Goal: Task Accomplishment & Management: Manage account settings

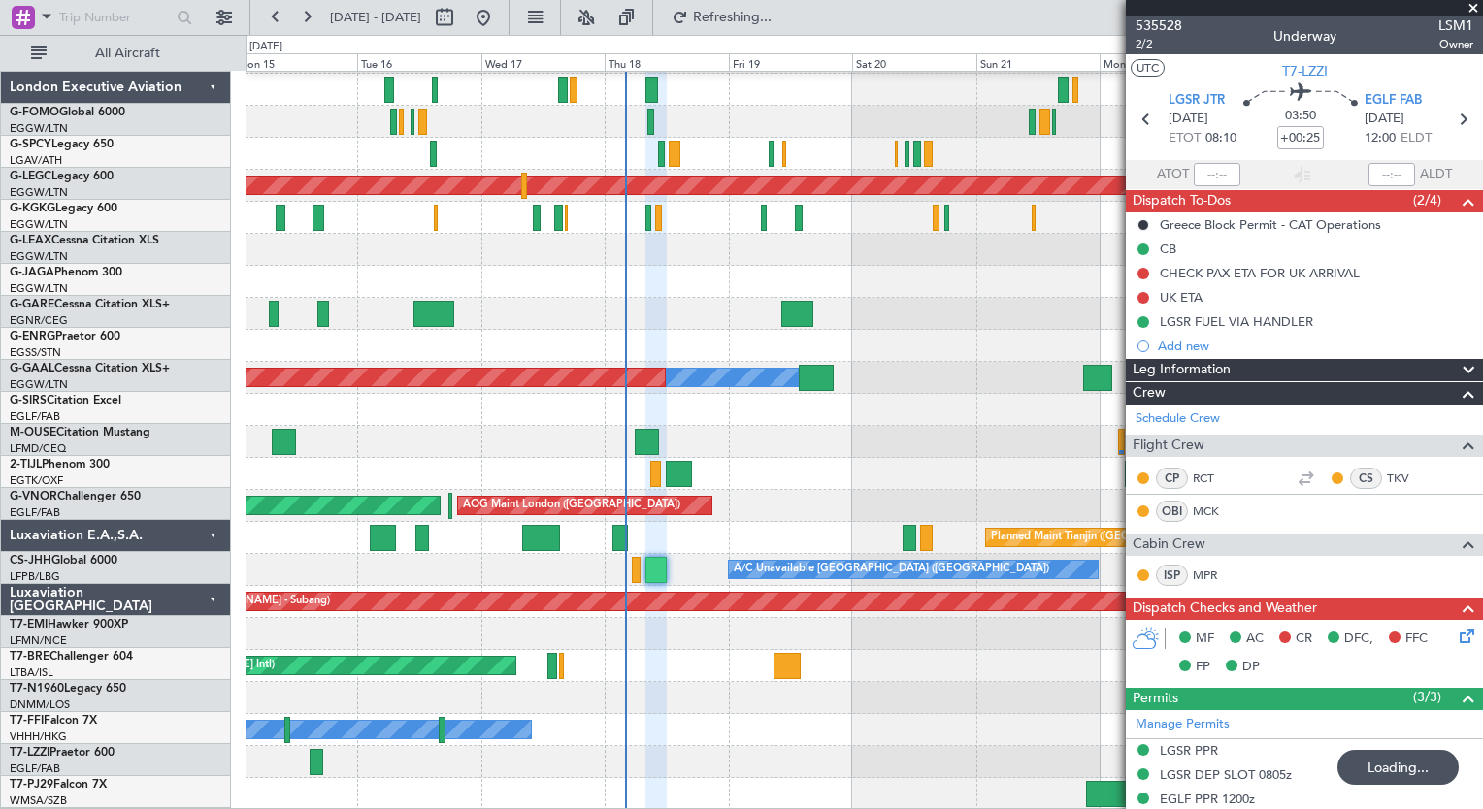
scroll to position [190, 0]
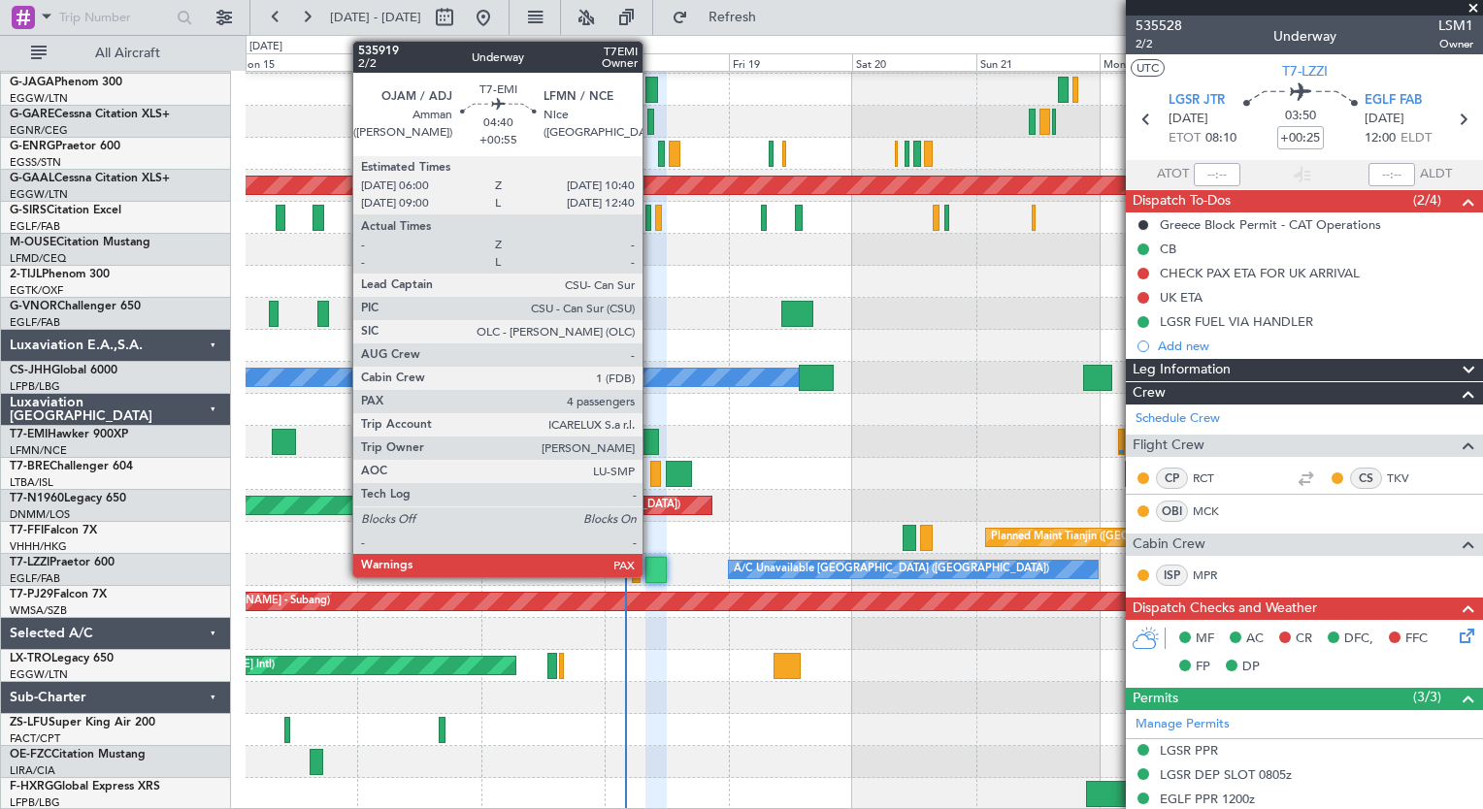
click at [651, 442] on div at bounding box center [647, 442] width 24 height 26
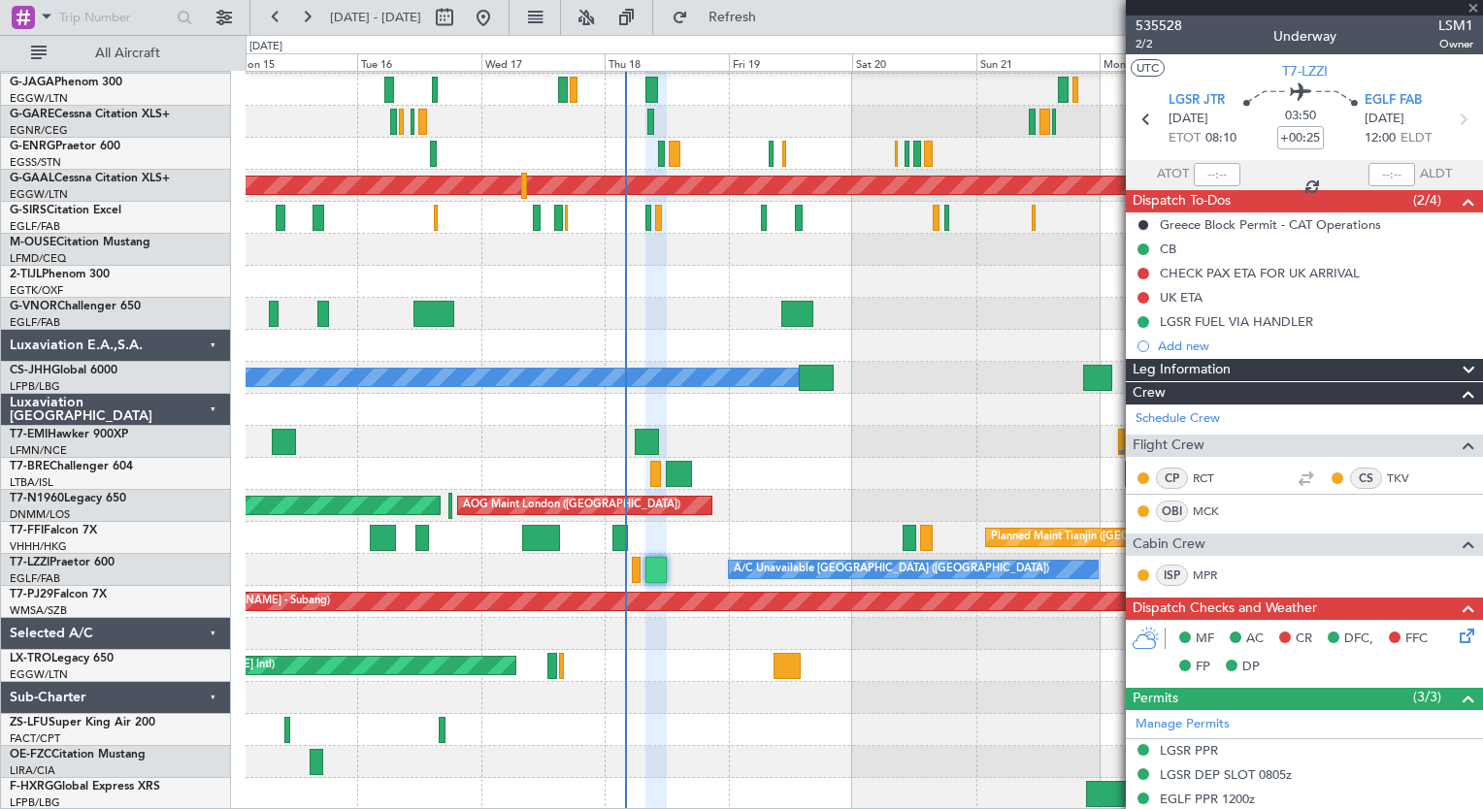
type input "+00:55"
type input "4"
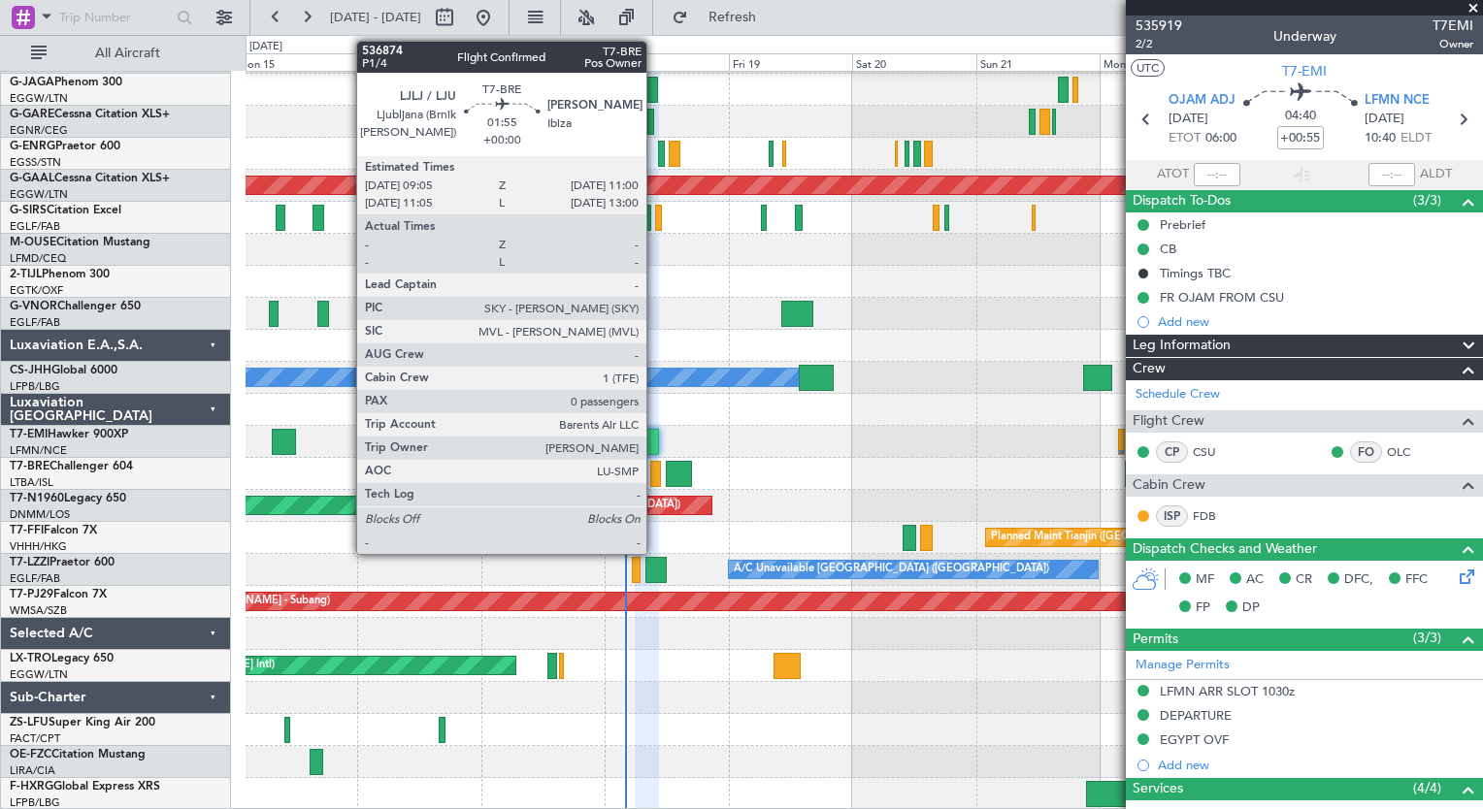
click at [655, 474] on div at bounding box center [655, 474] width 11 height 26
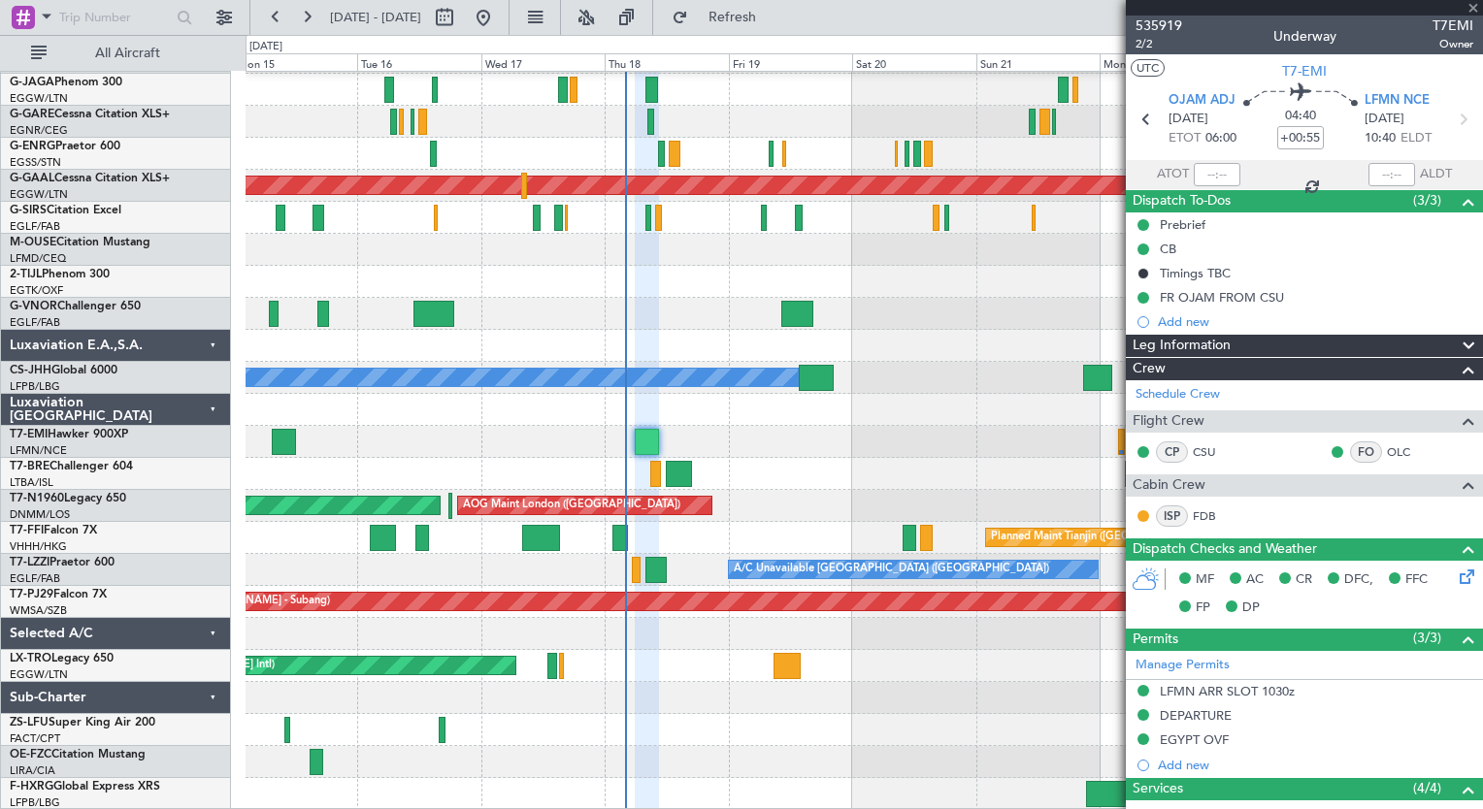
type input "0"
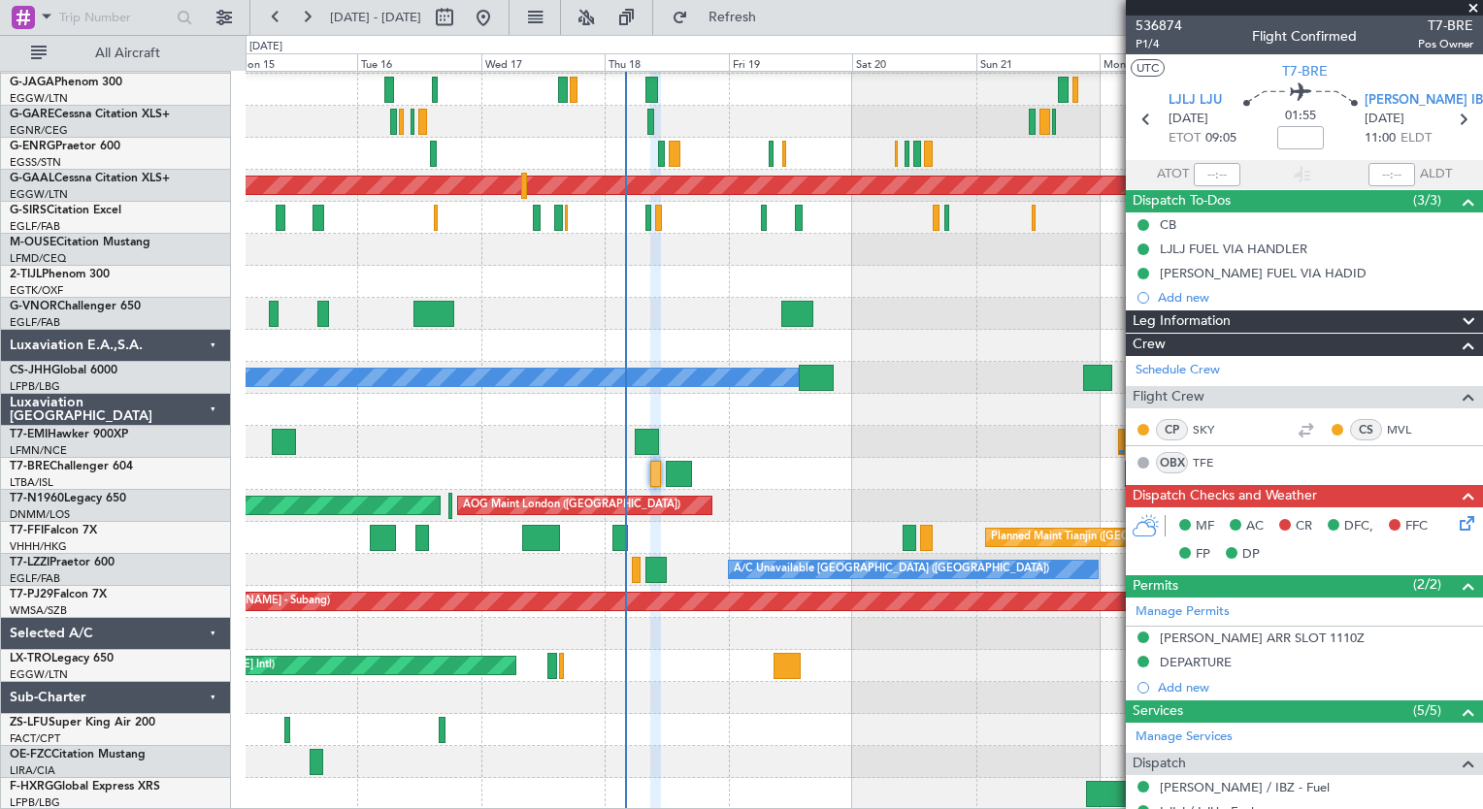
click at [1455, 528] on icon at bounding box center [1463, 520] width 16 height 16
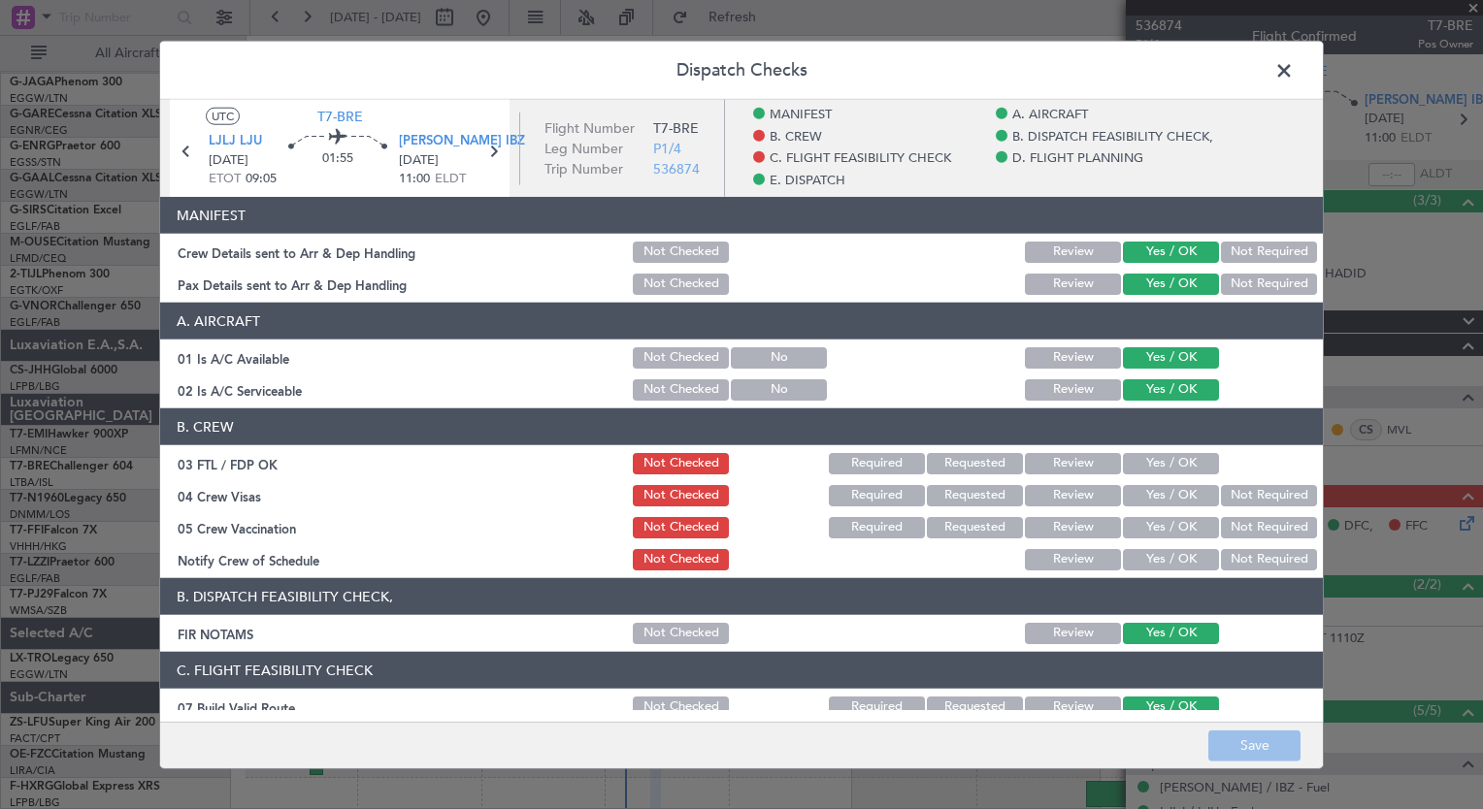
click at [1151, 458] on button "Yes / OK" at bounding box center [1171, 463] width 96 height 21
click at [1241, 499] on button "Not Required" at bounding box center [1269, 495] width 96 height 21
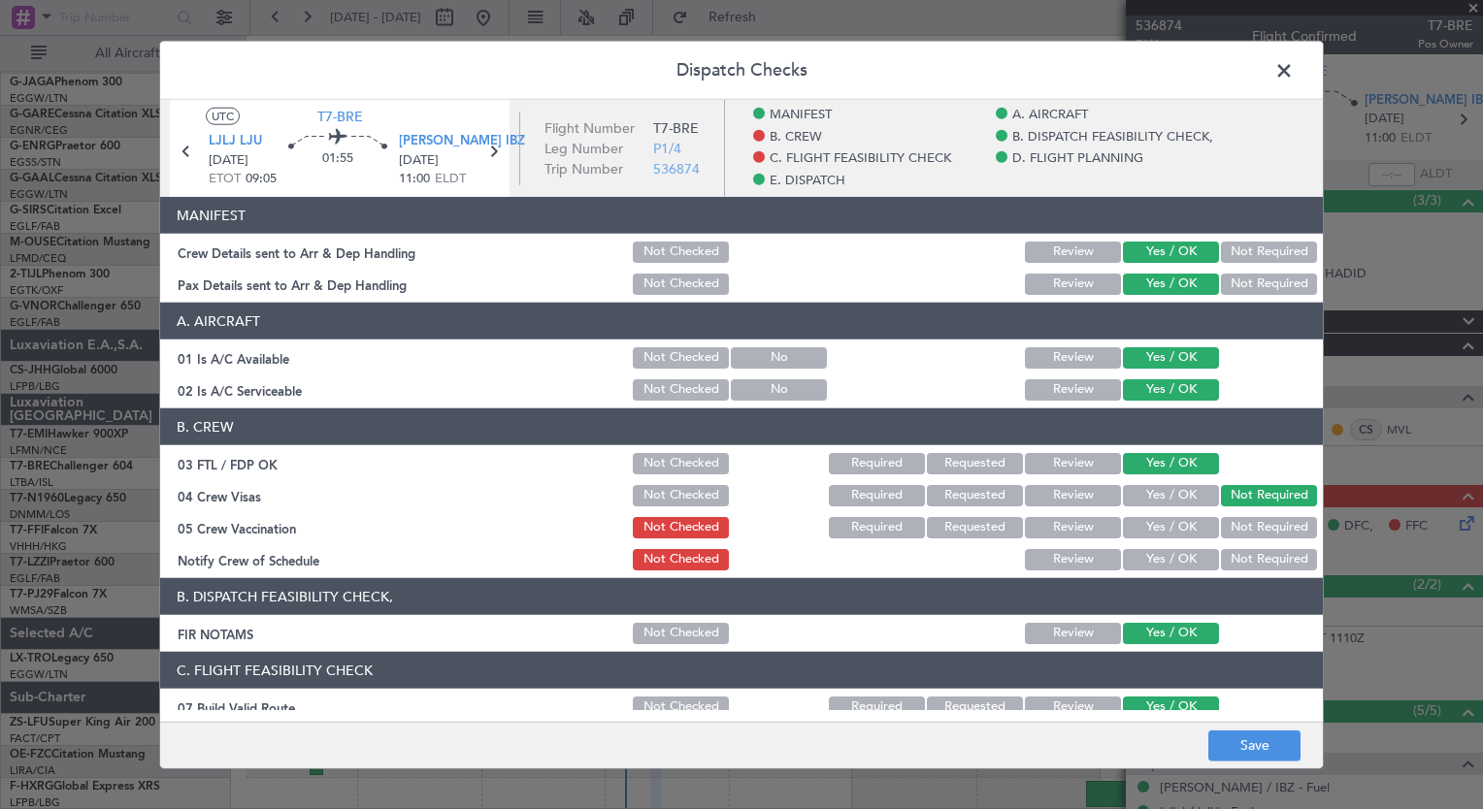
click at [1242, 535] on button "Not Required" at bounding box center [1269, 527] width 96 height 21
click at [1194, 559] on button "Yes / OK" at bounding box center [1171, 559] width 96 height 21
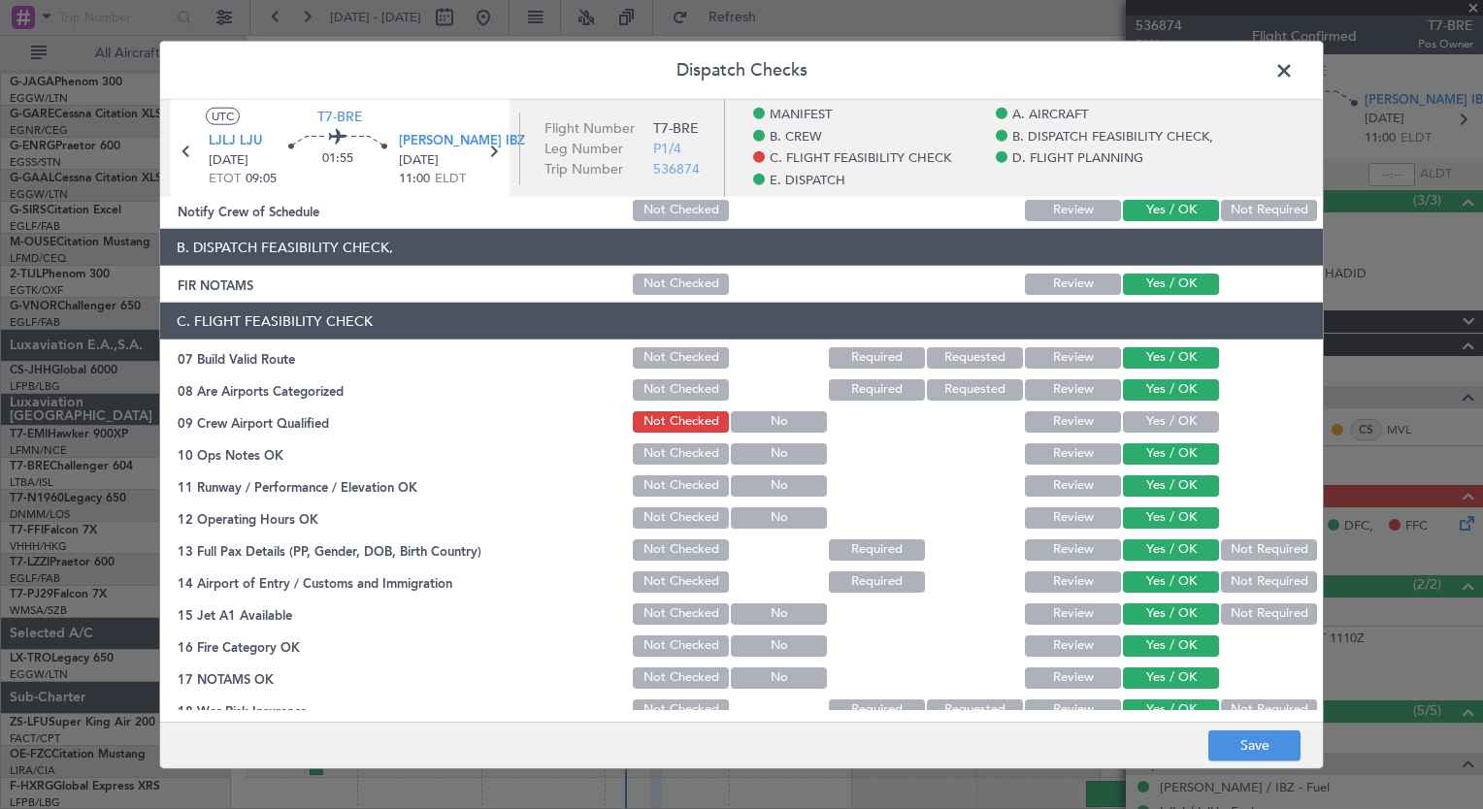
scroll to position [505, 0]
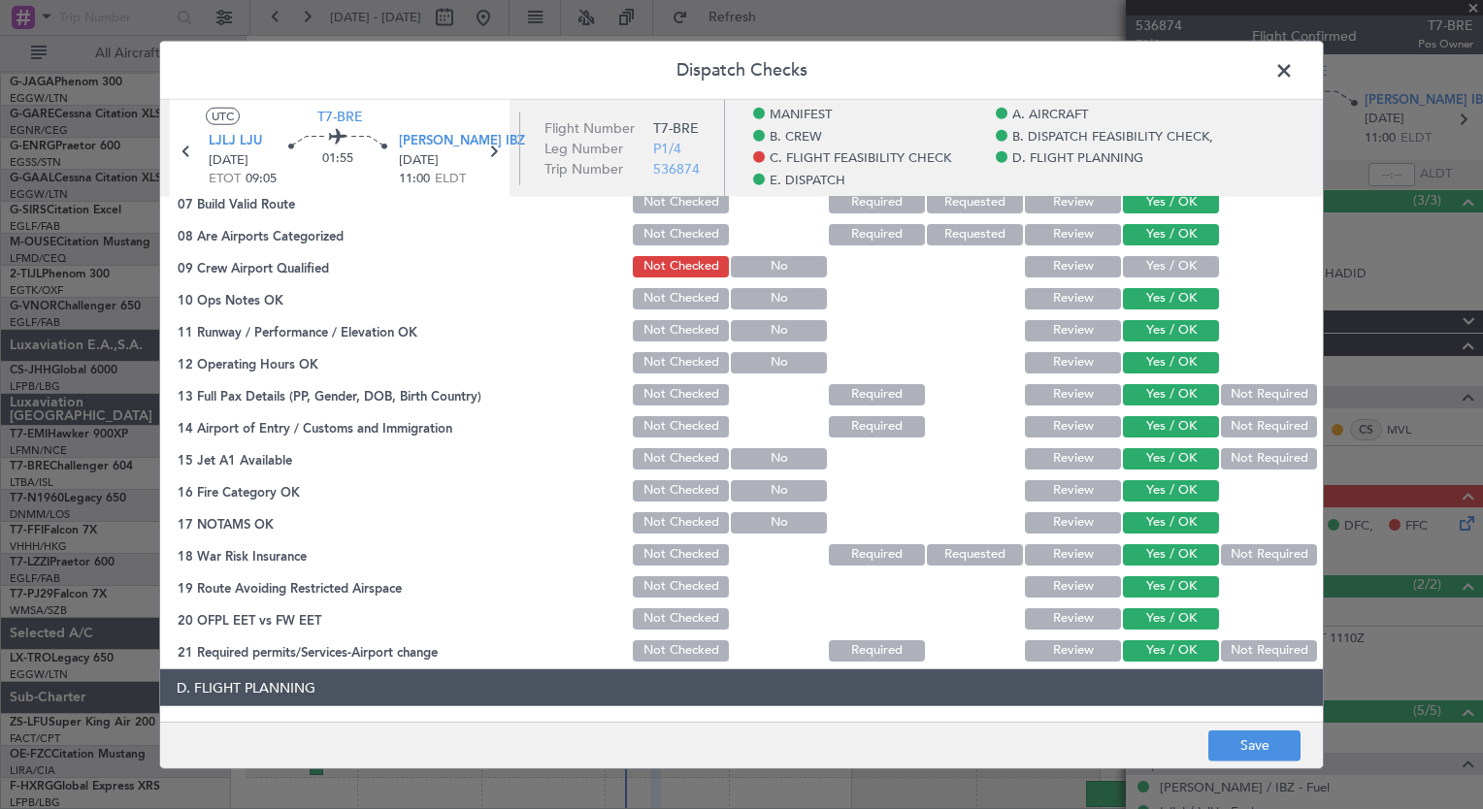
click at [1134, 272] on button "Yes / OK" at bounding box center [1171, 266] width 96 height 21
click at [1248, 746] on button "Save" at bounding box center [1254, 745] width 92 height 31
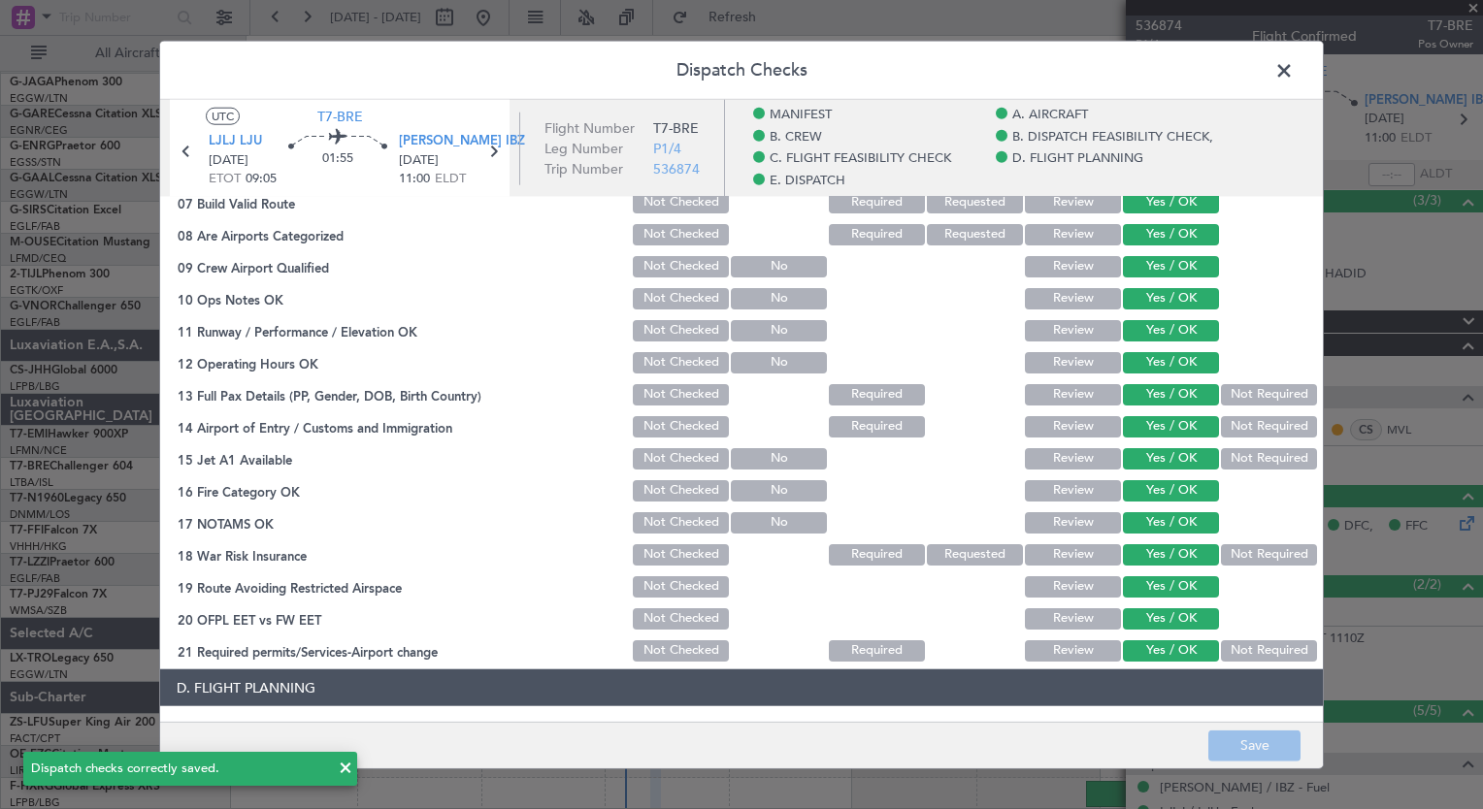
click at [1293, 78] on span at bounding box center [1293, 75] width 0 height 39
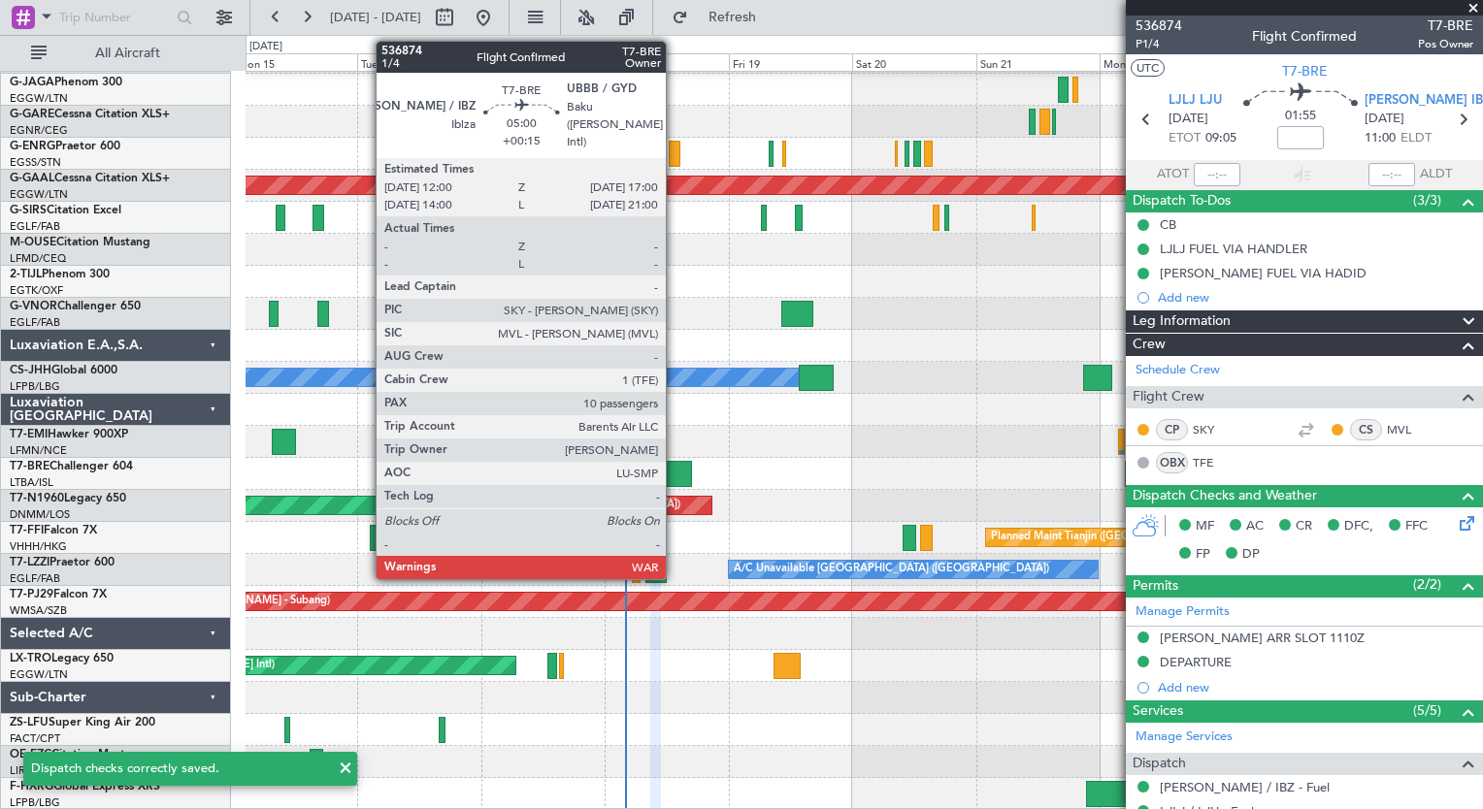
click at [674, 476] on div at bounding box center [679, 474] width 26 height 26
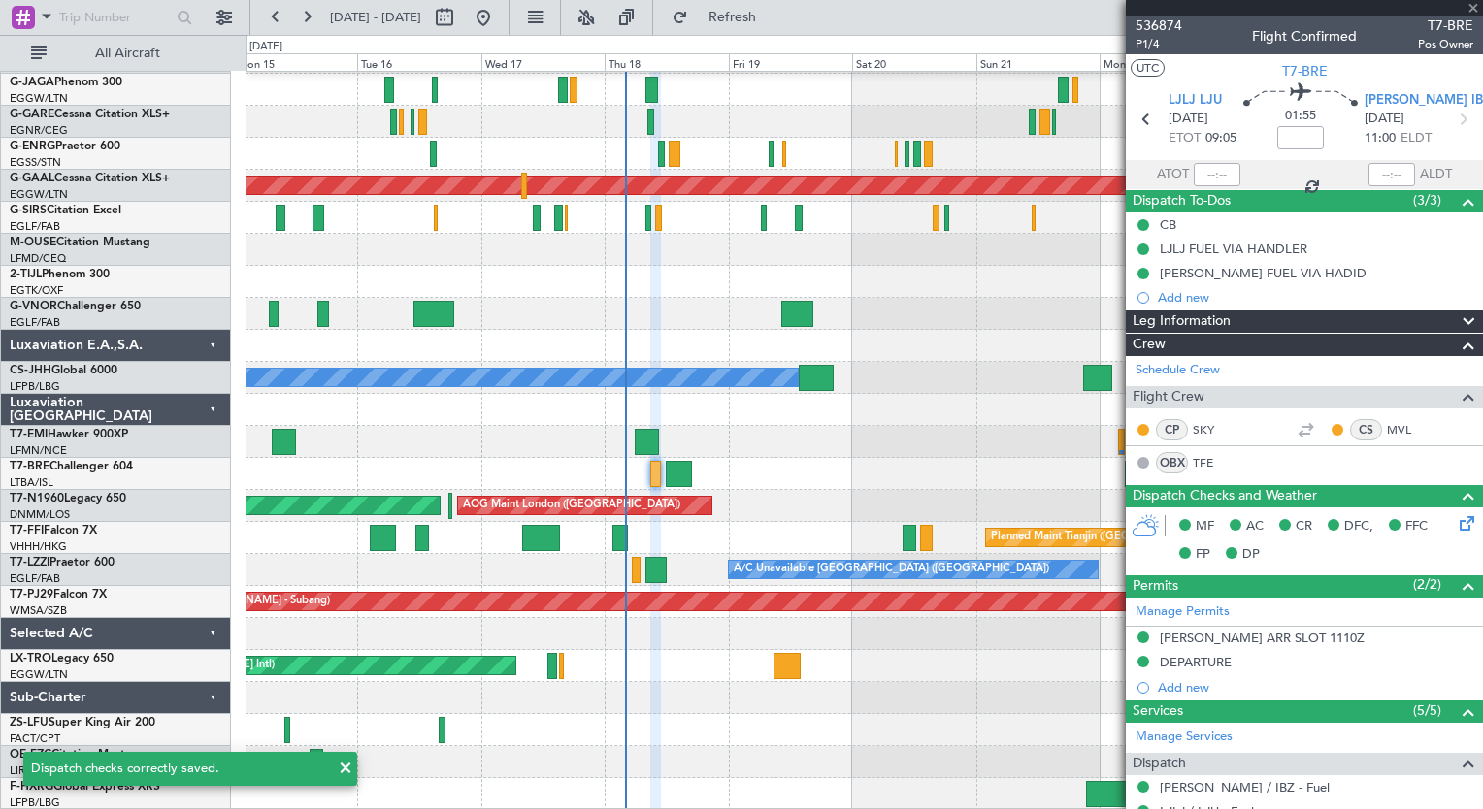
type input "+00:15"
type input "10"
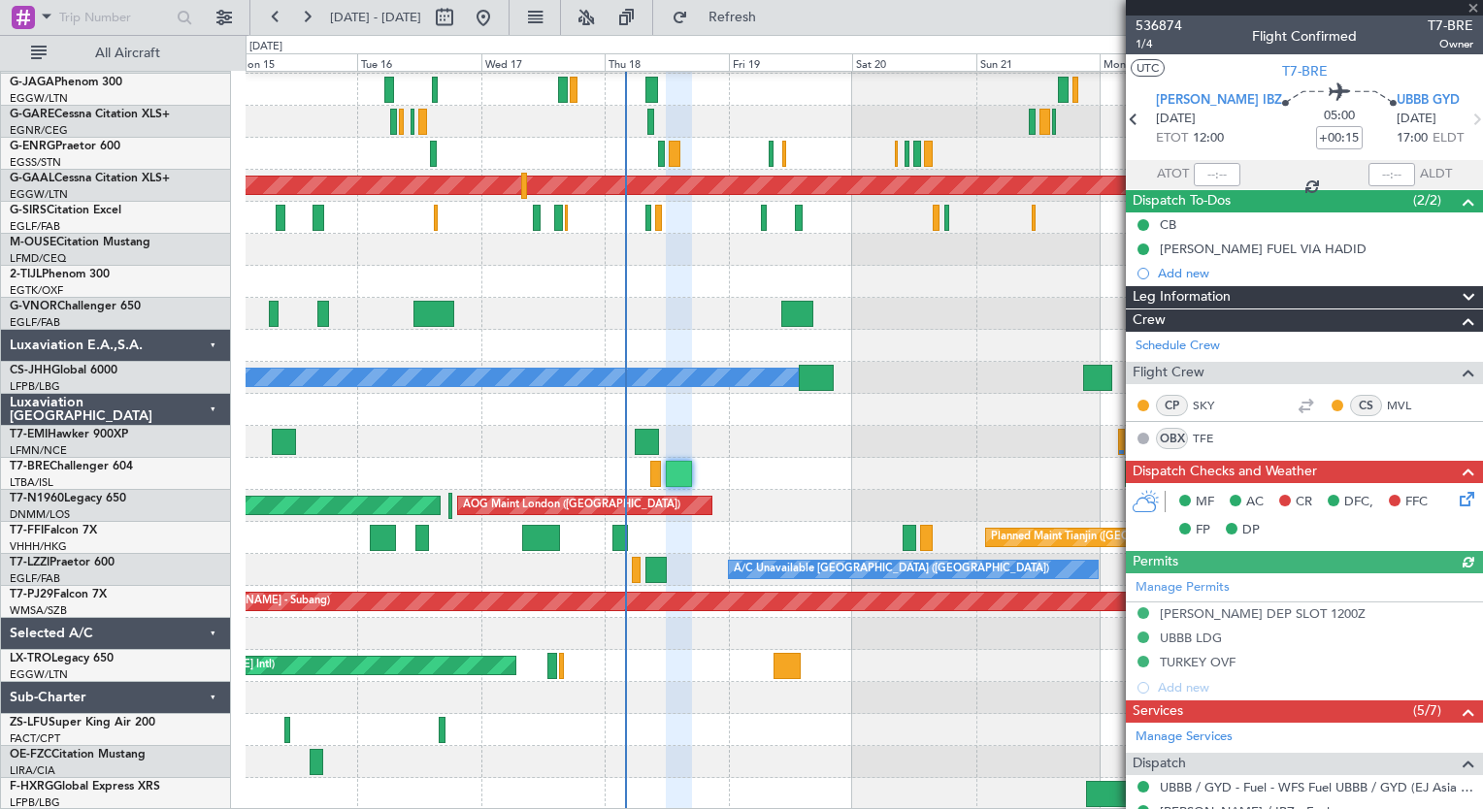
click at [1455, 504] on icon at bounding box center [1463, 496] width 16 height 16
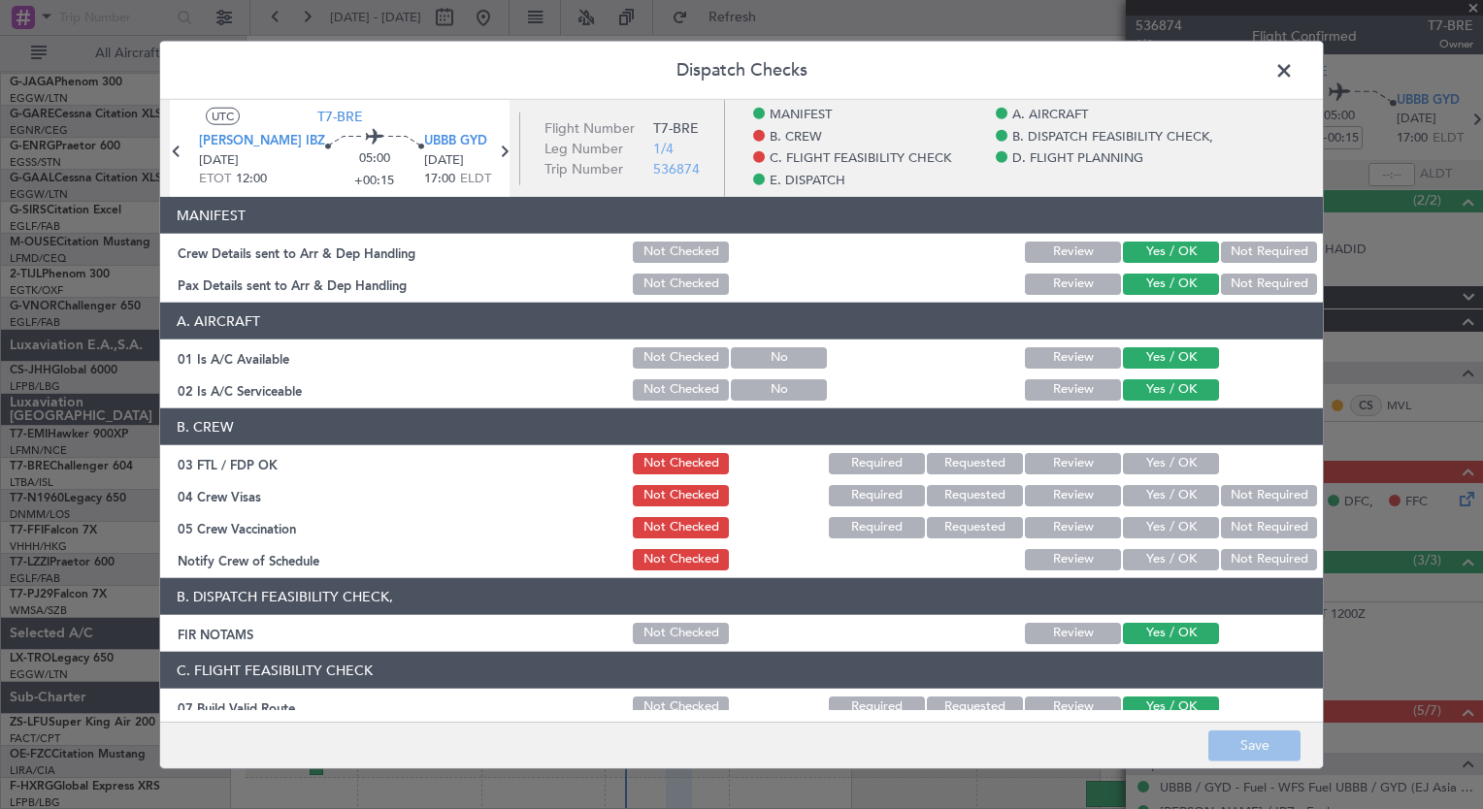
click at [1173, 460] on button "Yes / OK" at bounding box center [1171, 463] width 96 height 21
click at [1234, 495] on button "Not Required" at bounding box center [1269, 495] width 96 height 21
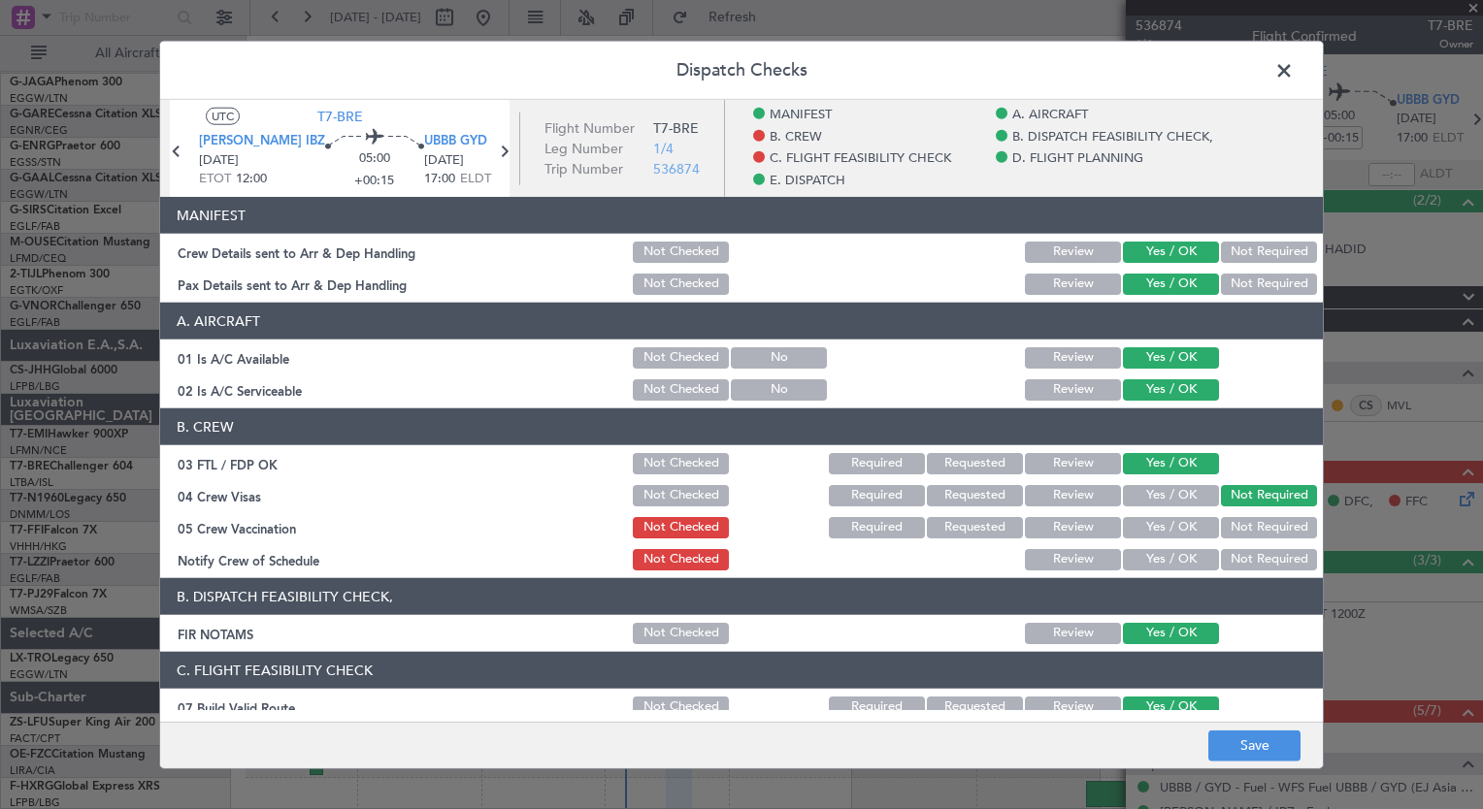
click at [1228, 541] on section "B. CREW 03 FTL / FDP OK Not Checked Required Requested Review Yes / OK 04 Crew …" at bounding box center [741, 490] width 1162 height 165
click at [1226, 536] on button "Not Required" at bounding box center [1269, 527] width 96 height 21
click at [1184, 564] on button "Yes / OK" at bounding box center [1171, 559] width 96 height 21
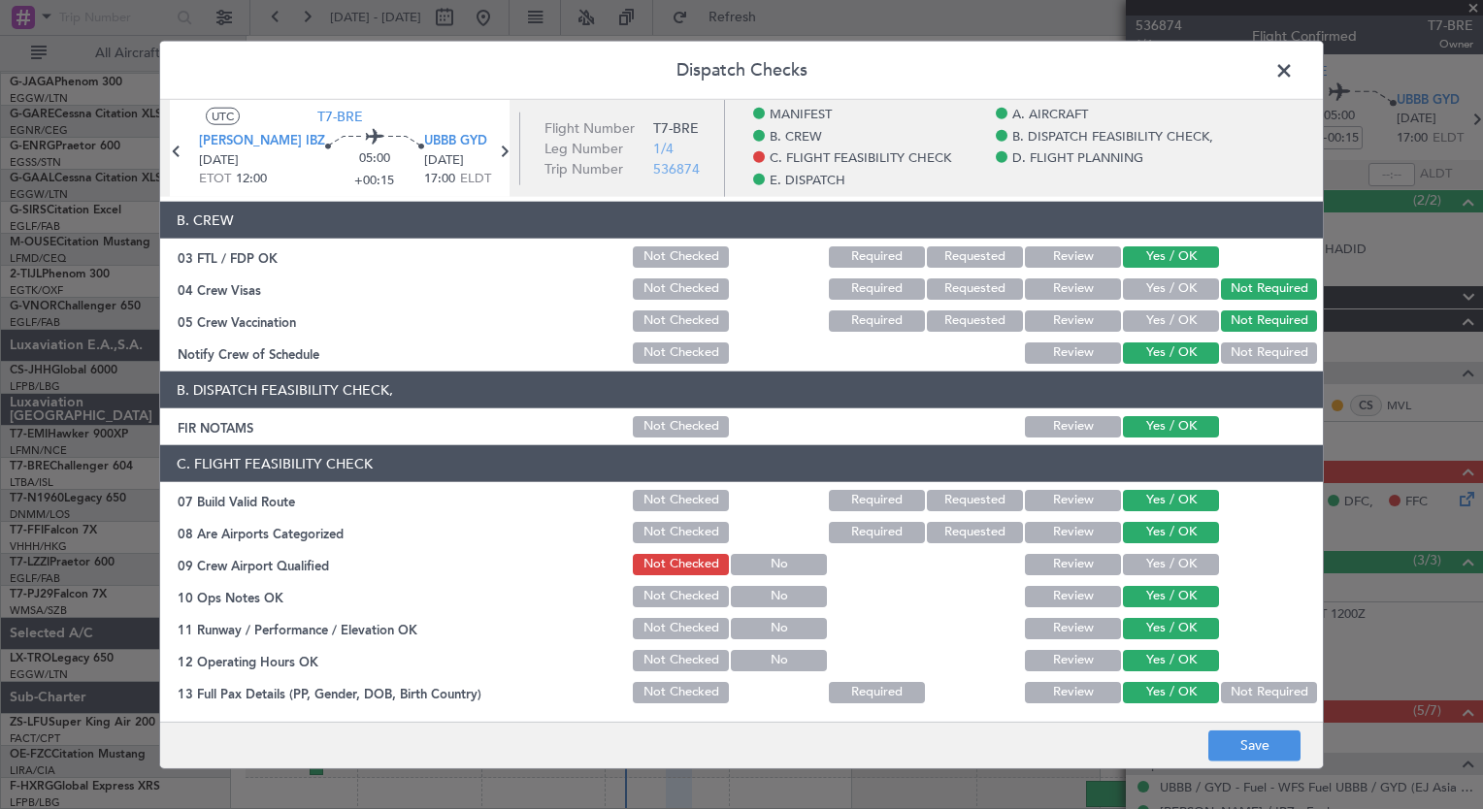
scroll to position [272, 0]
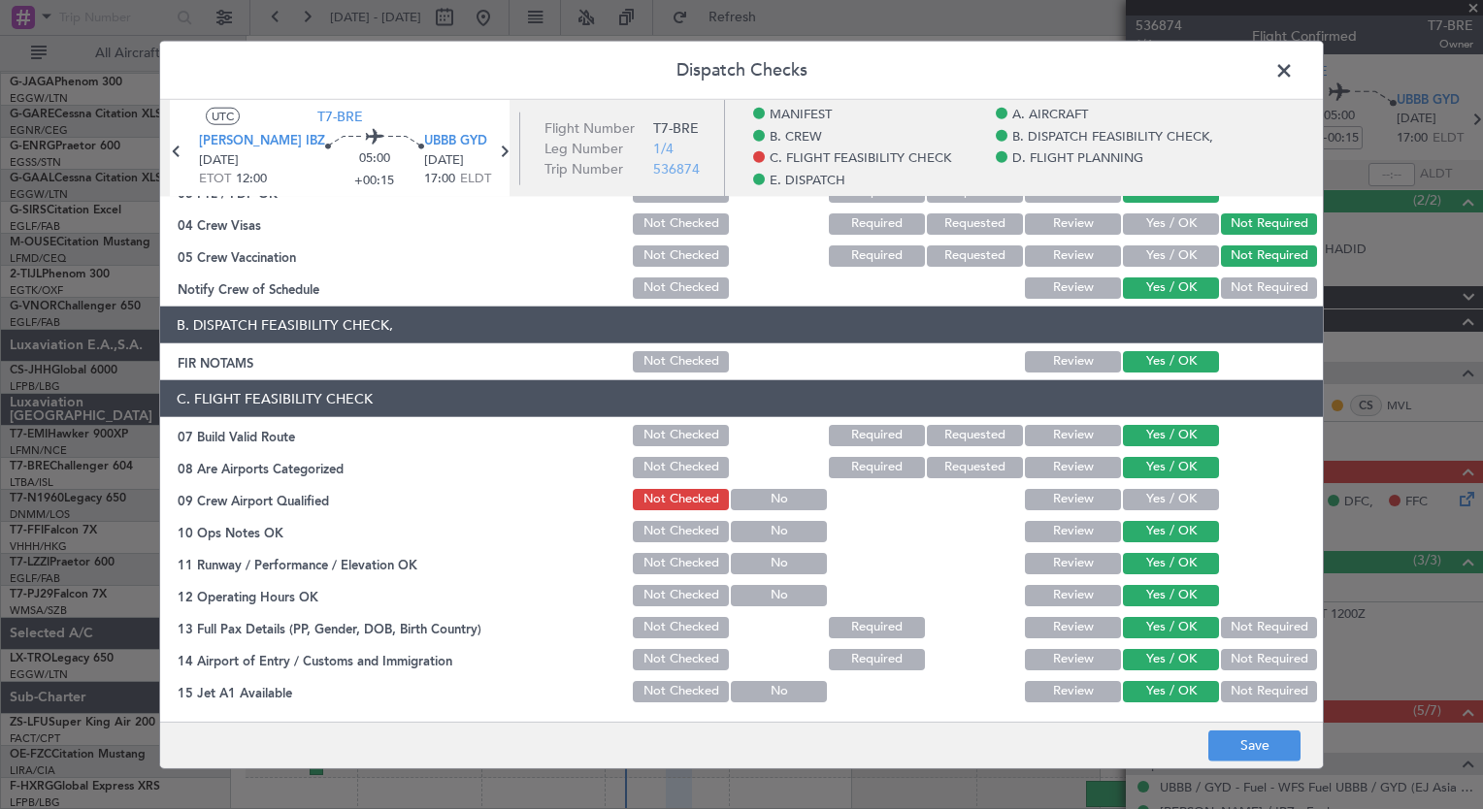
click at [1173, 502] on button "Yes / OK" at bounding box center [1171, 499] width 96 height 21
click at [1255, 752] on button "Save" at bounding box center [1254, 745] width 92 height 31
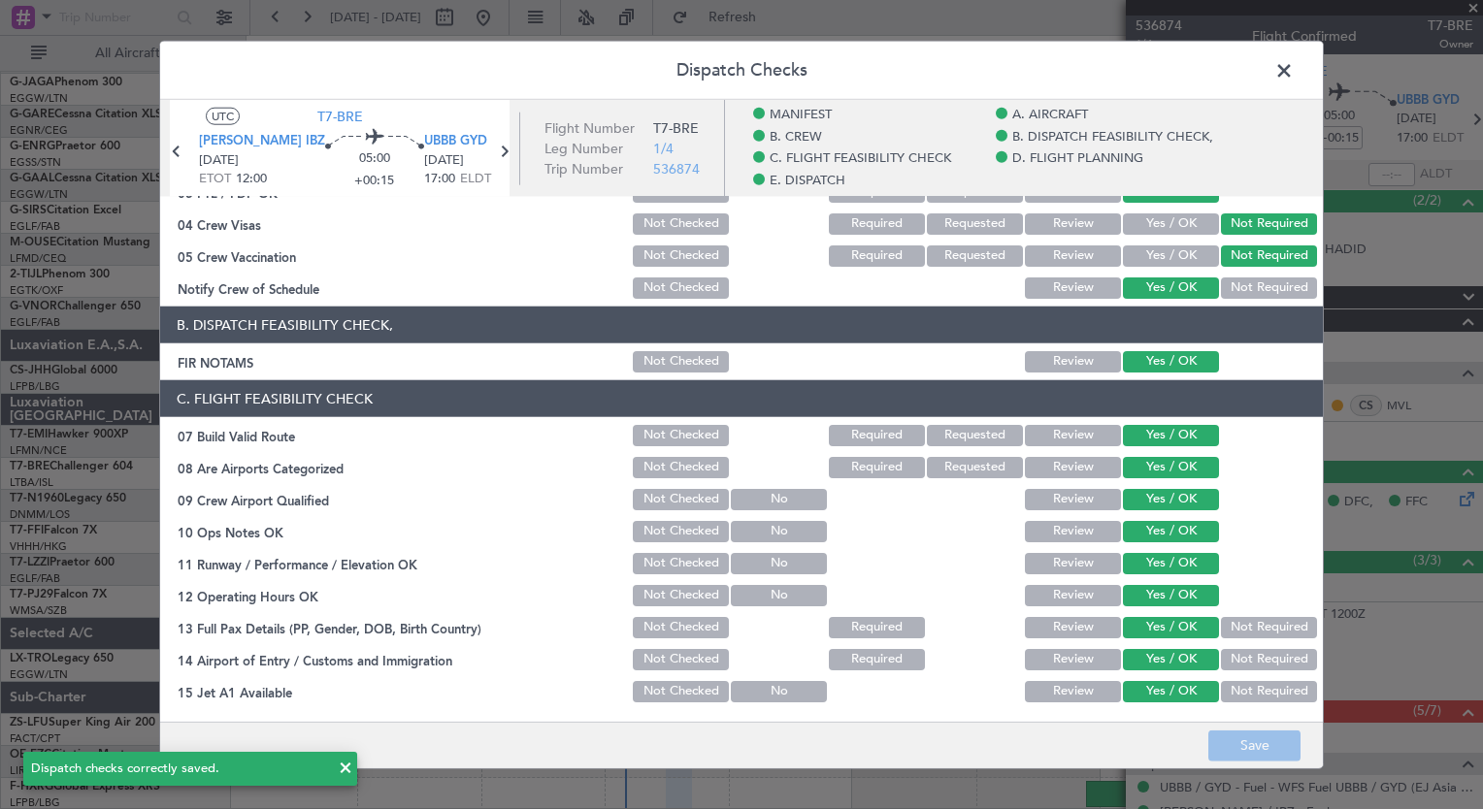
click at [1293, 68] on span at bounding box center [1293, 75] width 0 height 39
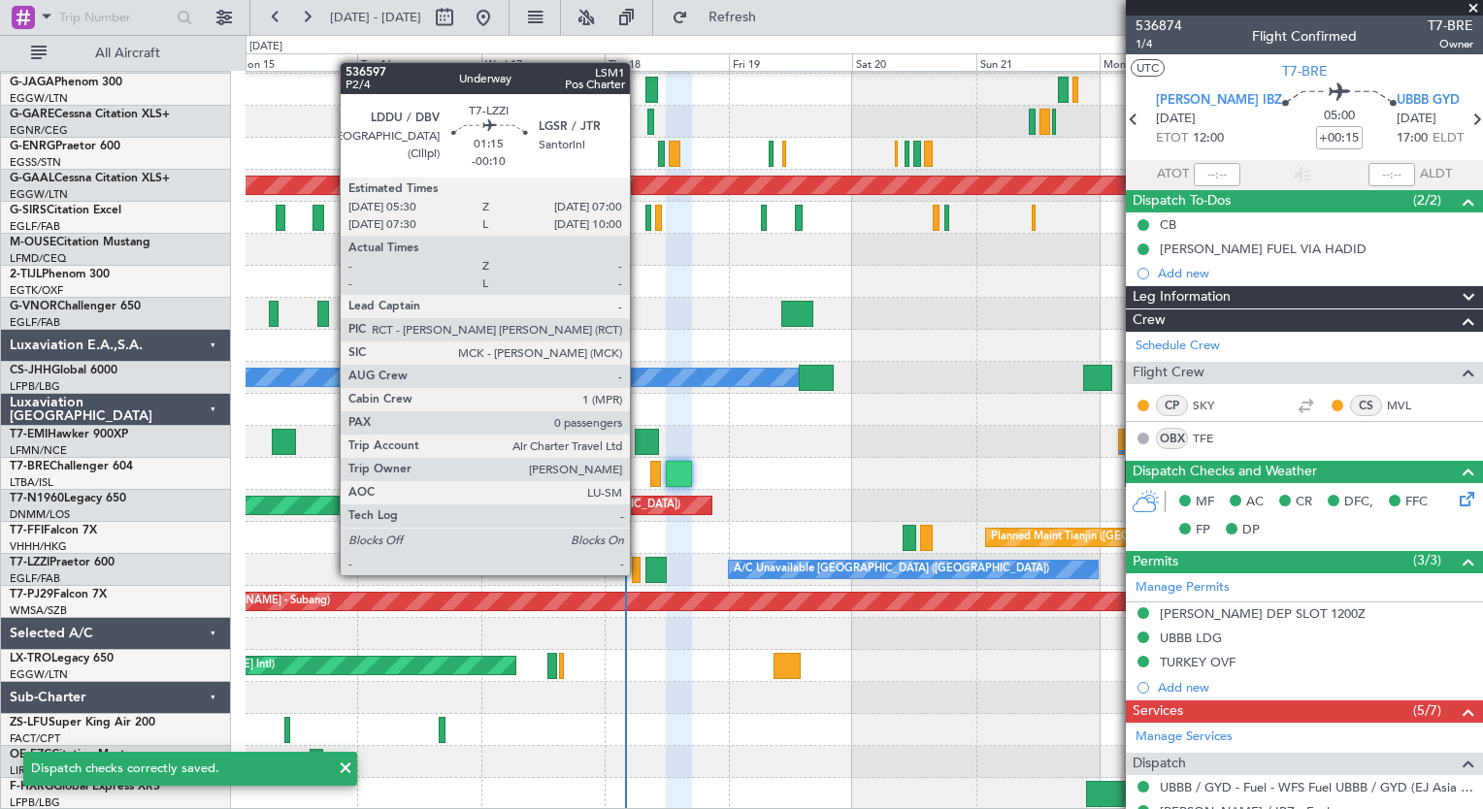
click at [638, 573] on div at bounding box center [636, 570] width 8 height 26
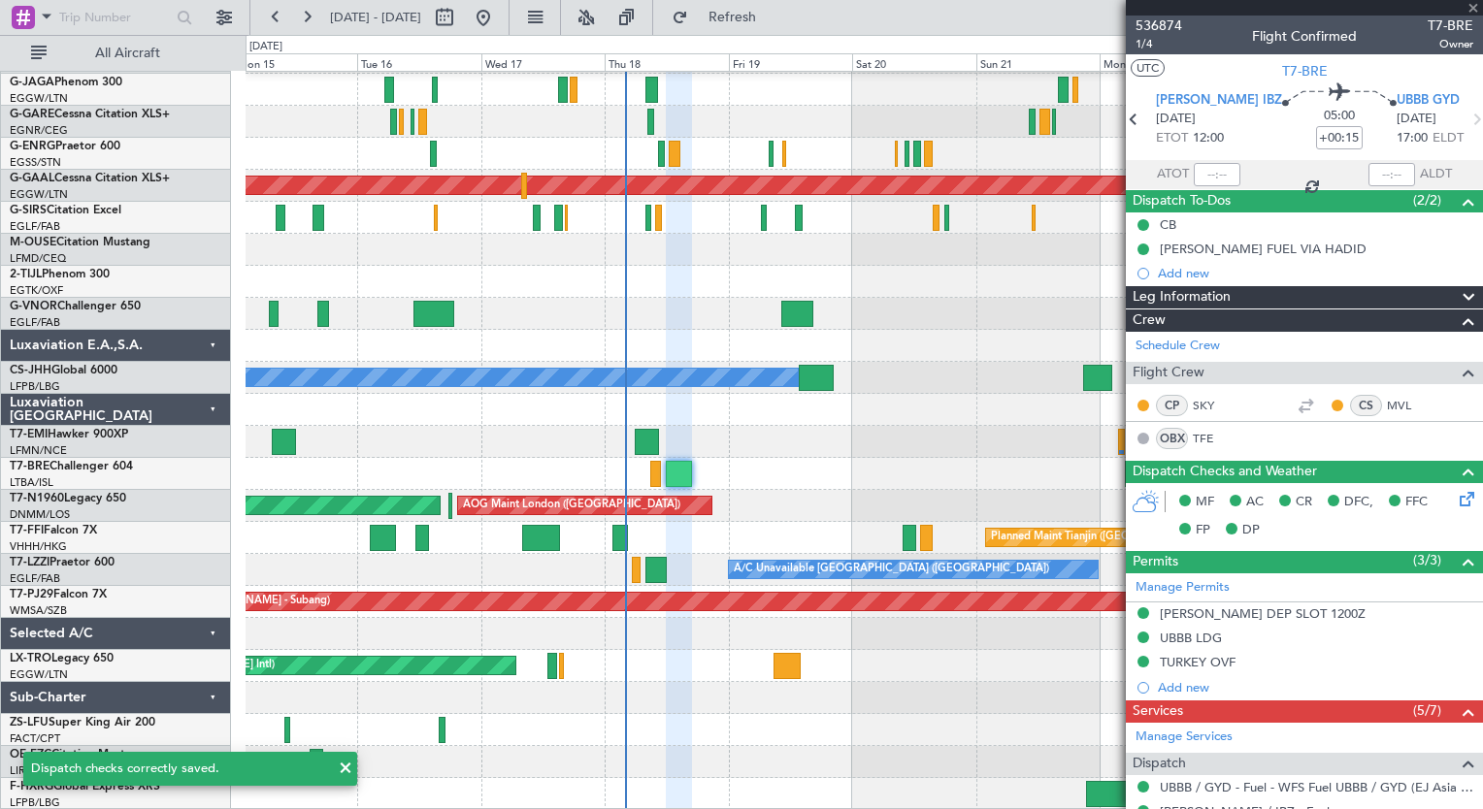
click at [638, 573] on div at bounding box center [636, 570] width 8 height 26
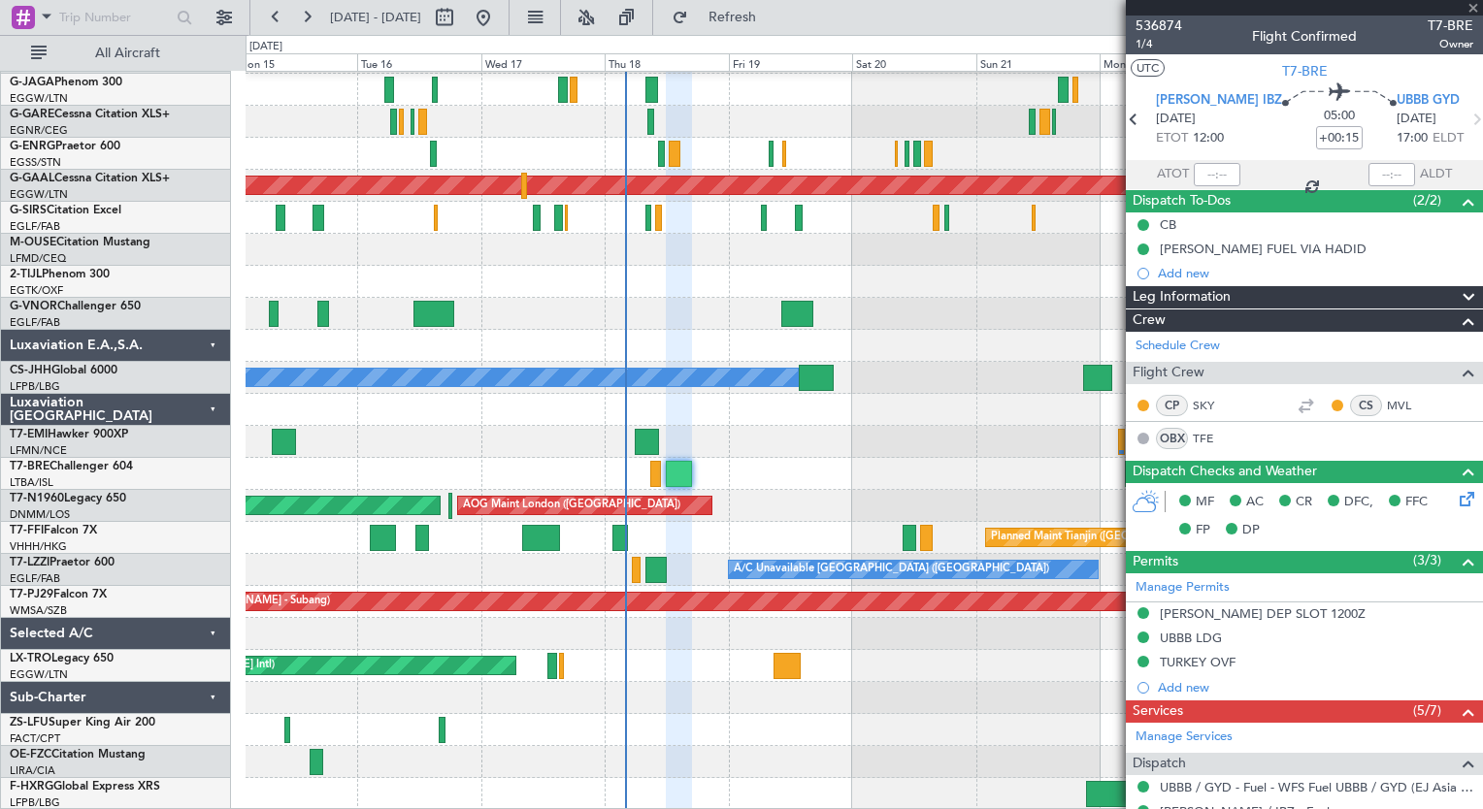
type input "-00:10"
type input "0"
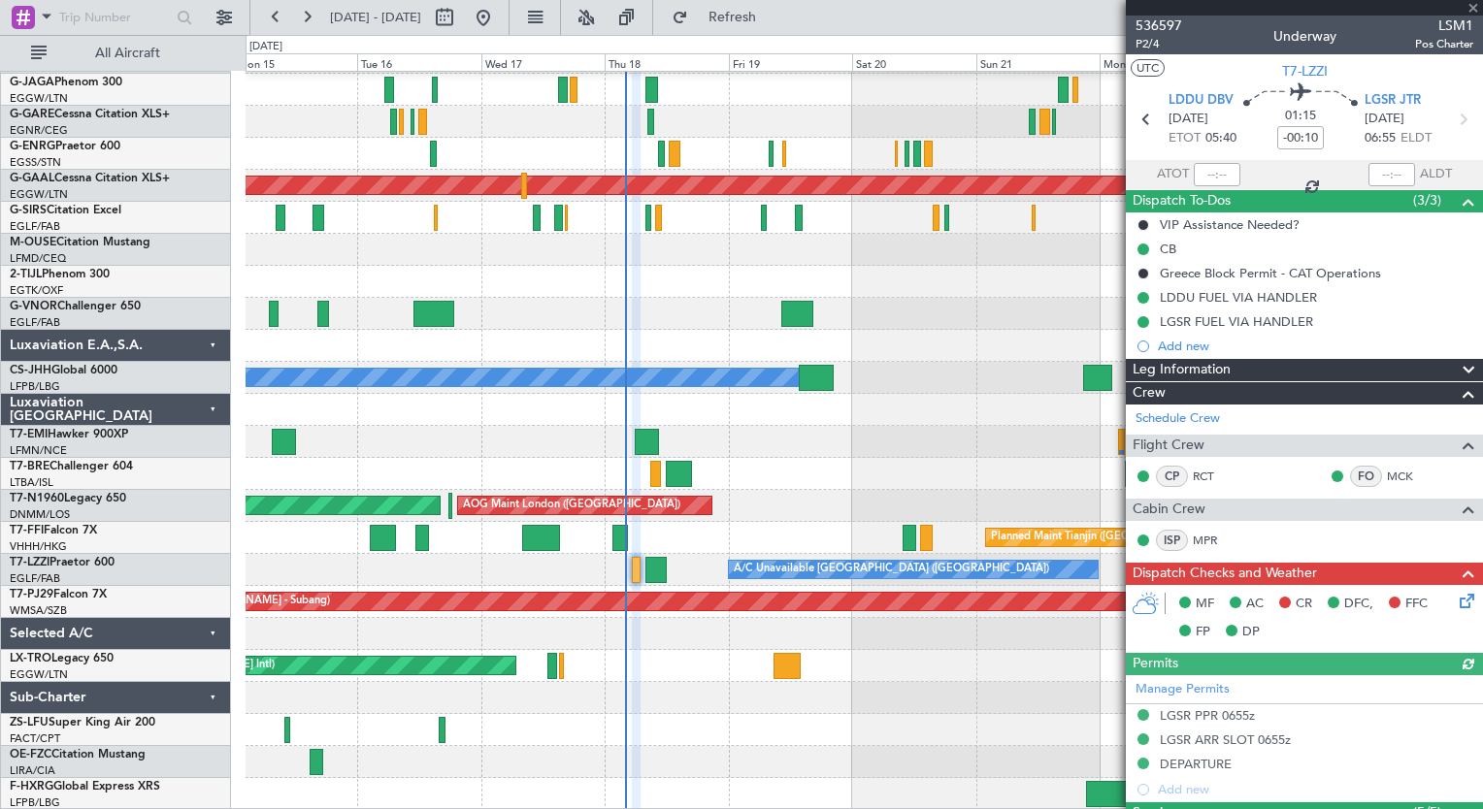
click at [1455, 603] on icon at bounding box center [1463, 598] width 16 height 16
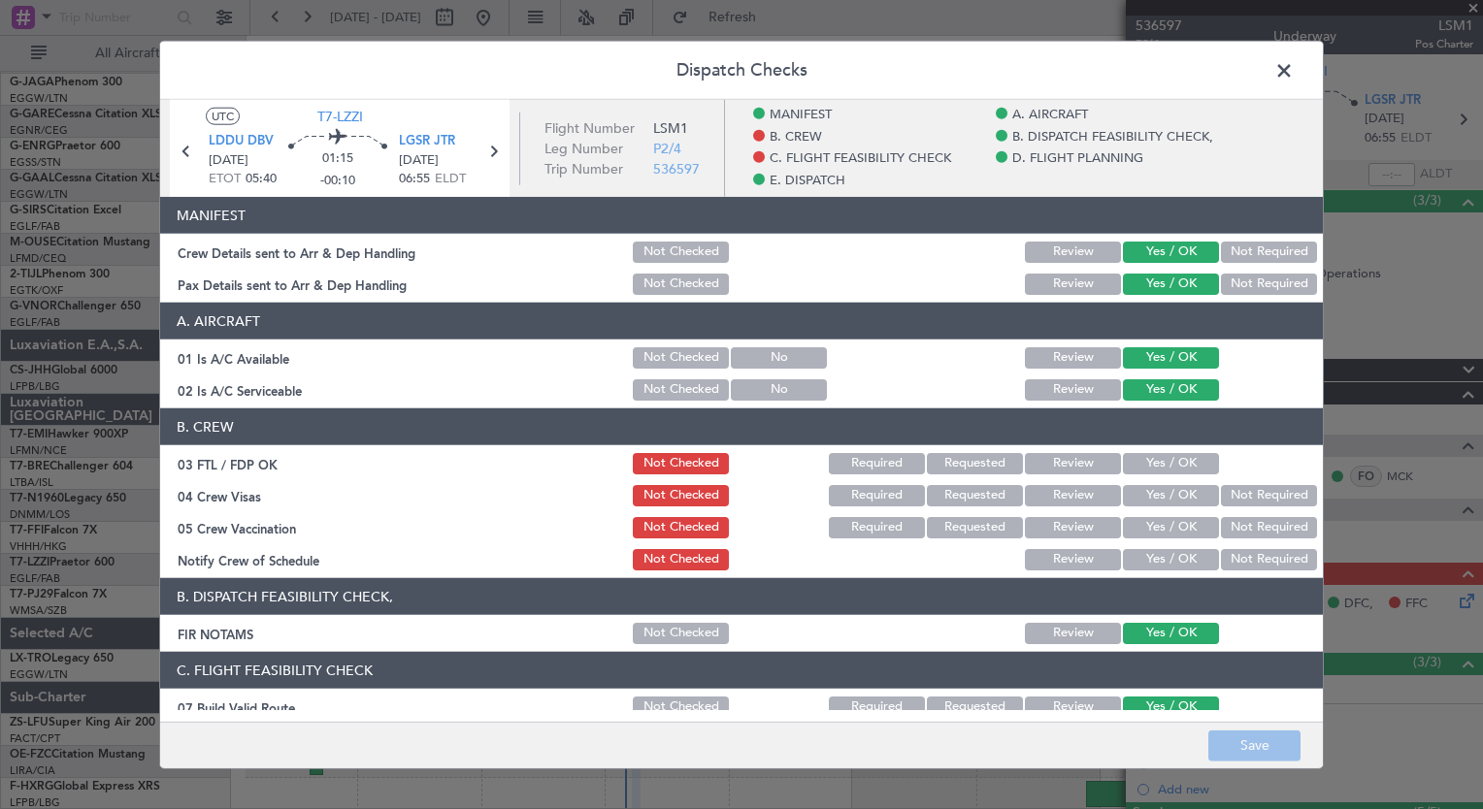
click at [1149, 466] on button "Yes / OK" at bounding box center [1171, 463] width 96 height 21
click at [1248, 493] on button "Not Required" at bounding box center [1269, 495] width 96 height 21
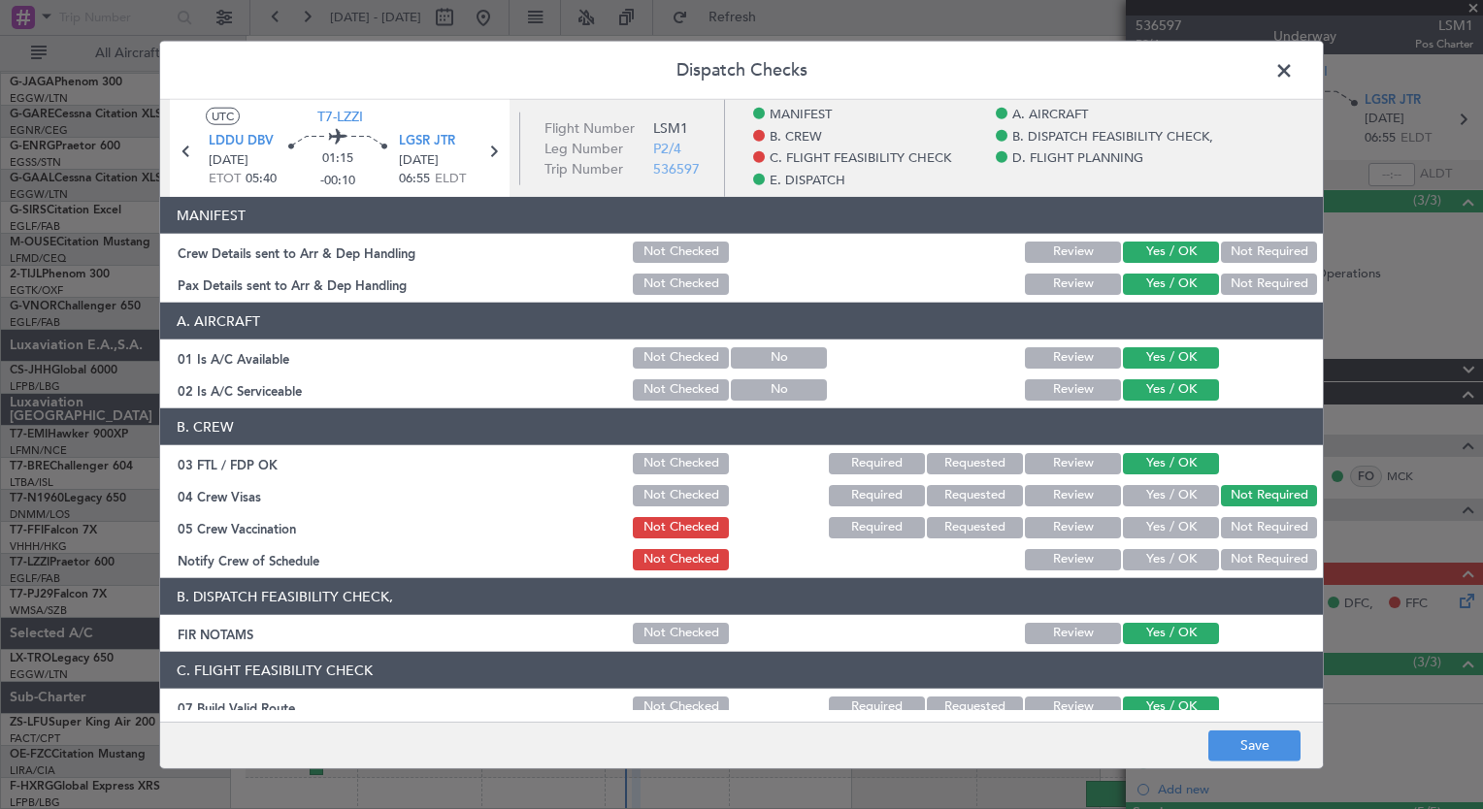
click at [1253, 538] on div "Not Required" at bounding box center [1267, 527] width 98 height 27
click at [1241, 522] on button "Not Required" at bounding box center [1269, 527] width 96 height 21
click at [1175, 567] on button "Yes / OK" at bounding box center [1171, 559] width 96 height 21
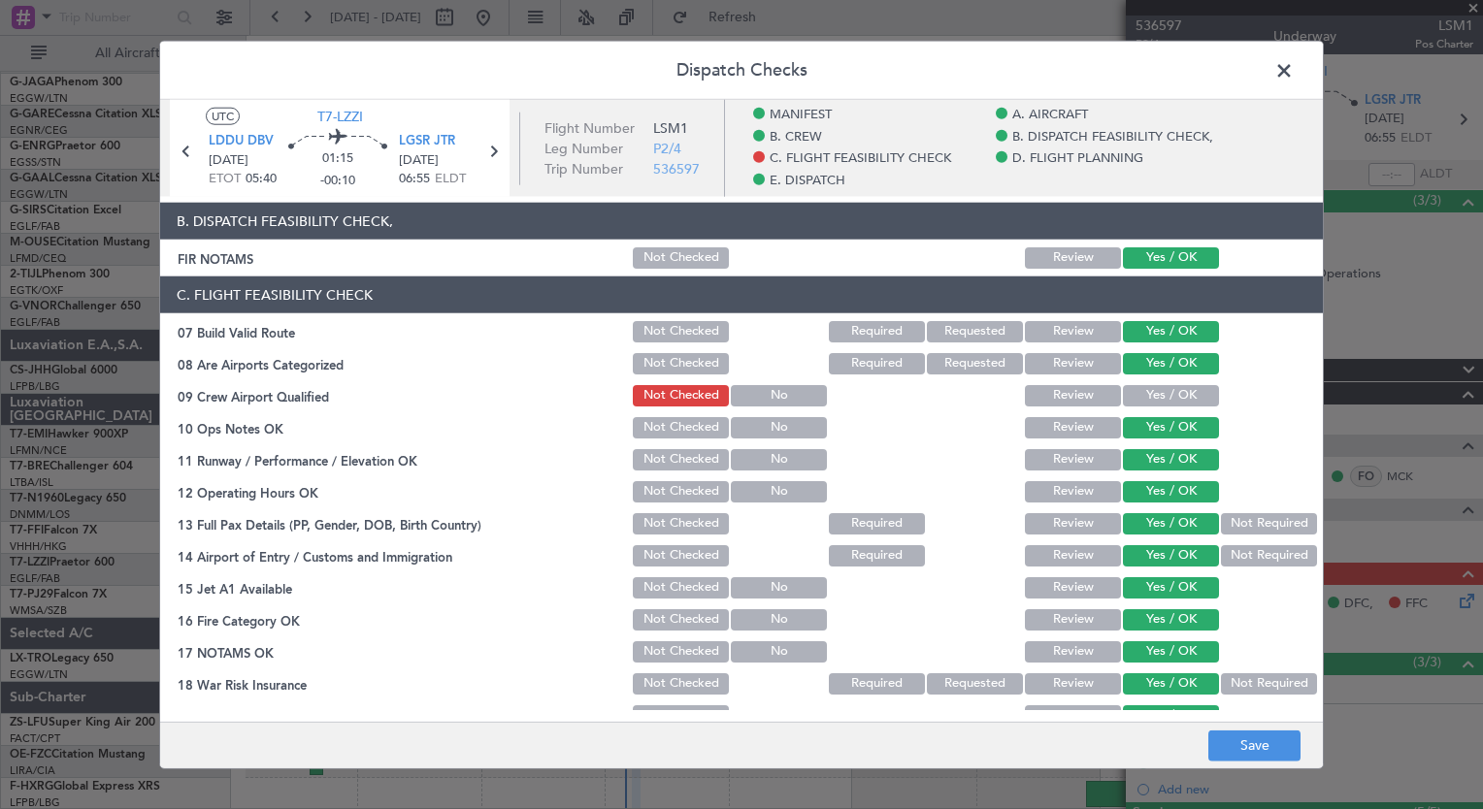
scroll to position [414, 0]
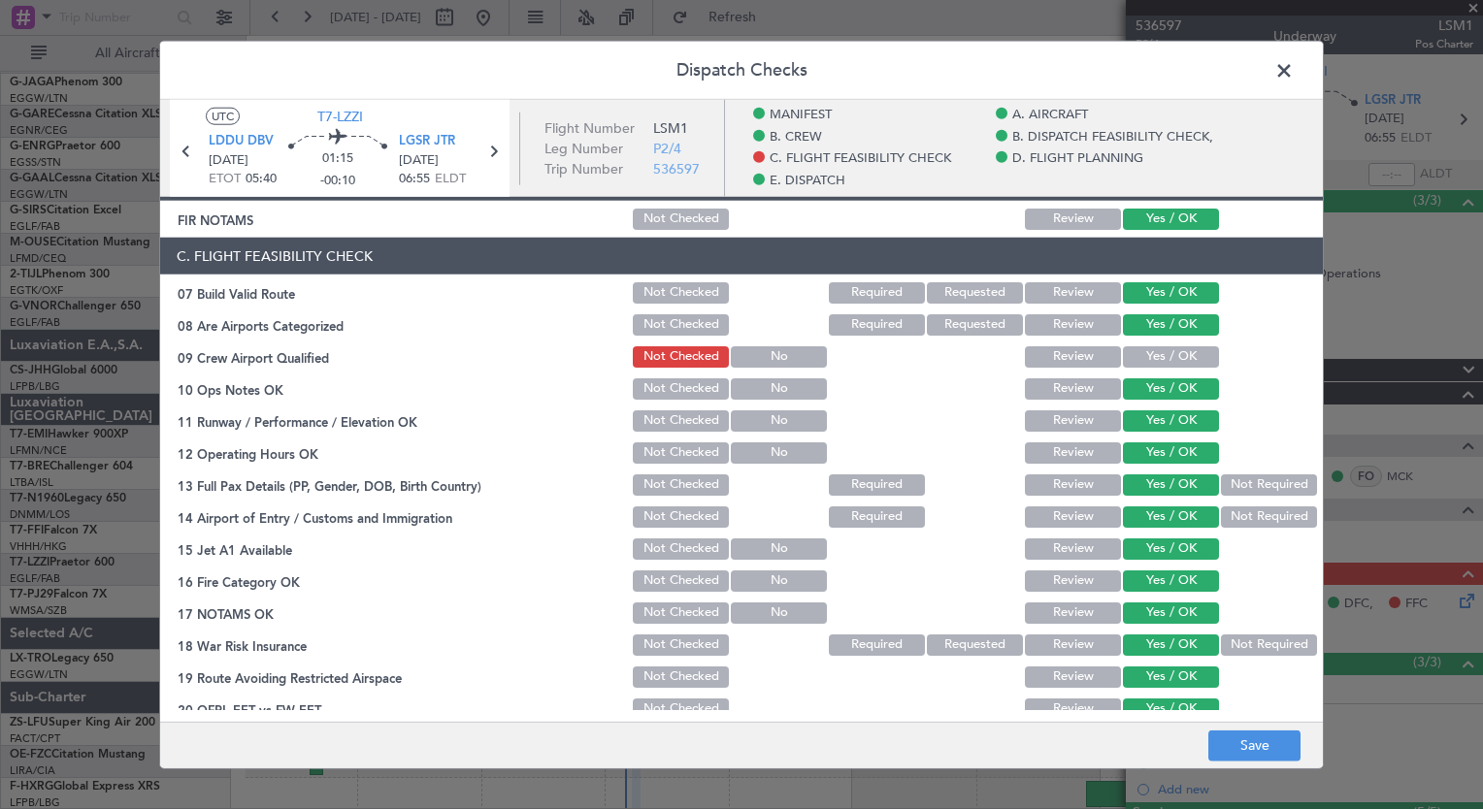
click at [1160, 360] on button "Yes / OK" at bounding box center [1171, 356] width 96 height 21
click at [1253, 742] on button "Save" at bounding box center [1254, 745] width 92 height 31
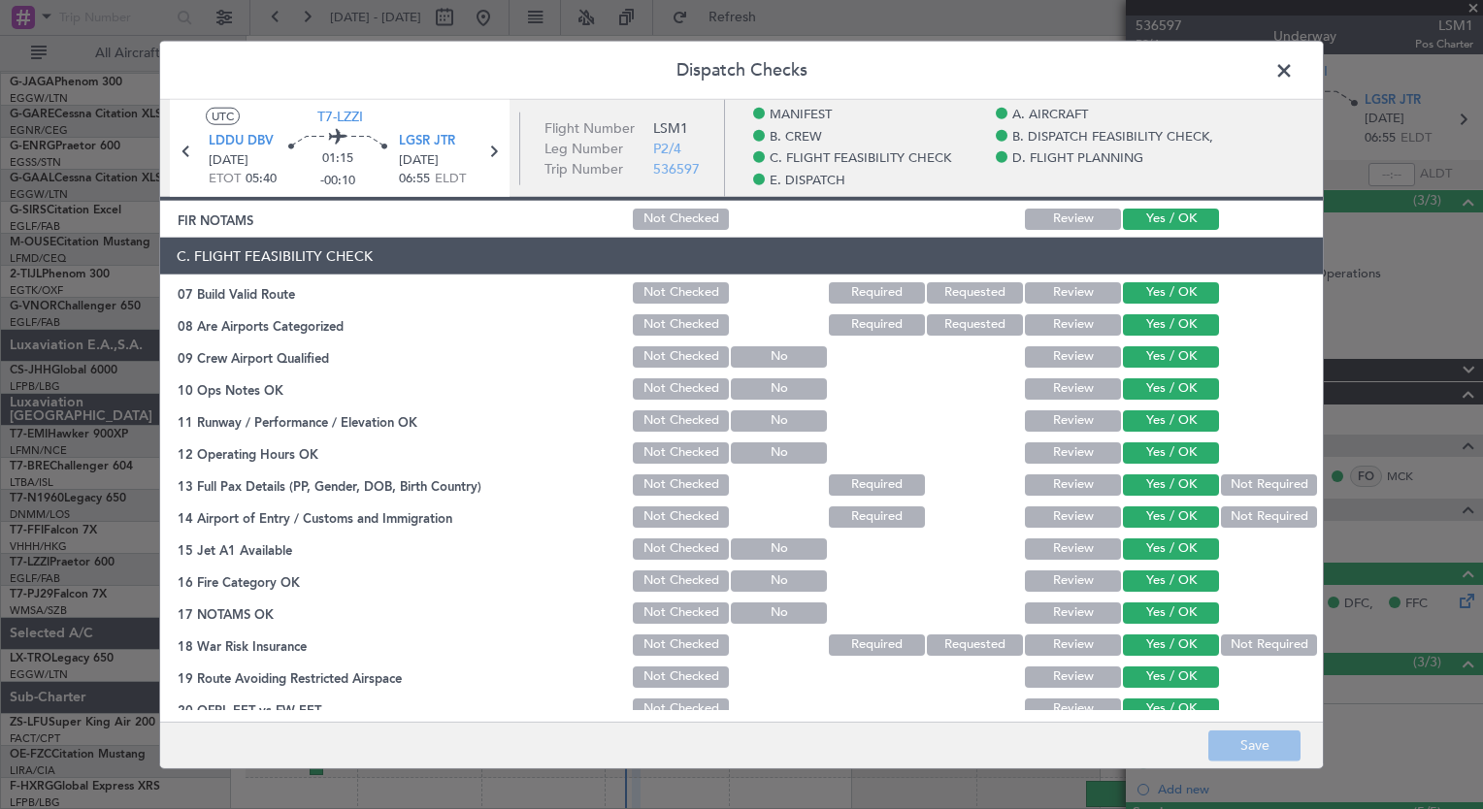
click at [1293, 69] on span at bounding box center [1293, 75] width 0 height 39
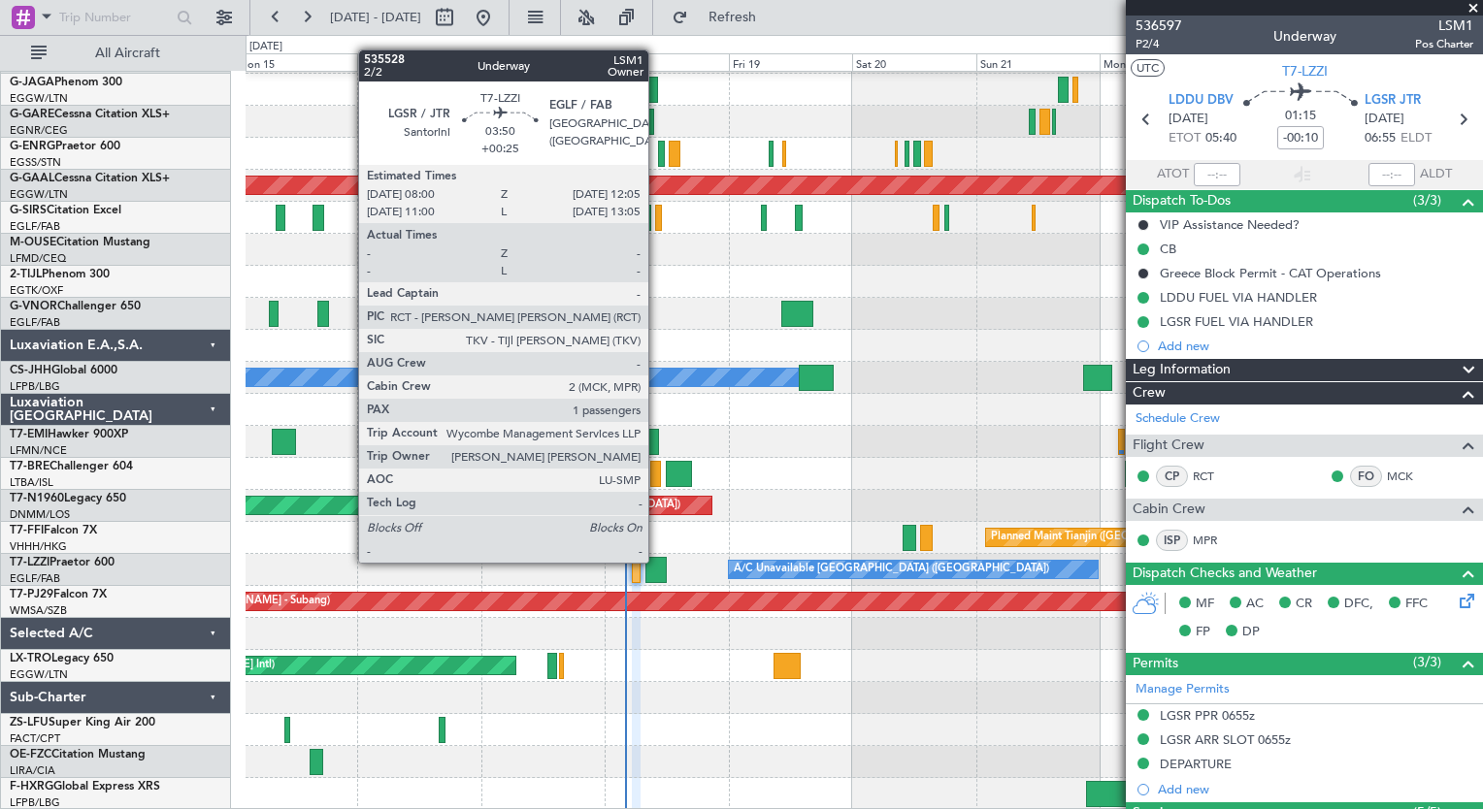
click at [657, 561] on div at bounding box center [655, 570] width 21 height 26
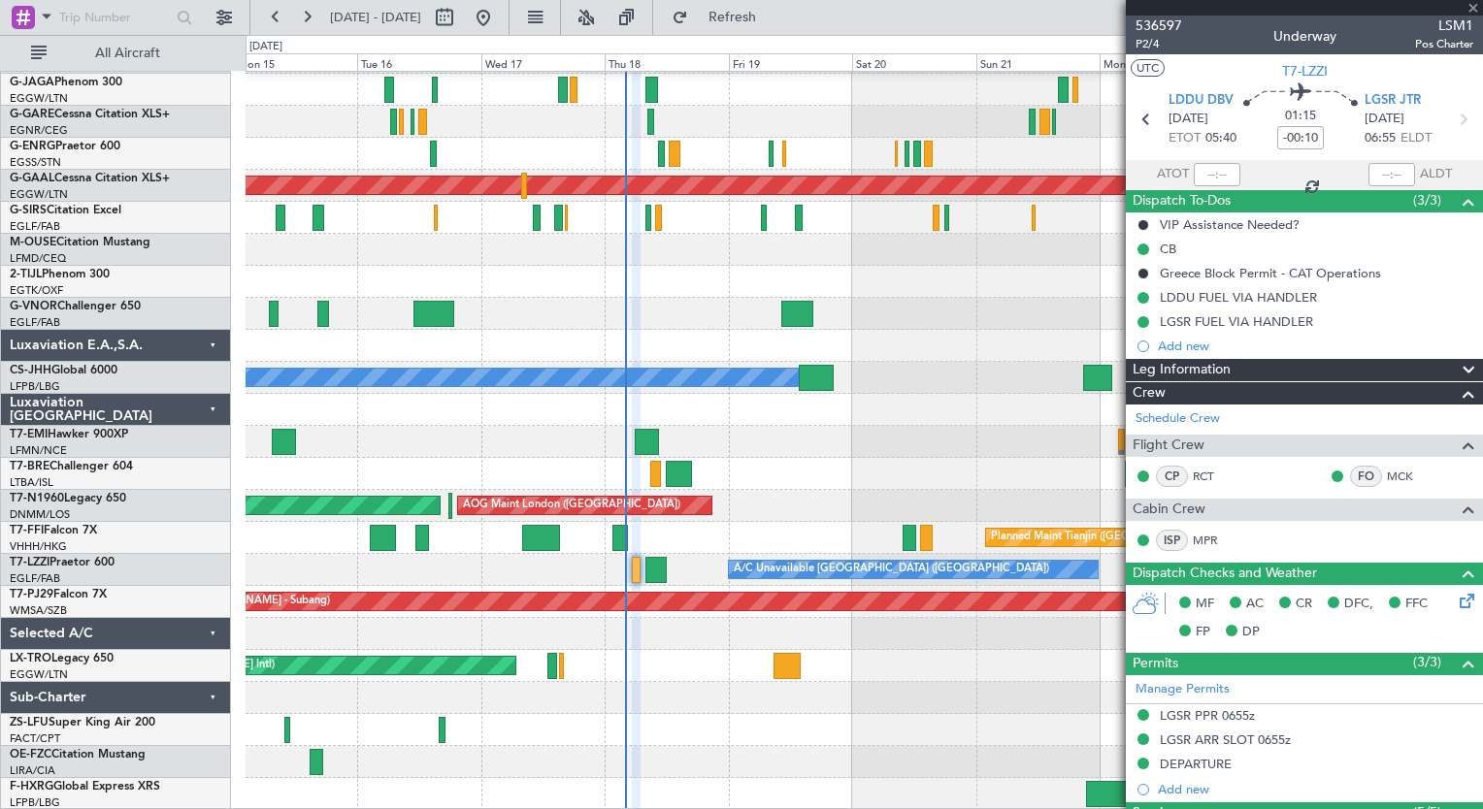
type input "+00:25"
type input "1"
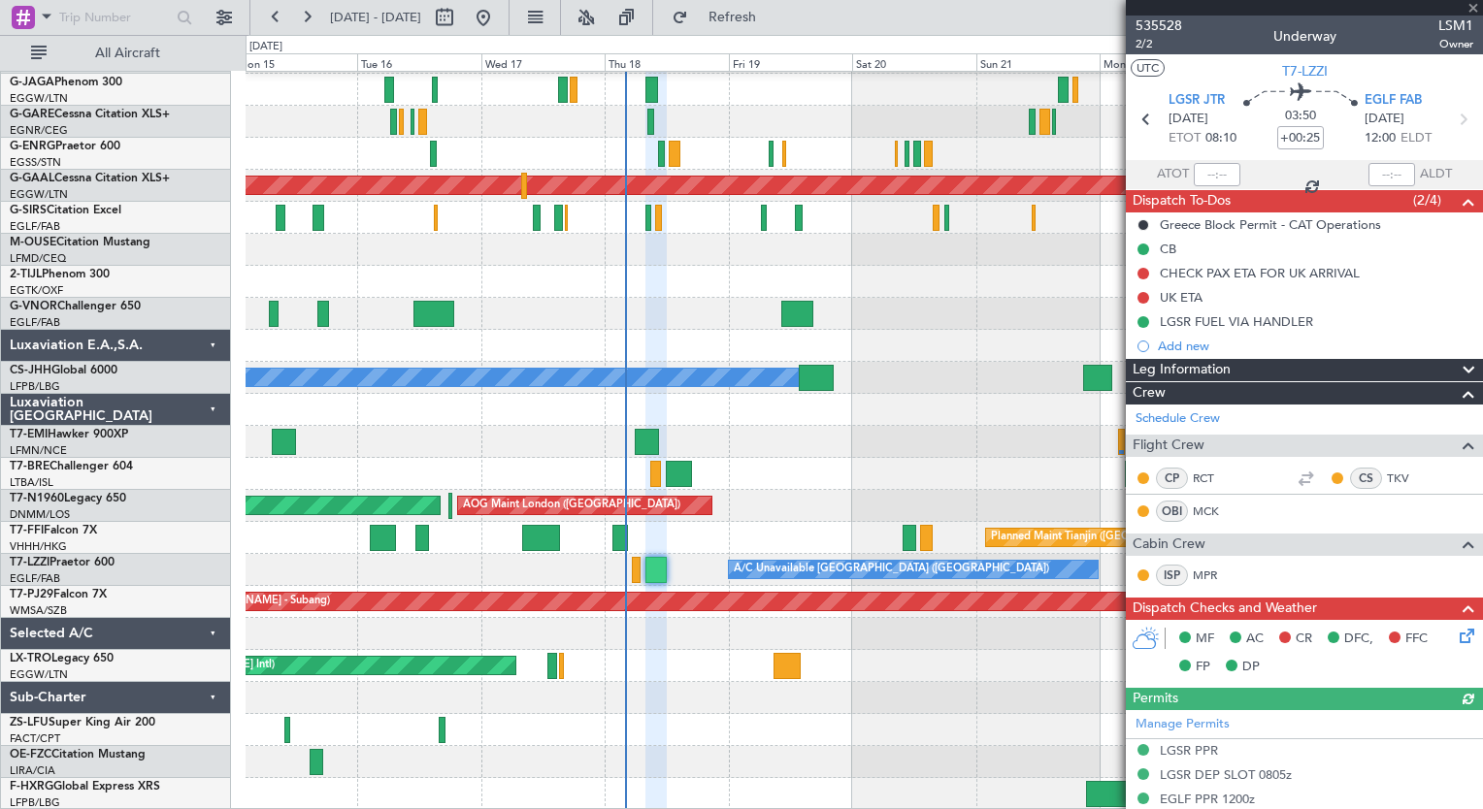
click at [1455, 638] on icon at bounding box center [1463, 633] width 16 height 16
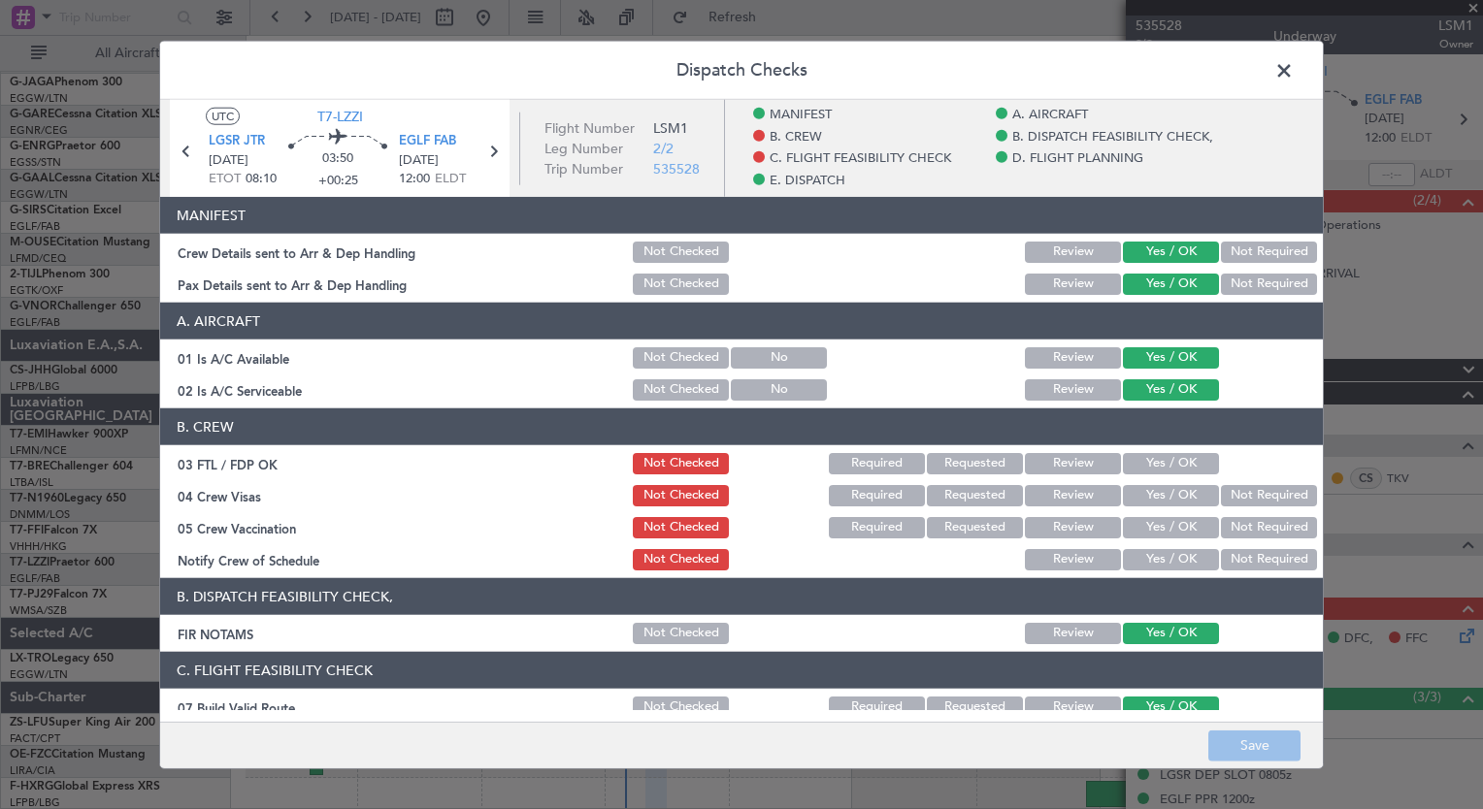
click at [1138, 469] on button "Yes / OK" at bounding box center [1171, 463] width 96 height 21
click at [1229, 490] on button "Not Required" at bounding box center [1269, 495] width 96 height 21
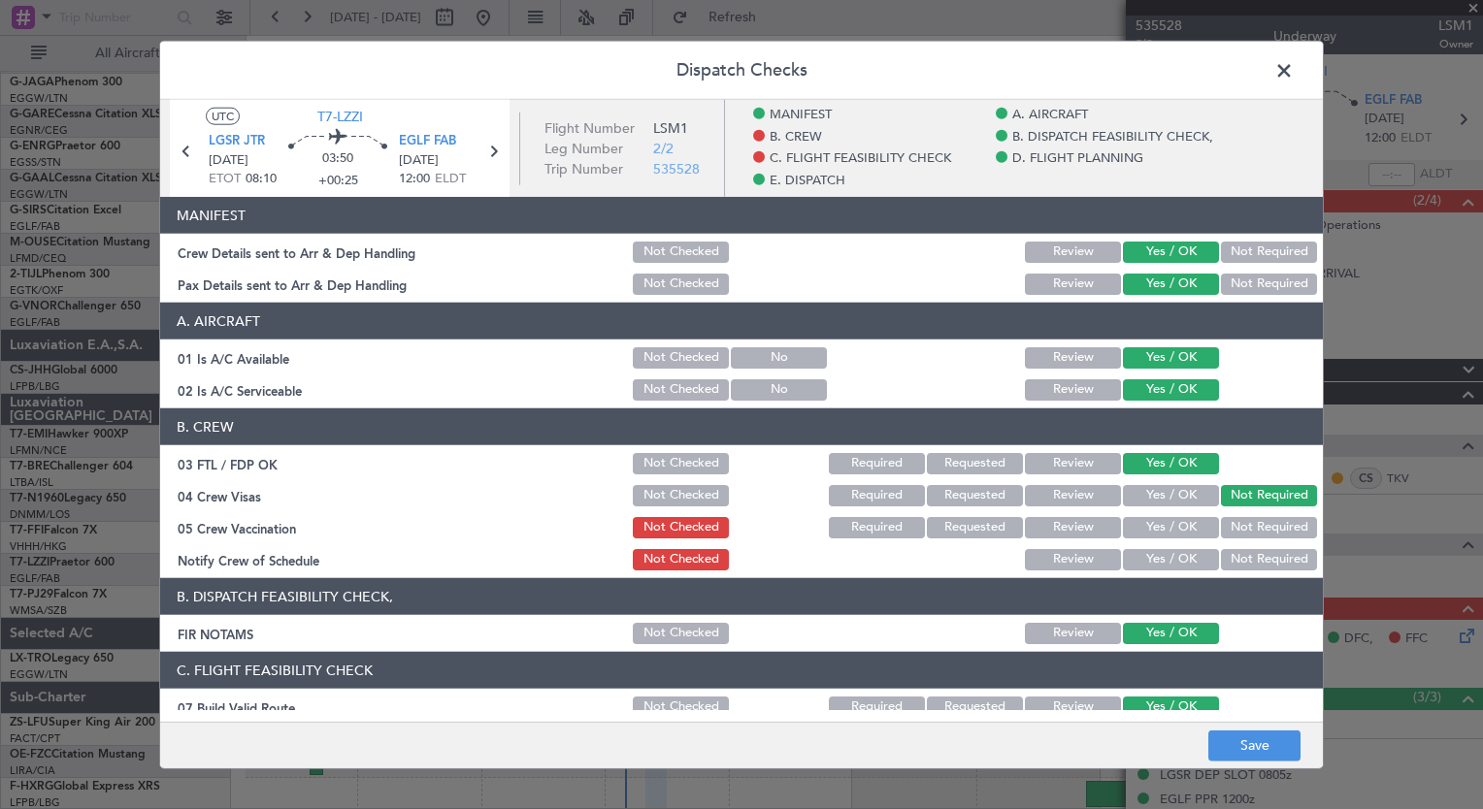
click at [1233, 518] on button "Not Required" at bounding box center [1269, 527] width 96 height 21
click at [1185, 550] on button "Yes / OK" at bounding box center [1171, 559] width 96 height 21
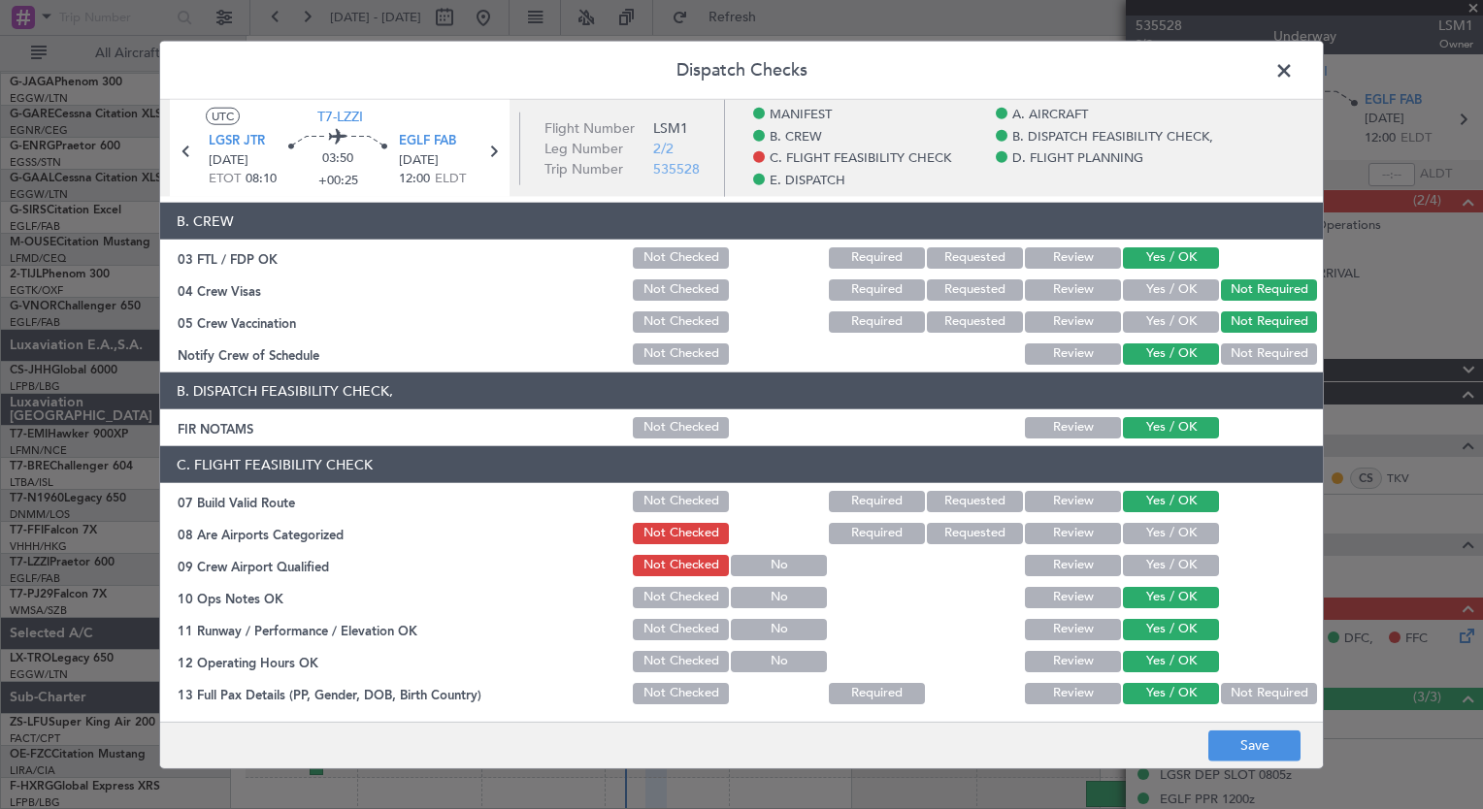
scroll to position [258, 0]
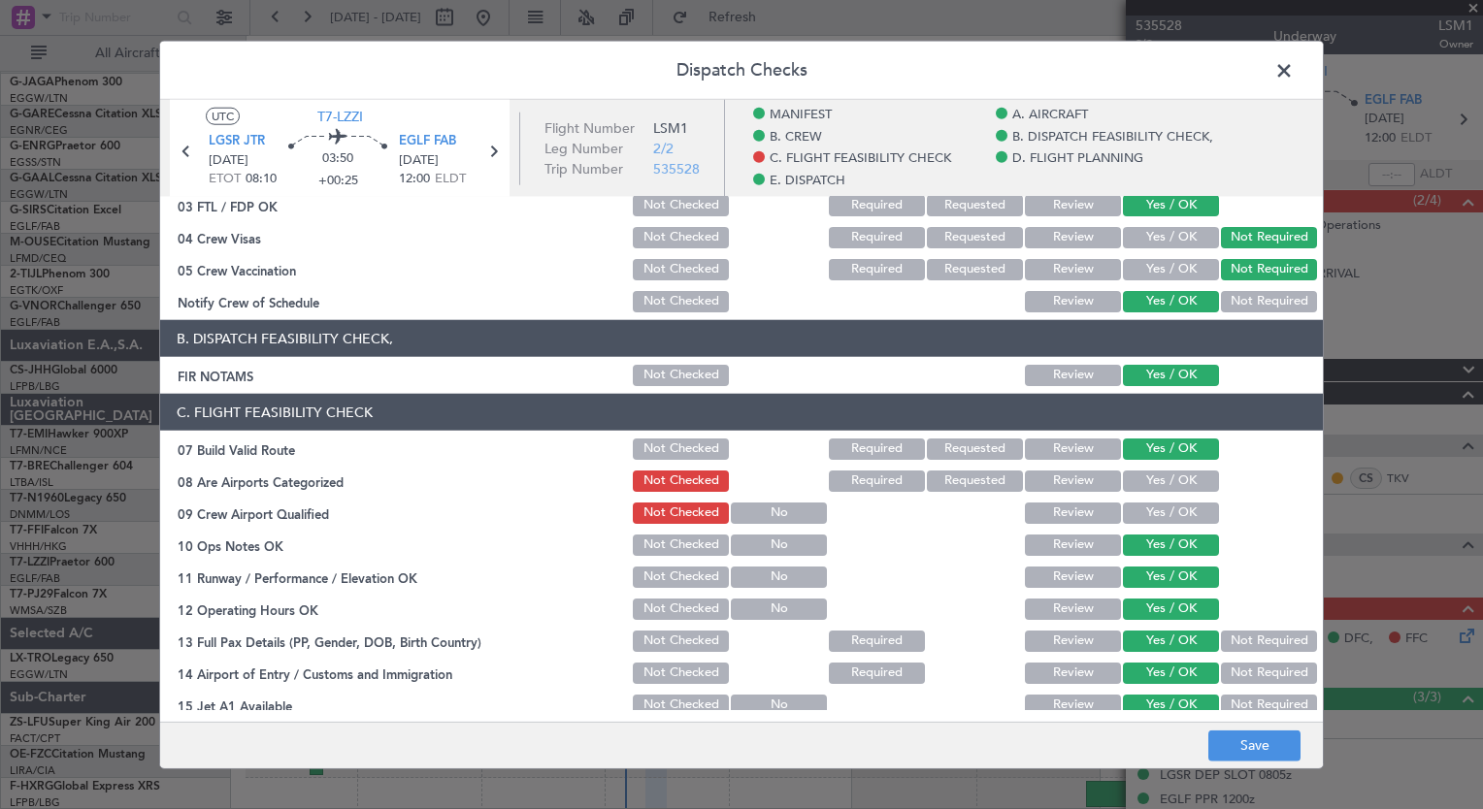
click at [1141, 480] on button "Yes / OK" at bounding box center [1171, 481] width 96 height 21
click at [1144, 505] on button "Yes / OK" at bounding box center [1171, 513] width 96 height 21
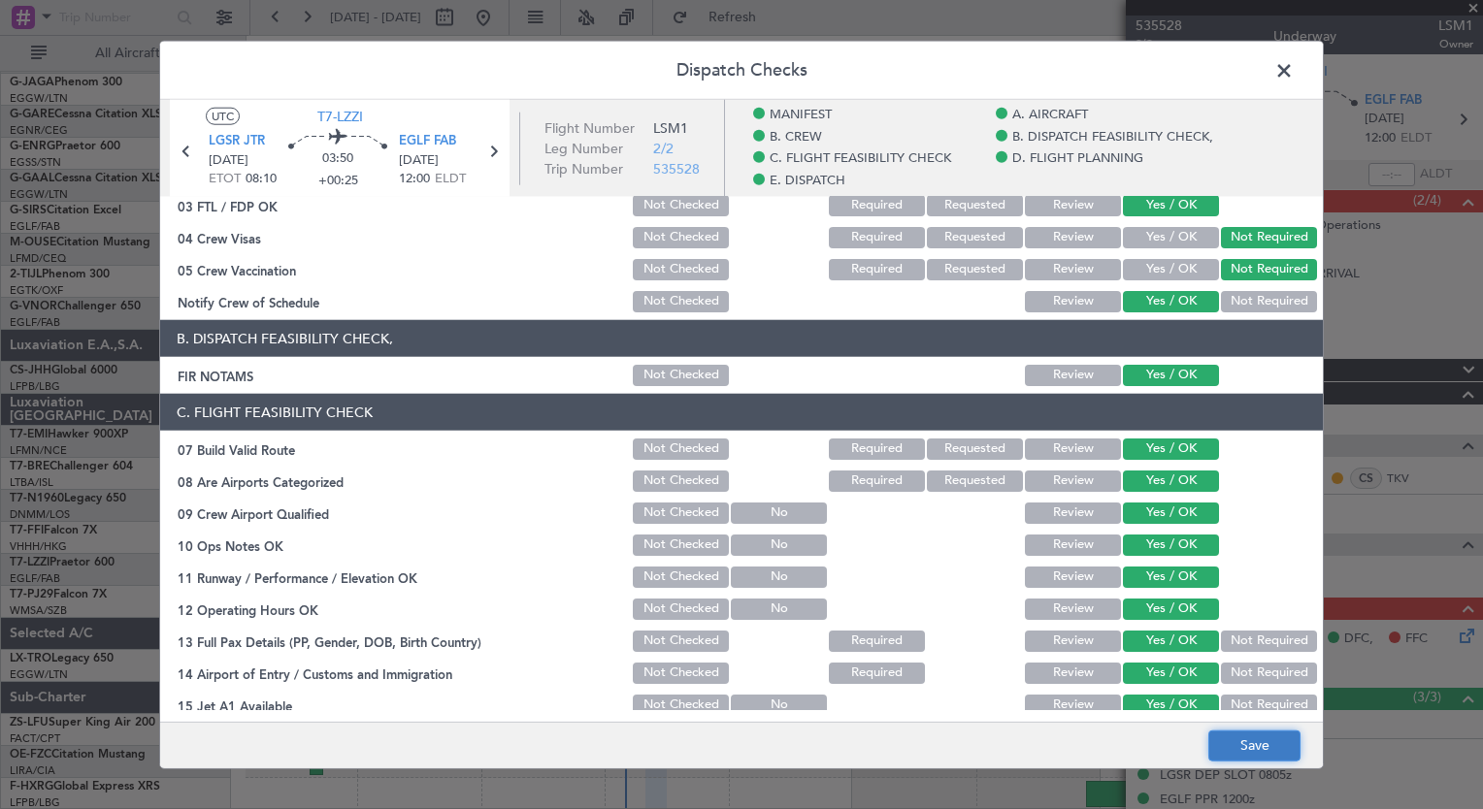
click at [1271, 738] on button "Save" at bounding box center [1254, 745] width 92 height 31
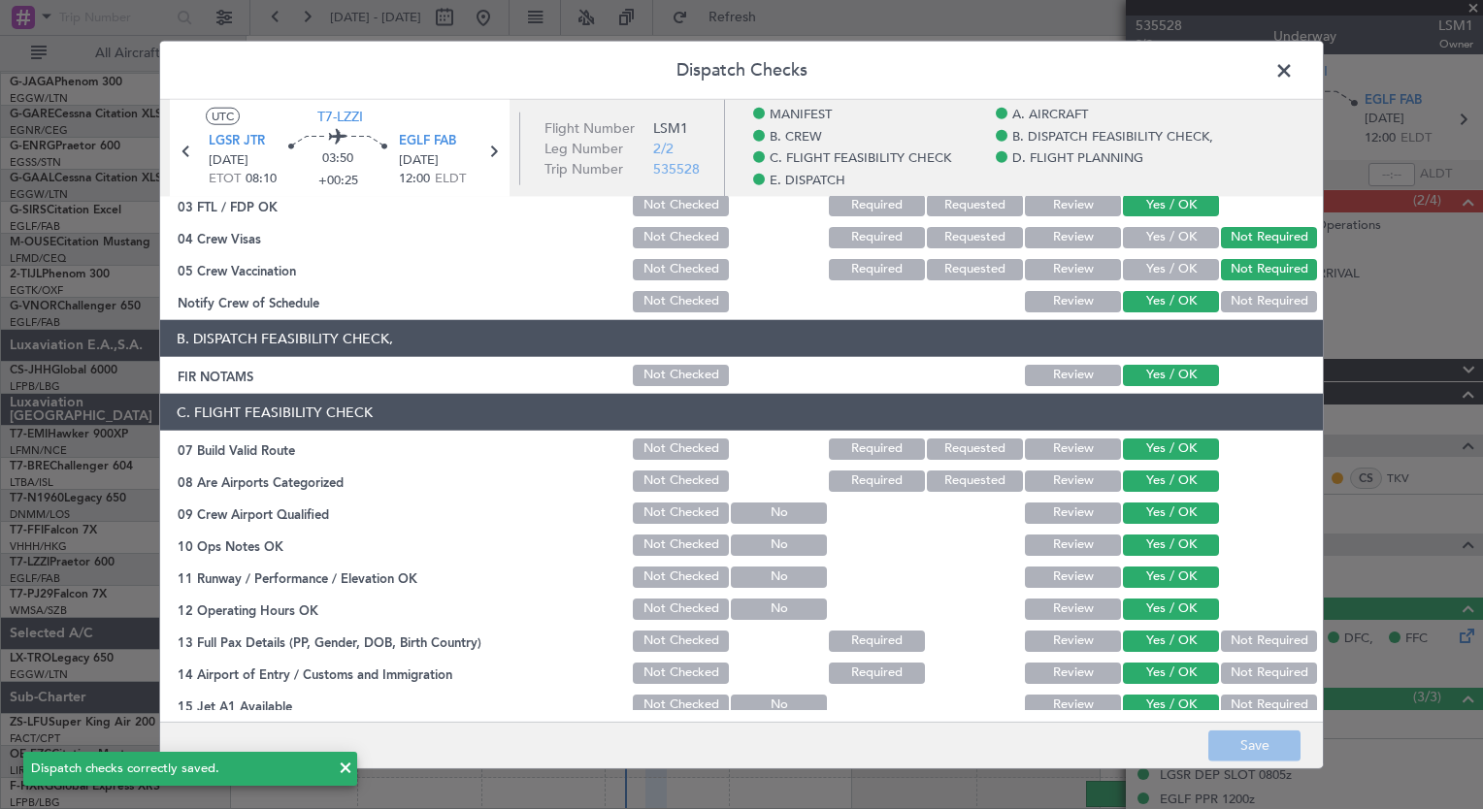
click at [1293, 74] on span at bounding box center [1293, 75] width 0 height 39
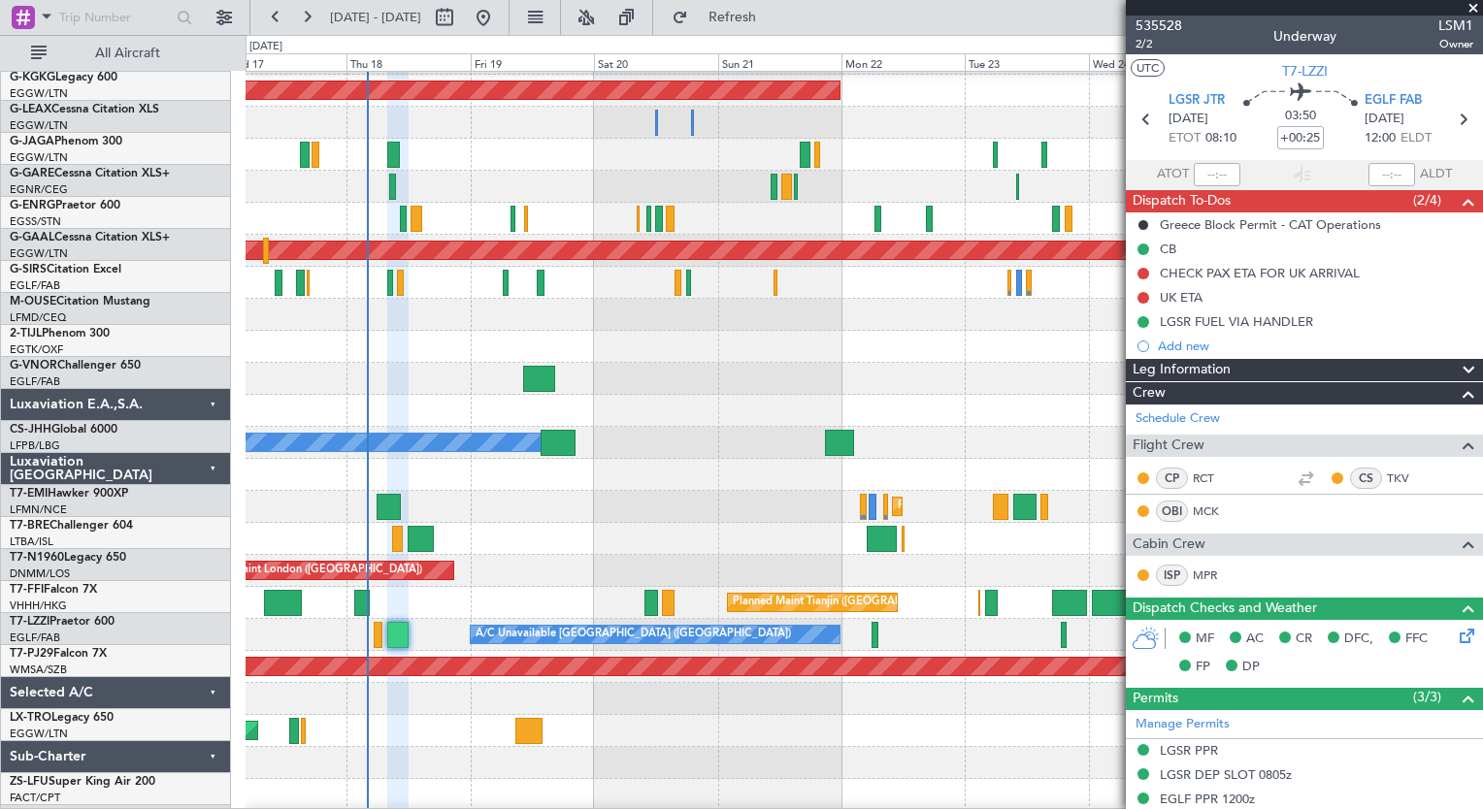
scroll to position [124, 0]
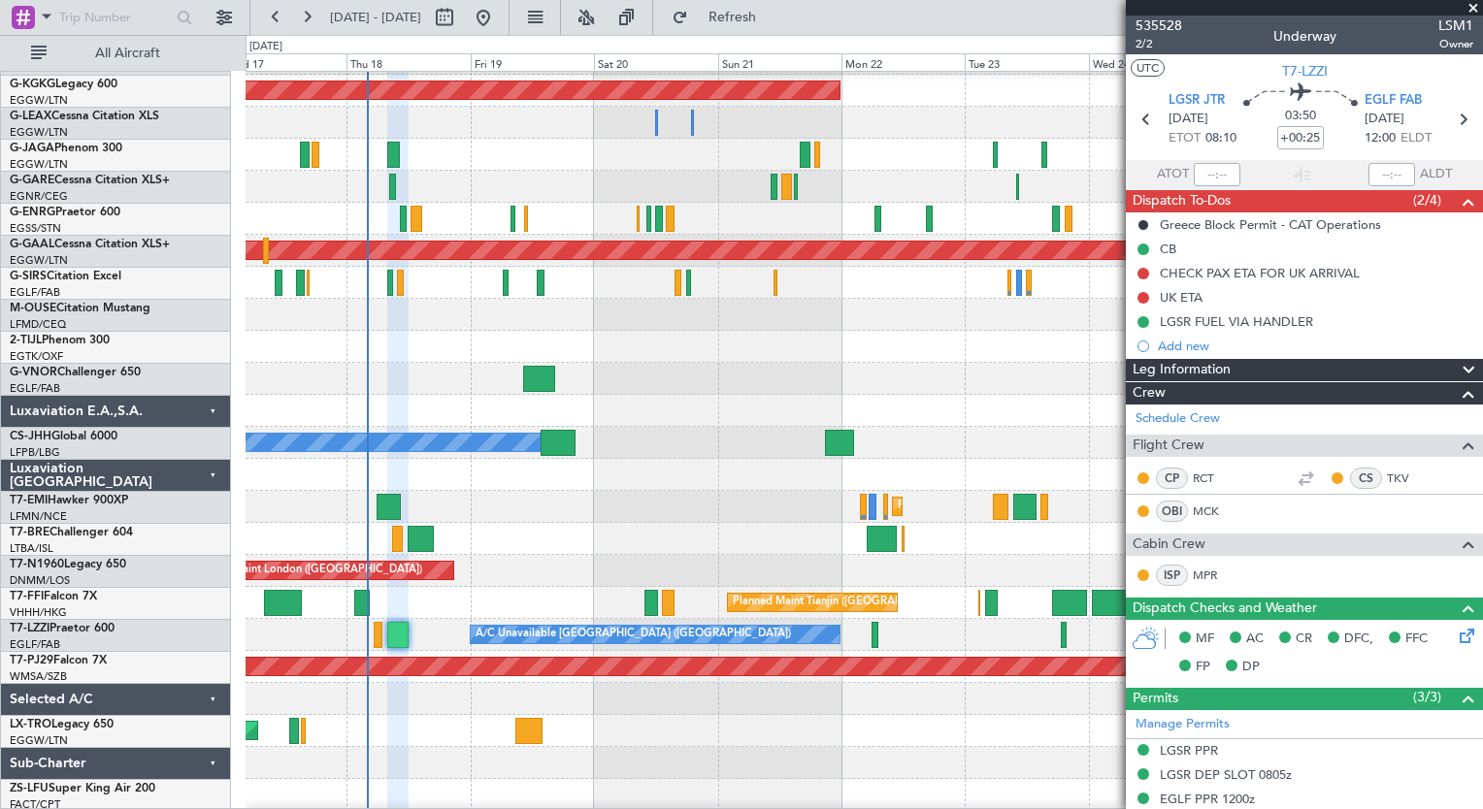
click at [660, 503] on div "Planned Maint [GEOGRAPHIC_DATA]" at bounding box center [863, 507] width 1236 height 32
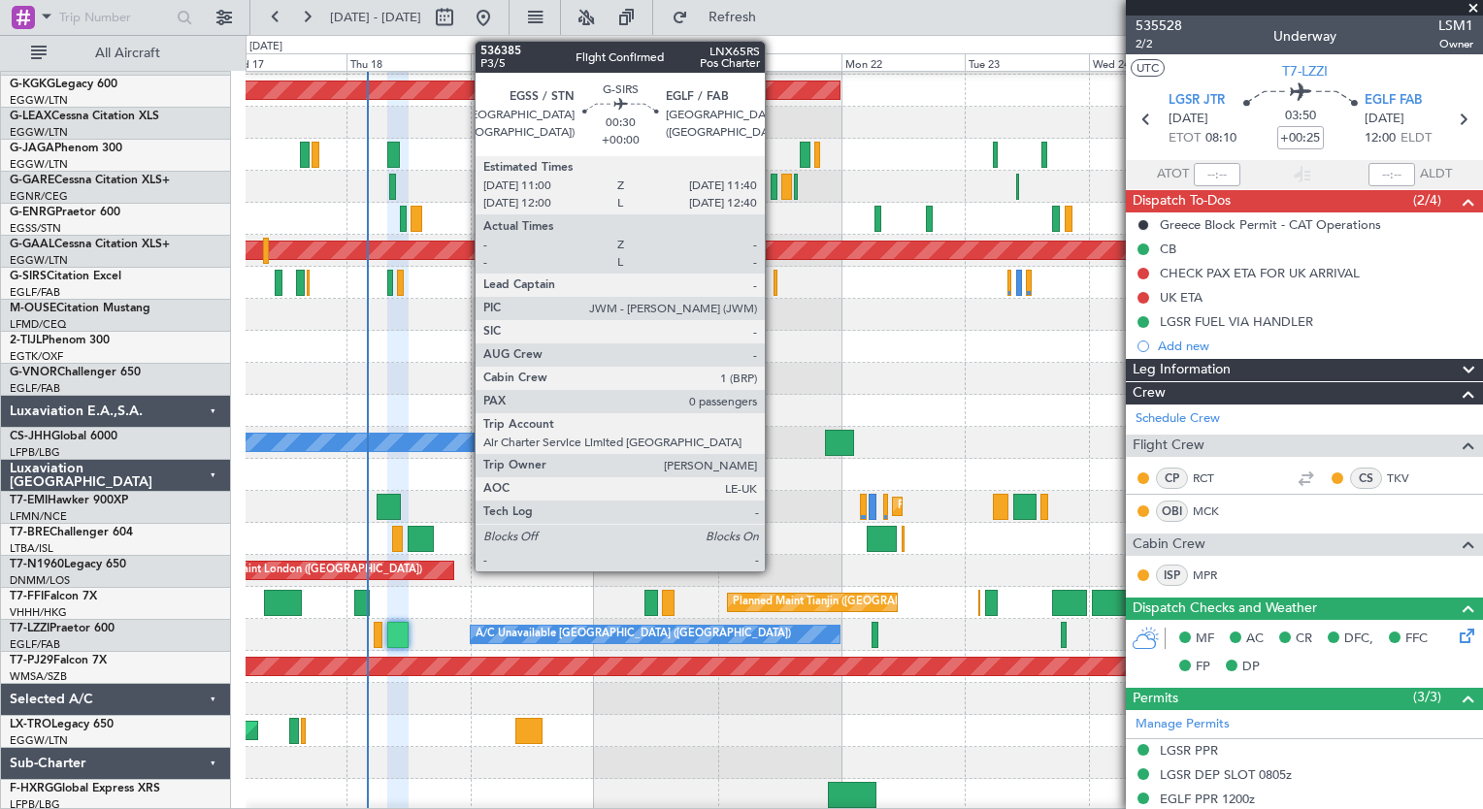
click at [773, 289] on div at bounding box center [775, 283] width 4 height 26
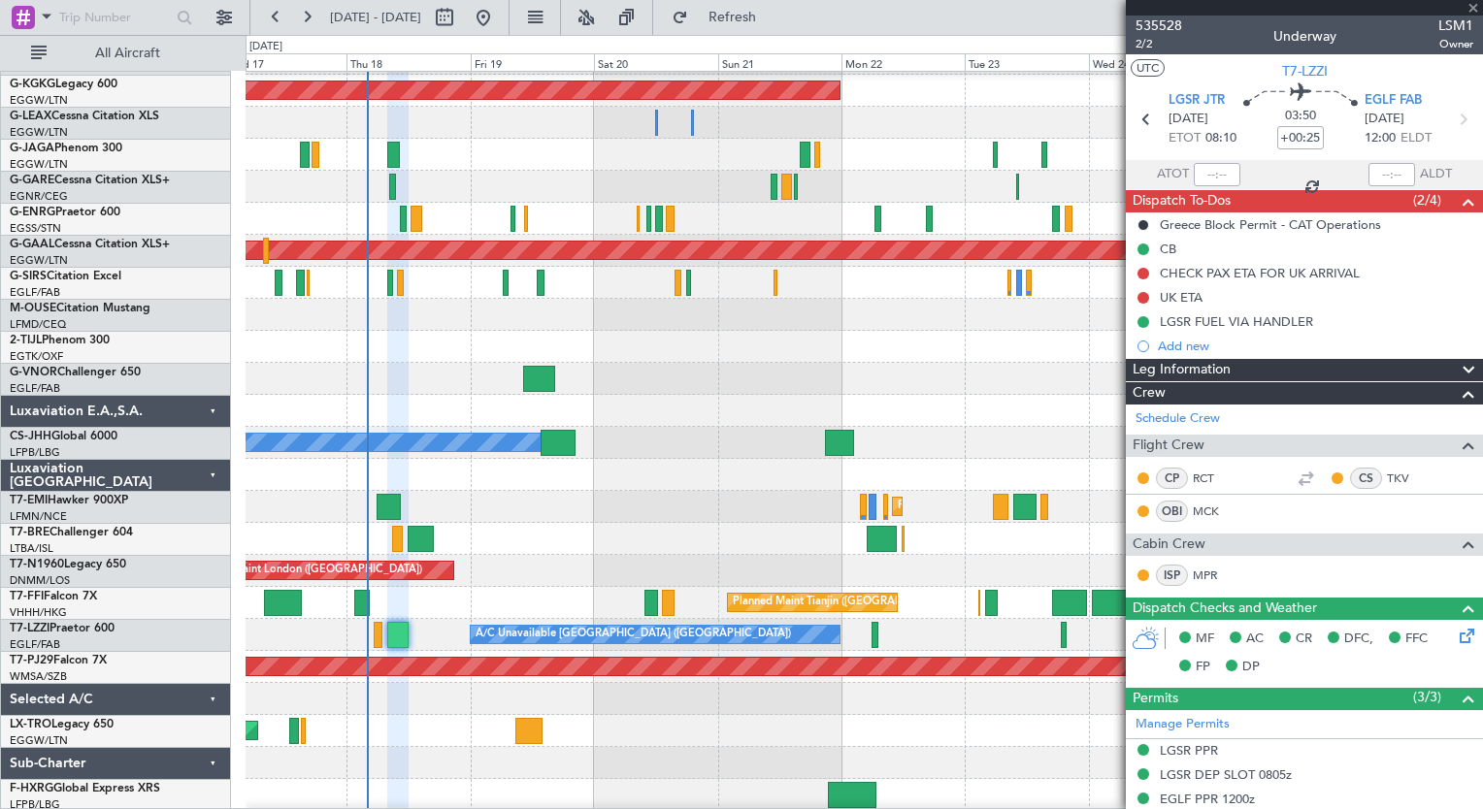
type input "0"
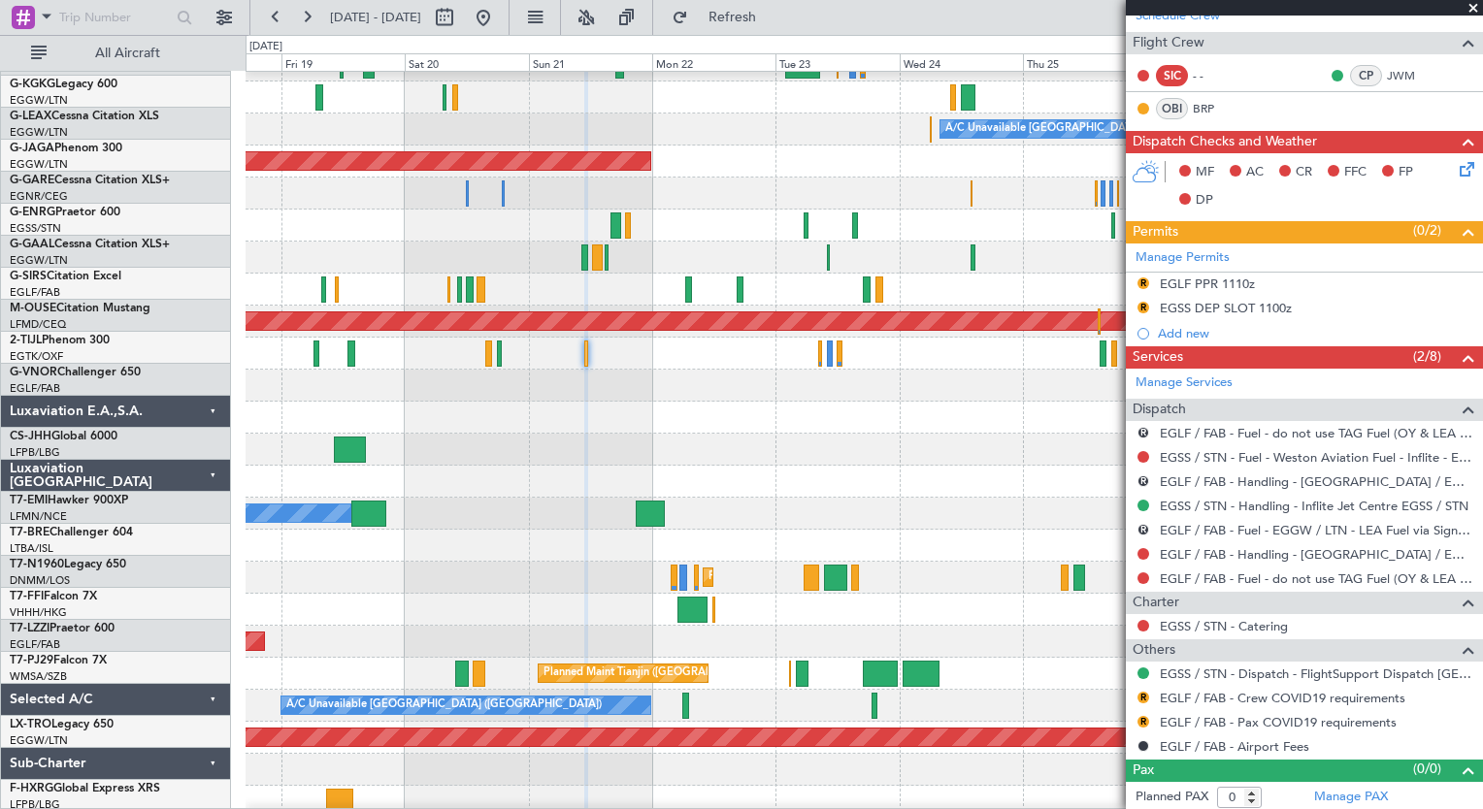
scroll to position [0, 0]
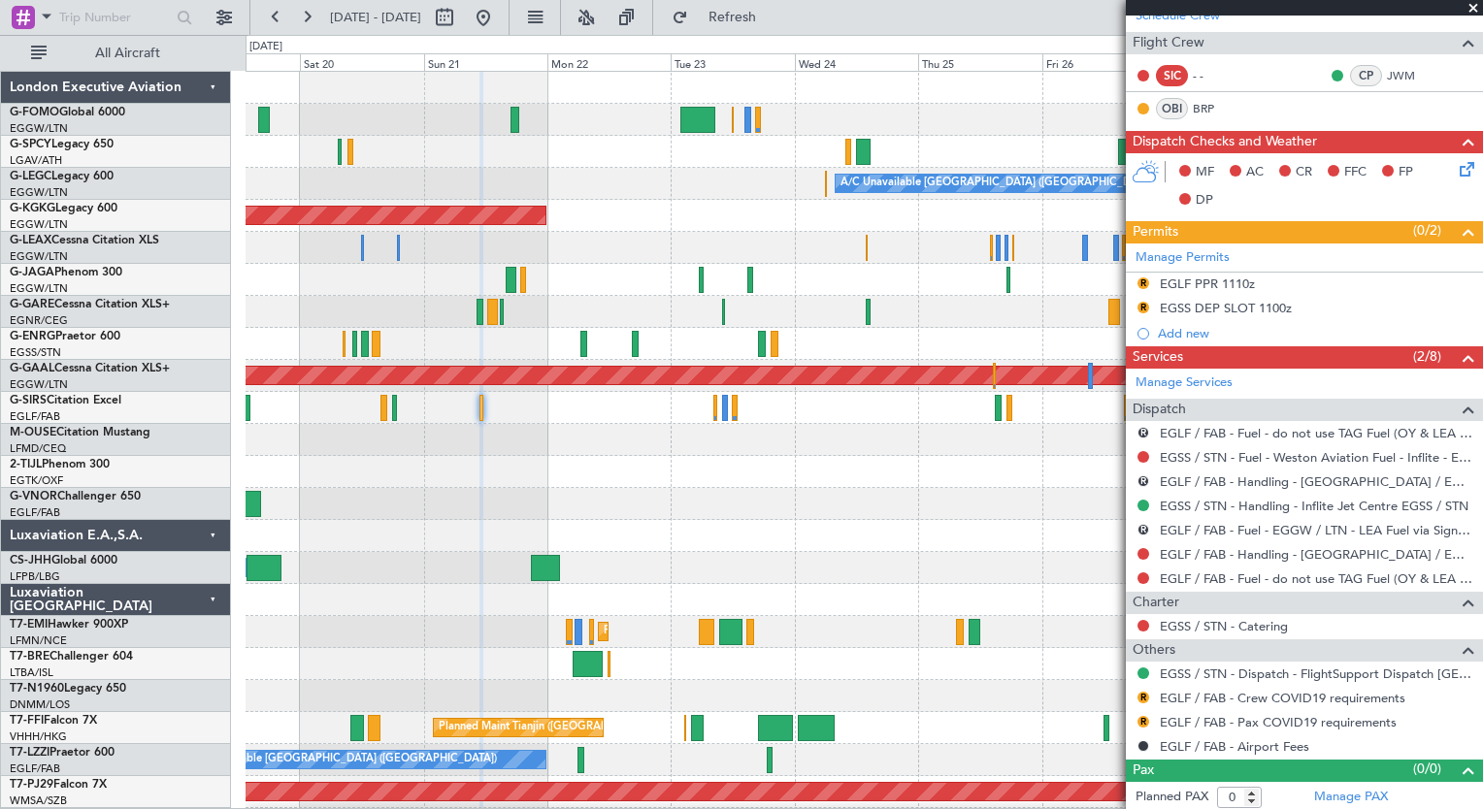
click at [627, 782] on div "A/C Unavailable [GEOGRAPHIC_DATA] ([GEOGRAPHIC_DATA]) AOG Maint [GEOGRAPHIC_DAT…" at bounding box center [863, 504] width 1236 height 864
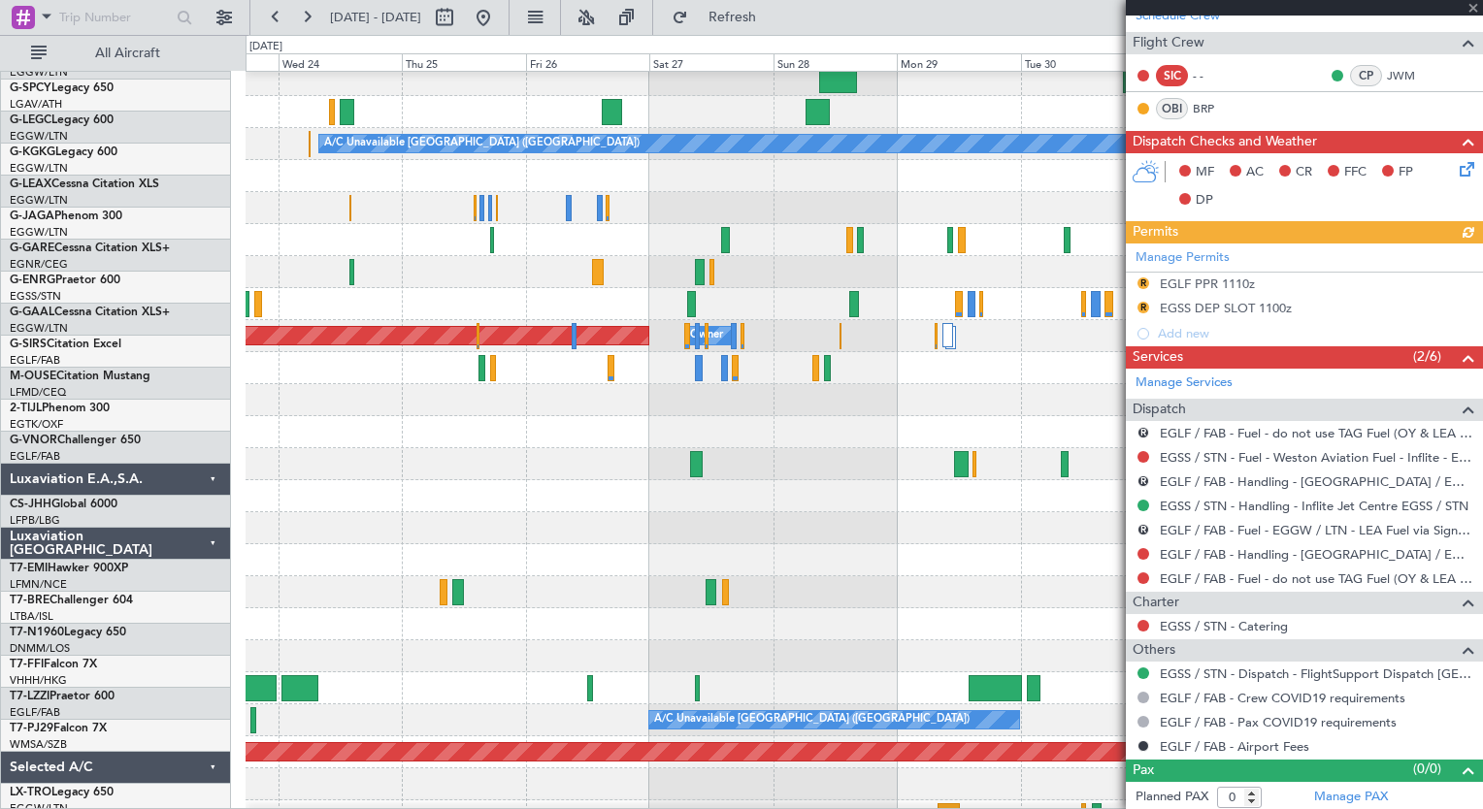
click at [345, 693] on div "Planned Maint Tianjin ([GEOGRAPHIC_DATA])" at bounding box center [863, 688] width 1236 height 32
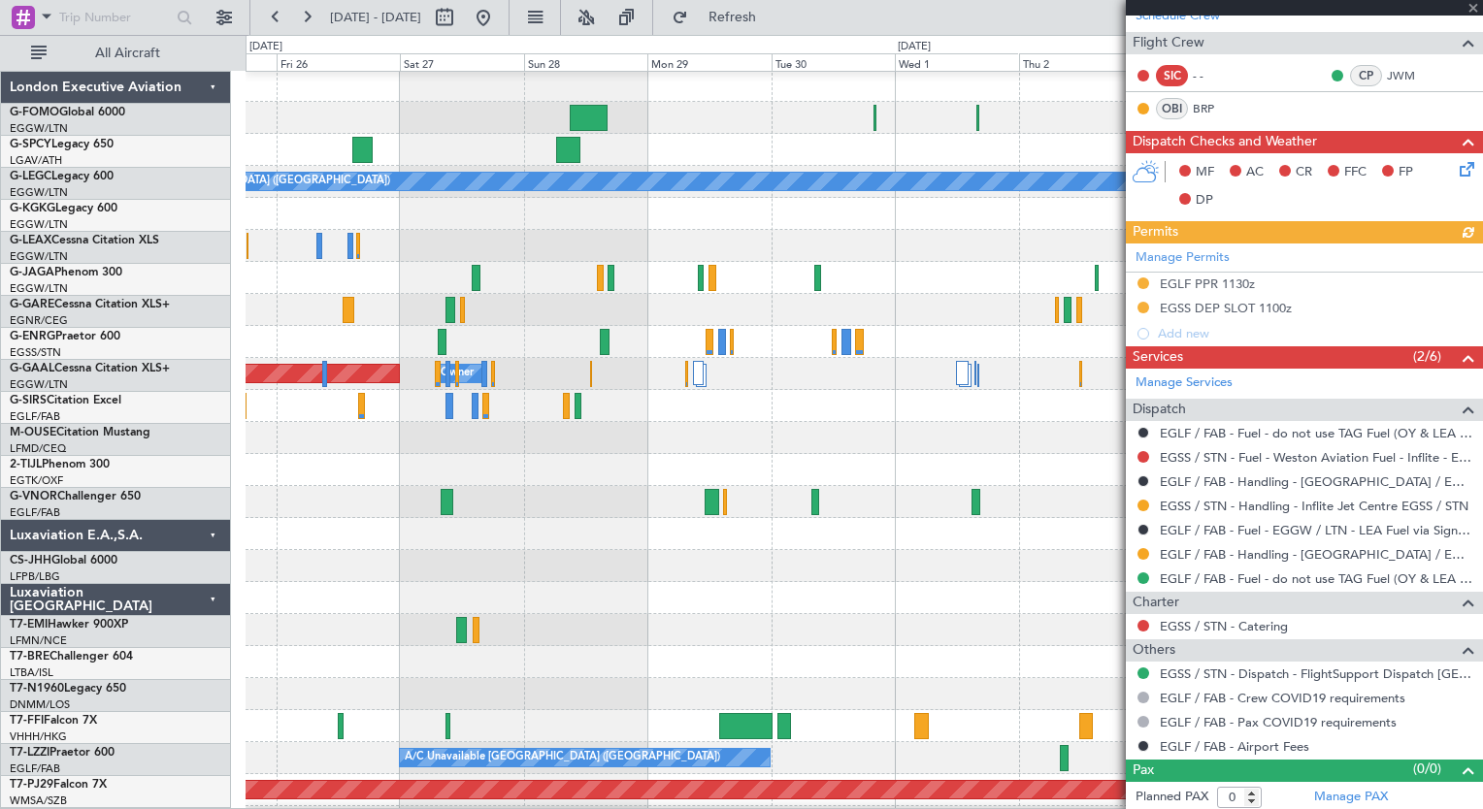
click at [539, 669] on div at bounding box center [863, 662] width 1236 height 32
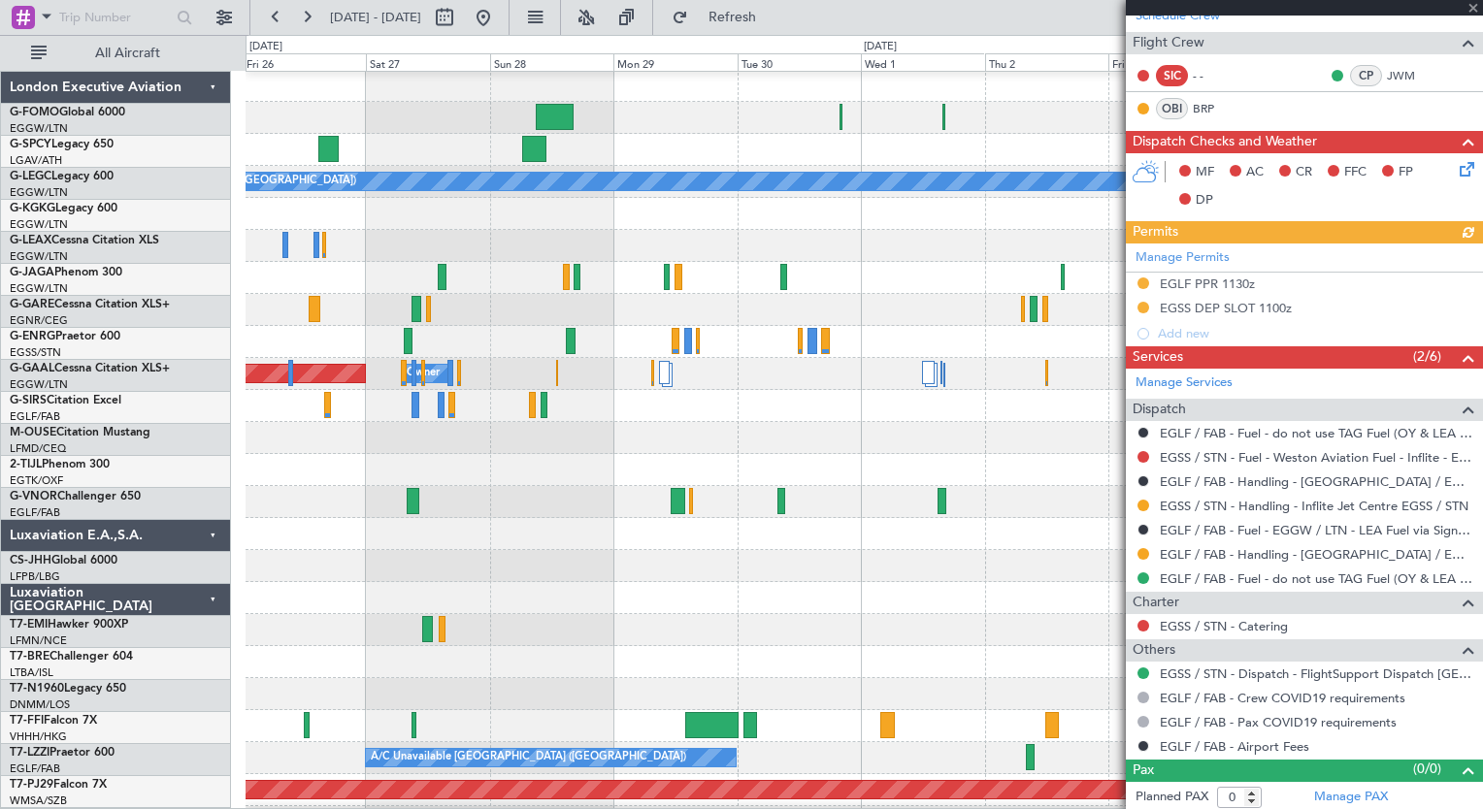
scroll to position [2, 0]
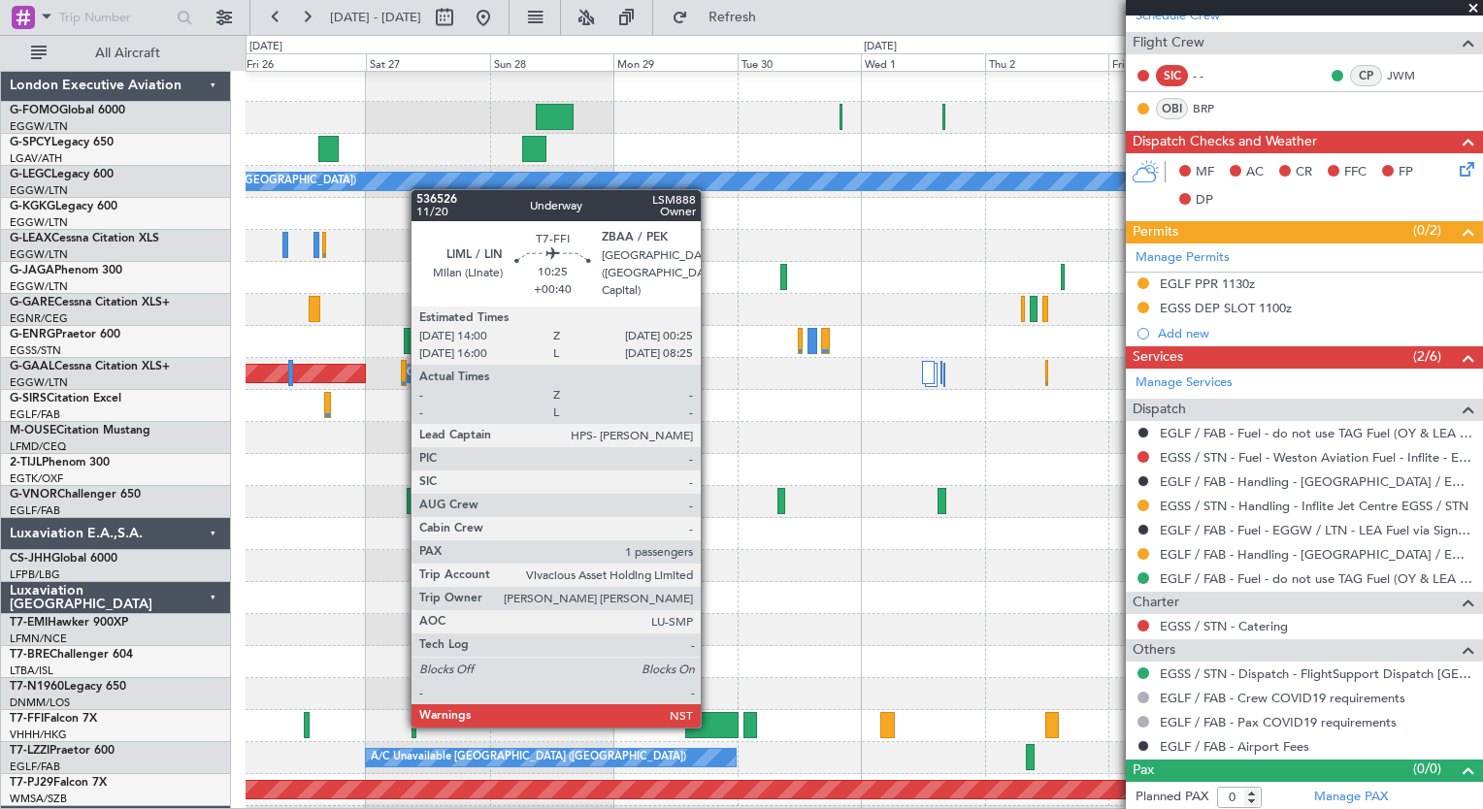
click at [709, 724] on div at bounding box center [712, 725] width 54 height 26
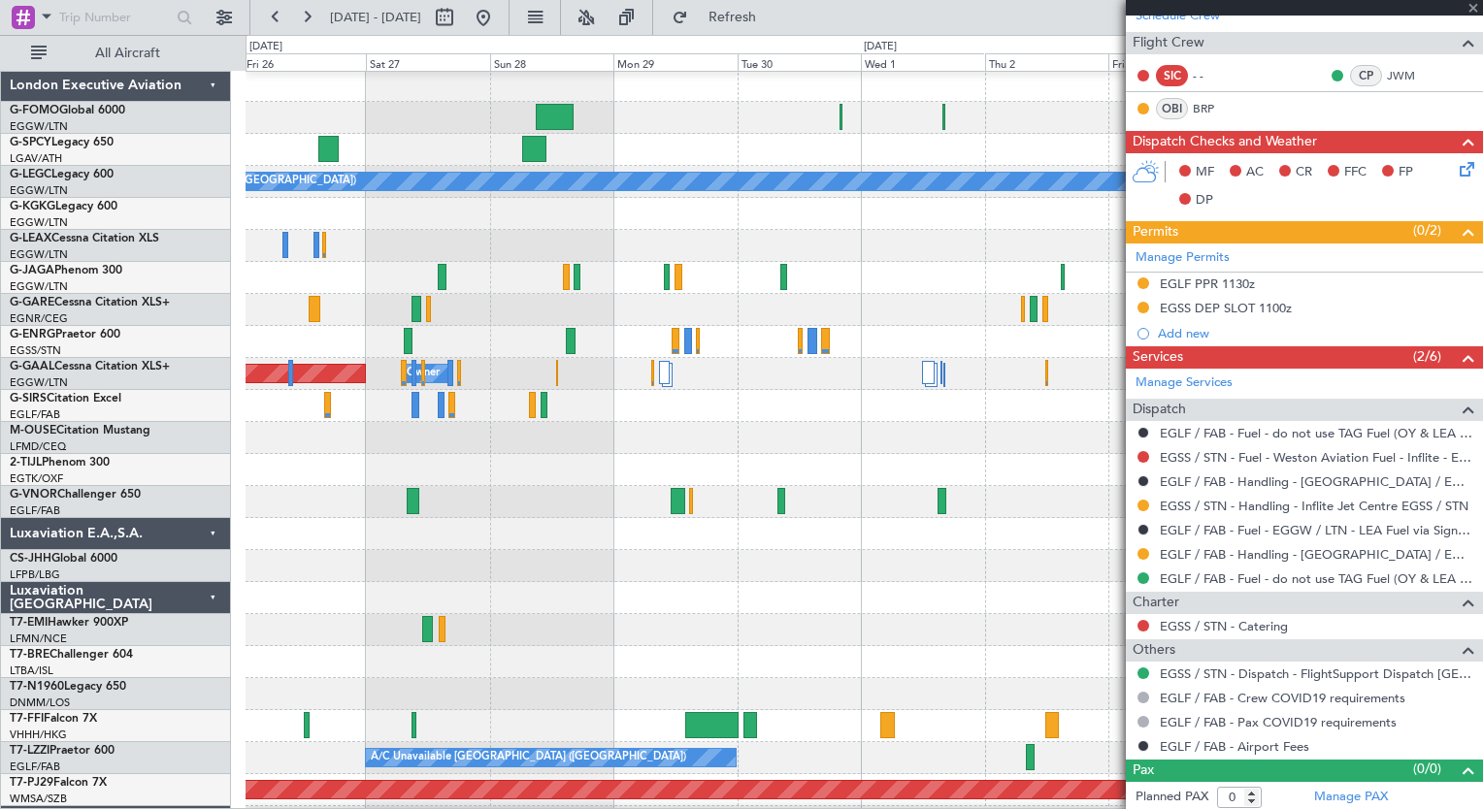
type input "+00:40"
type input "1"
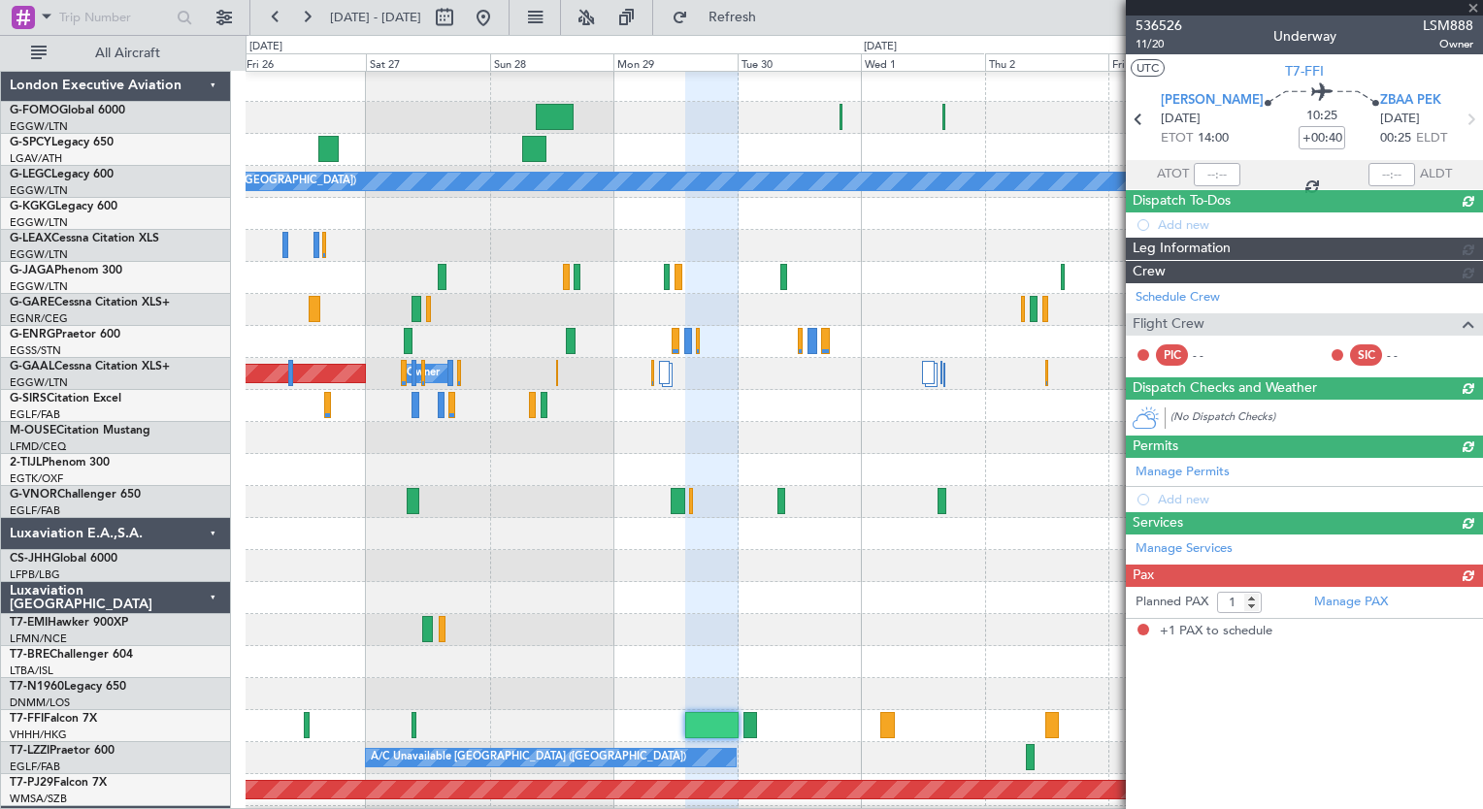
scroll to position [0, 0]
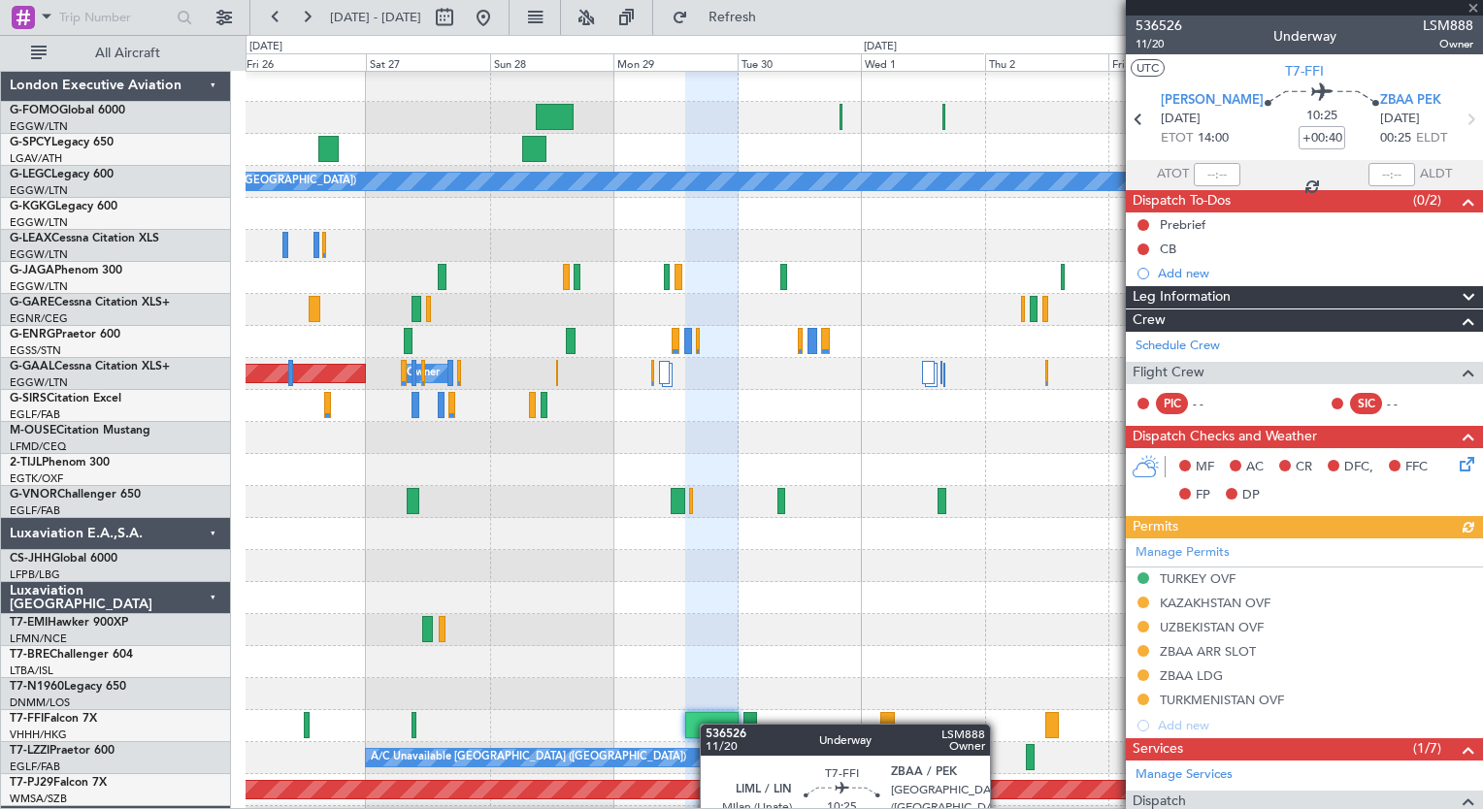
click at [709, 724] on div at bounding box center [712, 725] width 54 height 26
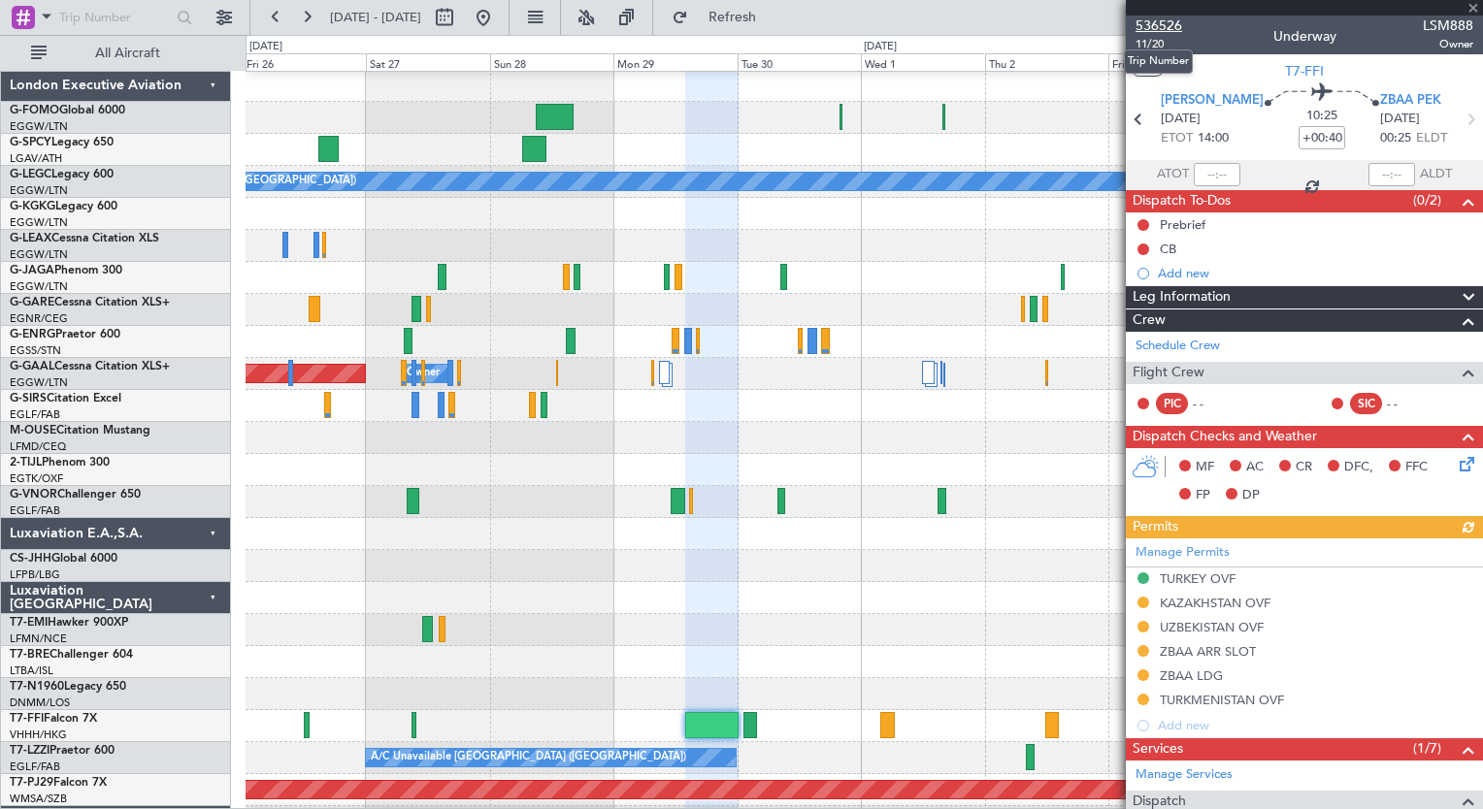
click at [1158, 19] on span "536526" at bounding box center [1158, 26] width 47 height 20
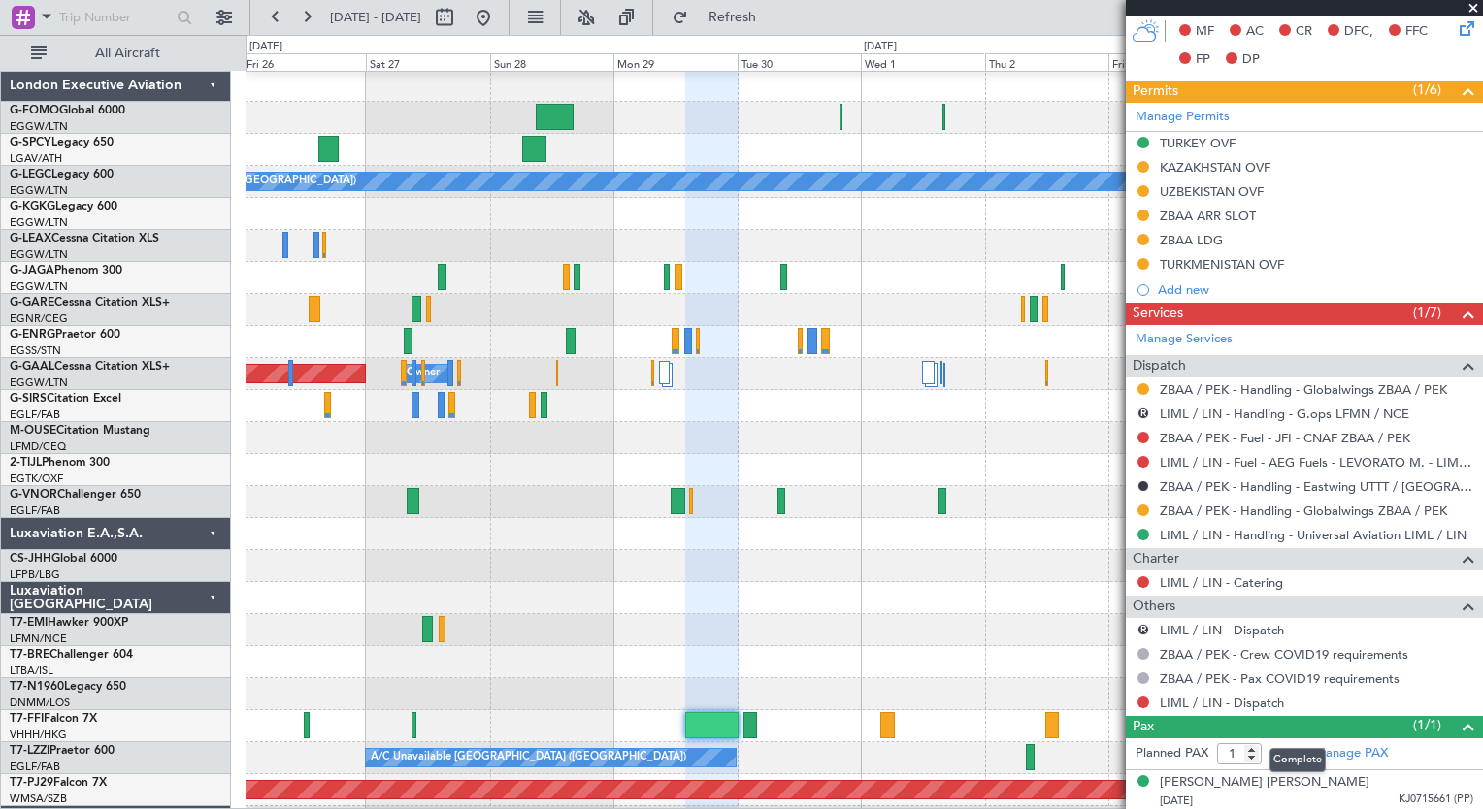
click at [1335, 751] on mat-tooltip-component "Complete" at bounding box center [1296, 759] width 83 height 51
click at [1351, 754] on link "Manage PAX" at bounding box center [1351, 753] width 74 height 19
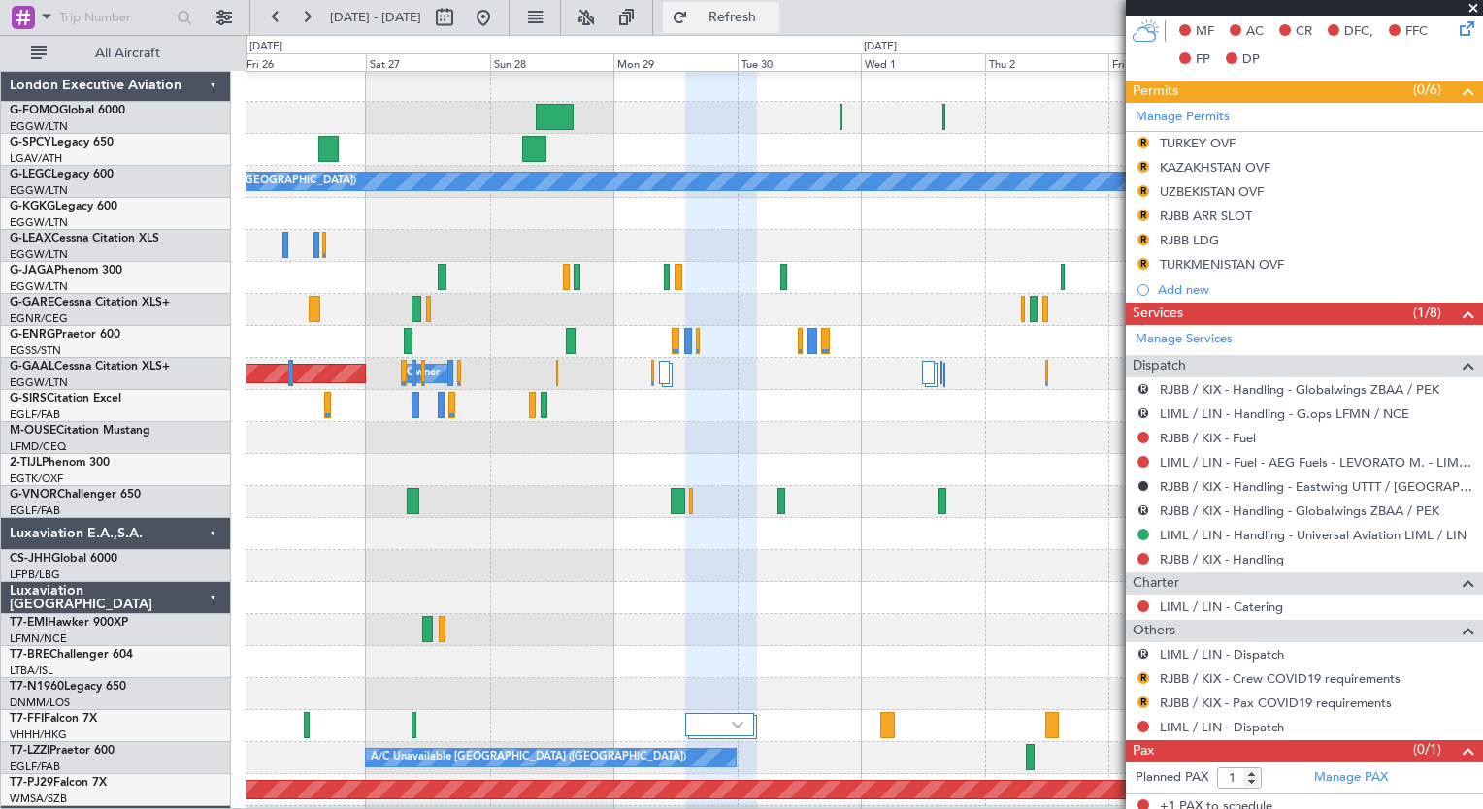
click at [772, 30] on button "Refresh" at bounding box center [721, 17] width 116 height 31
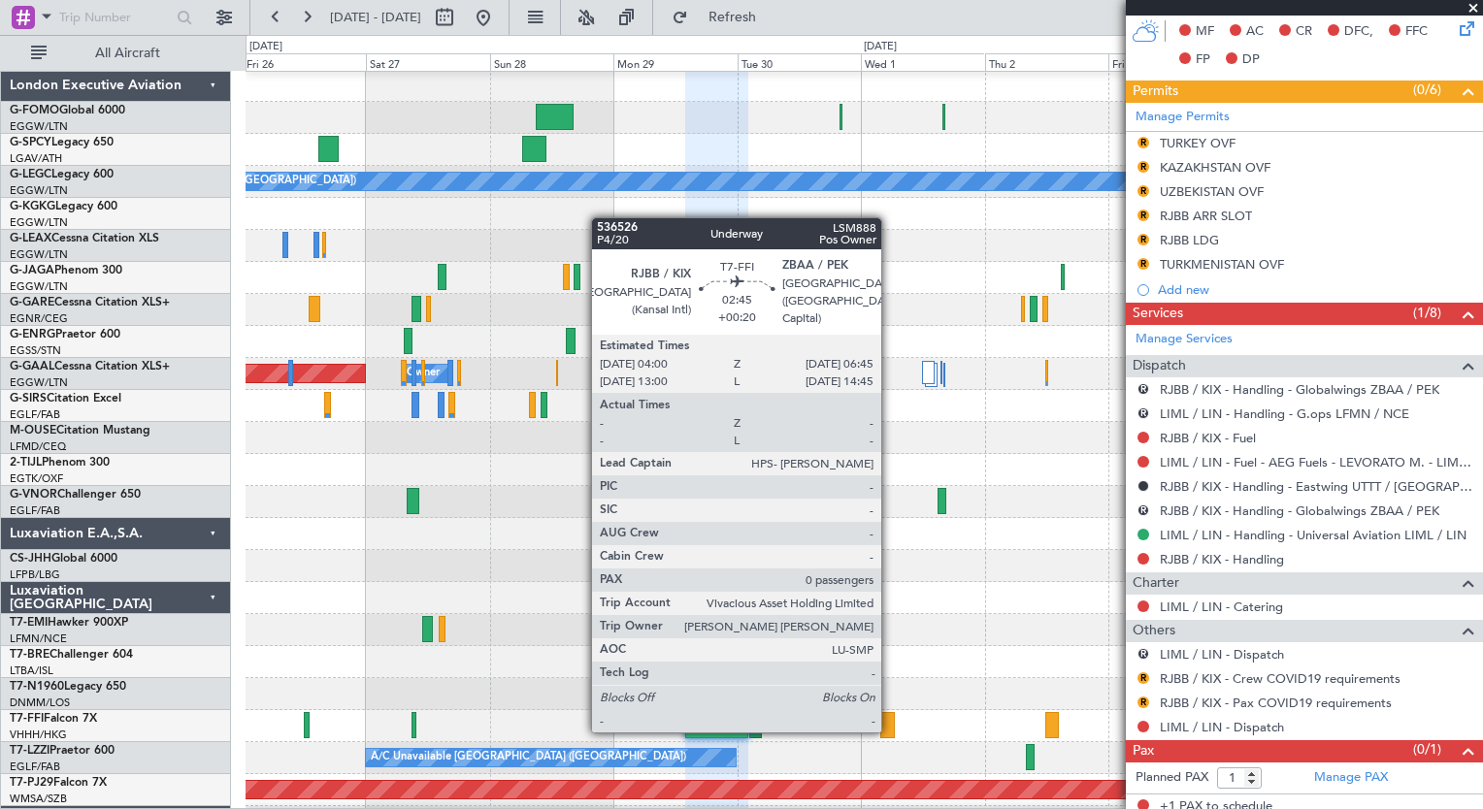
click at [890, 729] on div at bounding box center [887, 725] width 15 height 26
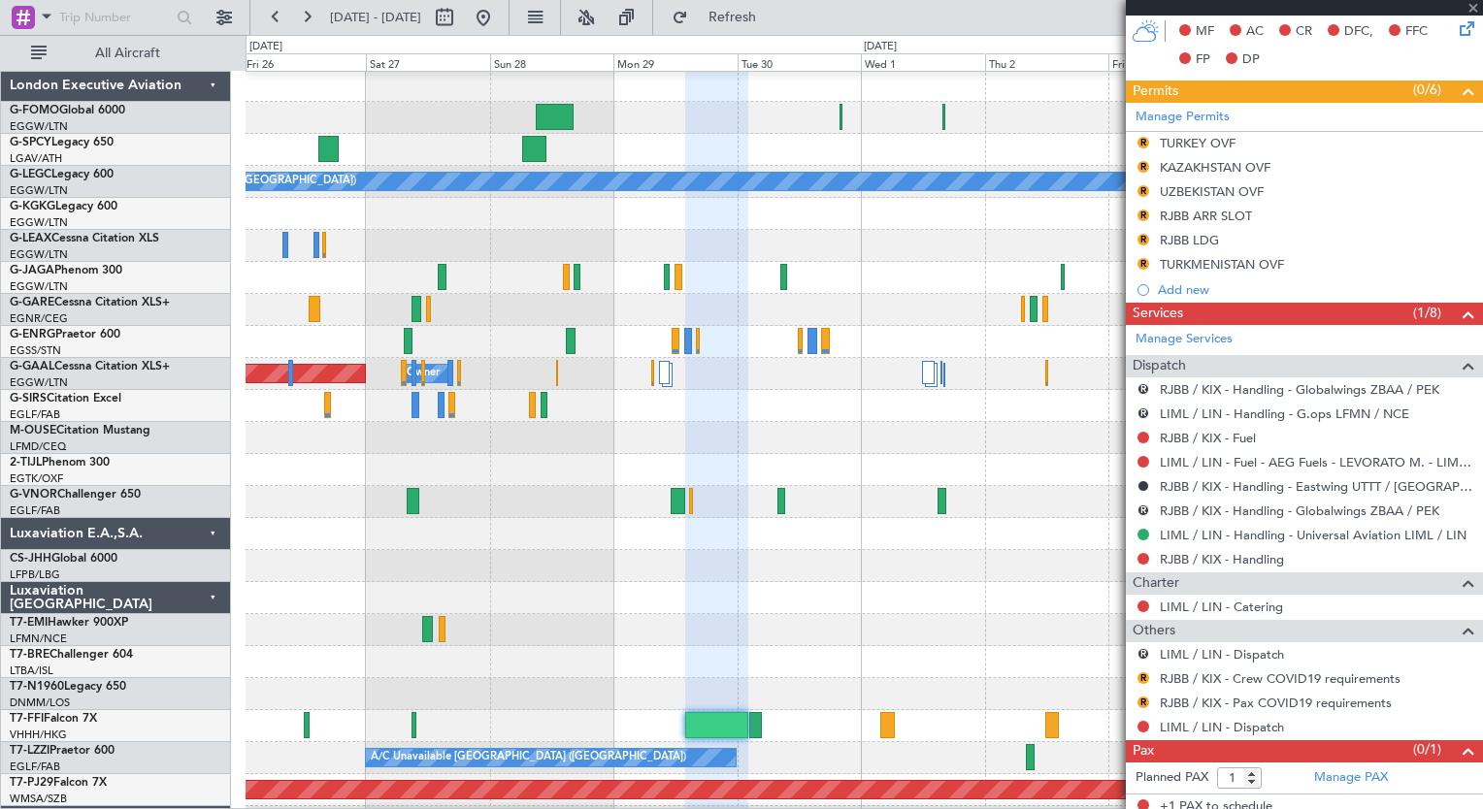
type input "+00:20"
type input "0"
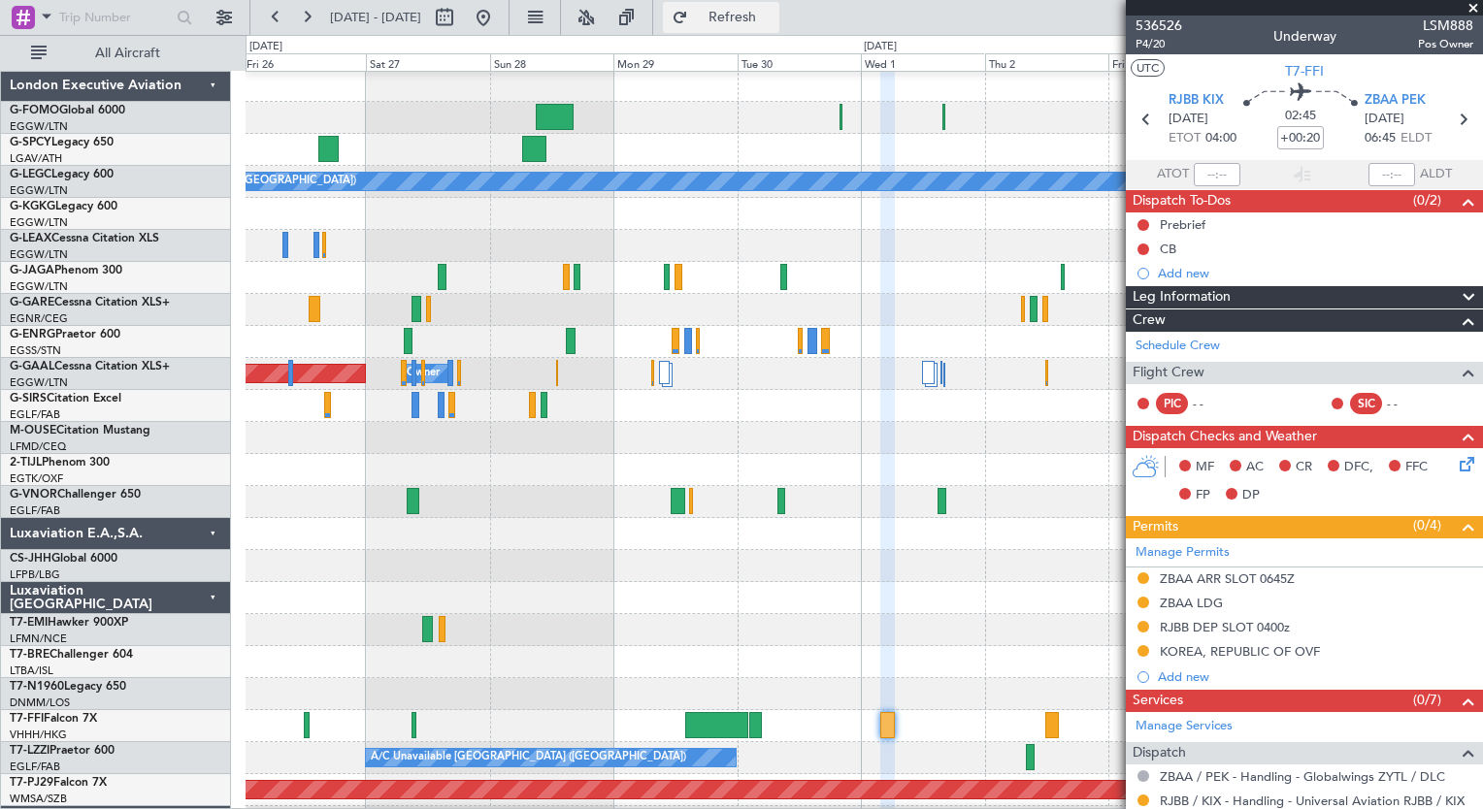
click at [773, 24] on span "Refresh" at bounding box center [732, 18] width 81 height 14
click at [1149, 39] on span "P4/20" at bounding box center [1158, 44] width 47 height 16
click at [773, 11] on span "Refresh" at bounding box center [732, 18] width 81 height 14
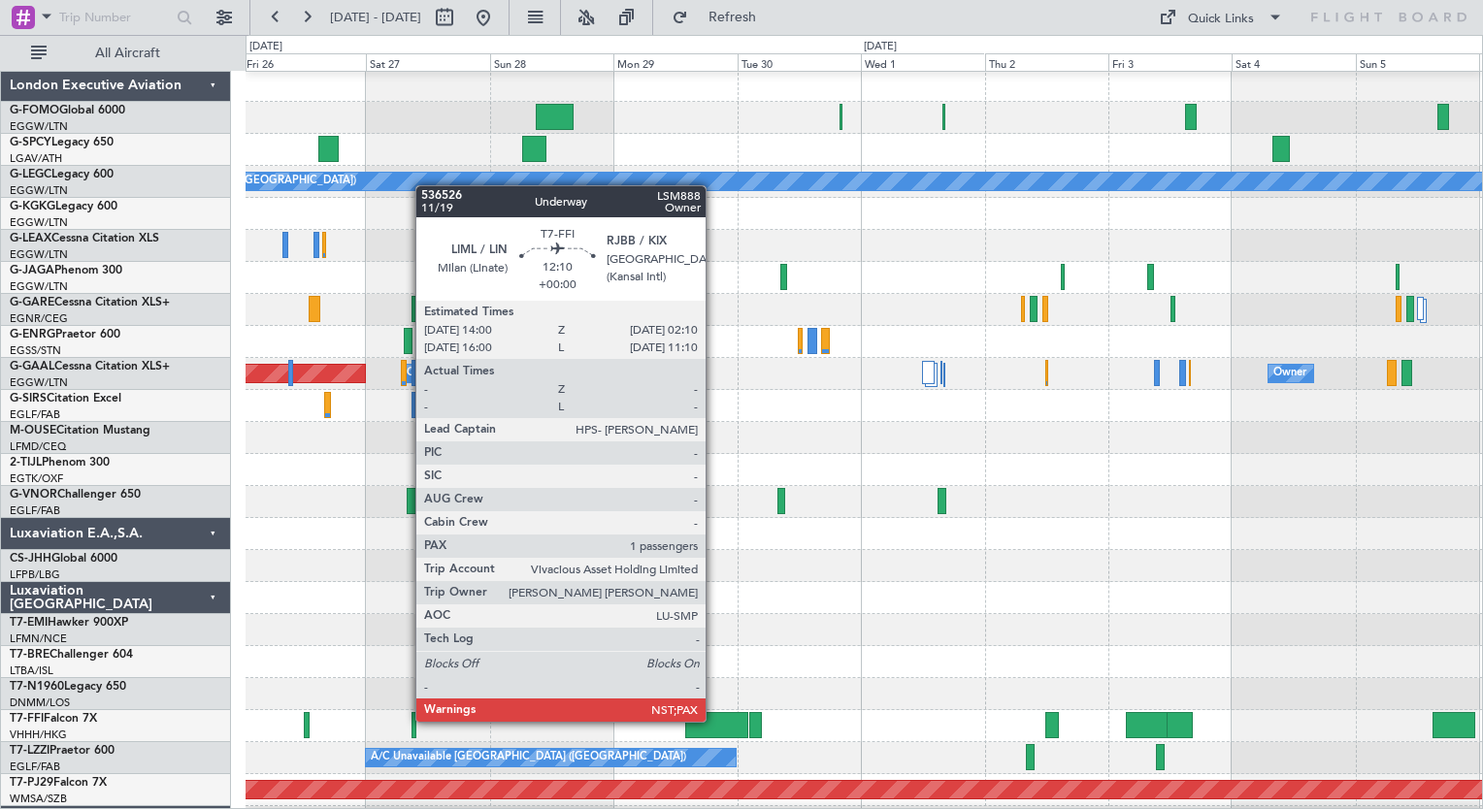
click at [714, 720] on div at bounding box center [716, 725] width 63 height 26
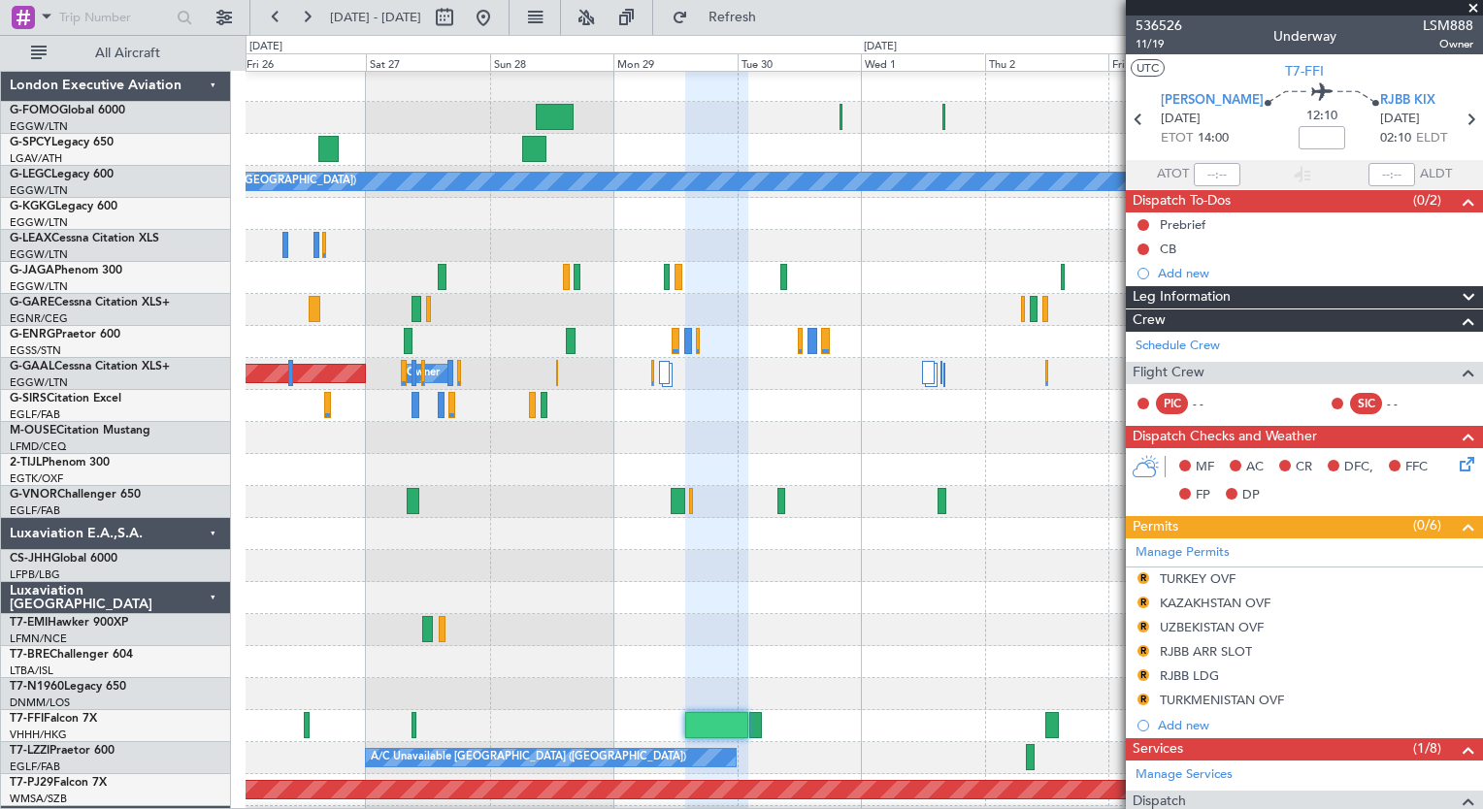
scroll to position [441, 0]
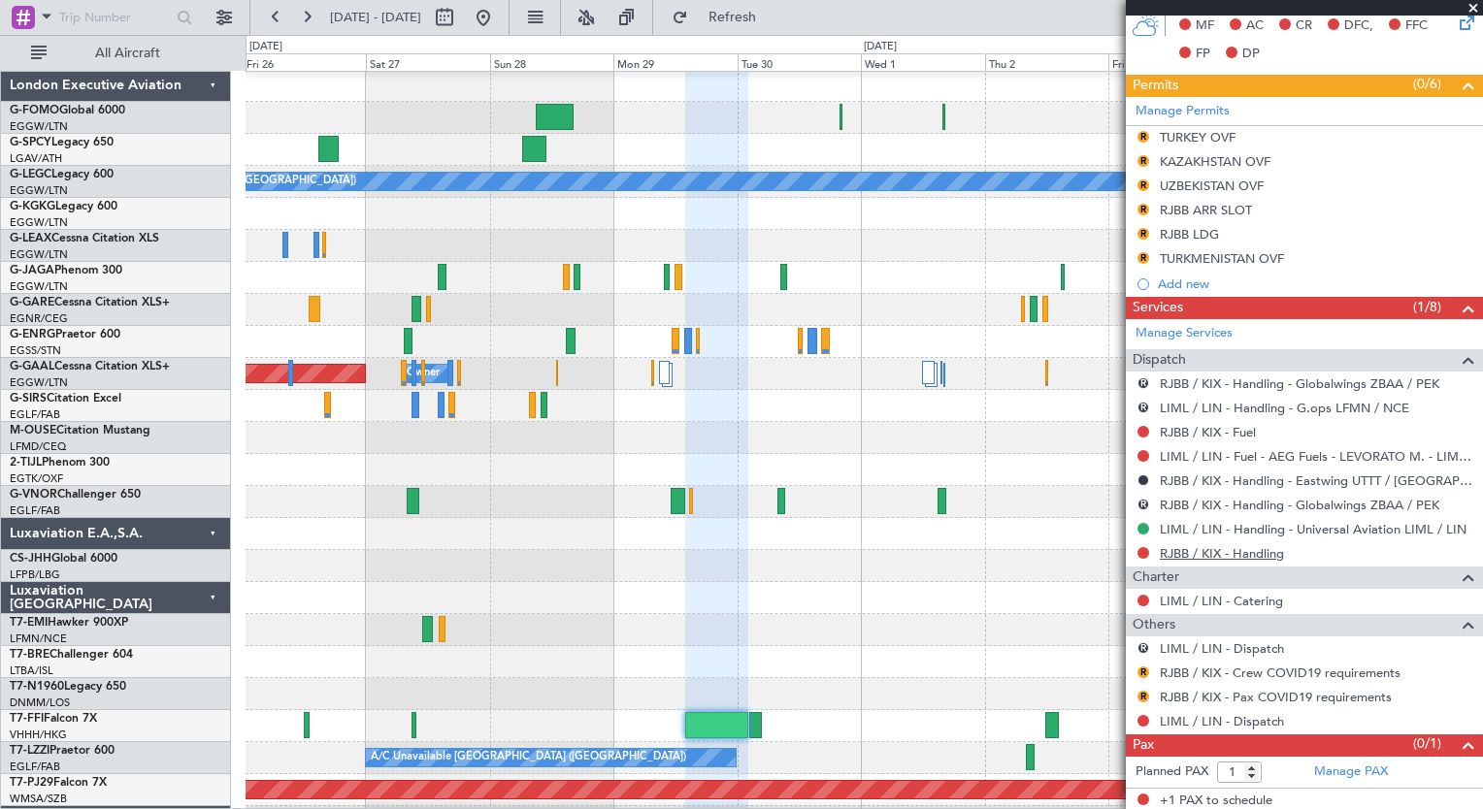
click at [1183, 546] on link "RJBB / KIX - Handling" at bounding box center [1221, 553] width 124 height 16
click at [1199, 433] on link "RJBB / KIX - Fuel" at bounding box center [1207, 432] width 96 height 16
click at [764, 13] on span "Refresh" at bounding box center [732, 18] width 81 height 14
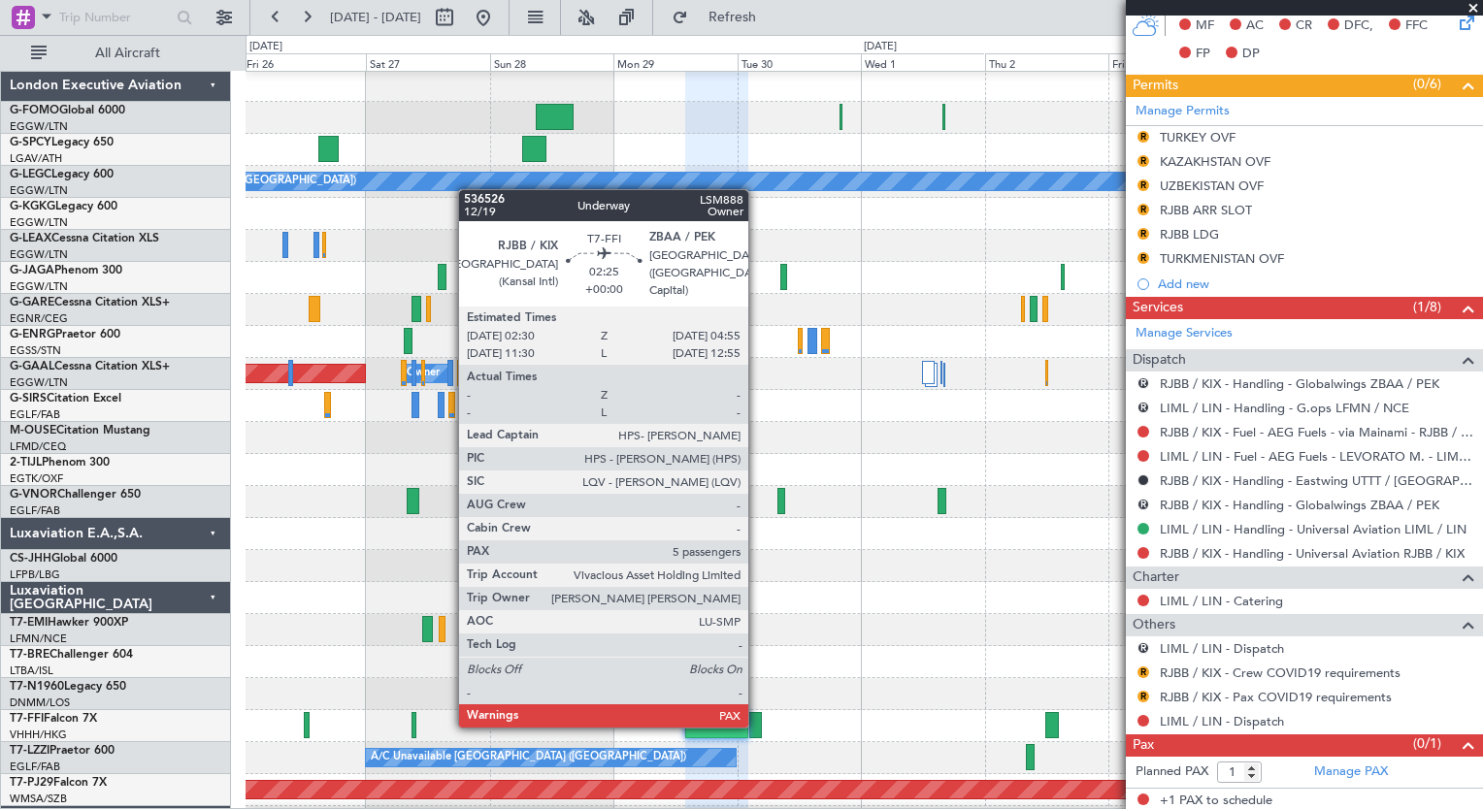
click at [757, 724] on div at bounding box center [755, 725] width 13 height 26
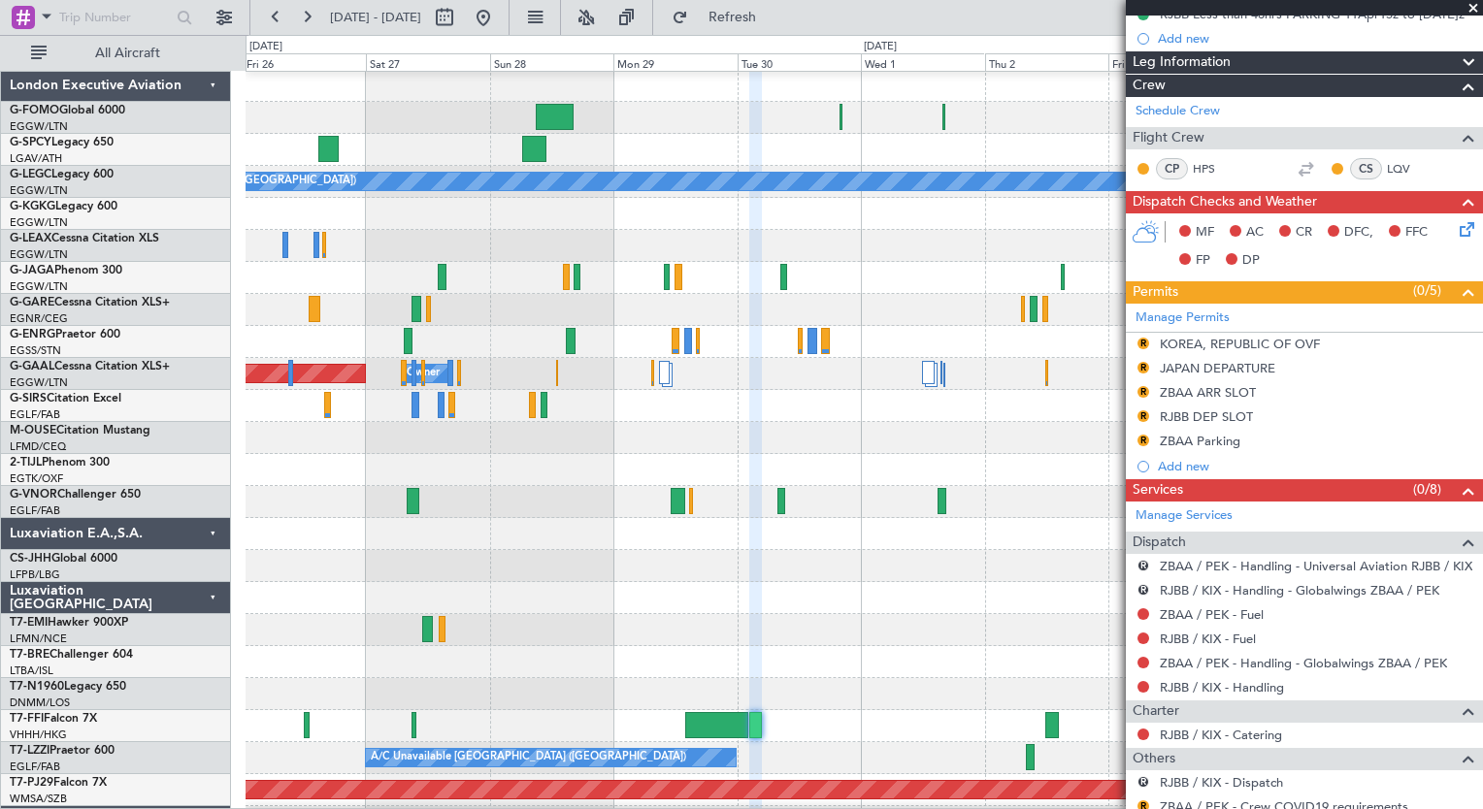
scroll to position [337, 0]
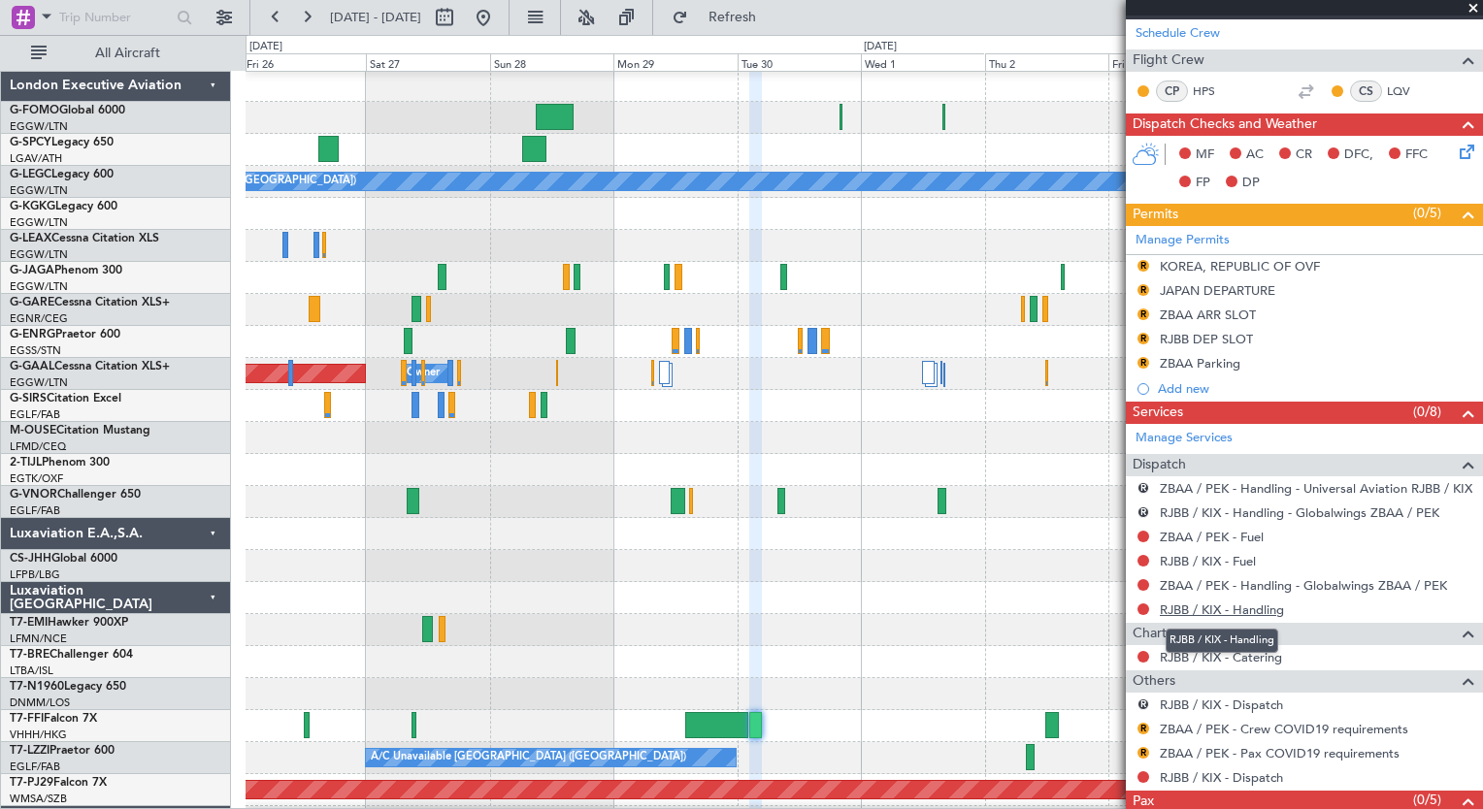
click at [1163, 609] on link "RJBB / KIX - Handling" at bounding box center [1221, 610] width 124 height 16
click at [773, 22] on span "Refresh" at bounding box center [732, 18] width 81 height 14
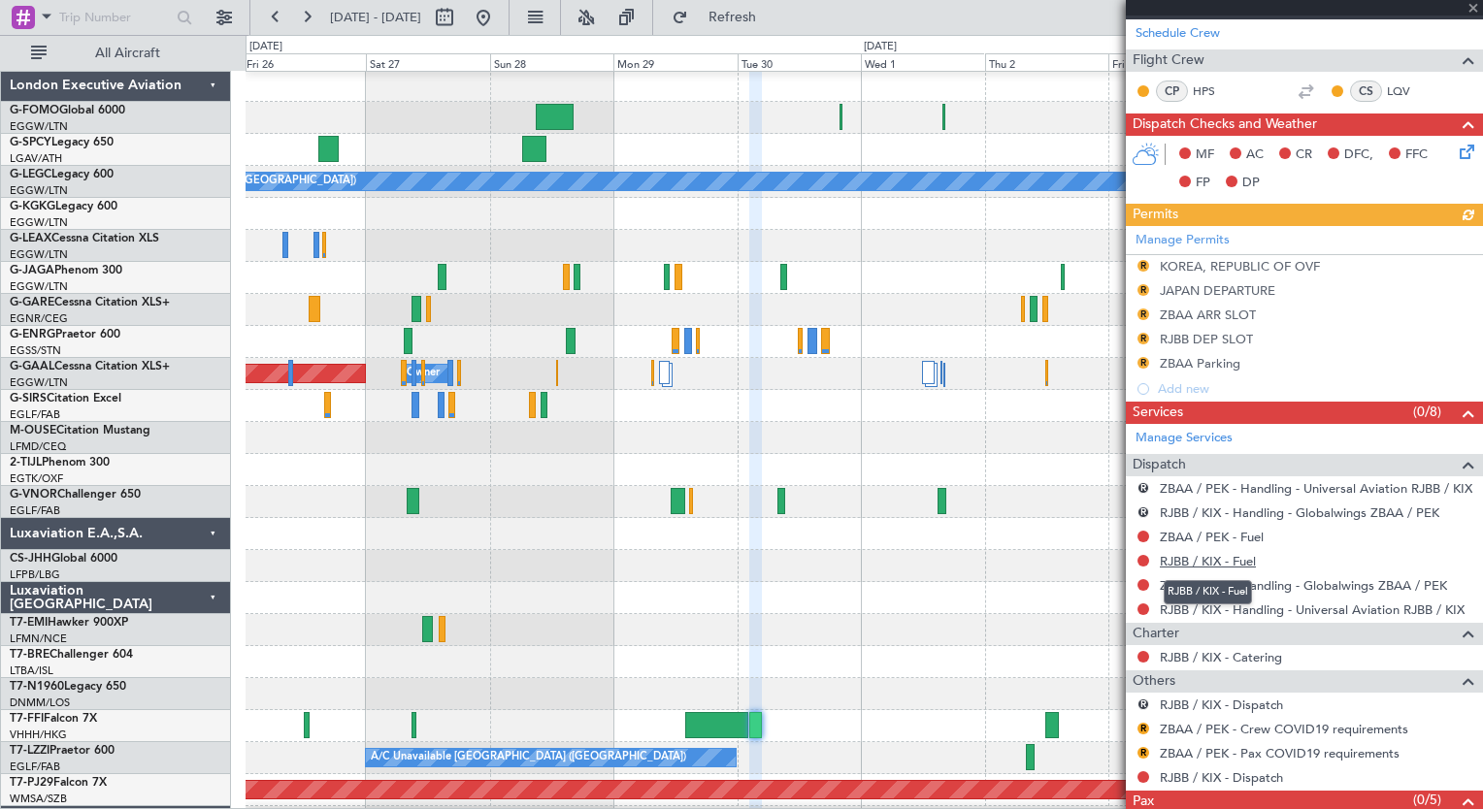
click at [1188, 561] on link "RJBB / KIX - Fuel" at bounding box center [1207, 561] width 96 height 16
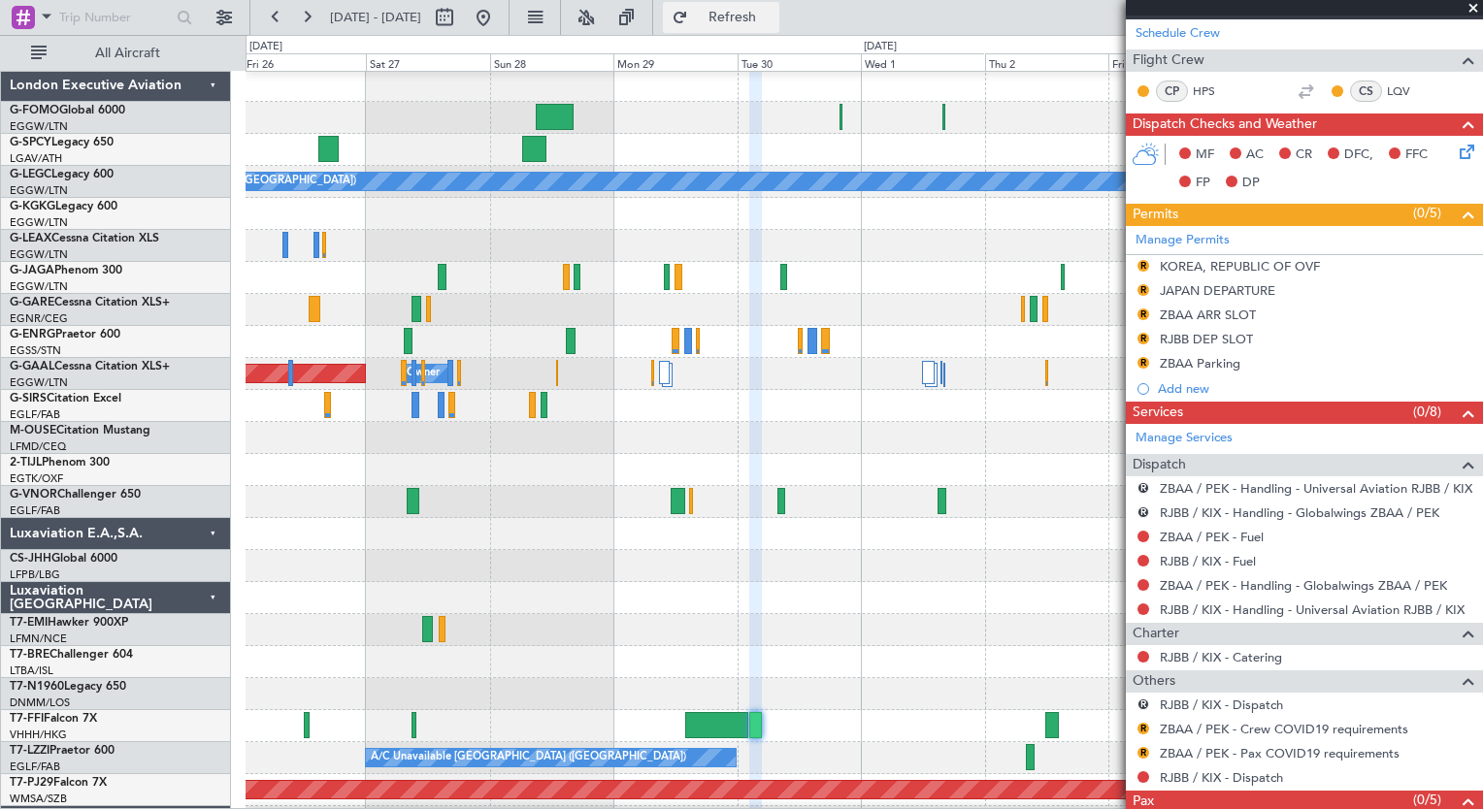
click at [773, 21] on span "Refresh" at bounding box center [732, 18] width 81 height 14
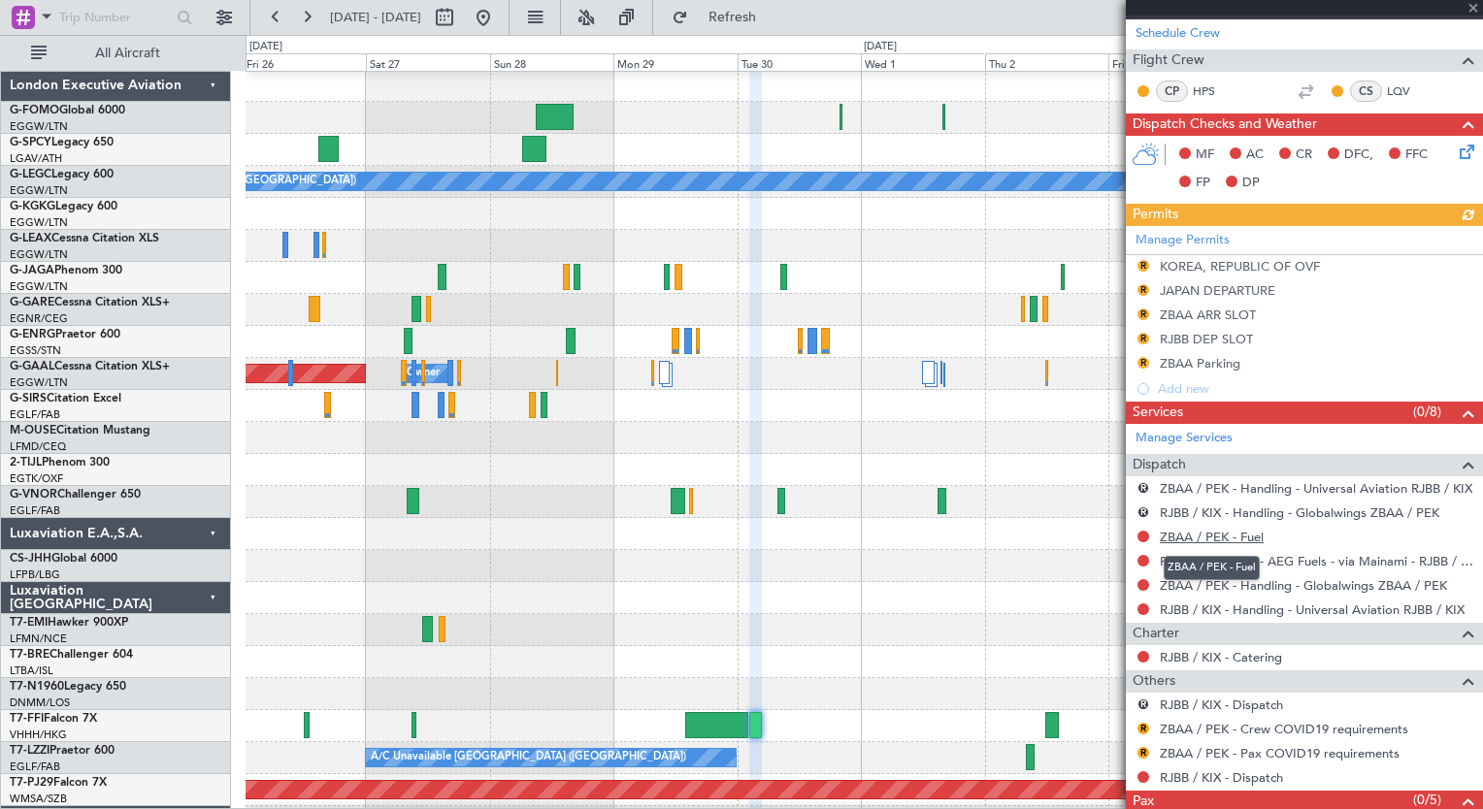
click at [1215, 534] on link "ZBAA / PEK - Fuel" at bounding box center [1211, 537] width 104 height 16
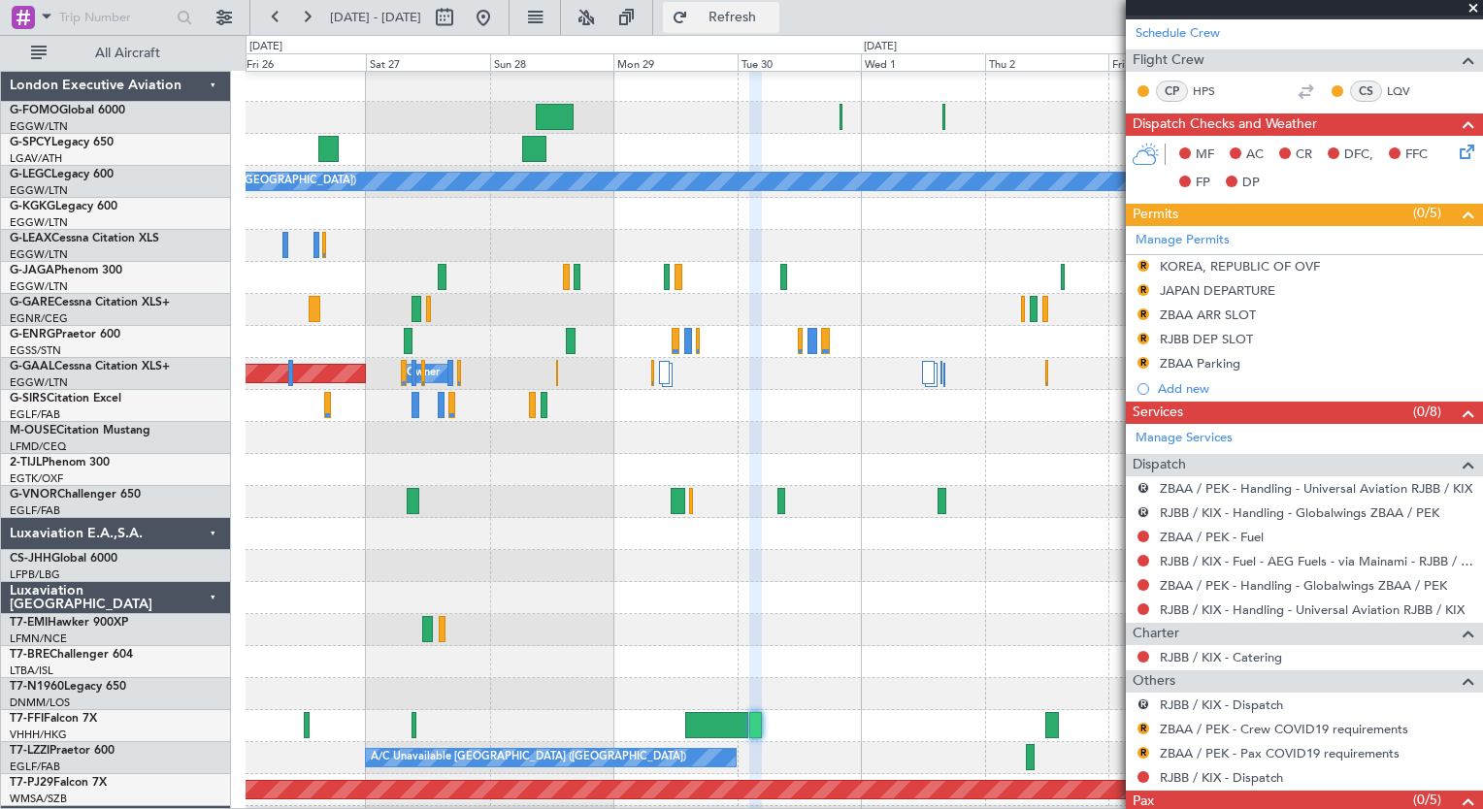
click at [773, 18] on span "Refresh" at bounding box center [732, 18] width 81 height 14
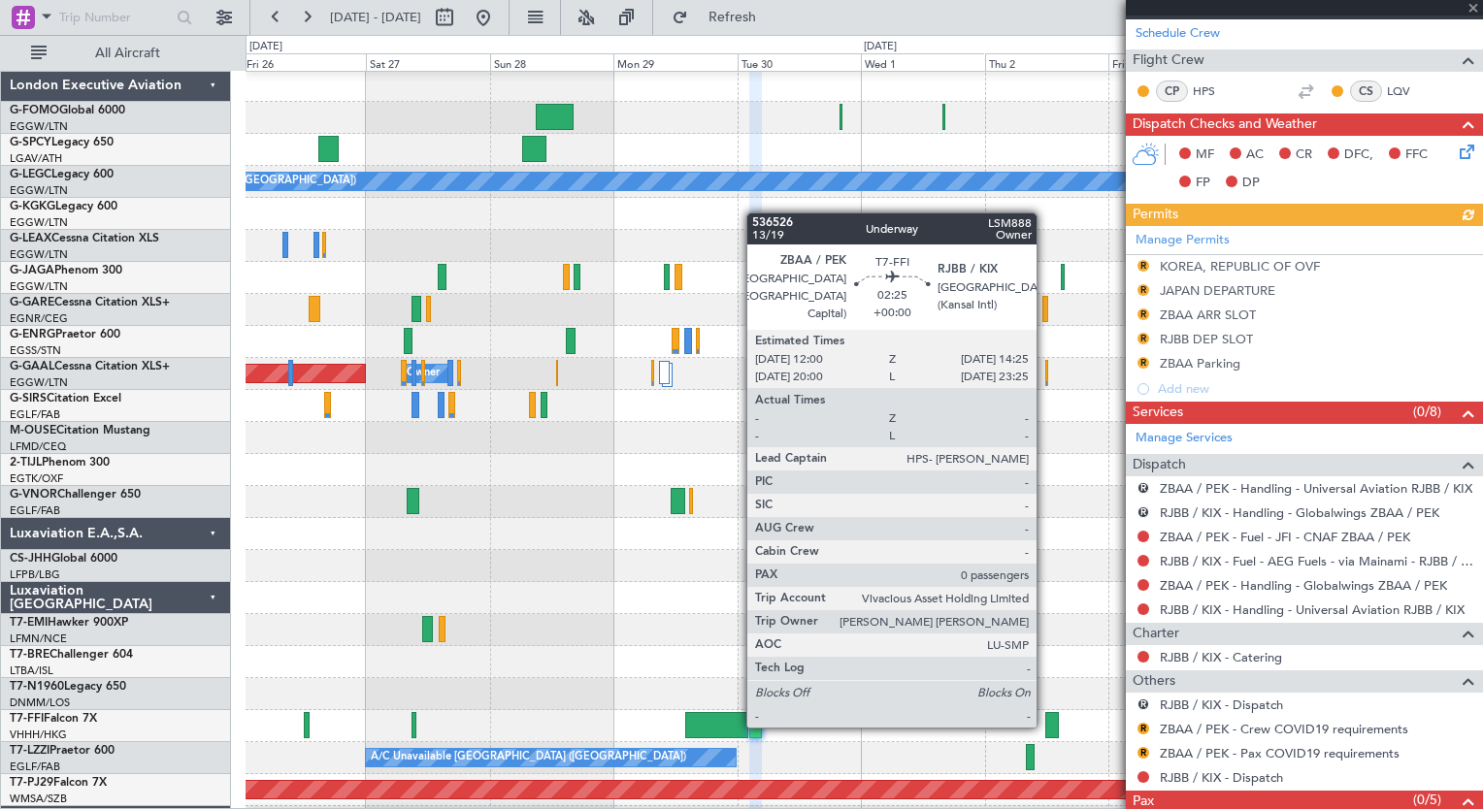
click at [1045, 724] on div at bounding box center [1051, 725] width 13 height 26
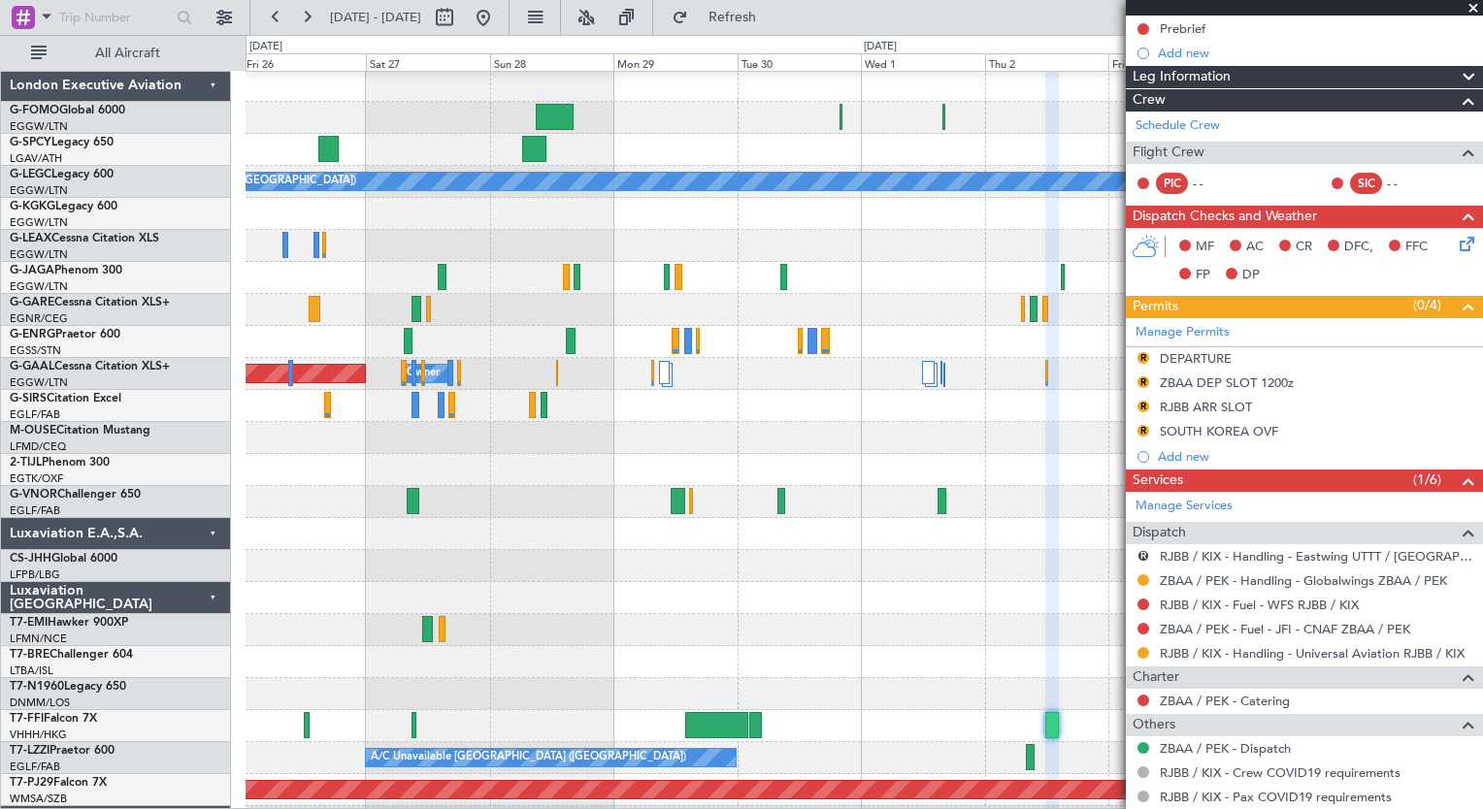
scroll to position [272, 0]
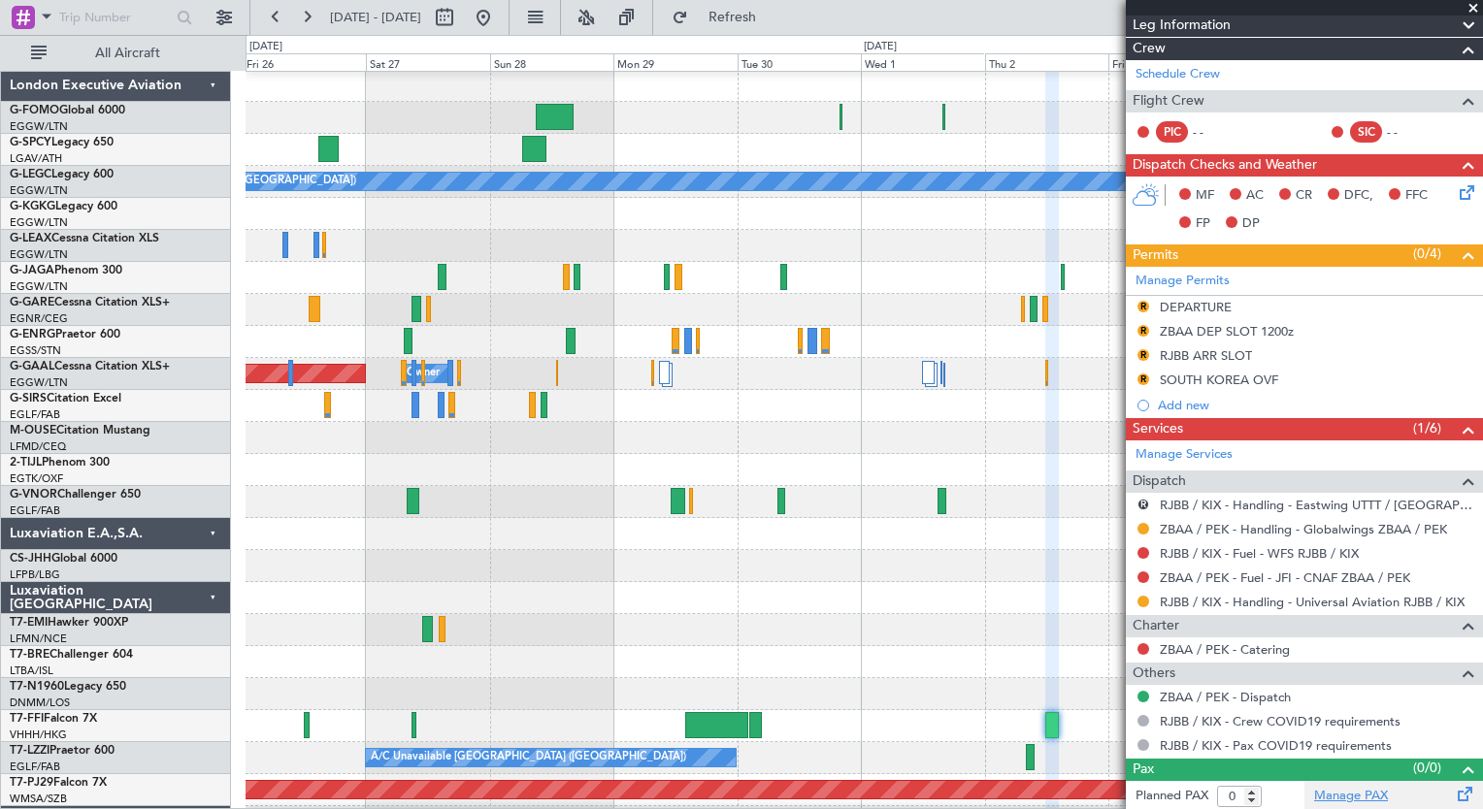
click at [1316, 799] on link "Manage PAX" at bounding box center [1351, 796] width 74 height 19
click at [763, 20] on span "Refresh" at bounding box center [732, 18] width 81 height 14
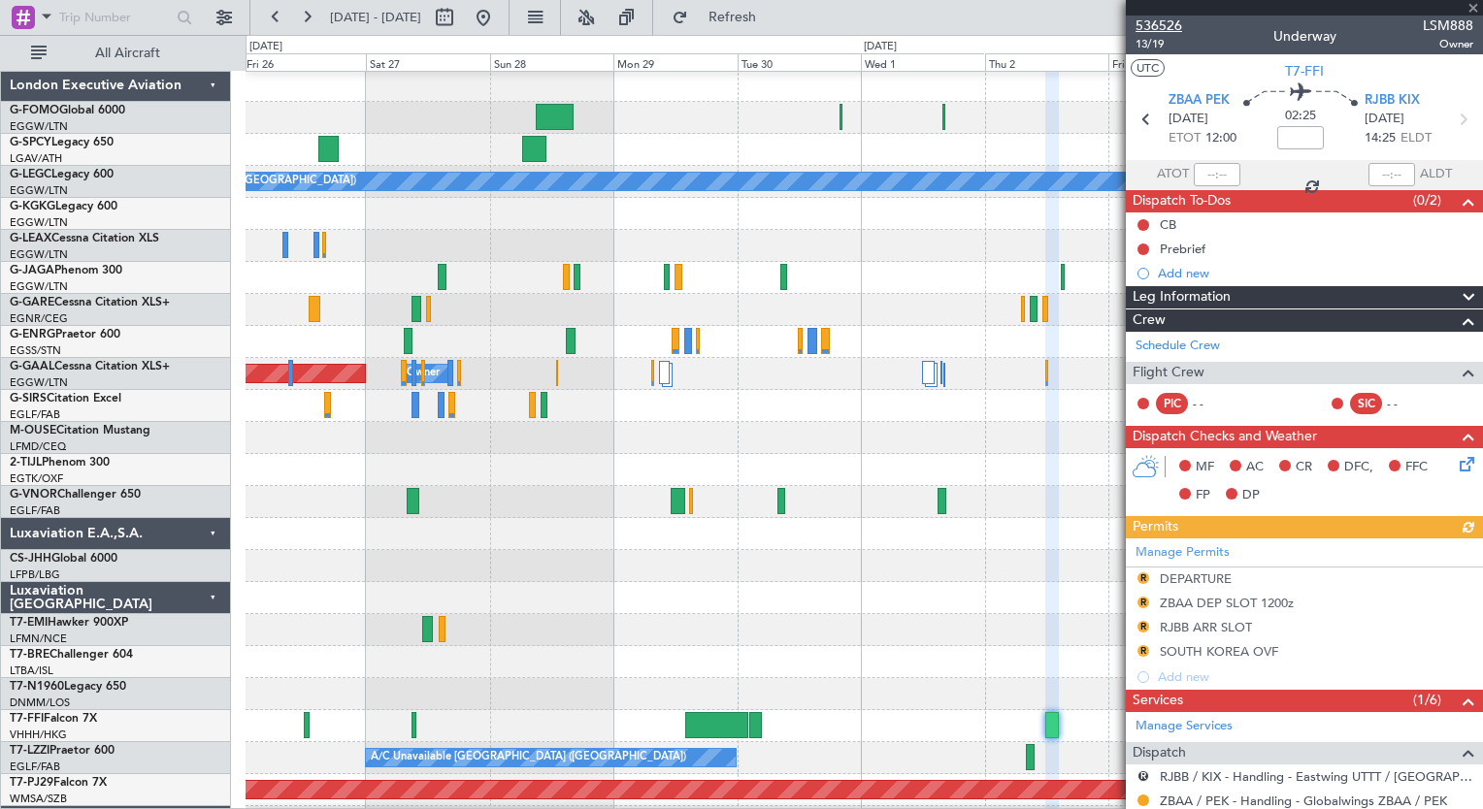
click at [1152, 29] on span "536526" at bounding box center [1158, 26] width 47 height 20
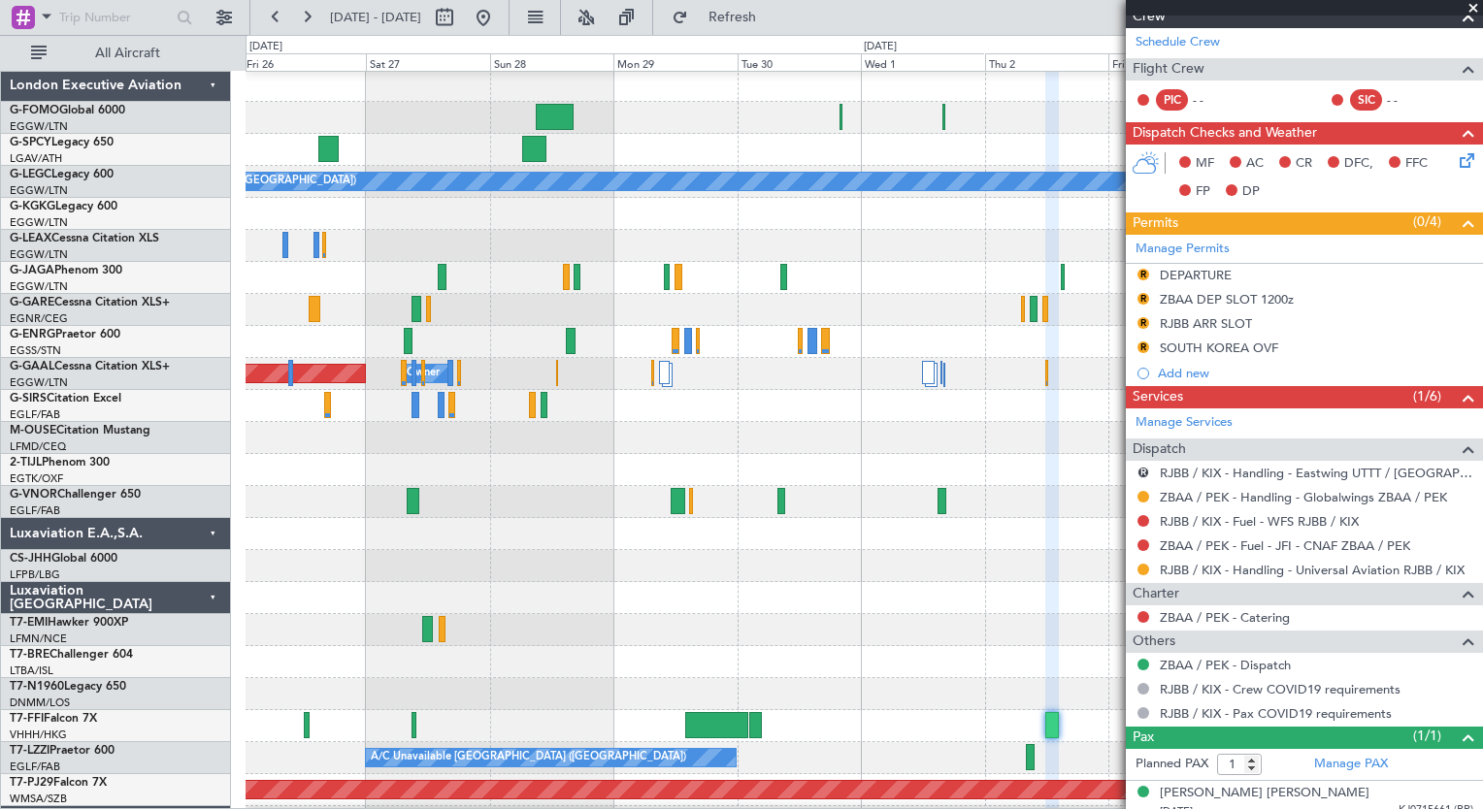
scroll to position [314, 0]
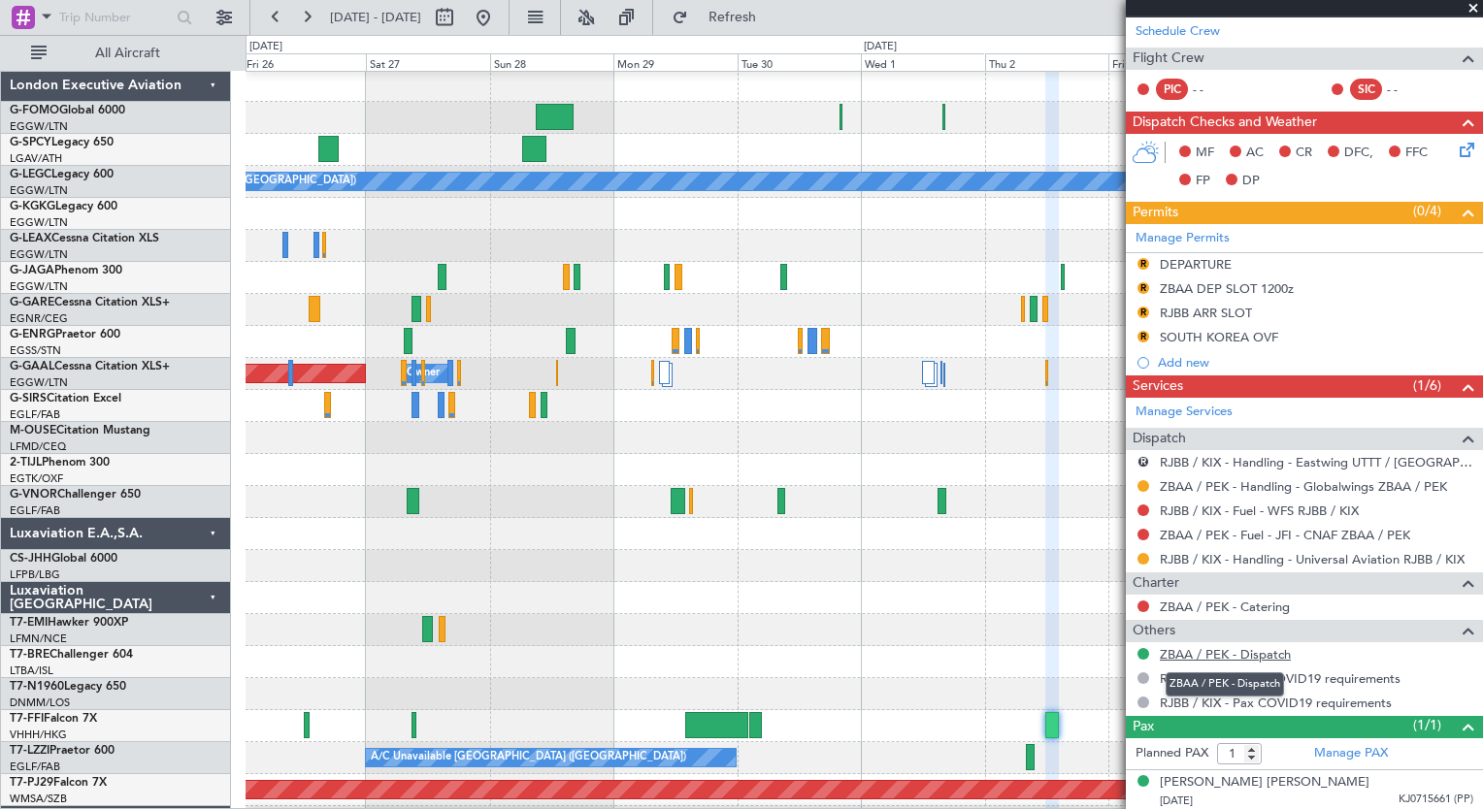
click at [1236, 651] on link "ZBAA / PEK - Dispatch" at bounding box center [1224, 654] width 131 height 16
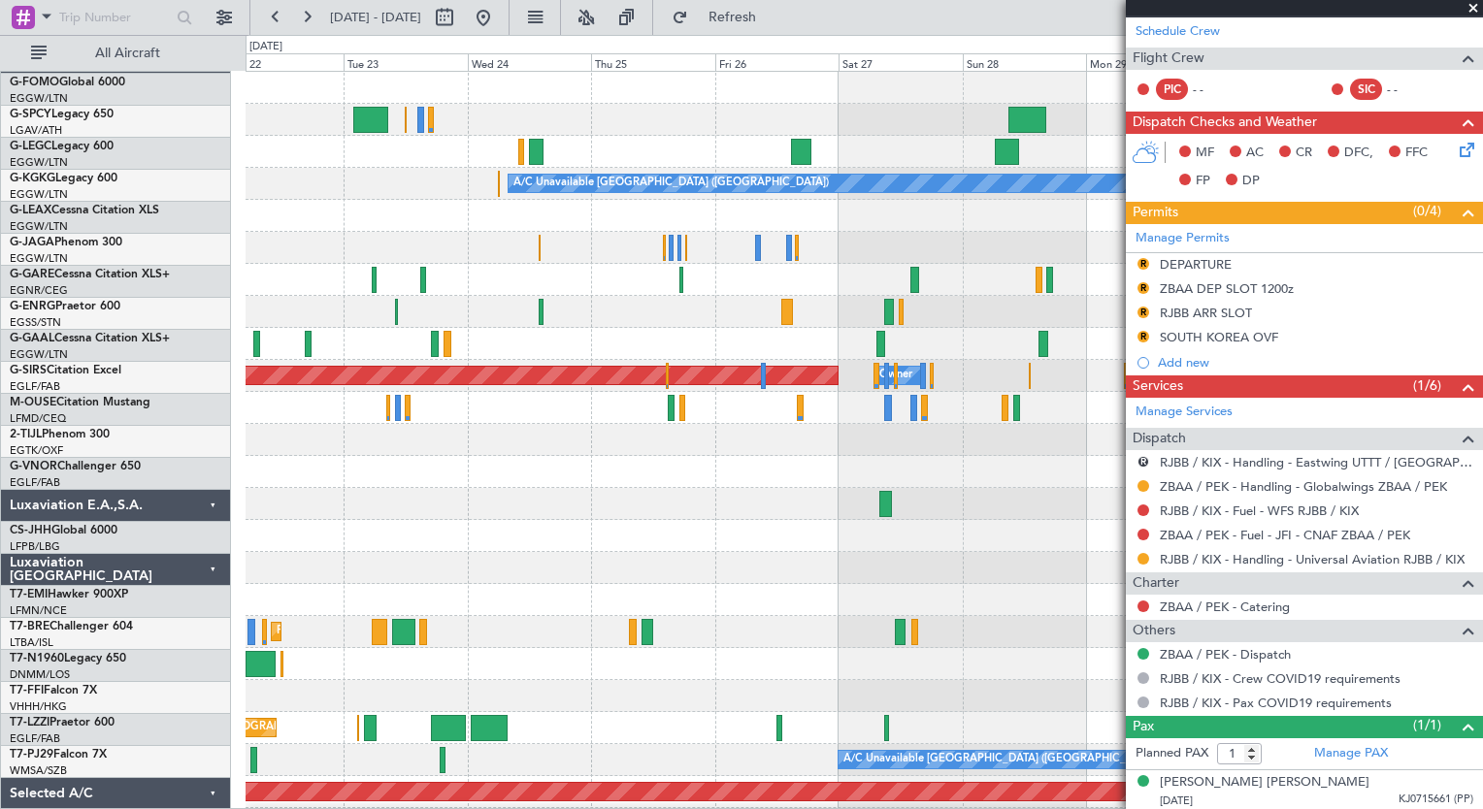
scroll to position [0, 0]
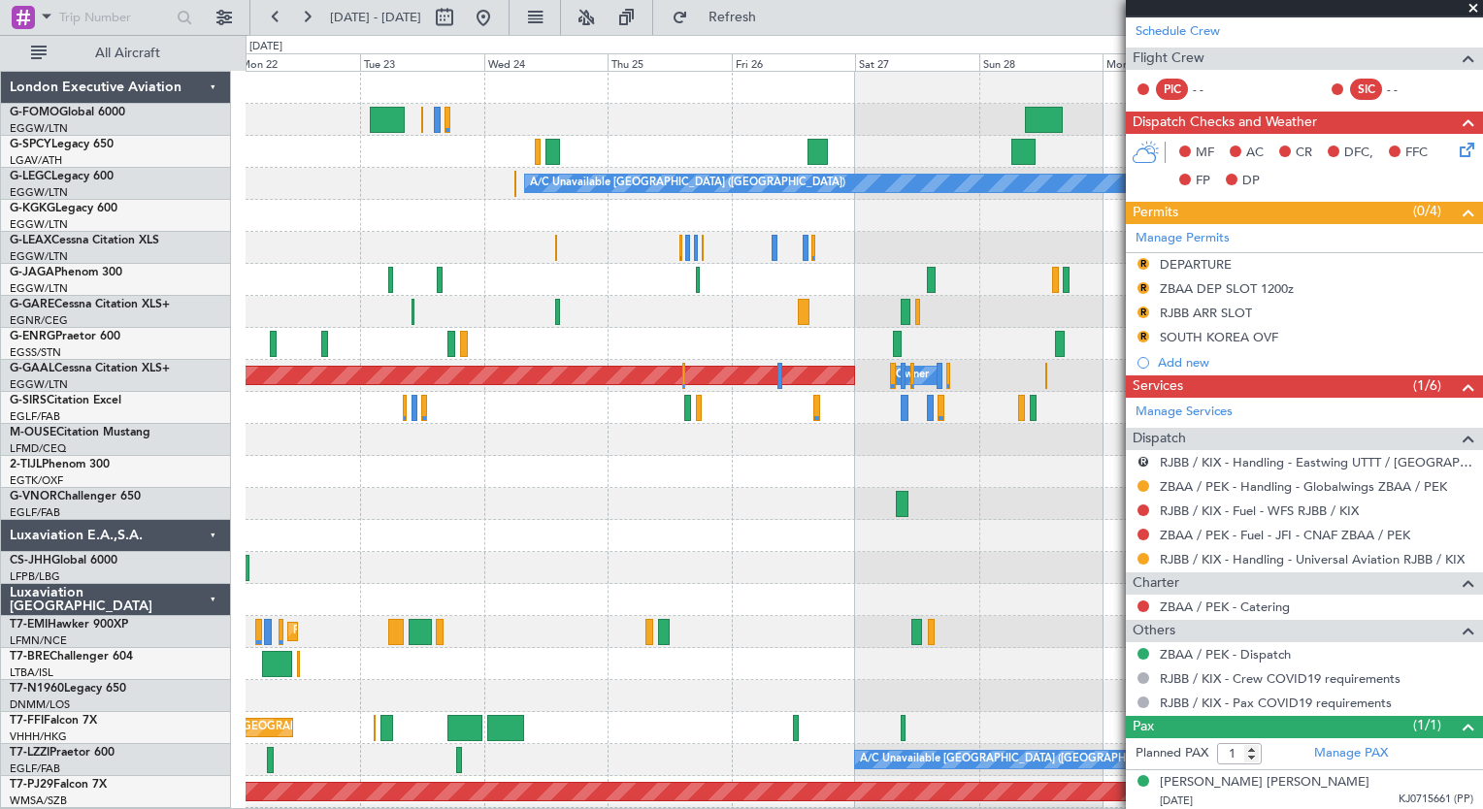
click at [846, 560] on div "A/C Unavailable [GEOGRAPHIC_DATA] ([GEOGRAPHIC_DATA]) AOG Maint [GEOGRAPHIC_DAT…" at bounding box center [863, 504] width 1236 height 864
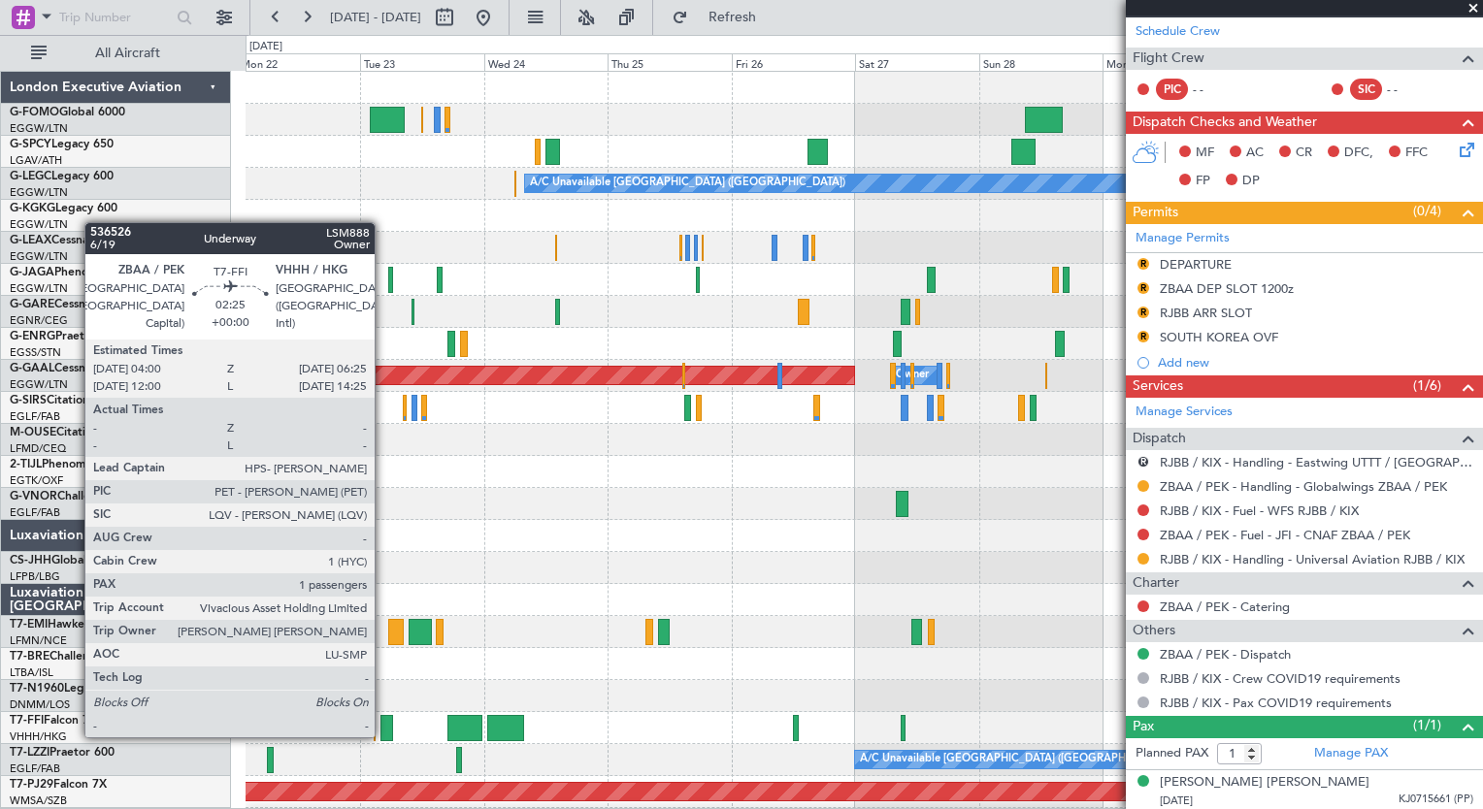
click at [383, 735] on div at bounding box center [386, 728] width 13 height 26
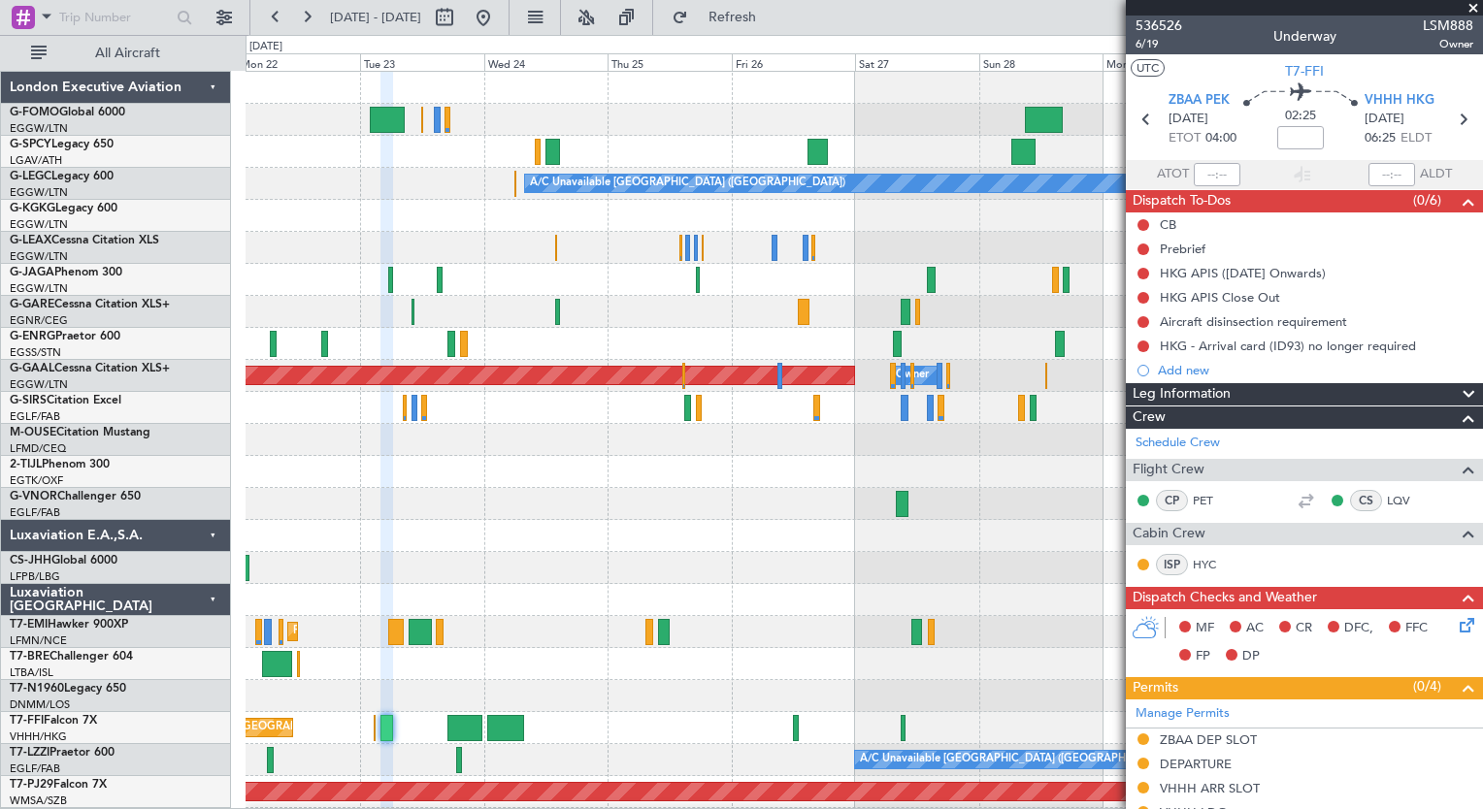
scroll to position [475, 0]
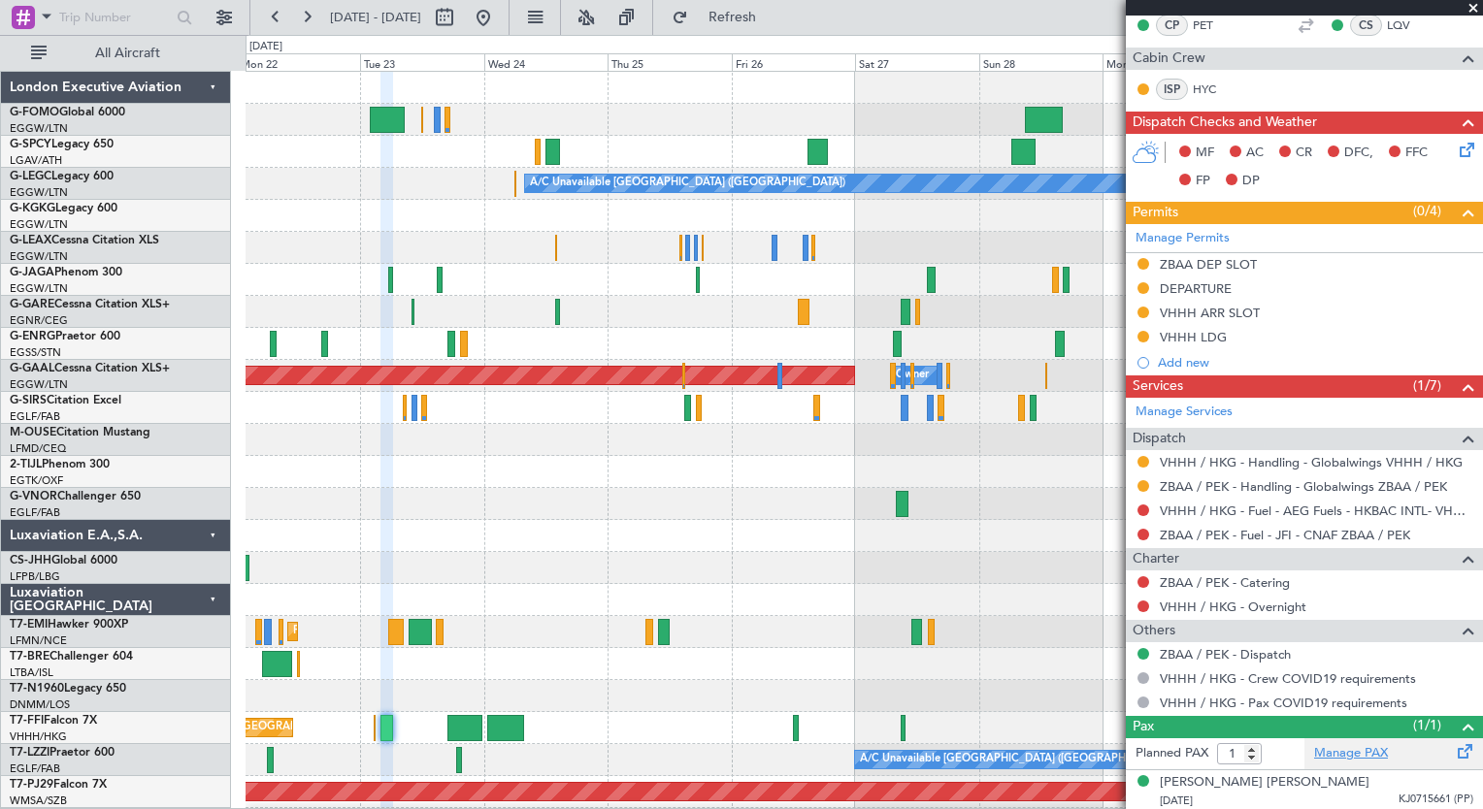
click at [1351, 746] on link "Manage PAX" at bounding box center [1351, 753] width 74 height 19
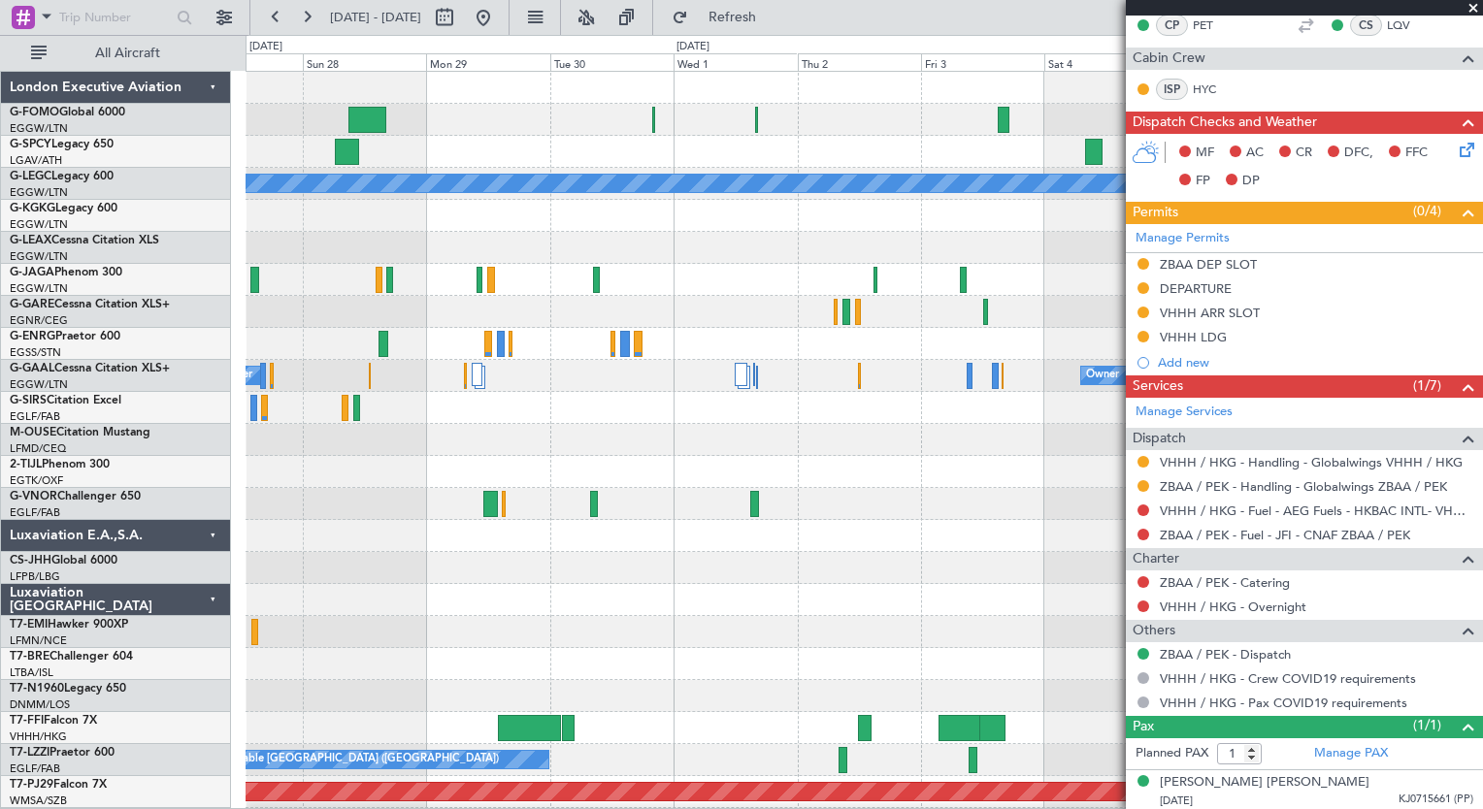
click at [186, 808] on html "[DATE] - [DATE] Refresh Quick Links All Aircraft A/C Unavailable [GEOGRAPHIC_DA…" at bounding box center [741, 404] width 1483 height 809
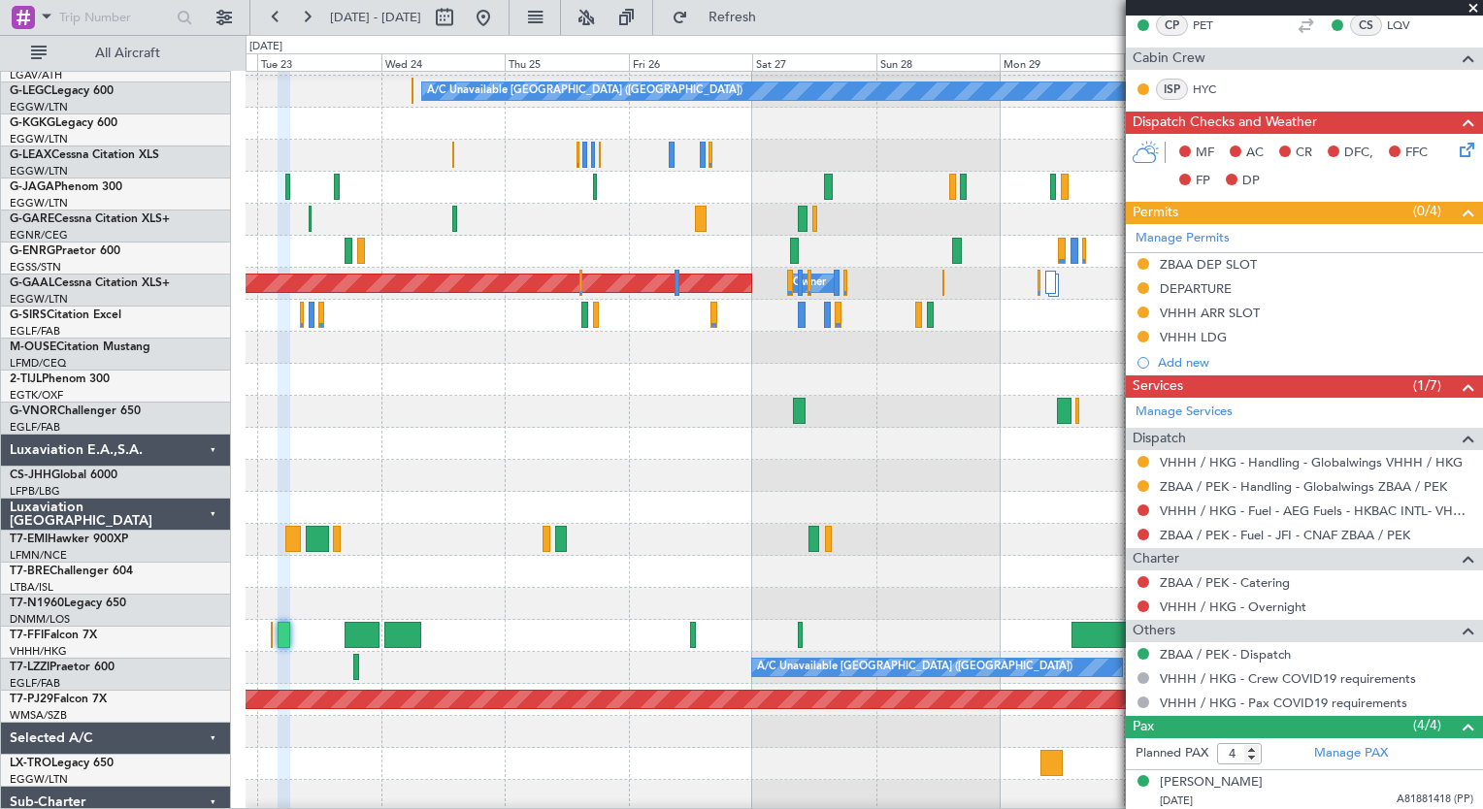
scroll to position [92, 0]
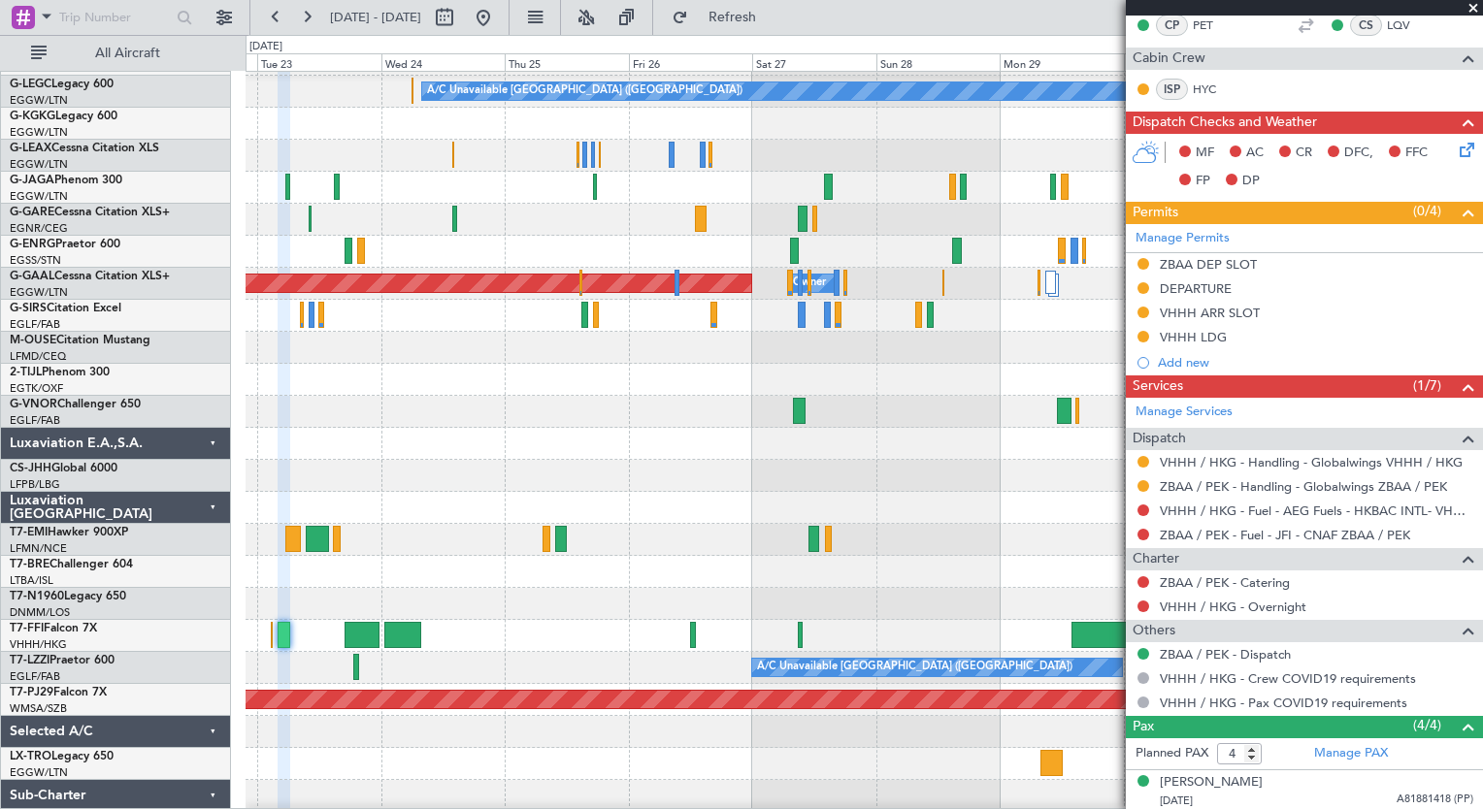
click at [741, 653] on div "A/C Unavailable [GEOGRAPHIC_DATA] ([GEOGRAPHIC_DATA]) A/C Unavailable [GEOGRAPH…" at bounding box center [863, 668] width 1236 height 32
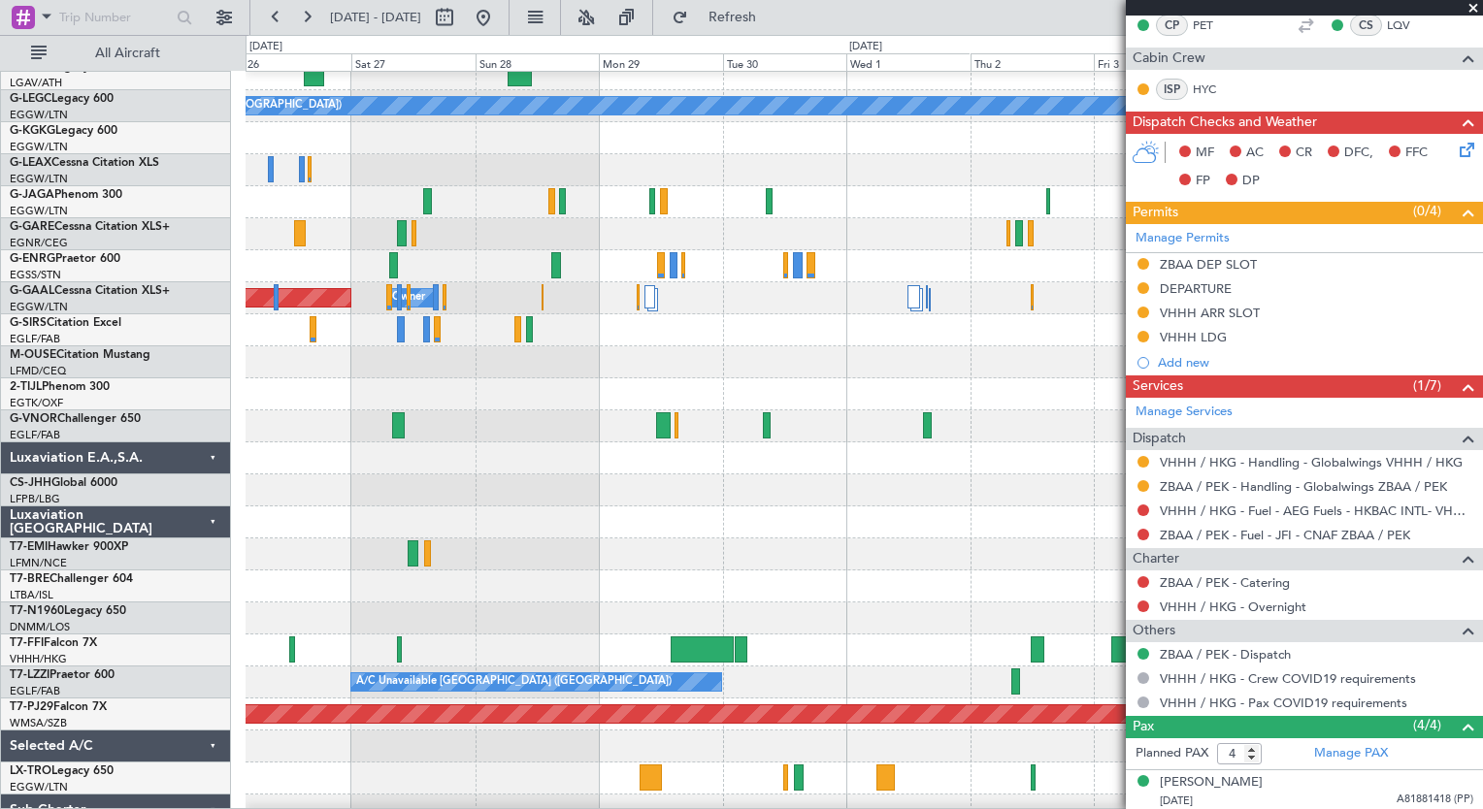
scroll to position [77, 0]
click at [616, 651] on div at bounding box center [863, 651] width 1236 height 32
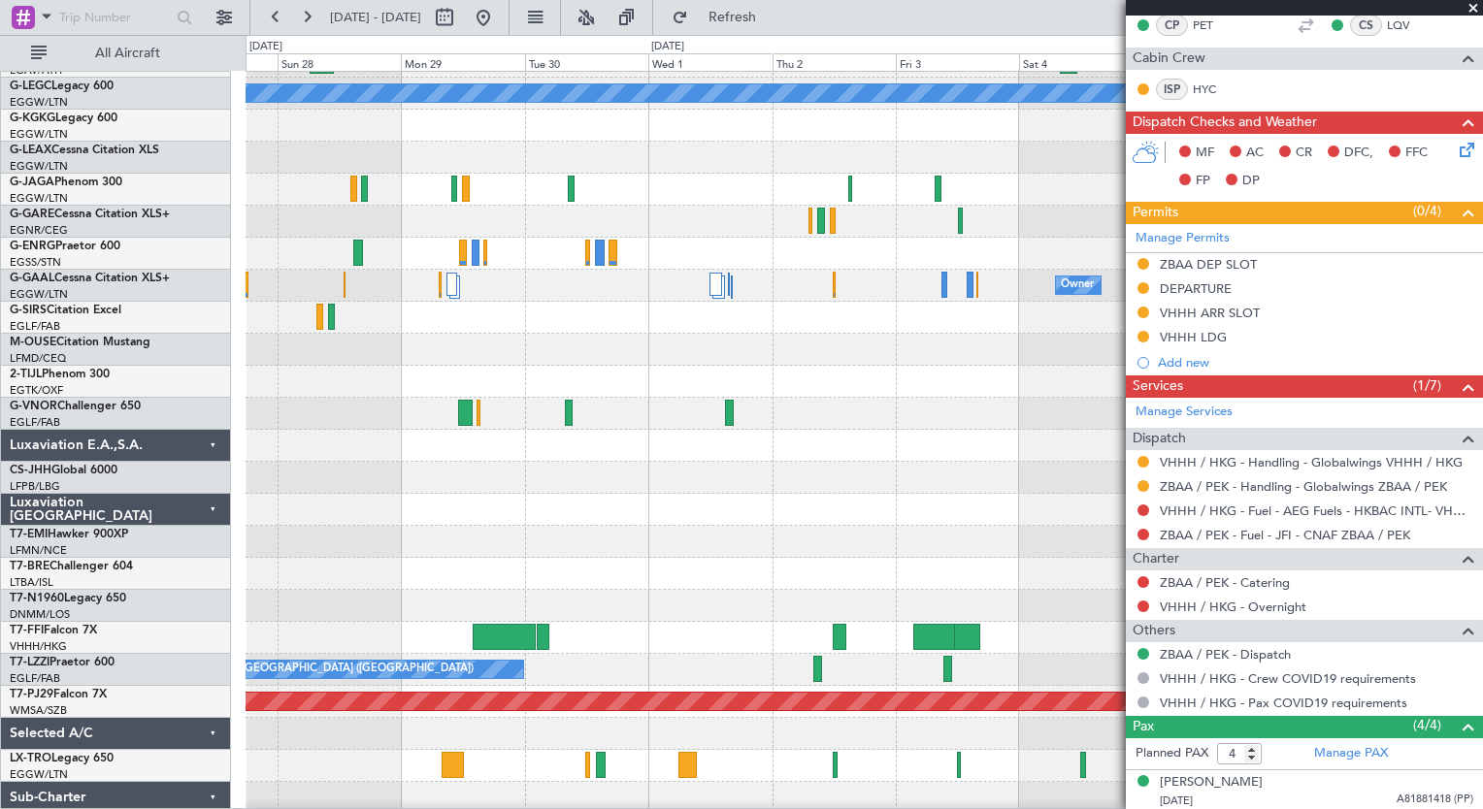
click at [877, 639] on div at bounding box center [863, 638] width 1236 height 32
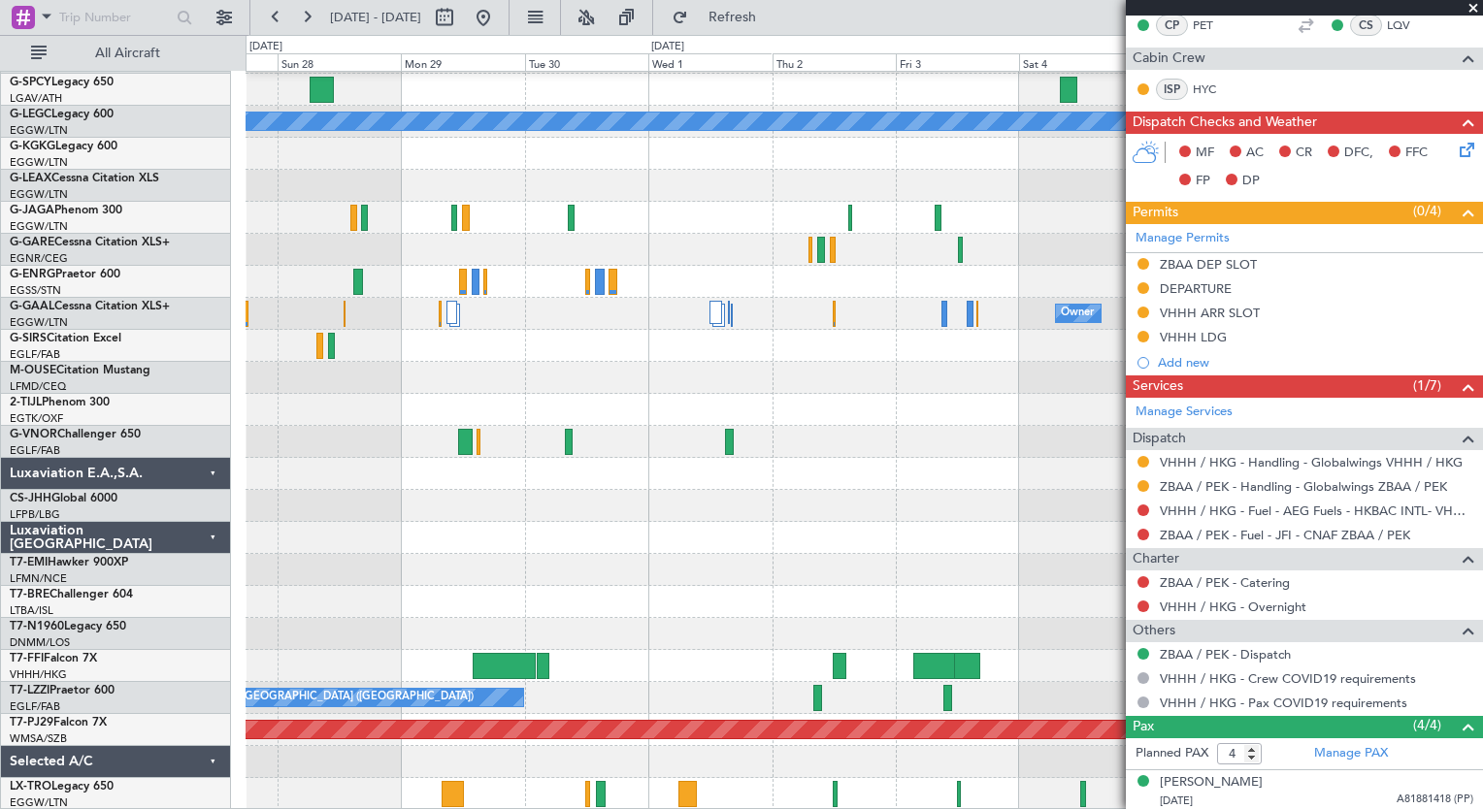
click at [792, 362] on div at bounding box center [863, 378] width 1236 height 32
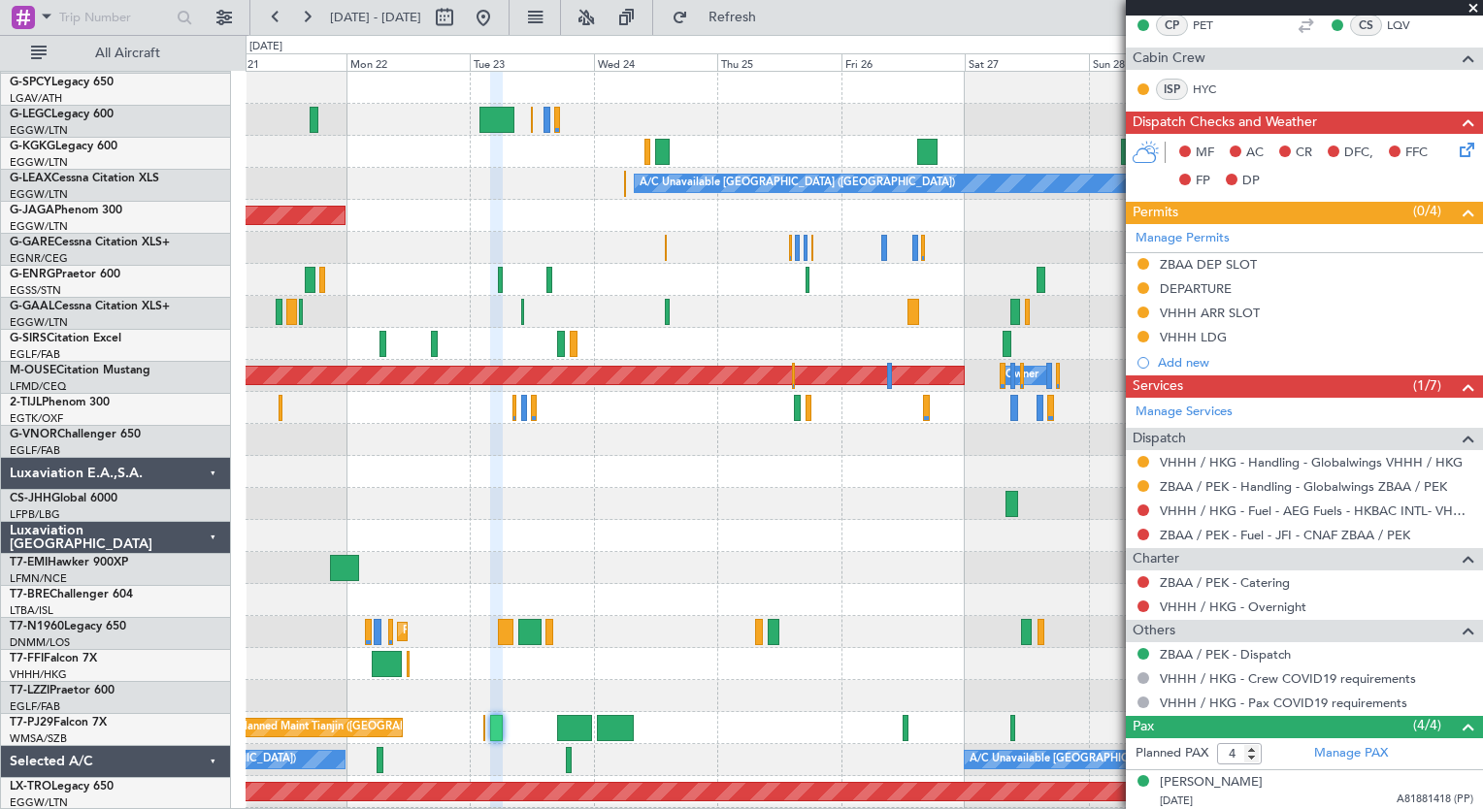
scroll to position [0, 0]
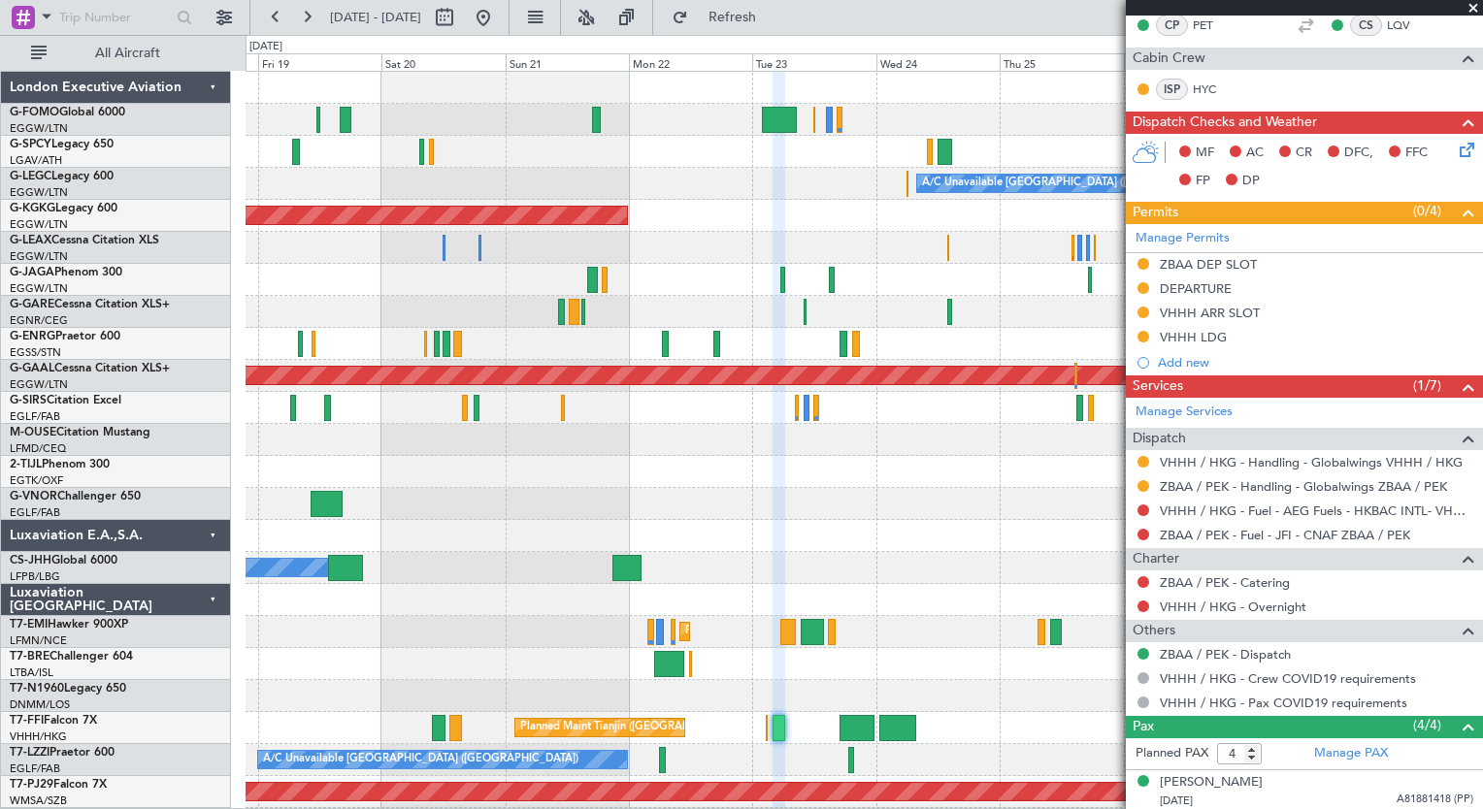
click at [1471, 713] on fb-app "[DATE] - [DATE] Refresh Quick Links All Aircraft A/C Unavailable [GEOGRAPHIC_DA…" at bounding box center [741, 412] width 1483 height 795
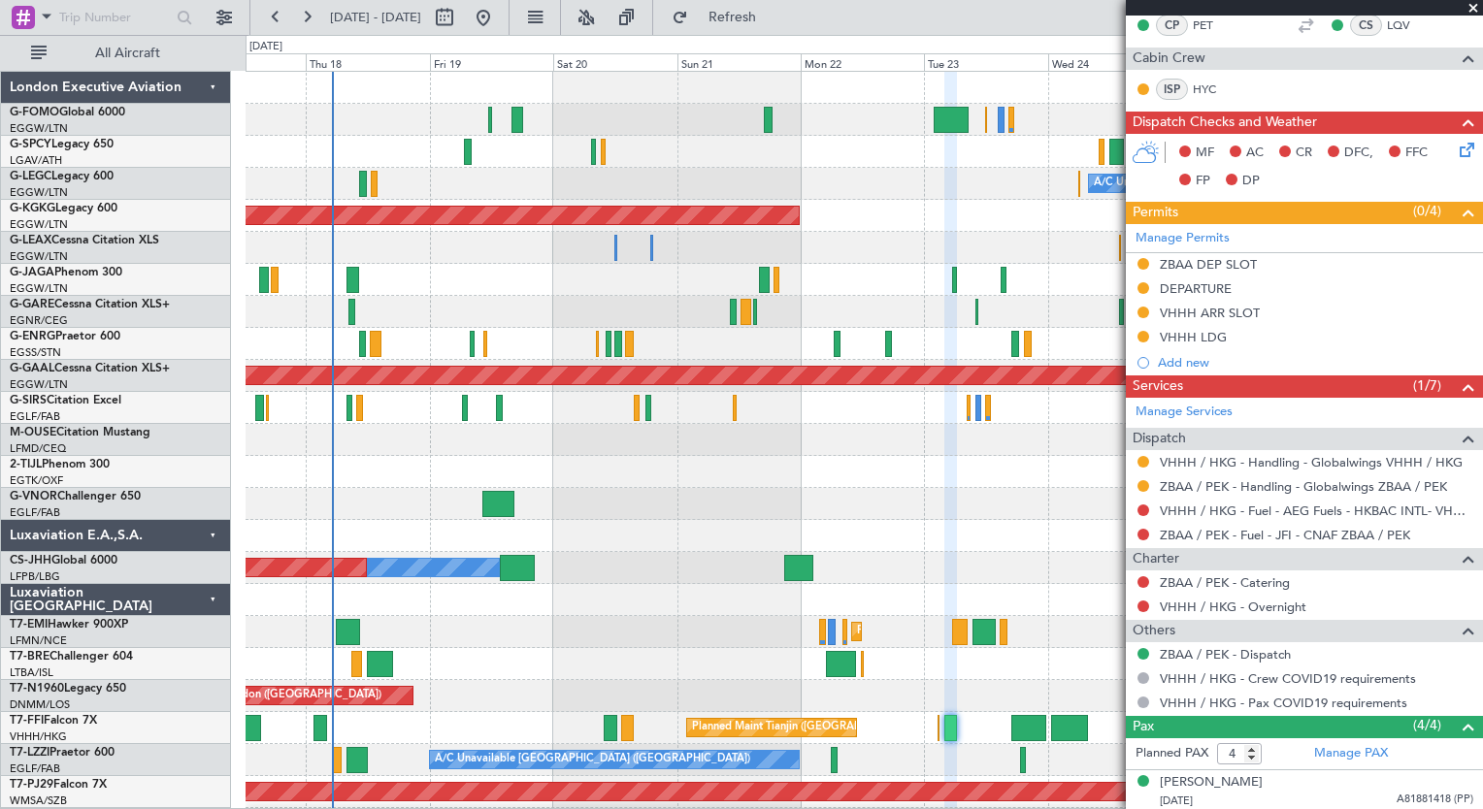
click at [716, 584] on div at bounding box center [863, 600] width 1236 height 32
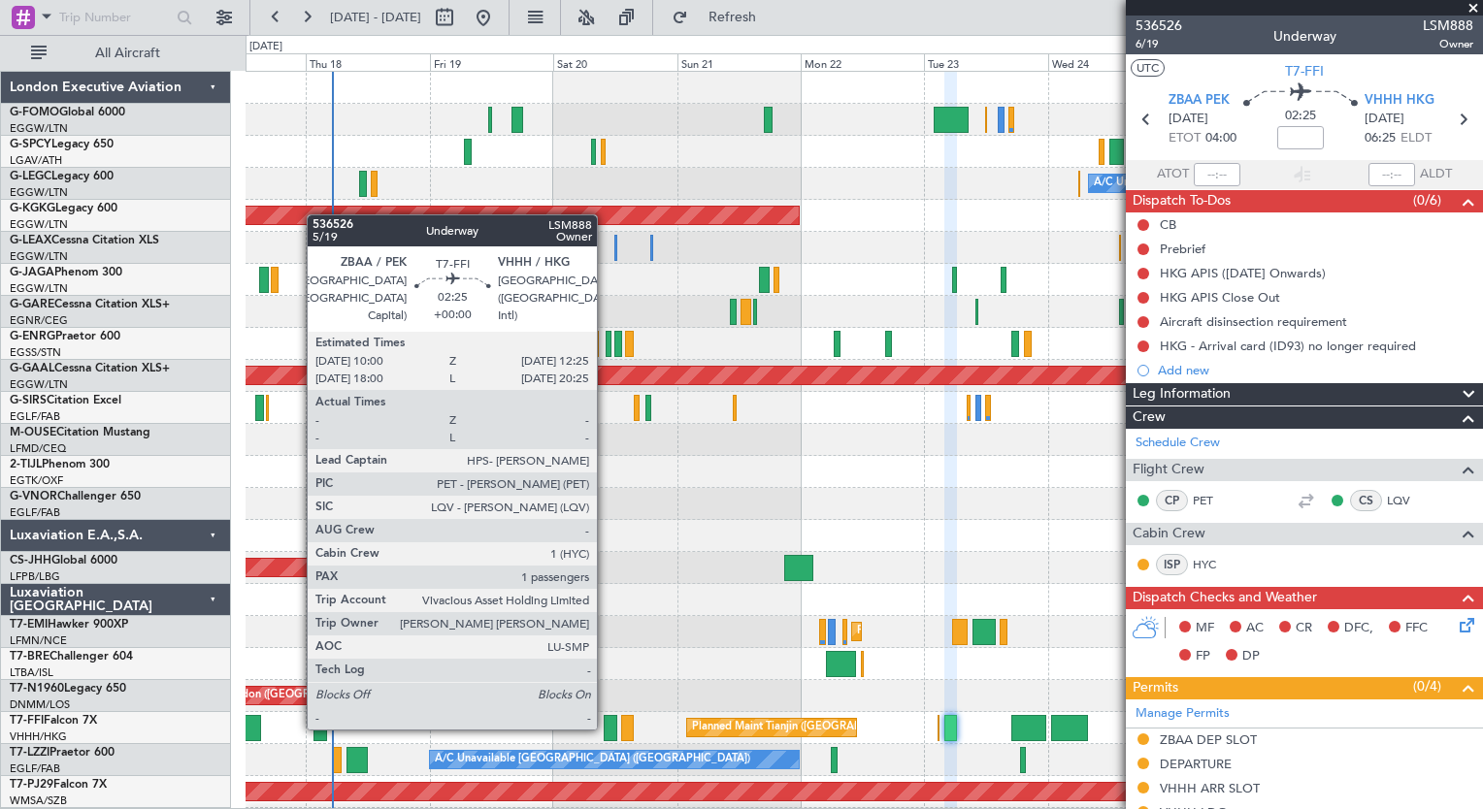
click at [605, 728] on div at bounding box center [609, 728] width 13 height 26
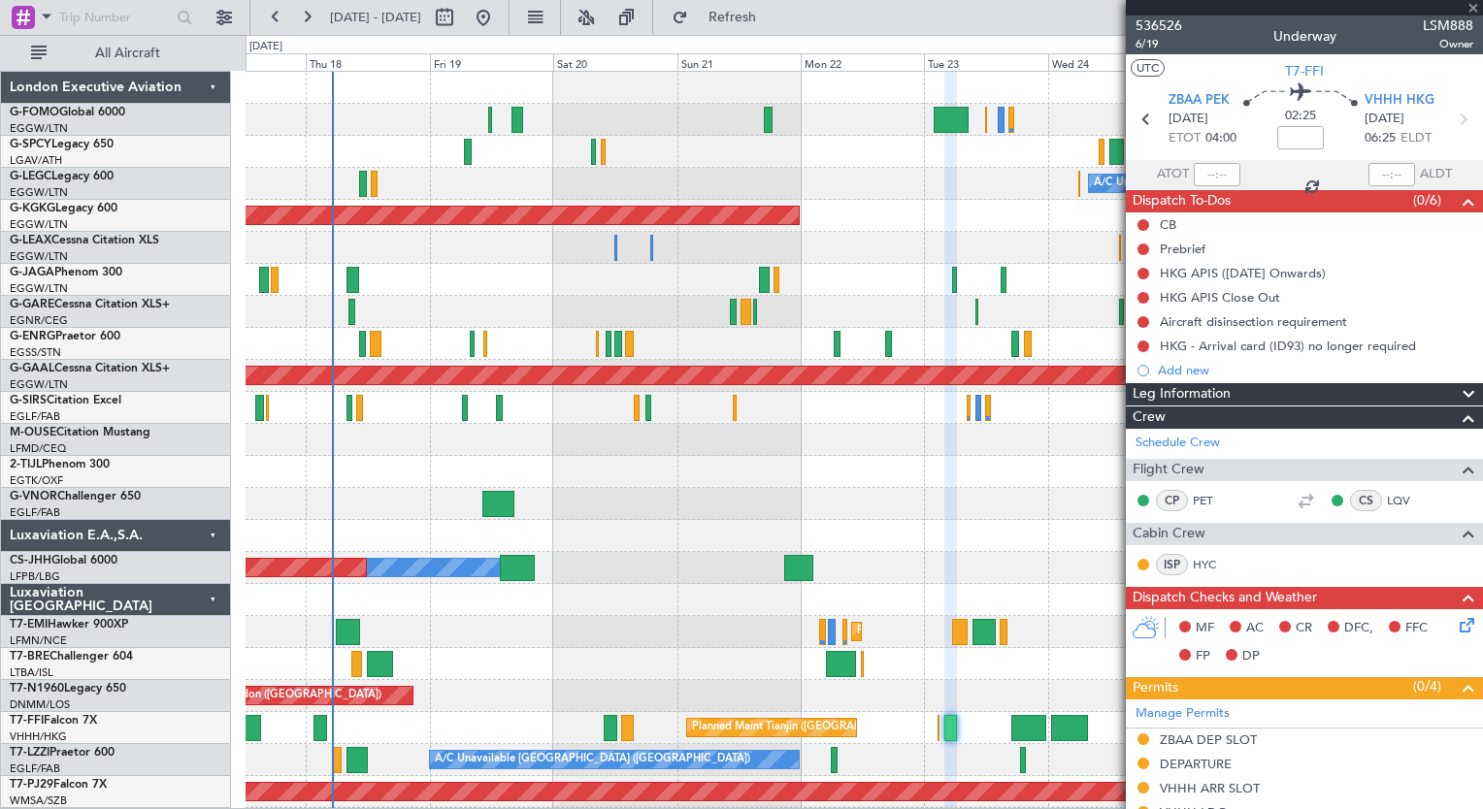
type input "1"
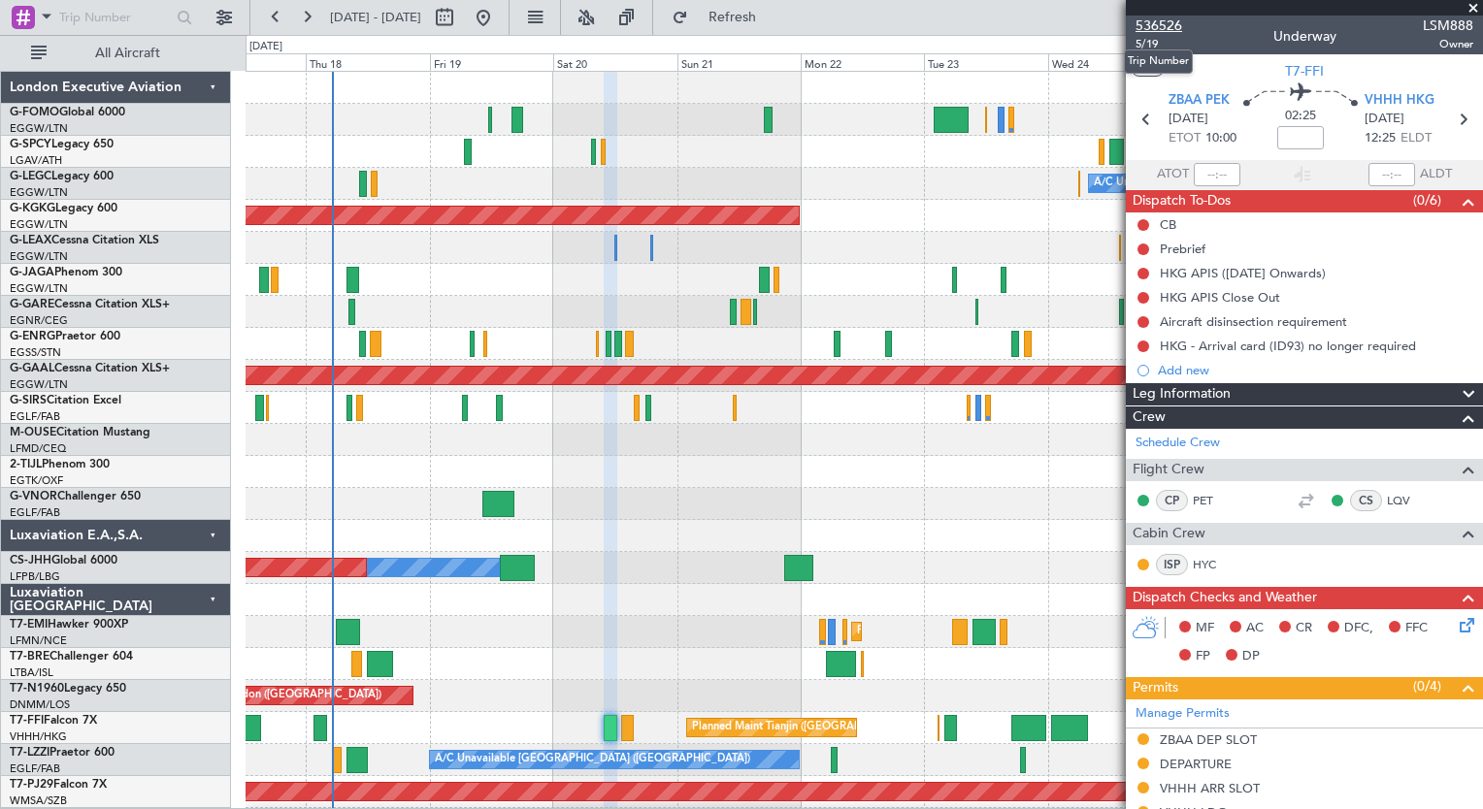
click at [1147, 23] on span "536526" at bounding box center [1158, 26] width 47 height 20
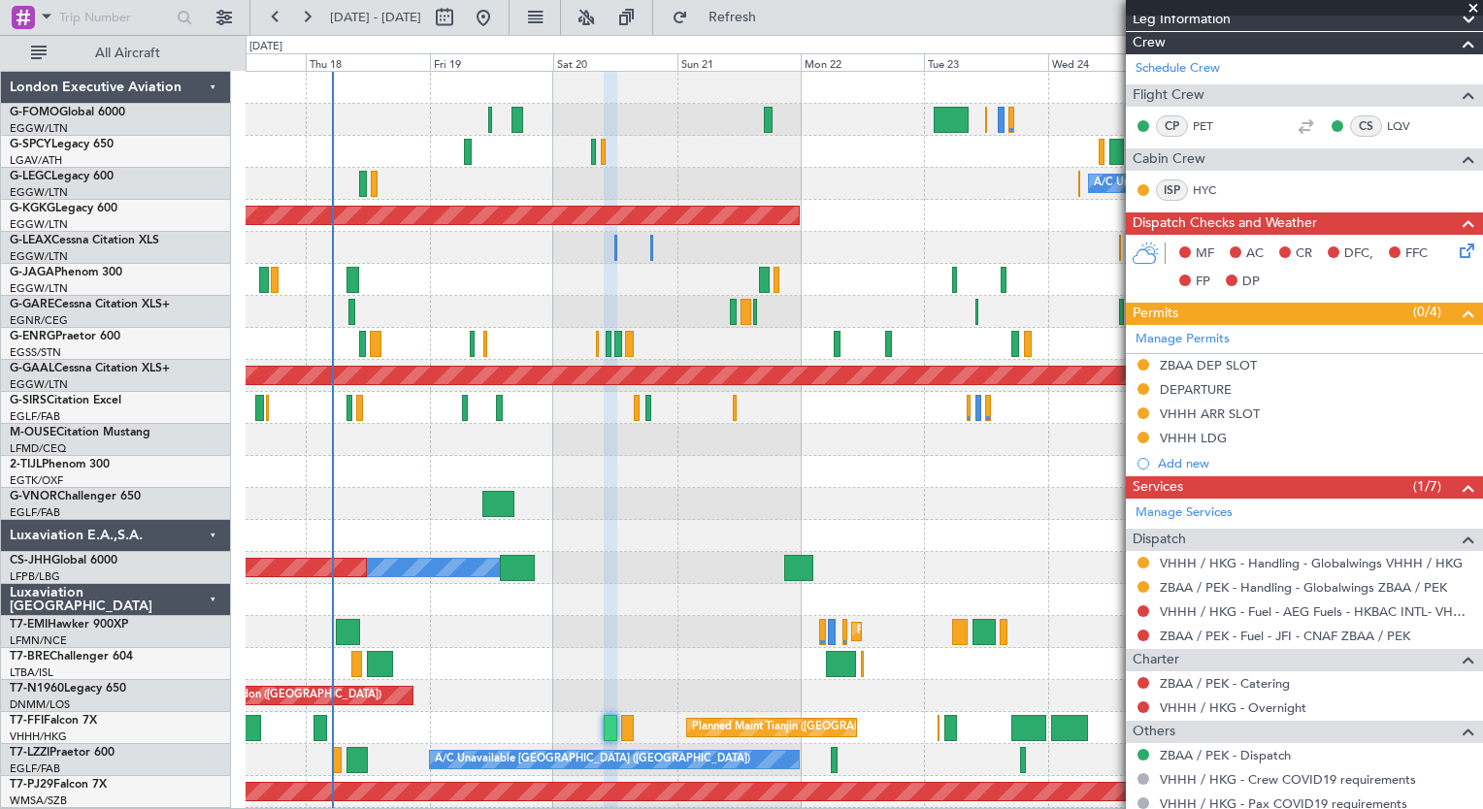
scroll to position [475, 0]
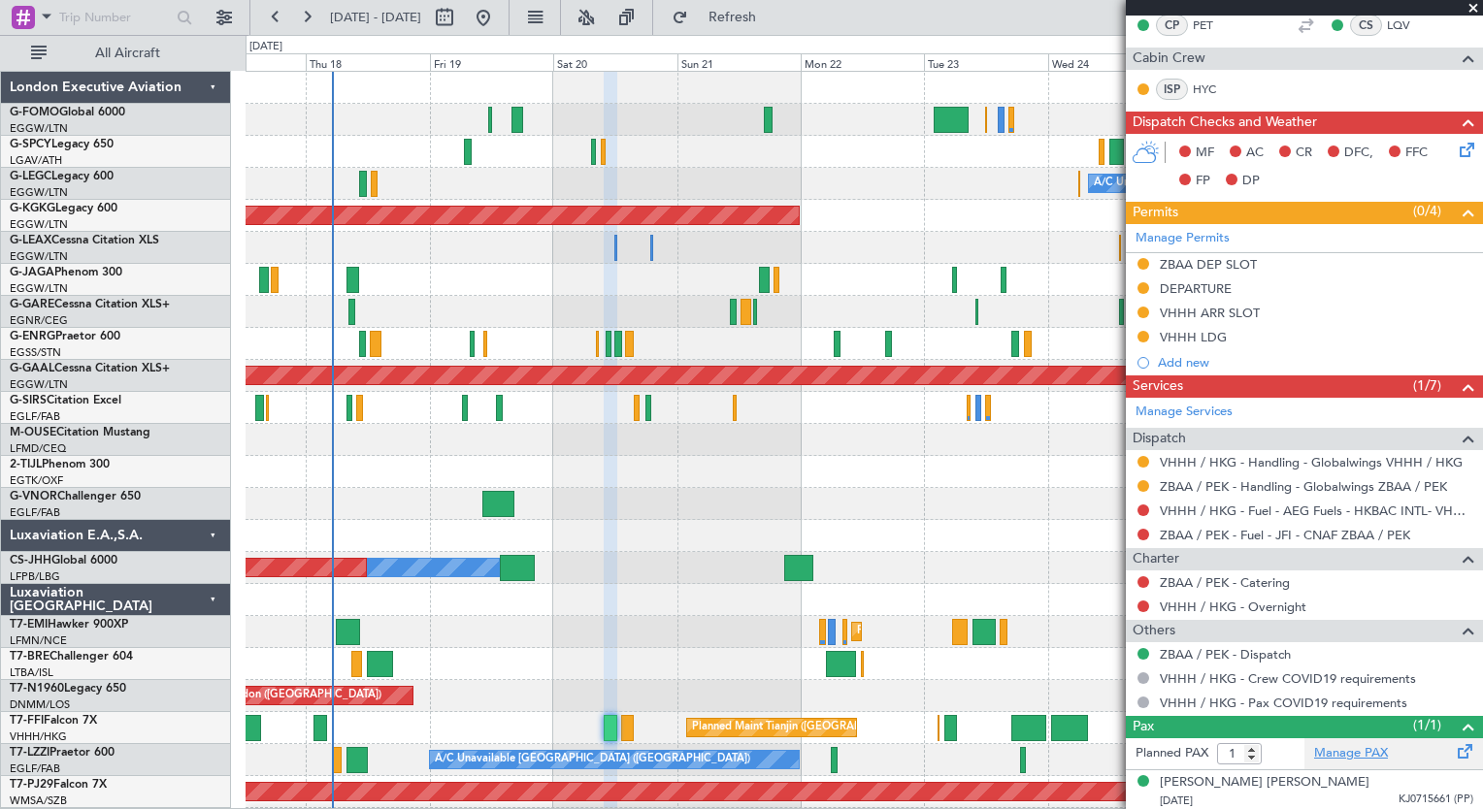
click at [1358, 750] on link "Manage PAX" at bounding box center [1351, 753] width 74 height 19
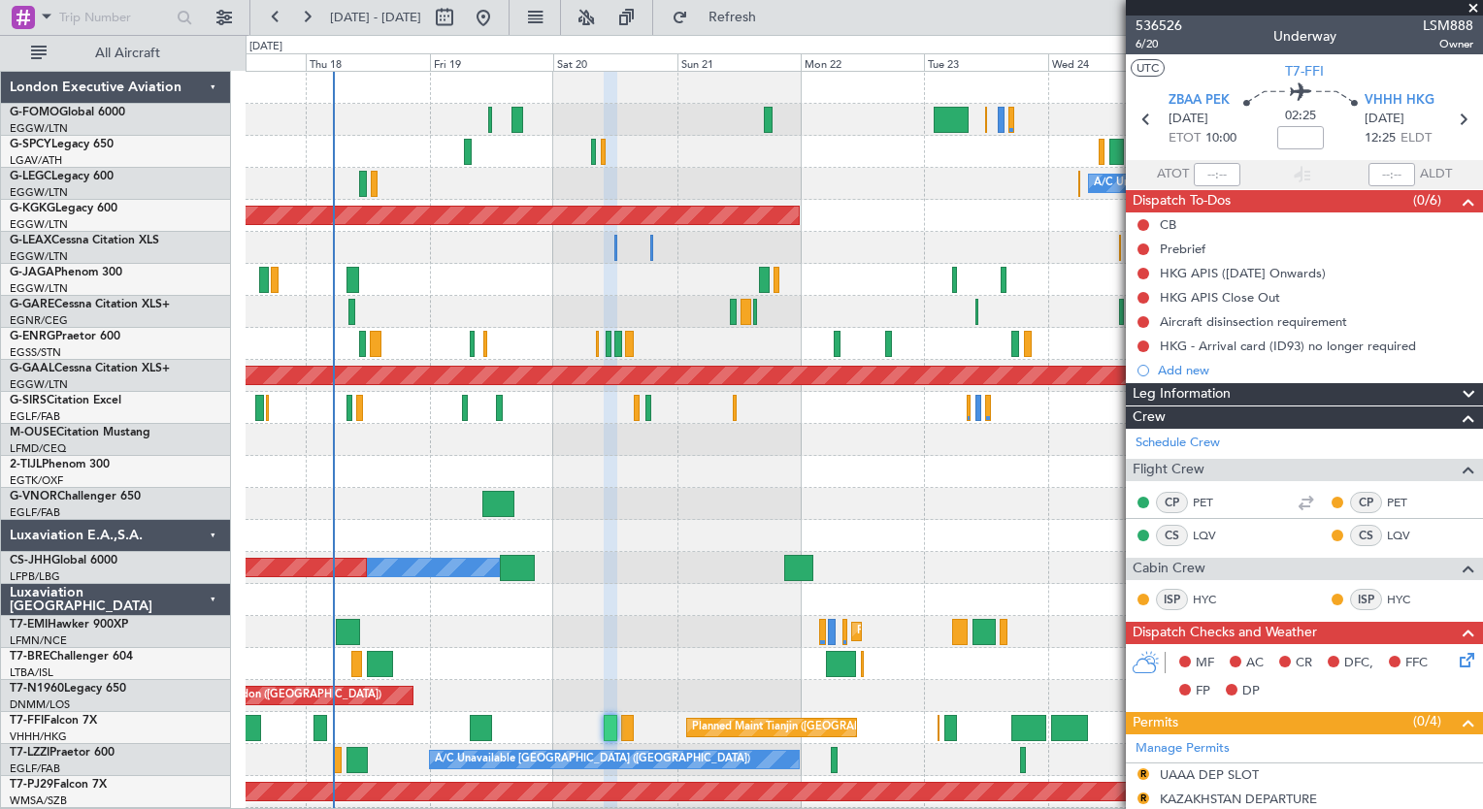
scroll to position [477, 0]
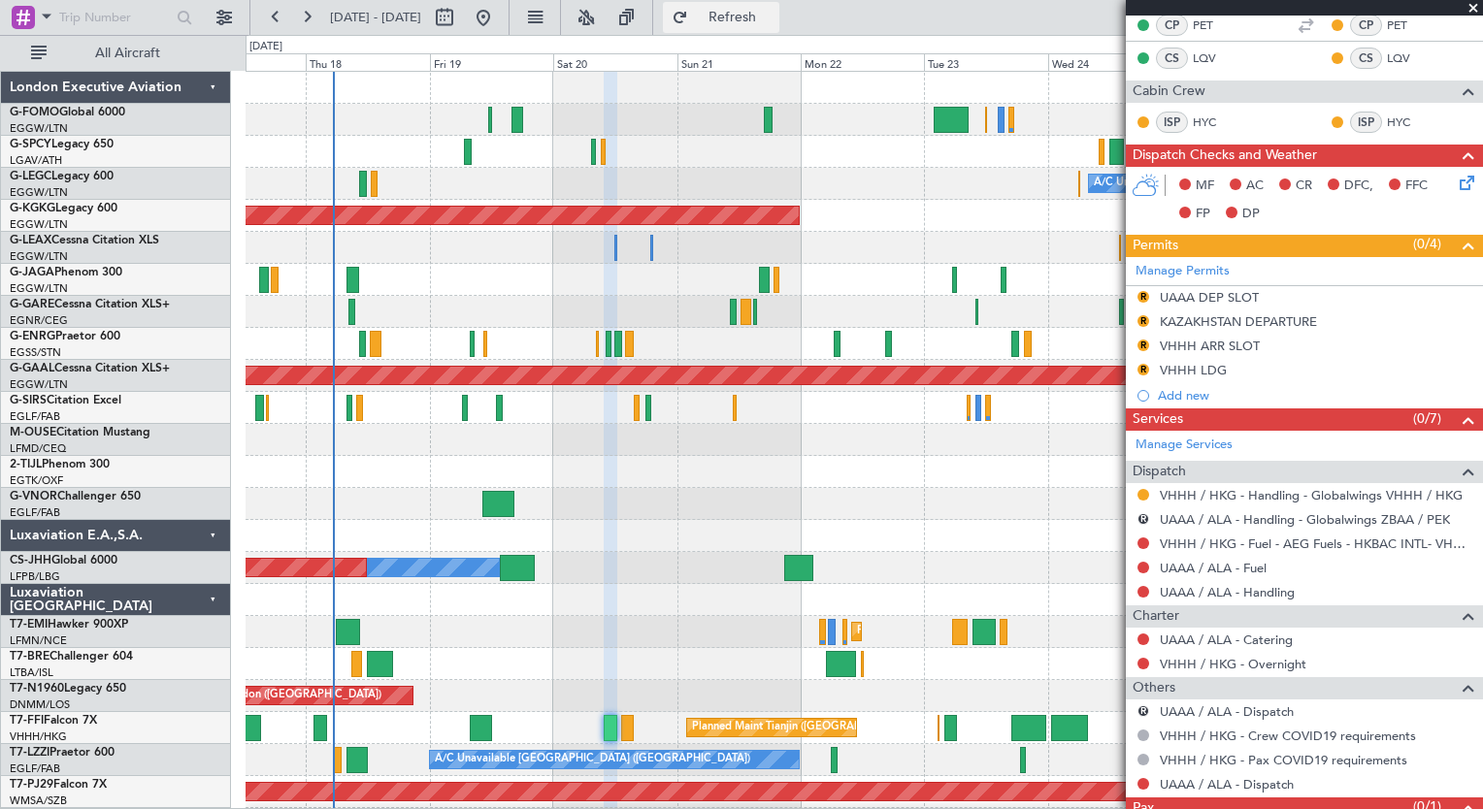
click at [762, 25] on button "Refresh" at bounding box center [721, 17] width 116 height 31
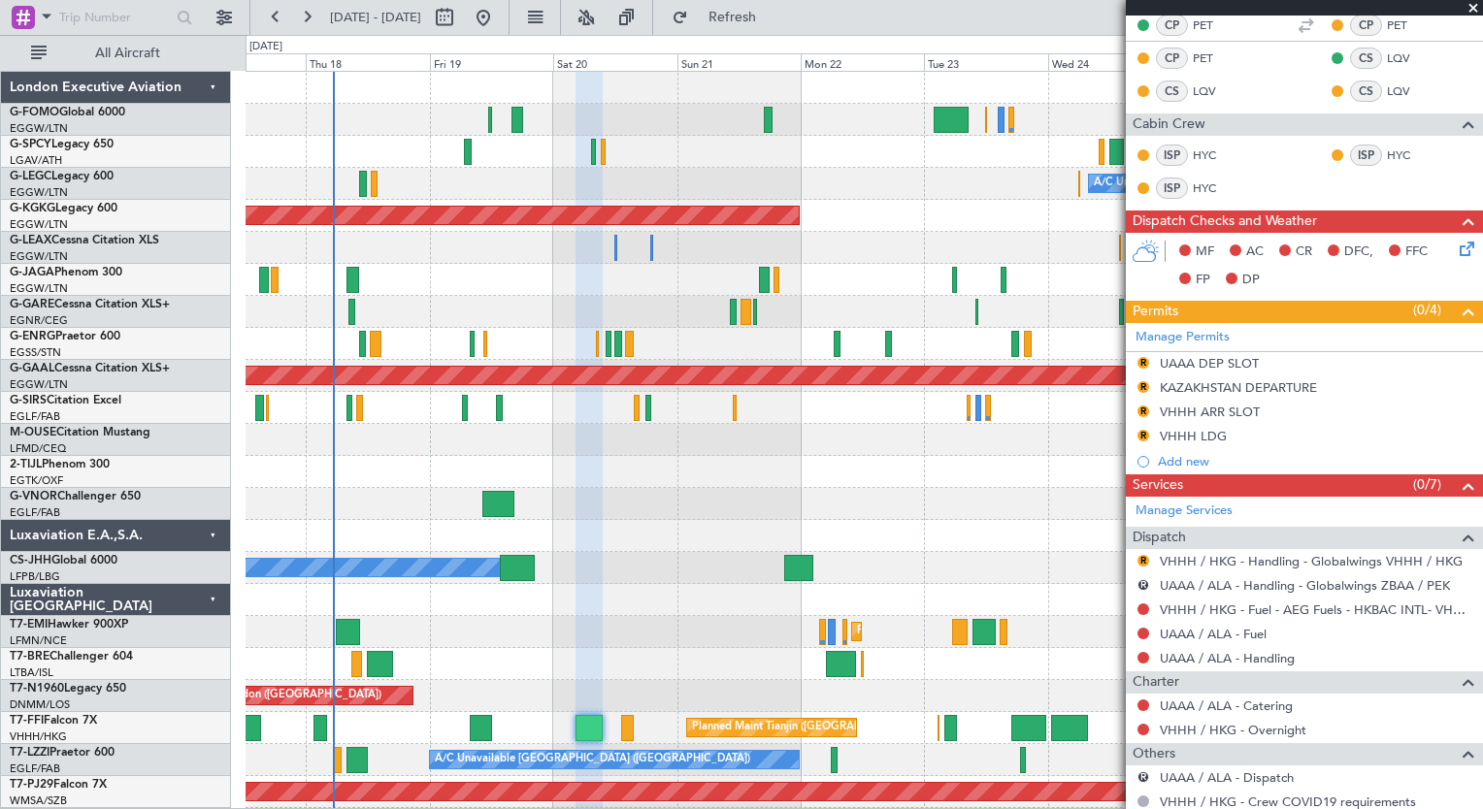
click at [874, 588] on div at bounding box center [863, 600] width 1236 height 32
click at [779, 30] on button "Refresh" at bounding box center [721, 17] width 116 height 31
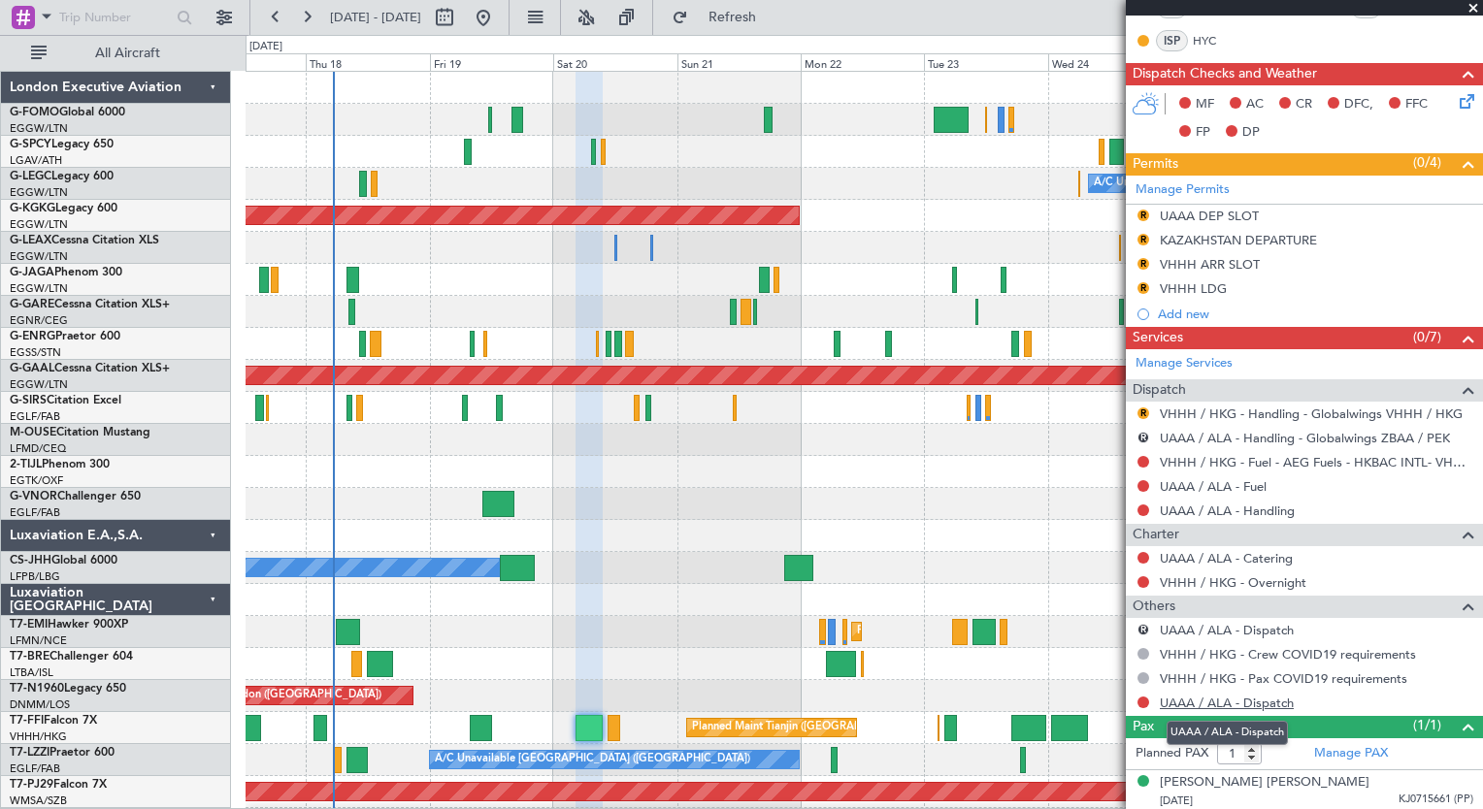
click at [1250, 701] on link "UAAA / ALA - Dispatch" at bounding box center [1226, 703] width 134 height 16
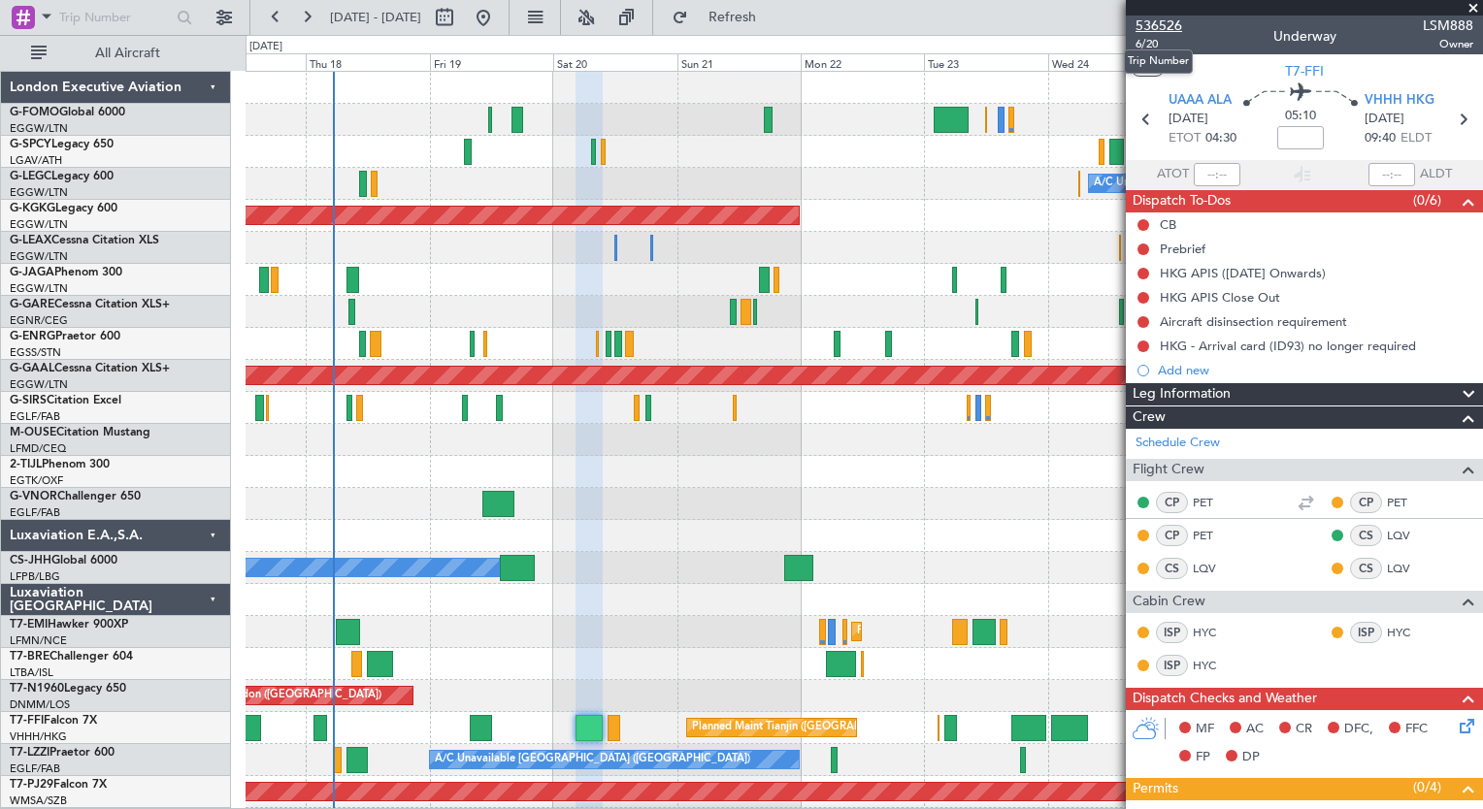
click at [1165, 29] on span "536526" at bounding box center [1158, 26] width 47 height 20
click at [313, 20] on button at bounding box center [306, 17] width 31 height 31
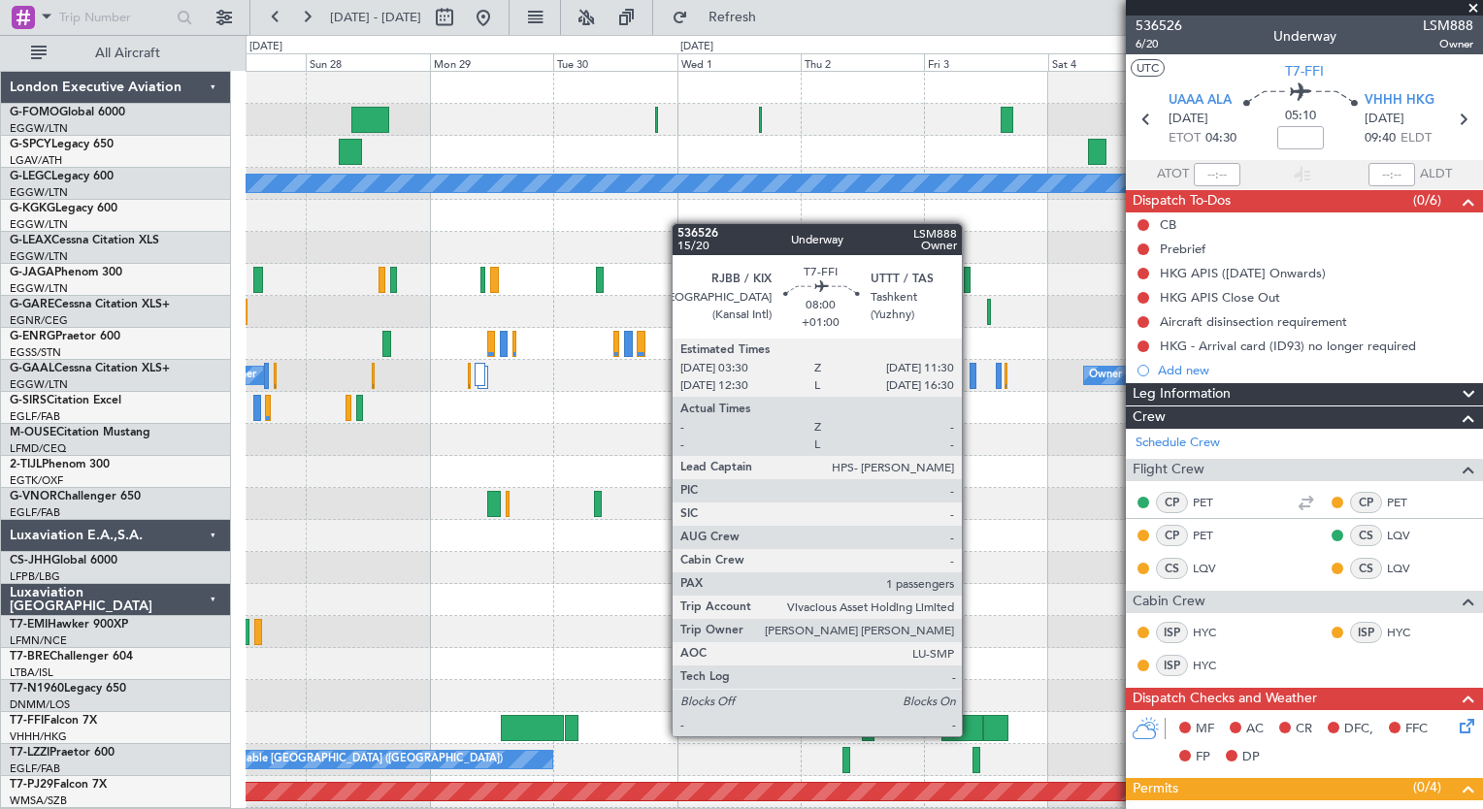
click at [970, 734] on div at bounding box center [962, 728] width 42 height 26
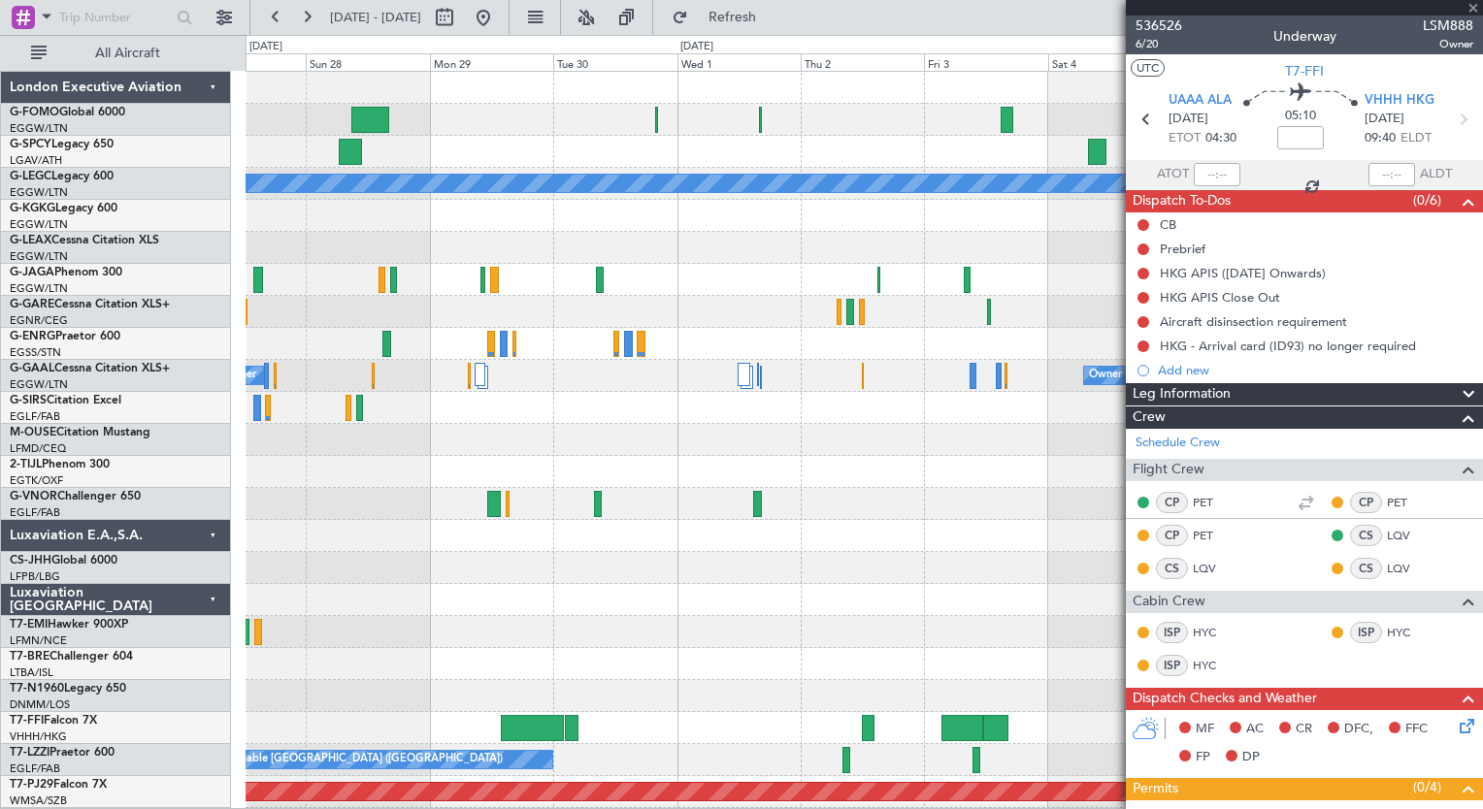
type input "+01:00"
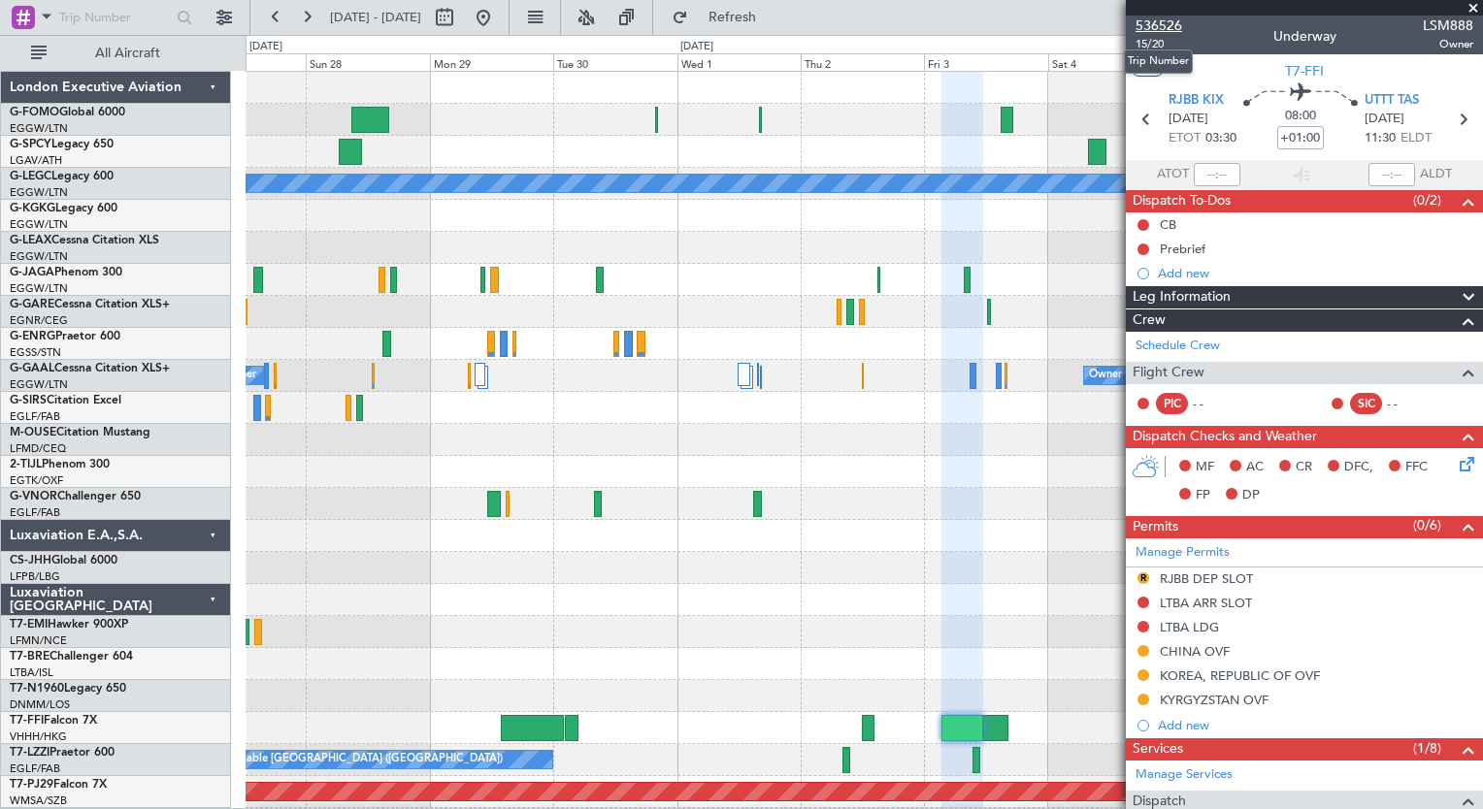
click at [1160, 21] on span "536526" at bounding box center [1158, 26] width 47 height 20
click at [741, 25] on button "Refresh" at bounding box center [721, 17] width 116 height 31
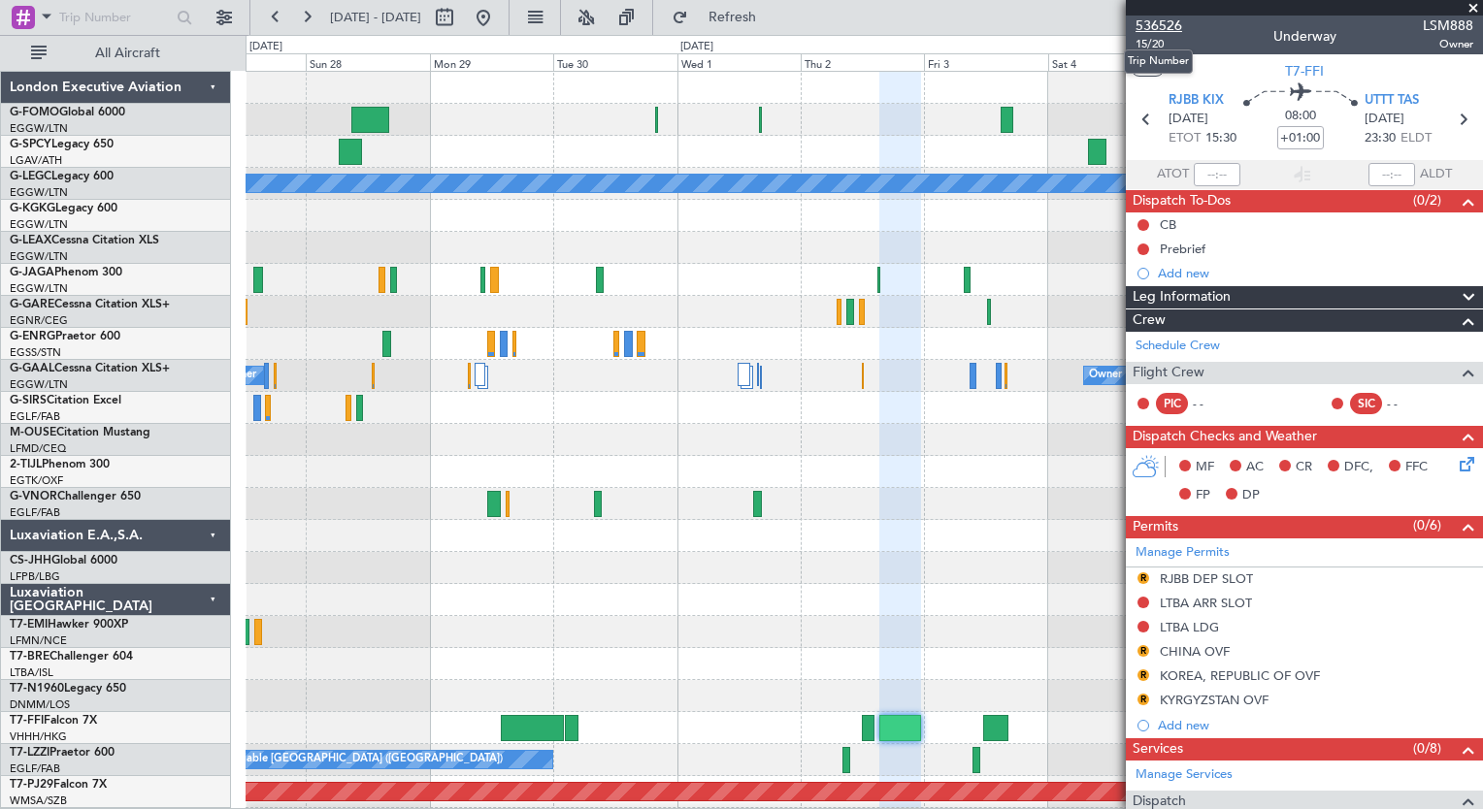
click at [1157, 25] on span "536526" at bounding box center [1158, 26] width 47 height 20
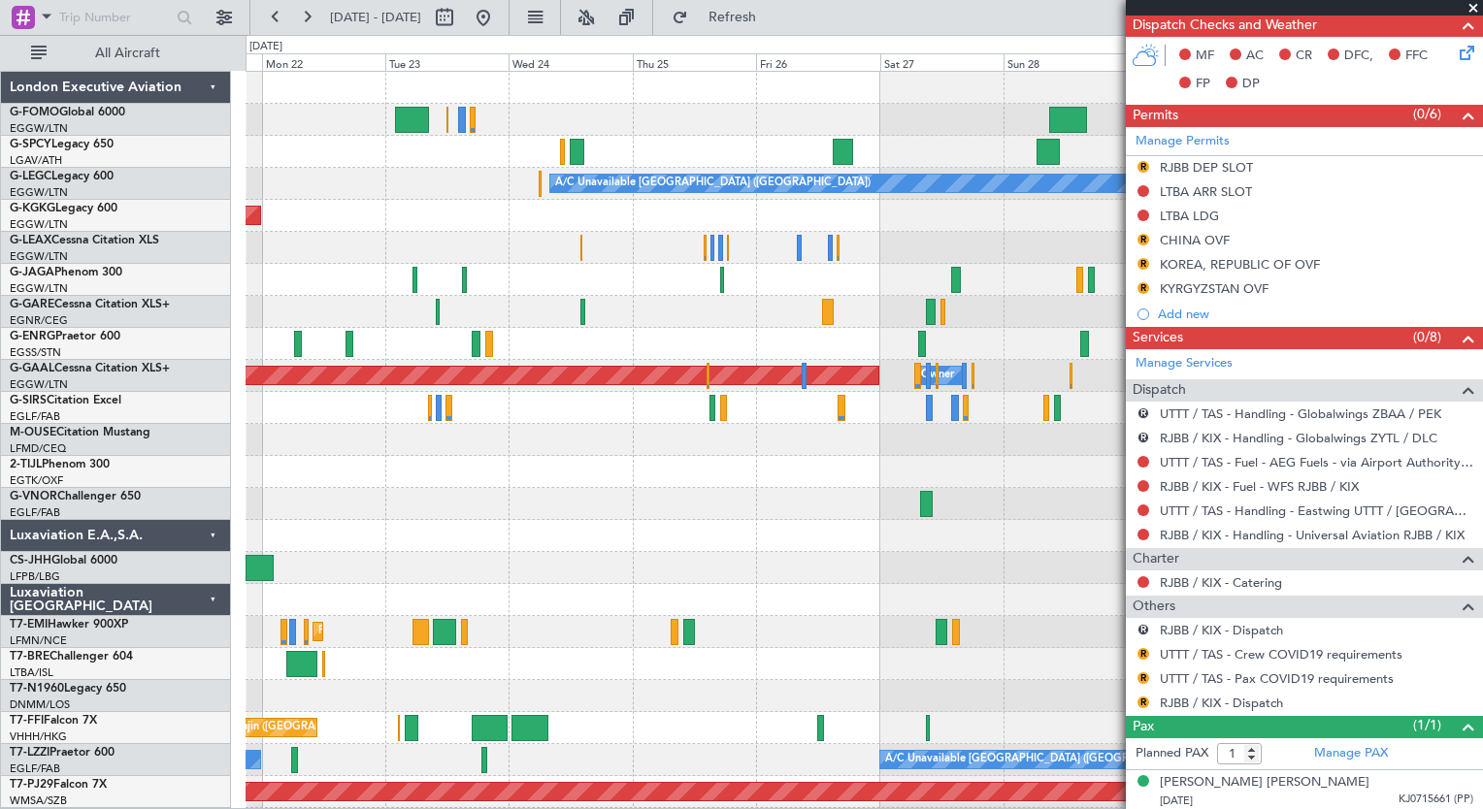
click at [1048, 710] on div at bounding box center [863, 696] width 1236 height 32
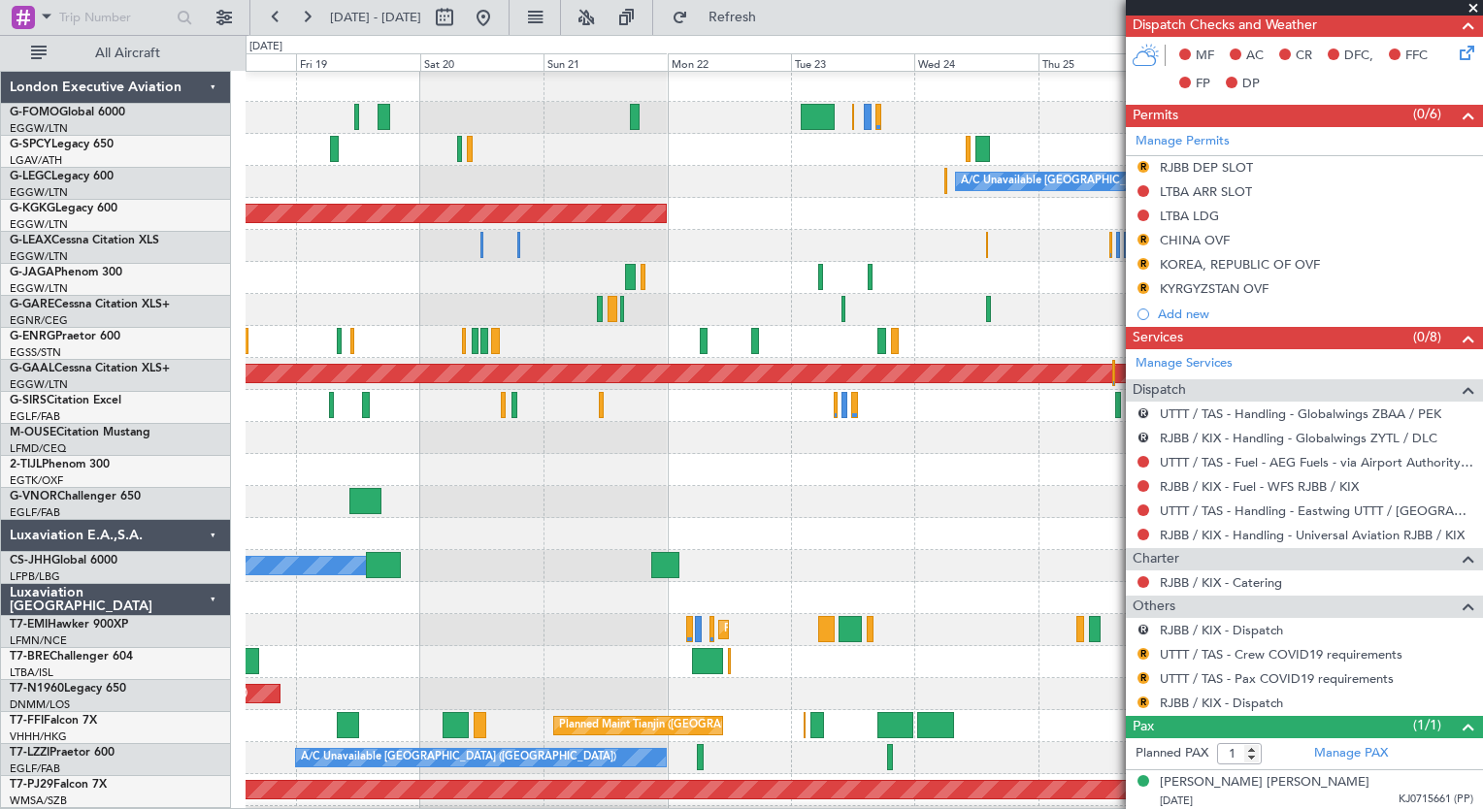
scroll to position [2, 0]
click at [784, 739] on div "Planned Maint Tianjin ([GEOGRAPHIC_DATA])" at bounding box center [863, 726] width 1236 height 32
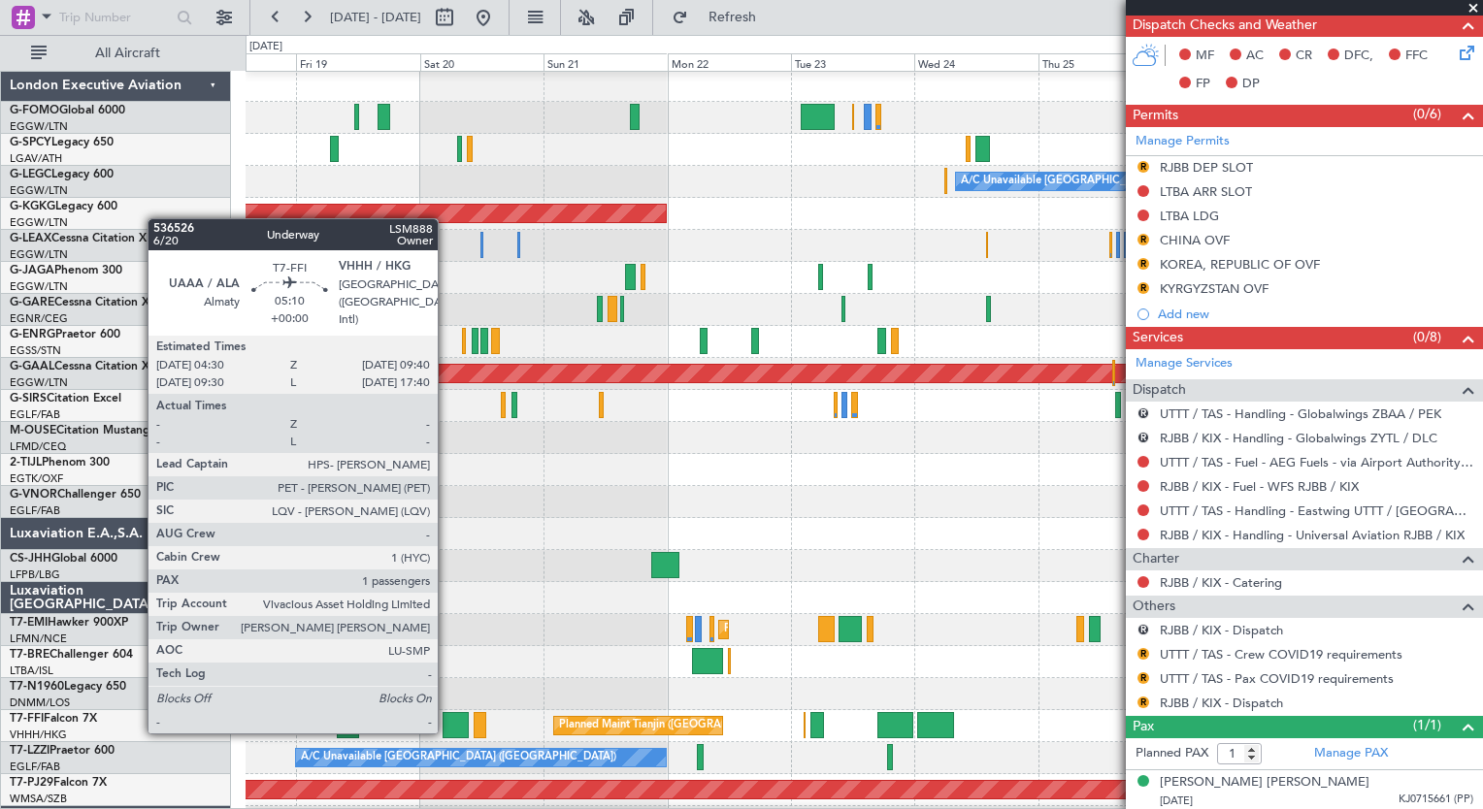
click at [446, 732] on div at bounding box center [455, 725] width 27 height 26
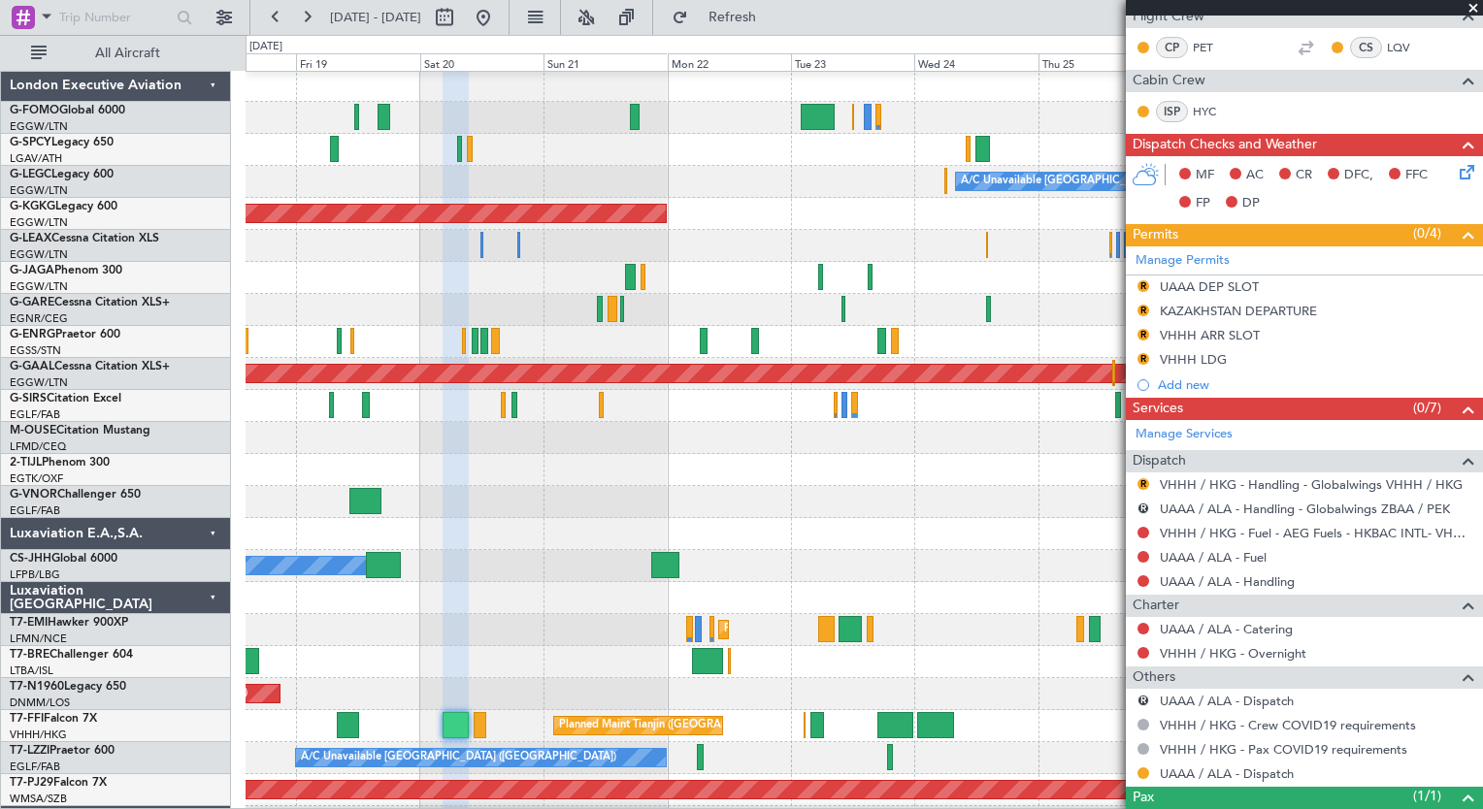
scroll to position [524, 0]
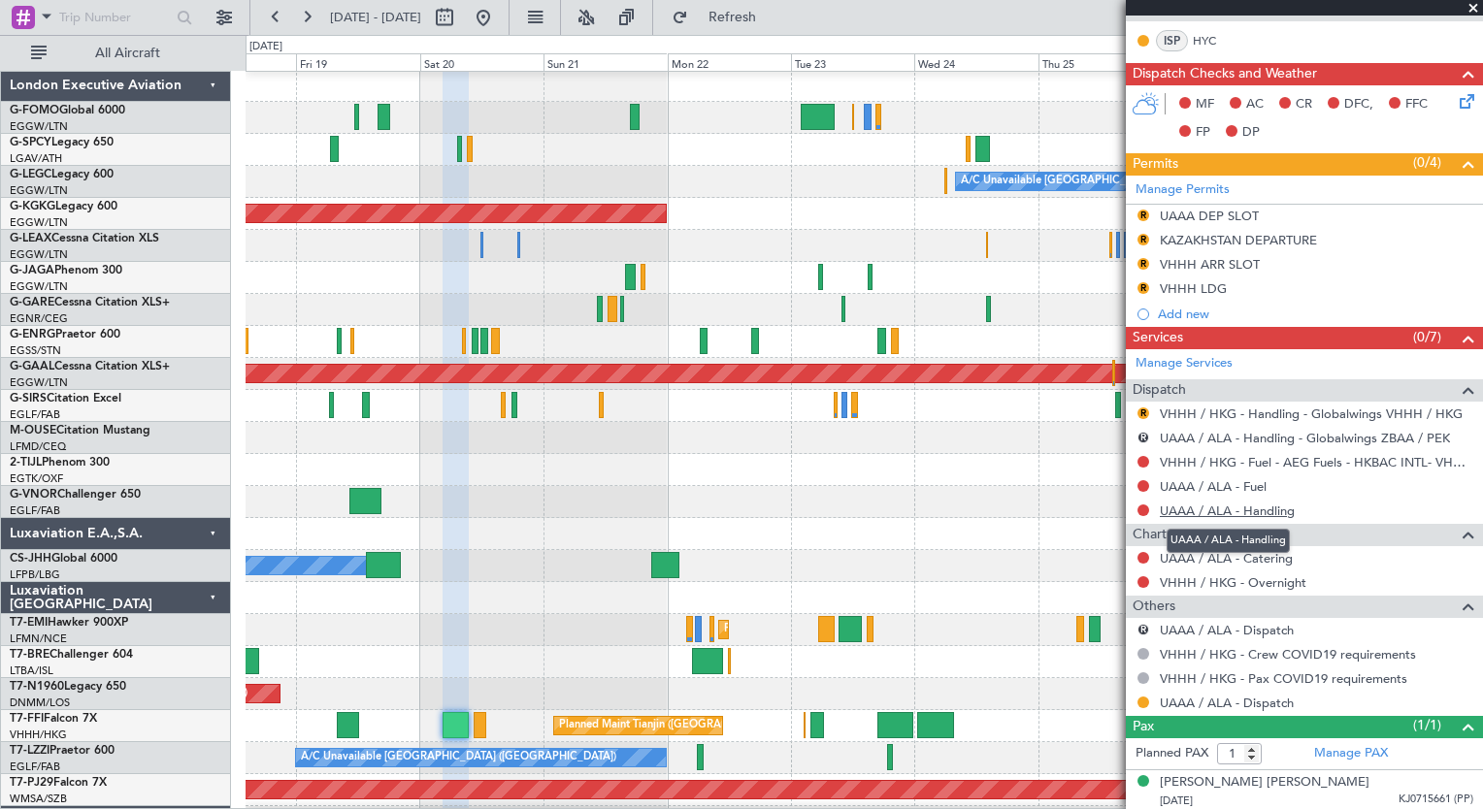
click at [1226, 509] on link "UAAA / ALA - Handling" at bounding box center [1226, 511] width 135 height 16
click at [1208, 484] on link "UAAA / ALA - Fuel" at bounding box center [1212, 486] width 107 height 16
click at [757, 18] on span "Refresh" at bounding box center [732, 18] width 81 height 14
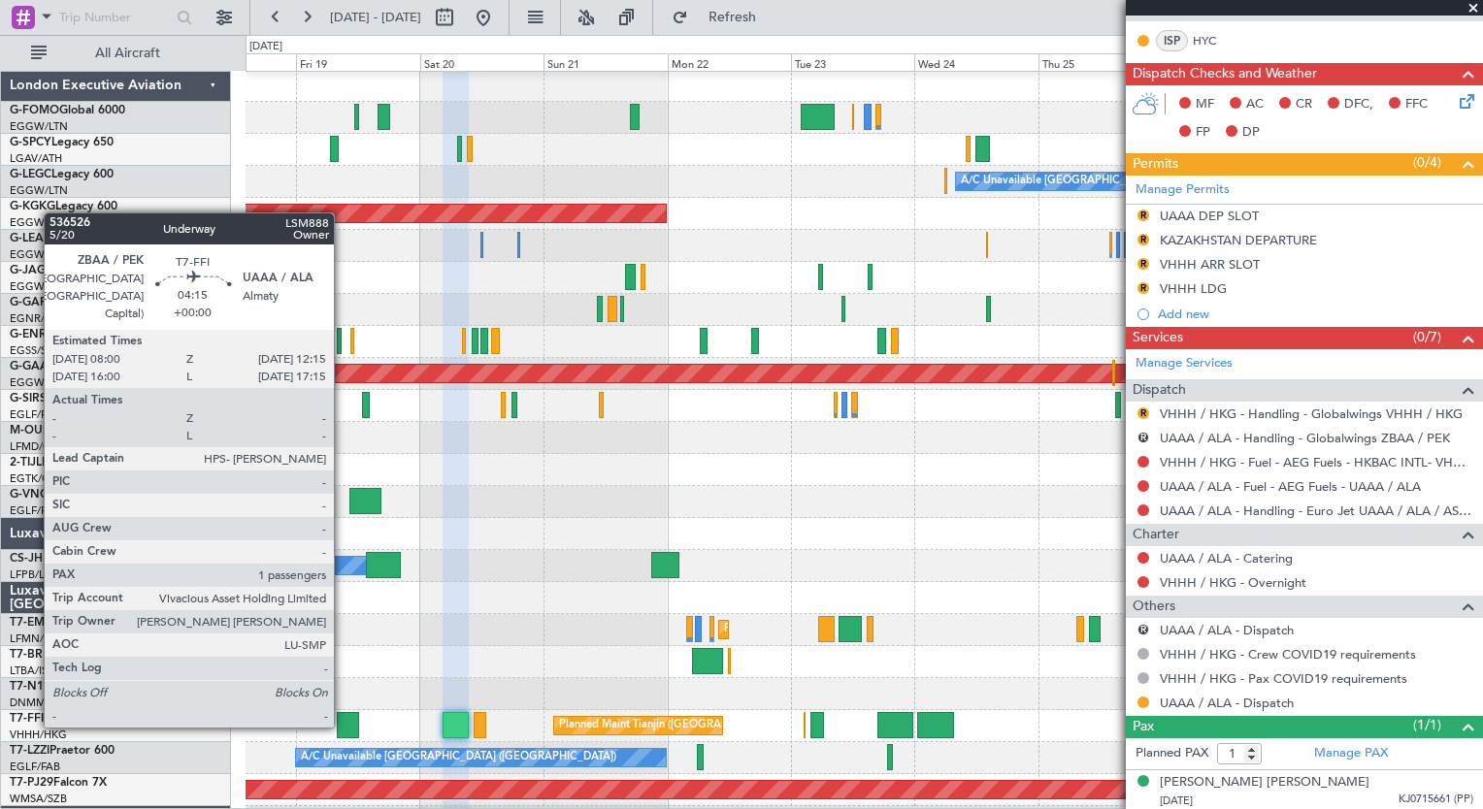
click at [342, 724] on div at bounding box center [348, 725] width 22 height 26
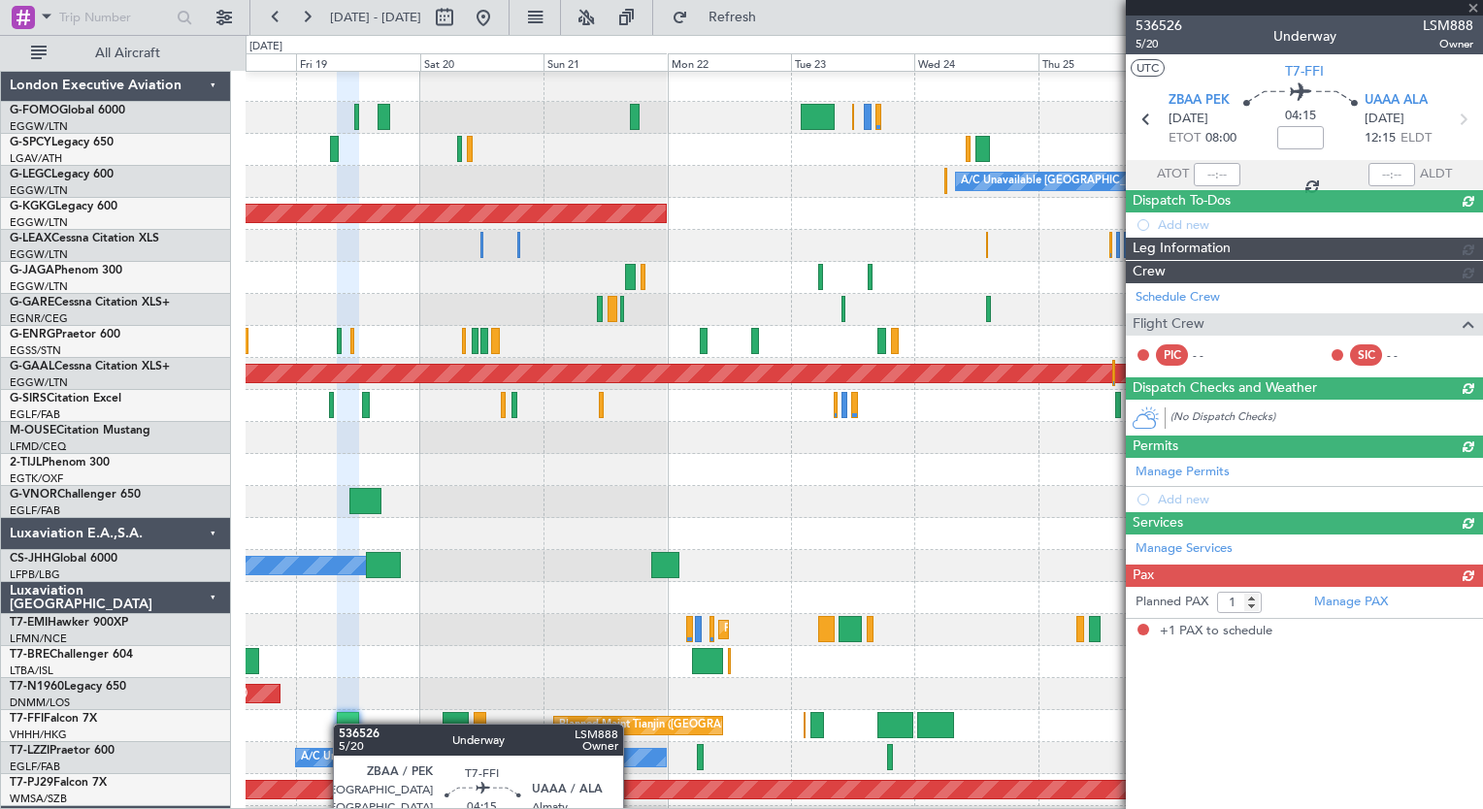
scroll to position [0, 0]
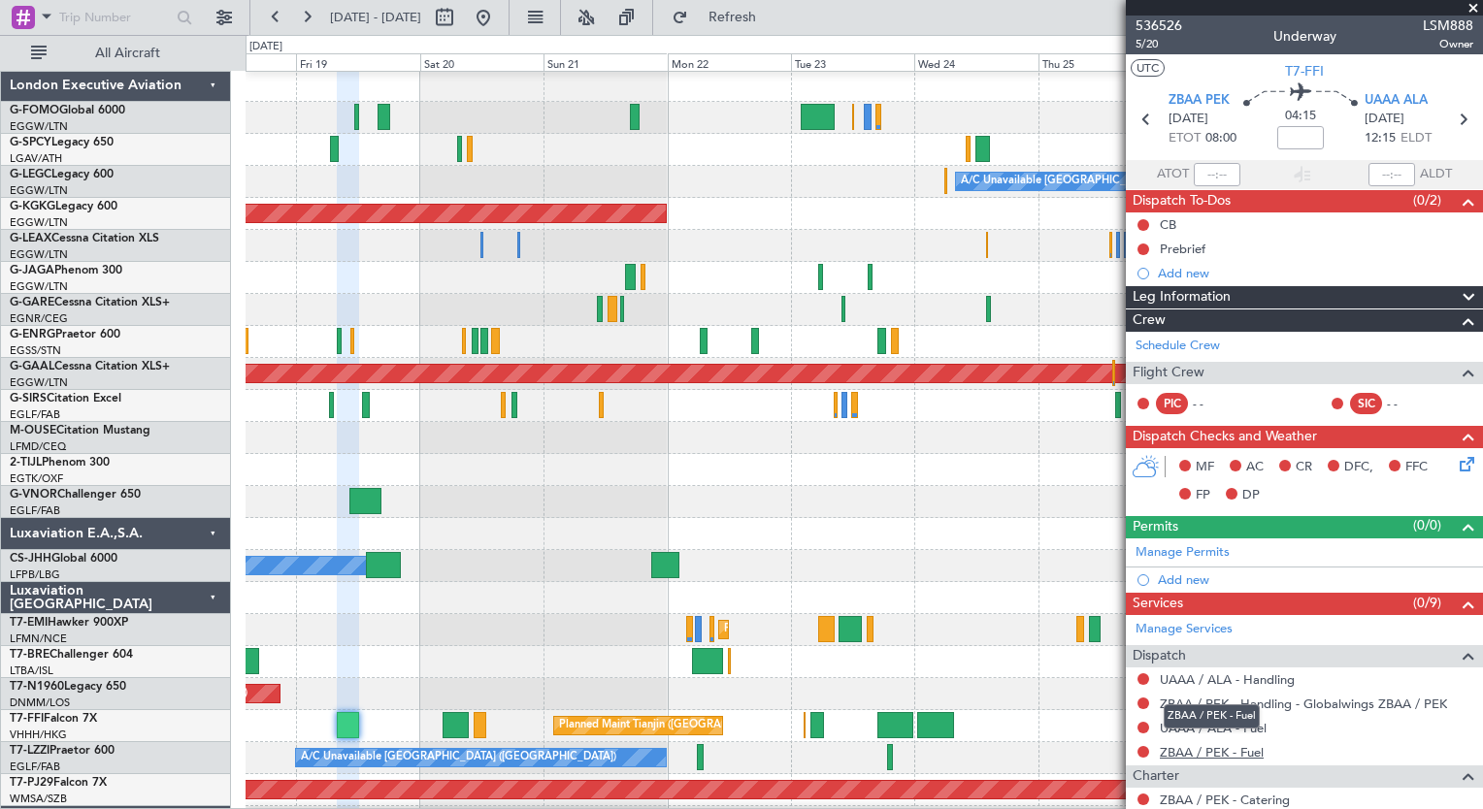
click at [1215, 750] on link "ZBAA / PEK - Fuel" at bounding box center [1211, 752] width 104 height 16
click at [1238, 732] on link "UAAA / ALA - Fuel" at bounding box center [1212, 728] width 107 height 16
click at [1258, 680] on link "UAAA / ALA - Handling" at bounding box center [1226, 679] width 135 height 16
click at [761, 21] on span "Refresh" at bounding box center [732, 18] width 81 height 14
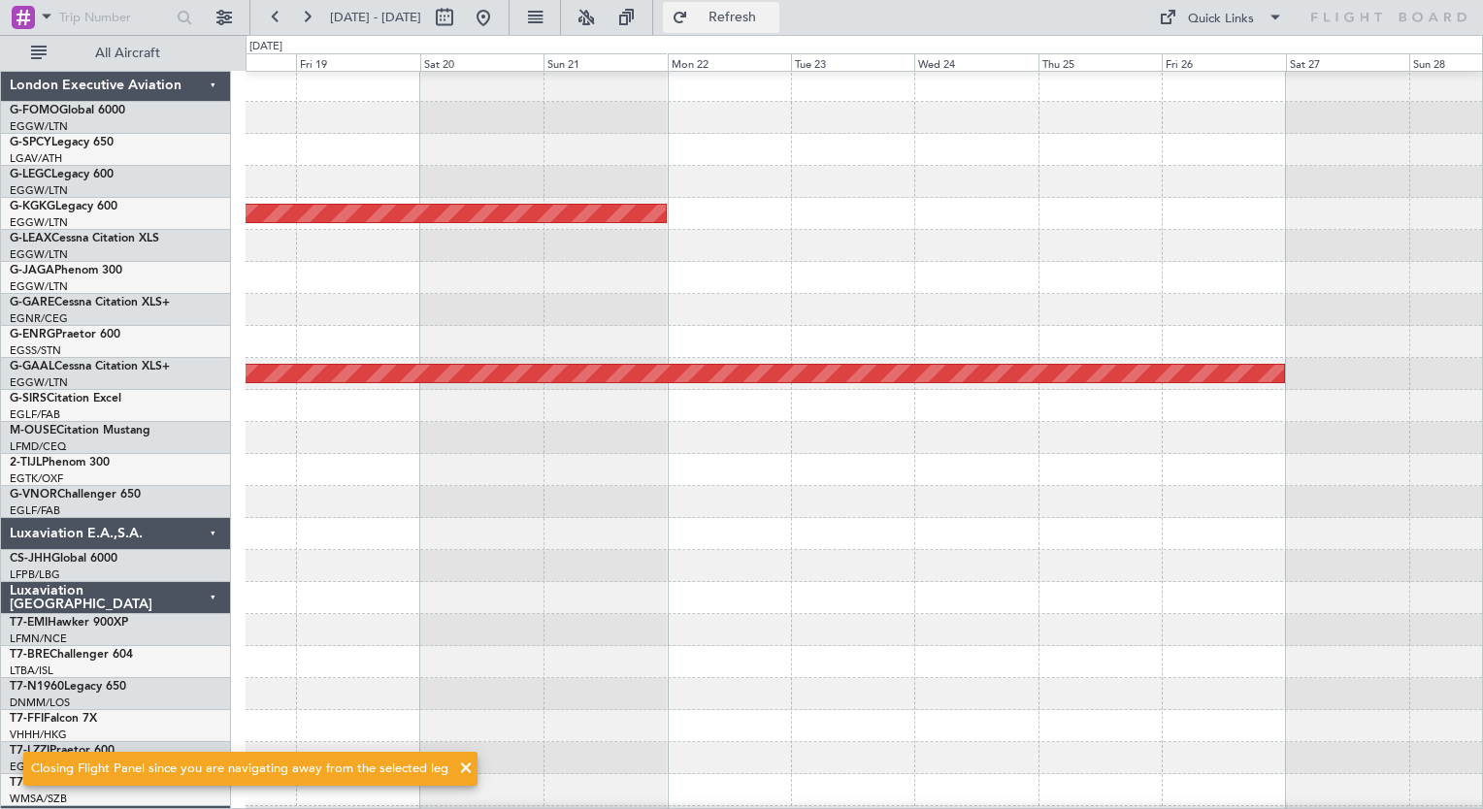
click at [746, 20] on button "Refresh" at bounding box center [721, 17] width 116 height 31
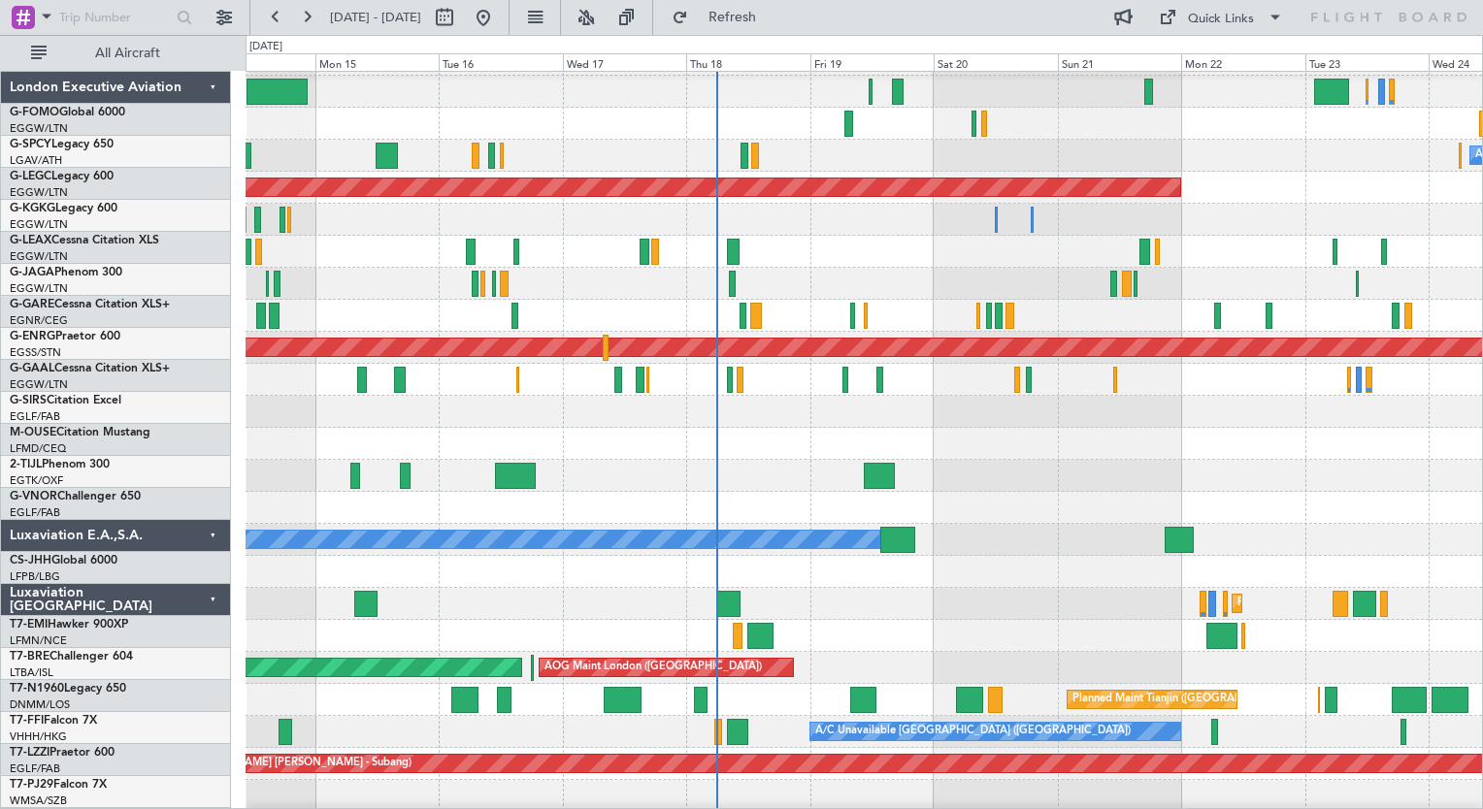
scroll to position [35, 0]
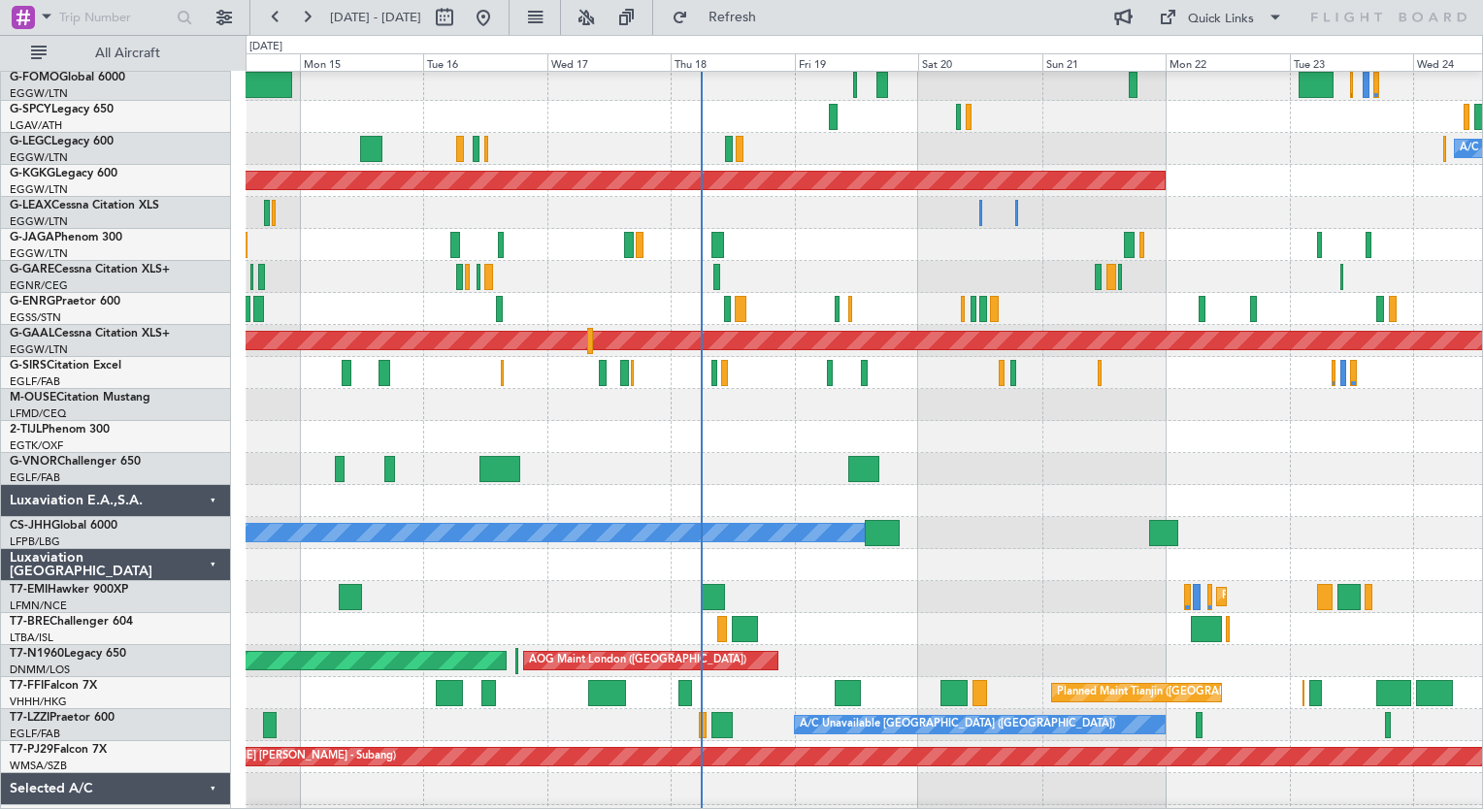
click at [766, 458] on div at bounding box center [863, 469] width 1236 height 32
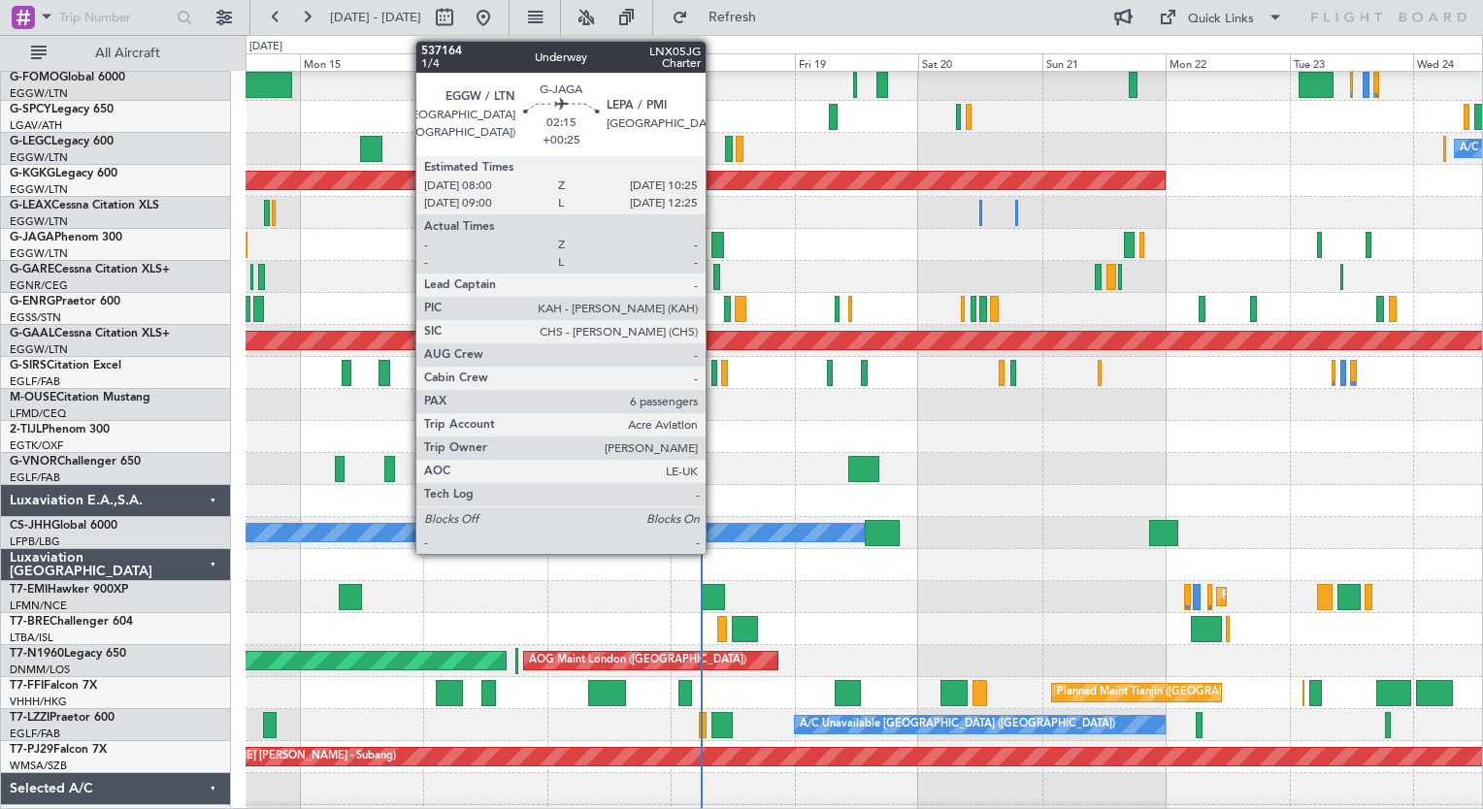
click at [714, 248] on div at bounding box center [717, 245] width 13 height 26
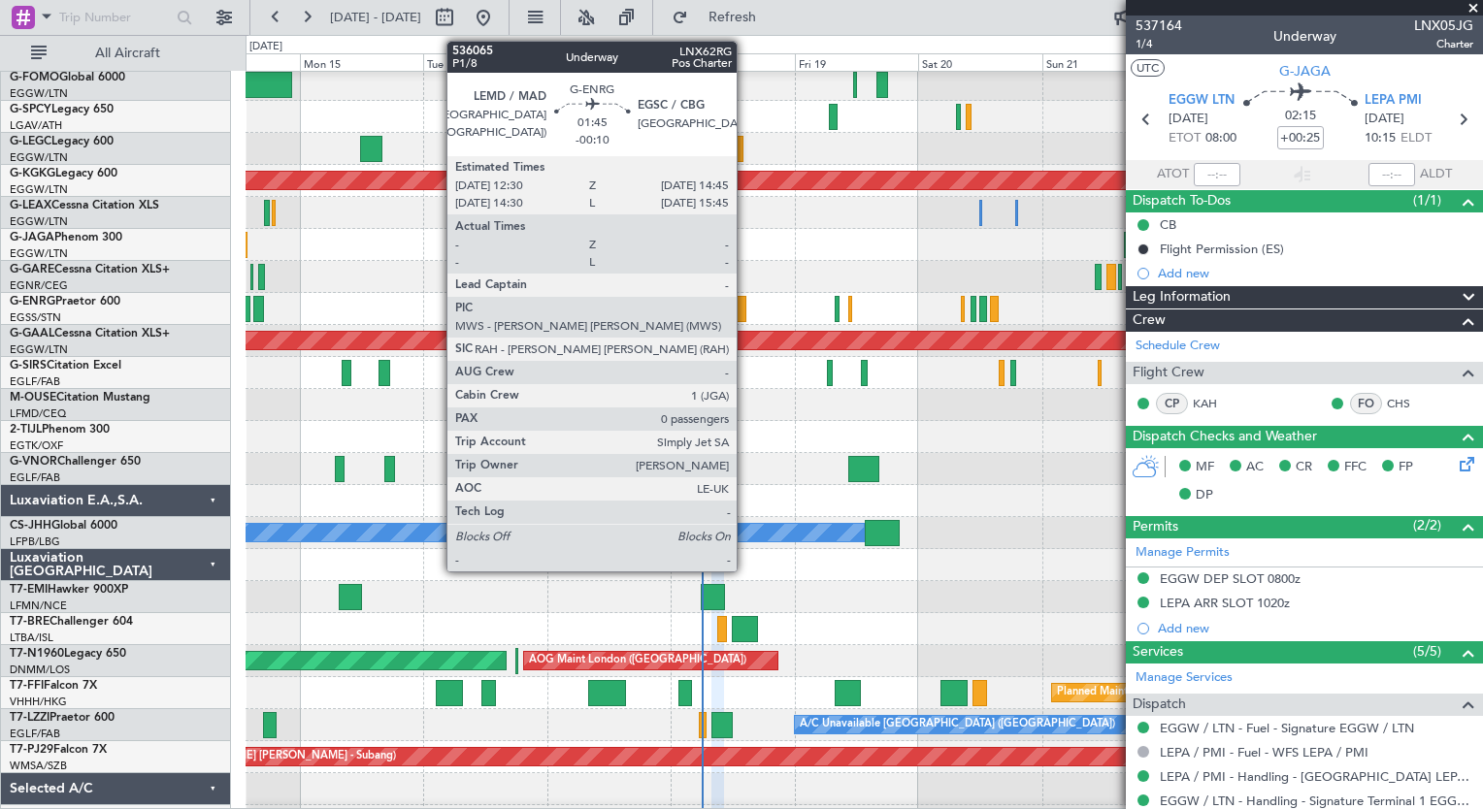
click at [745, 315] on div at bounding box center [740, 309] width 12 height 26
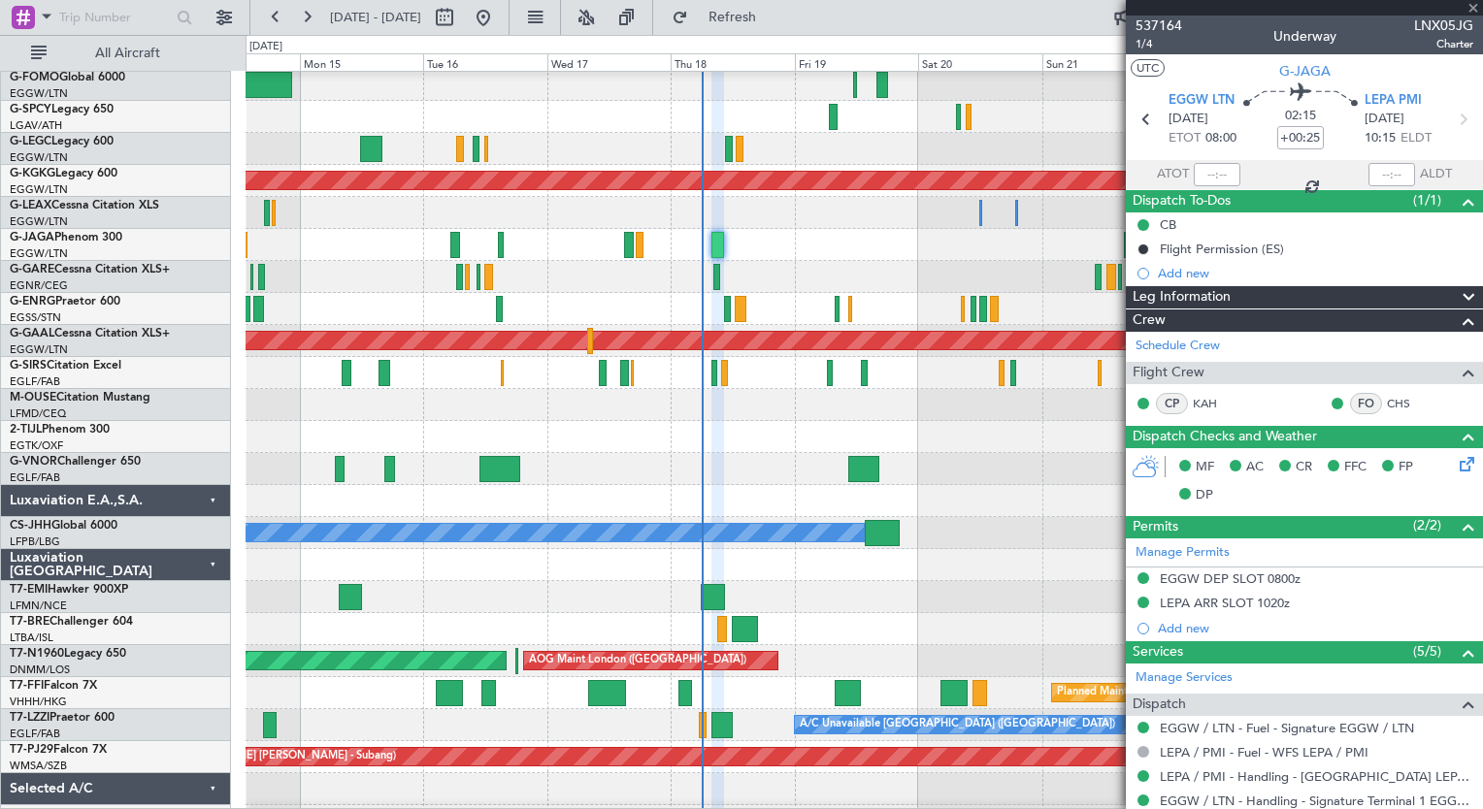
type input "-00:10"
type input "0"
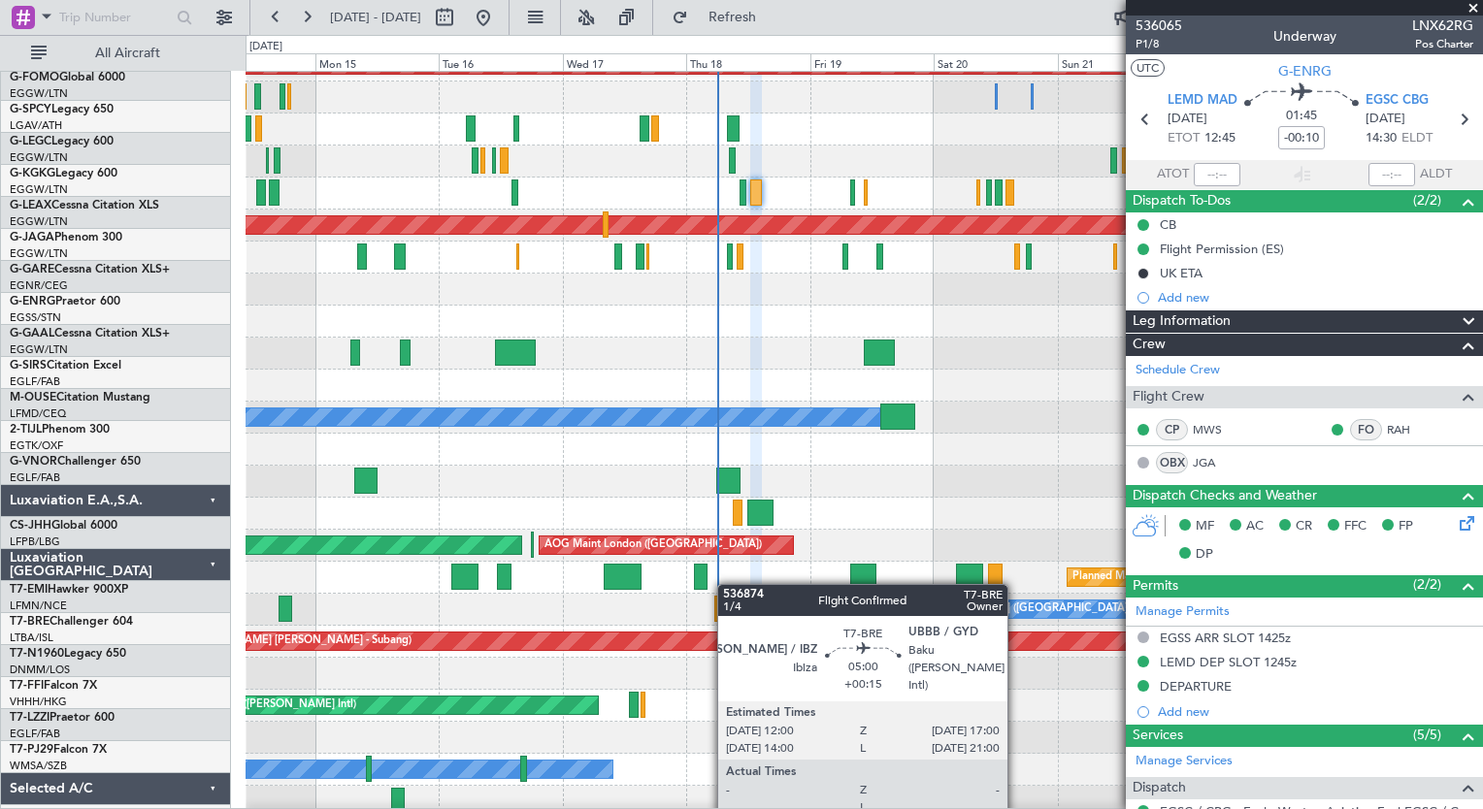
click at [759, 515] on div at bounding box center [760, 513] width 26 height 26
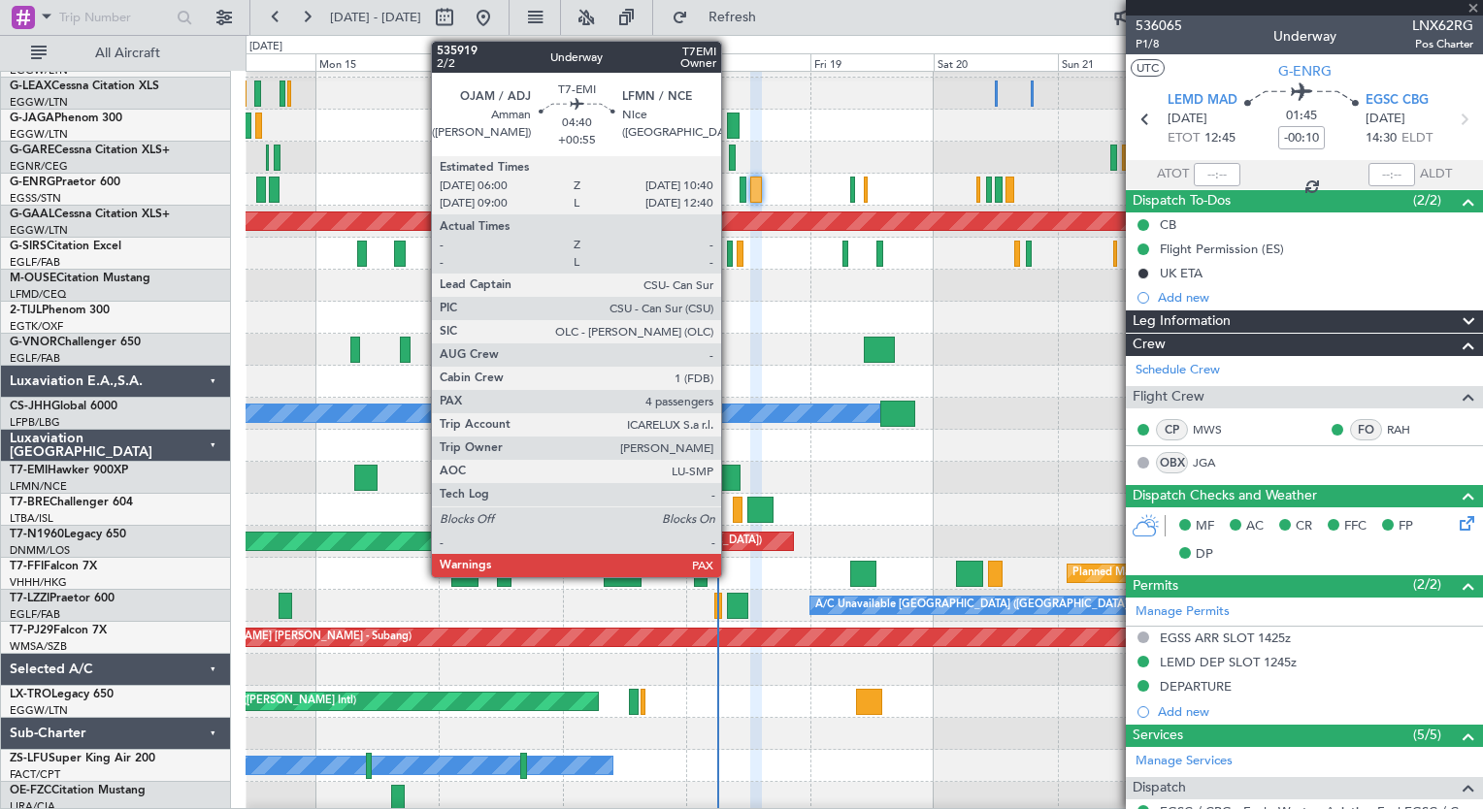
type input "+00:15"
type input "10"
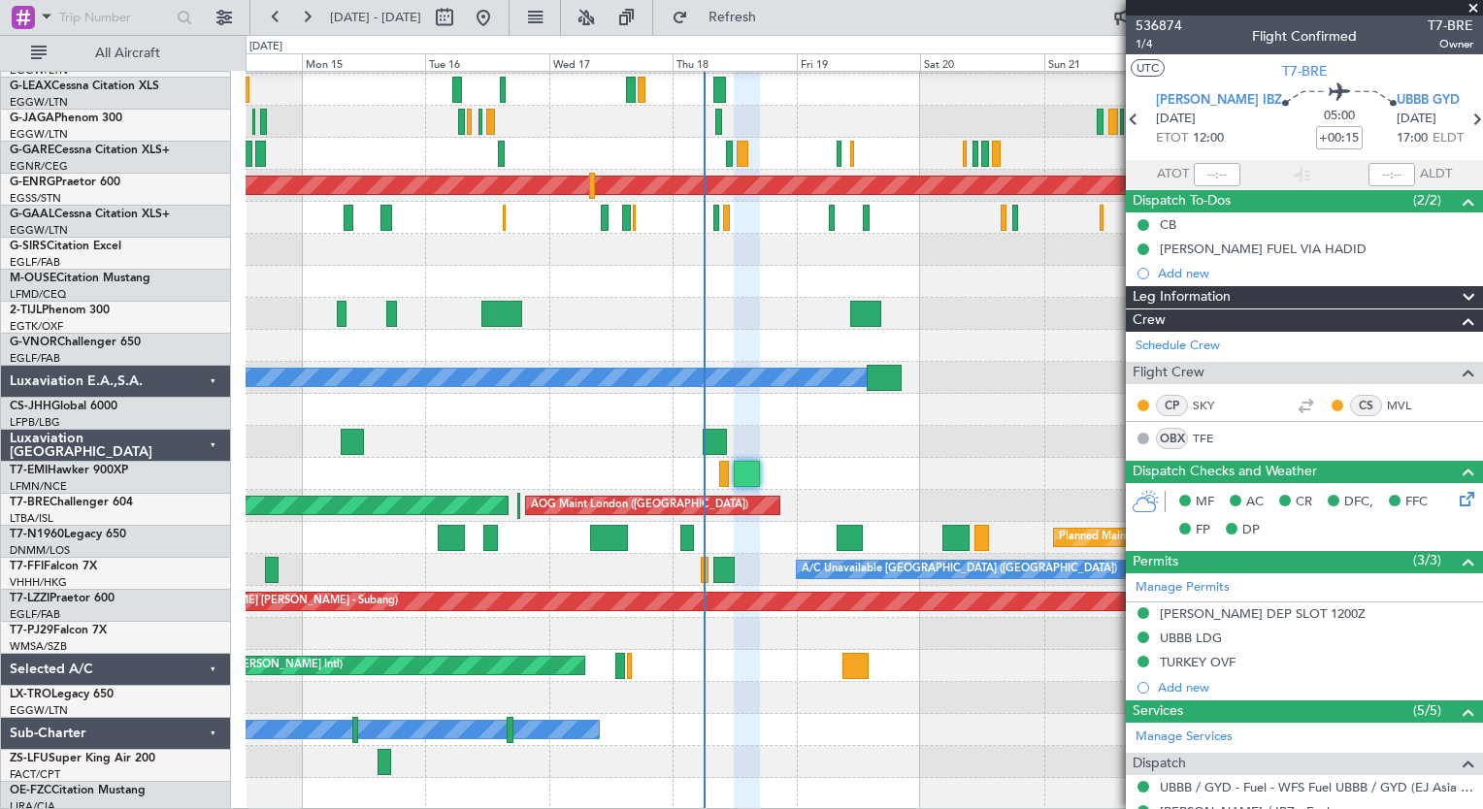
scroll to position [190, 0]
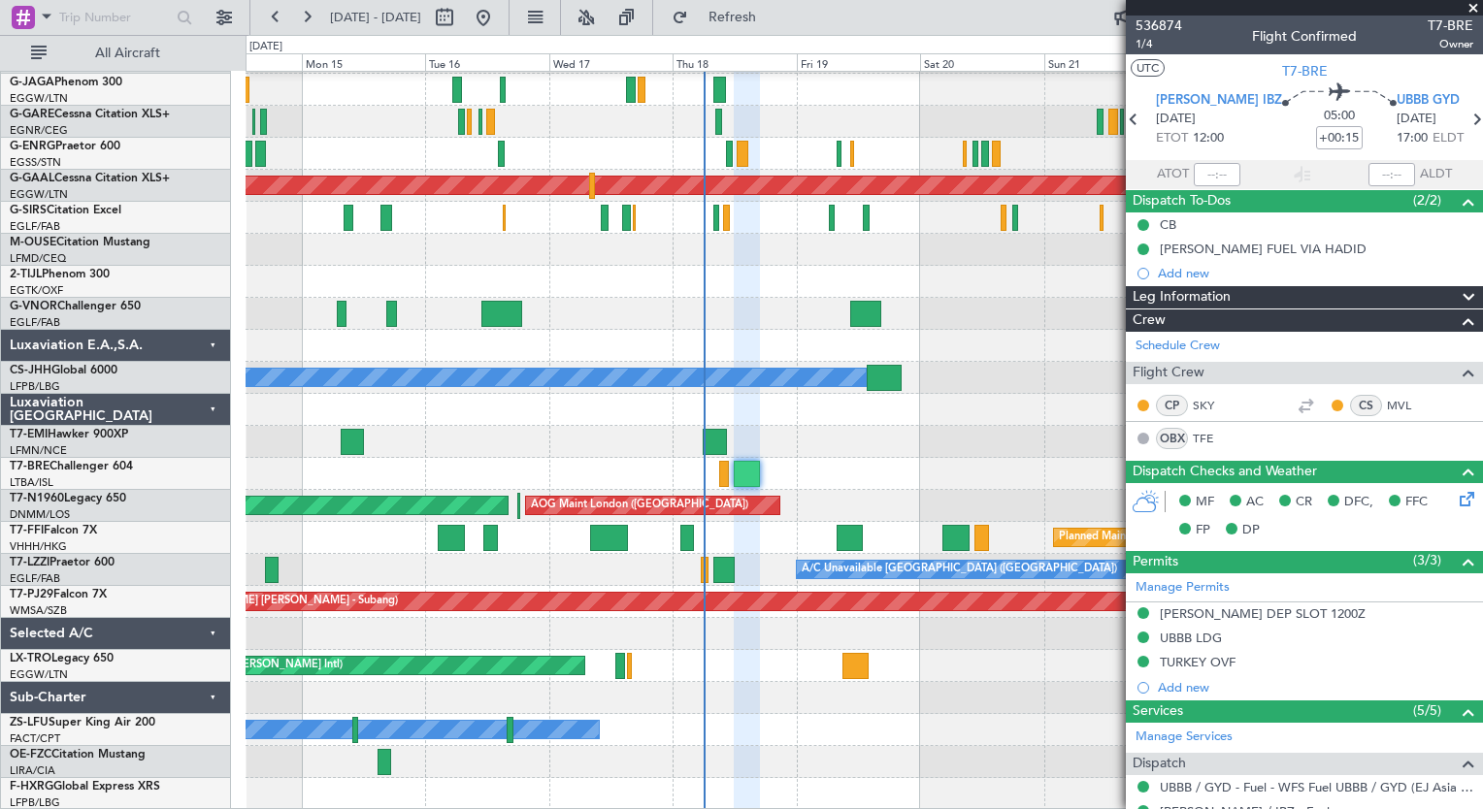
click at [754, 577] on div "A/C Unavailable [GEOGRAPHIC_DATA] ([GEOGRAPHIC_DATA]) A/C Unavailable [GEOGRAPH…" at bounding box center [863, 570] width 1236 height 32
click at [709, 538] on div "Planned Maint London (Luton) Planned Maint Dusseldorf Planned Maint London (Far…" at bounding box center [863, 346] width 1236 height 929
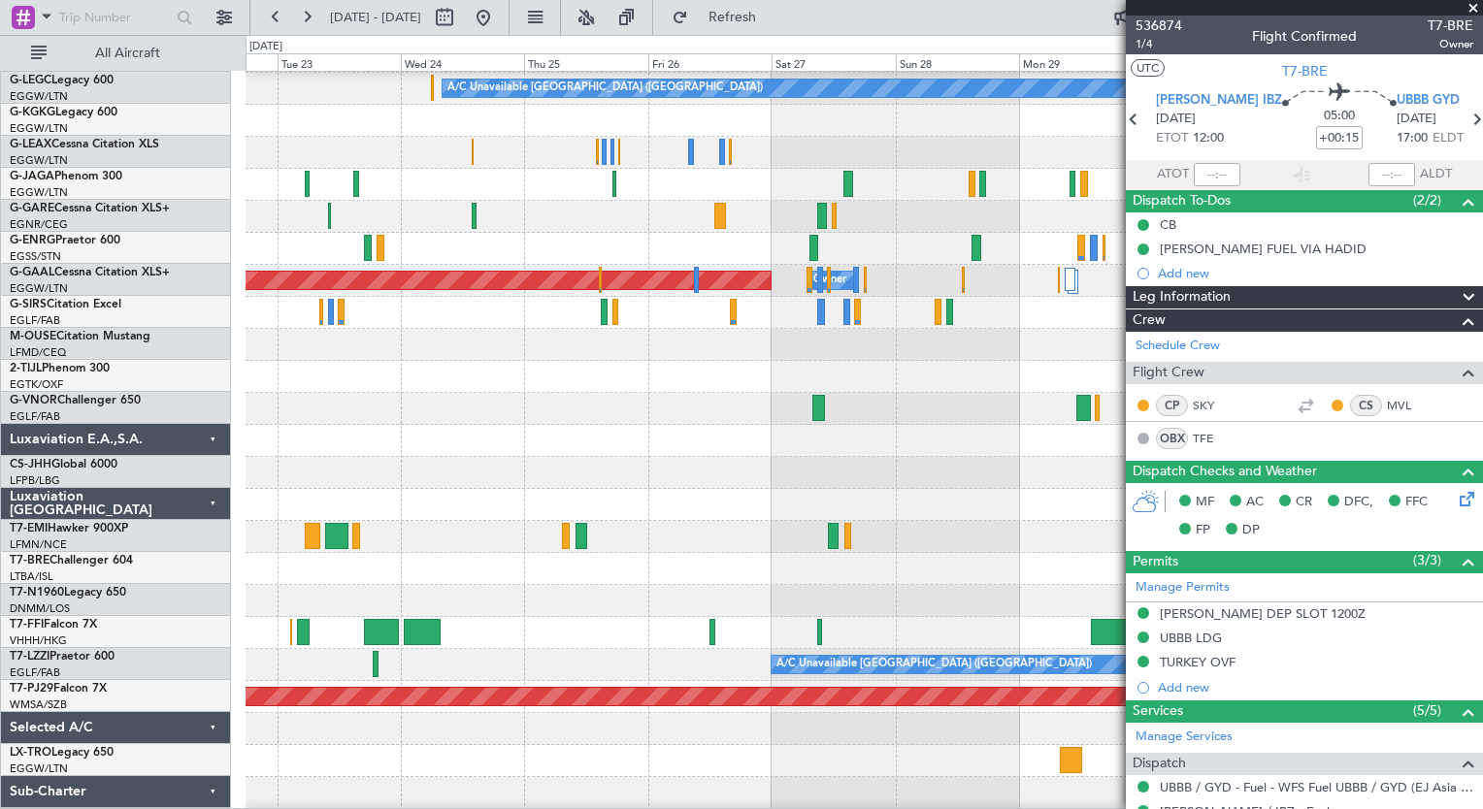
scroll to position [97, 0]
click at [320, 650] on div "A/C Unavailable [GEOGRAPHIC_DATA] ([GEOGRAPHIC_DATA]) A/C Unavailable [GEOGRAPH…" at bounding box center [863, 665] width 1236 height 32
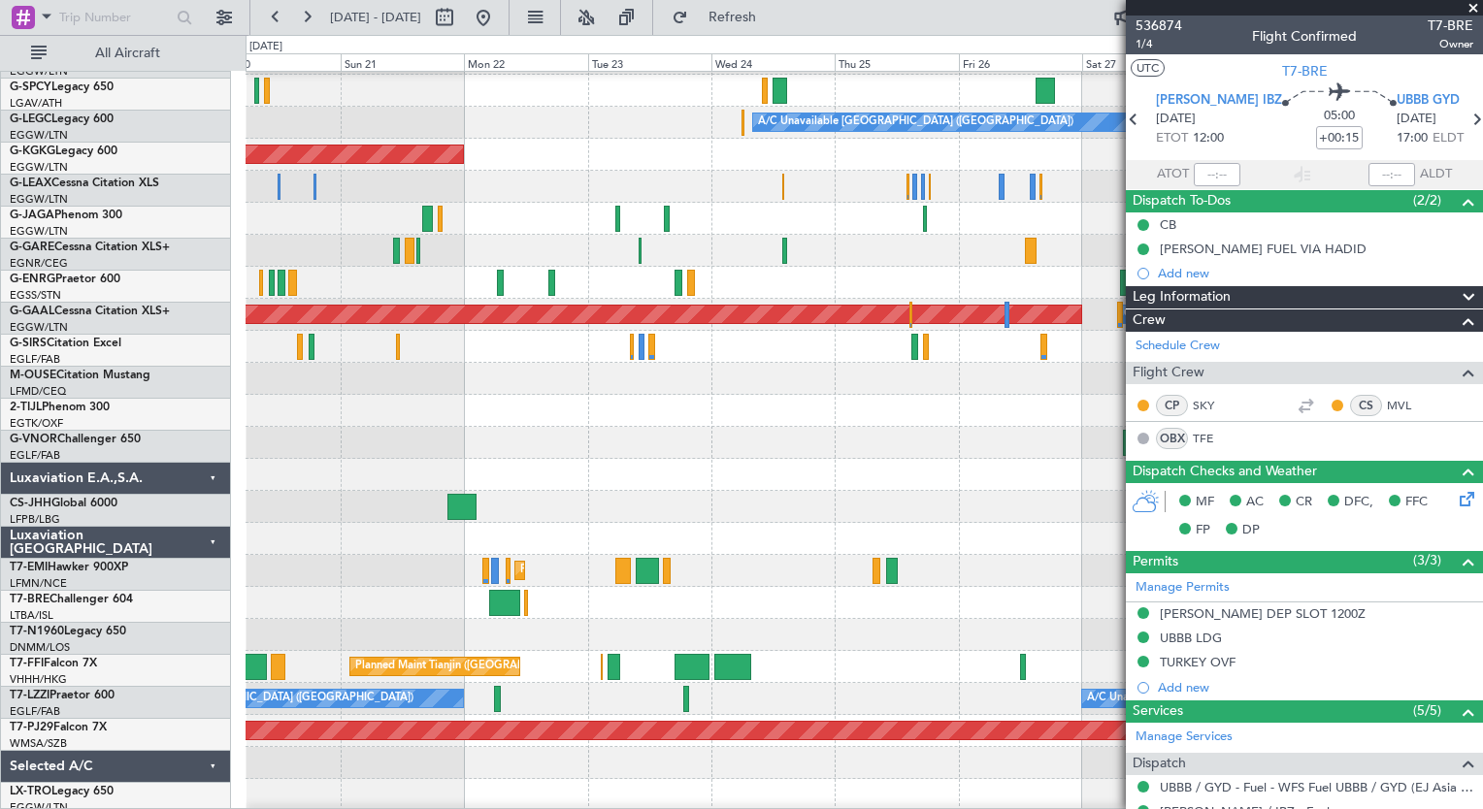
scroll to position [61, 0]
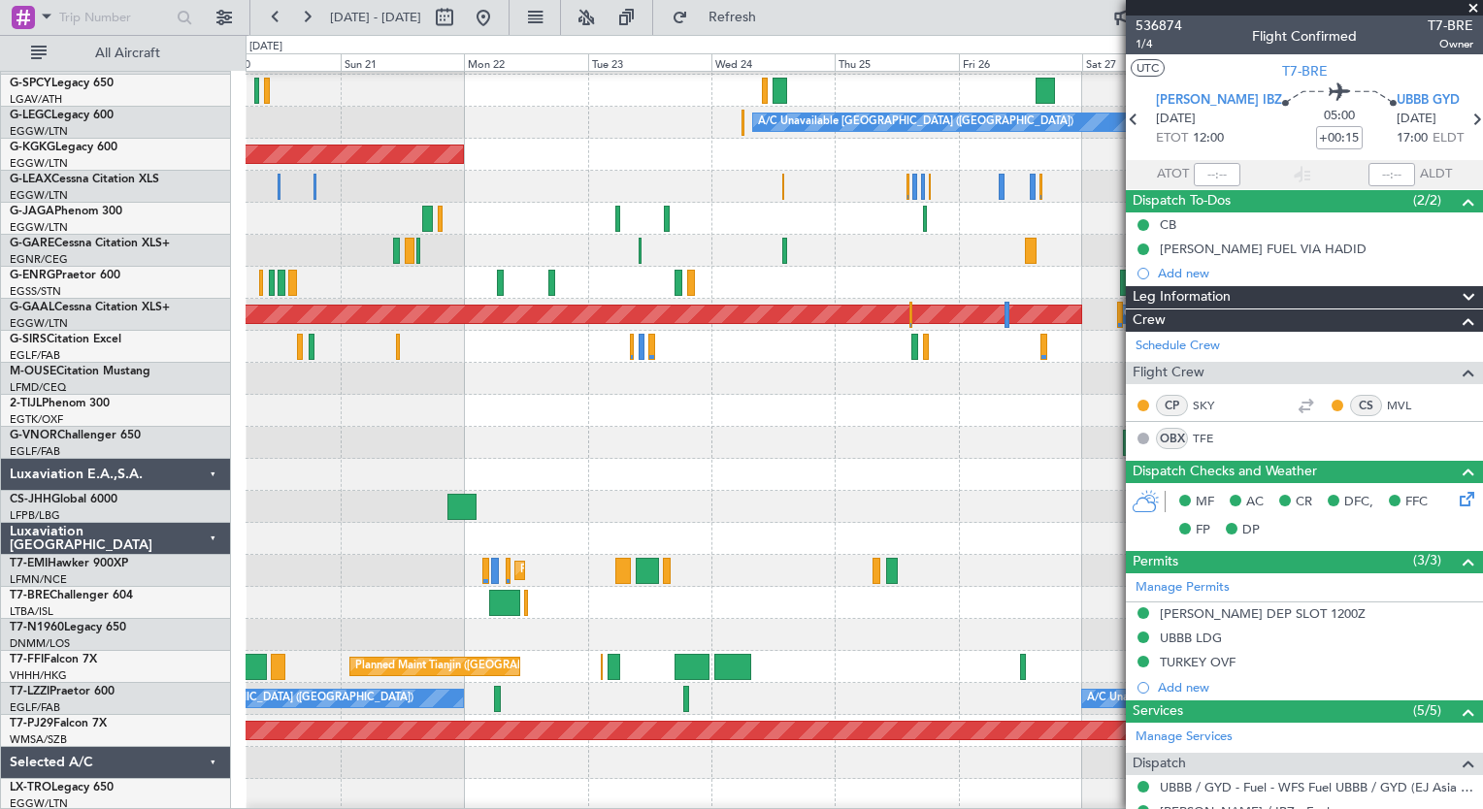
click at [718, 421] on div at bounding box center [863, 411] width 1236 height 32
